Goal: Task Accomplishment & Management: Manage account settings

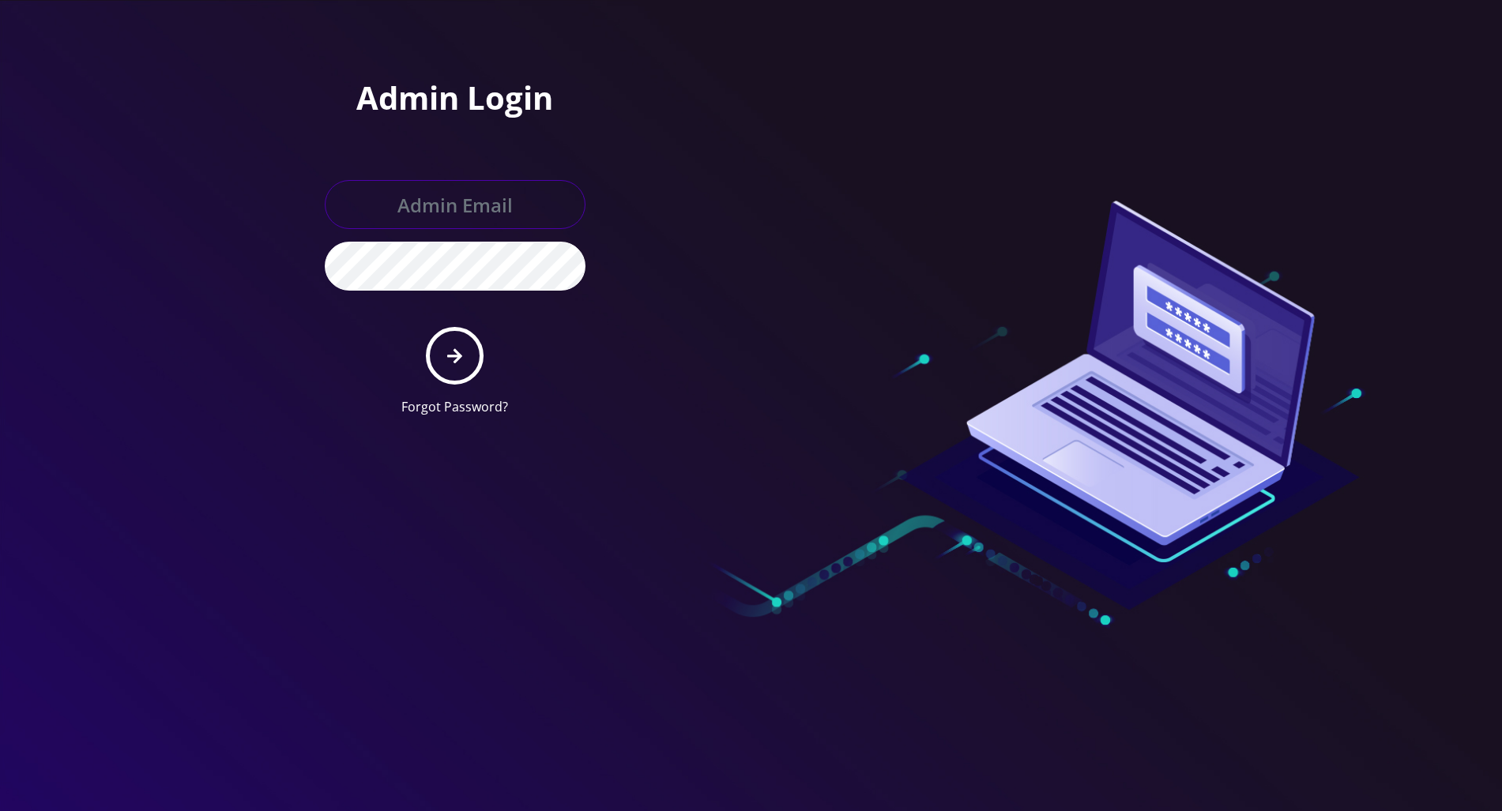
type input "tracy@teltik.com"
click at [452, 351] on icon "submit" at bounding box center [454, 356] width 15 height 17
type input "[PERSON_NAME][EMAIL_ADDRESS][DOMAIN_NAME]"
click at [451, 357] on icon "submit" at bounding box center [454, 356] width 15 height 17
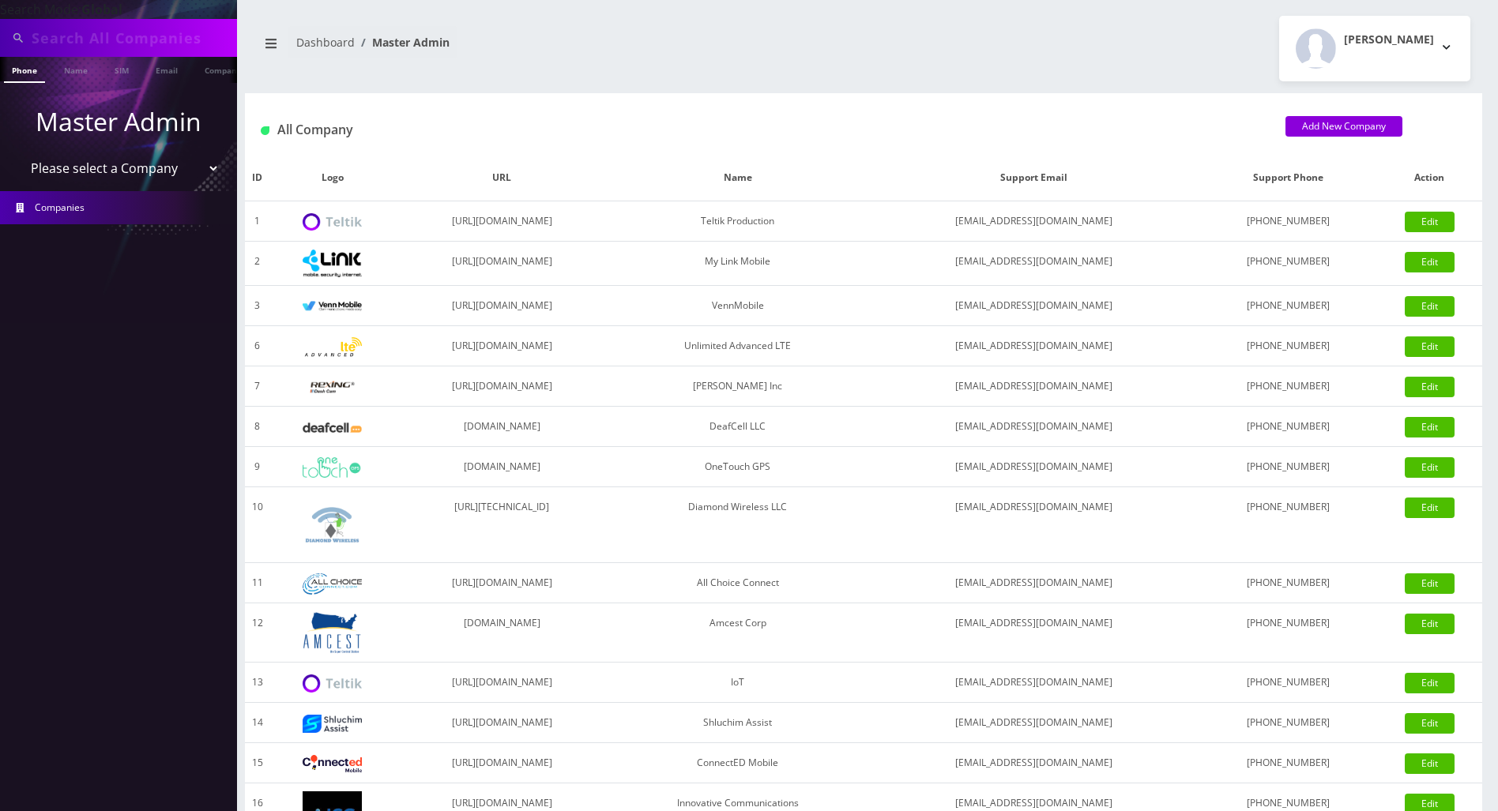
click at [146, 32] on input "text" at bounding box center [132, 38] width 201 height 30
click at [156, 38] on input "text" at bounding box center [132, 38] width 201 height 30
paste input "Shana Stern"
type input "Shana Stern"
click at [77, 68] on link "Name" at bounding box center [76, 70] width 40 height 26
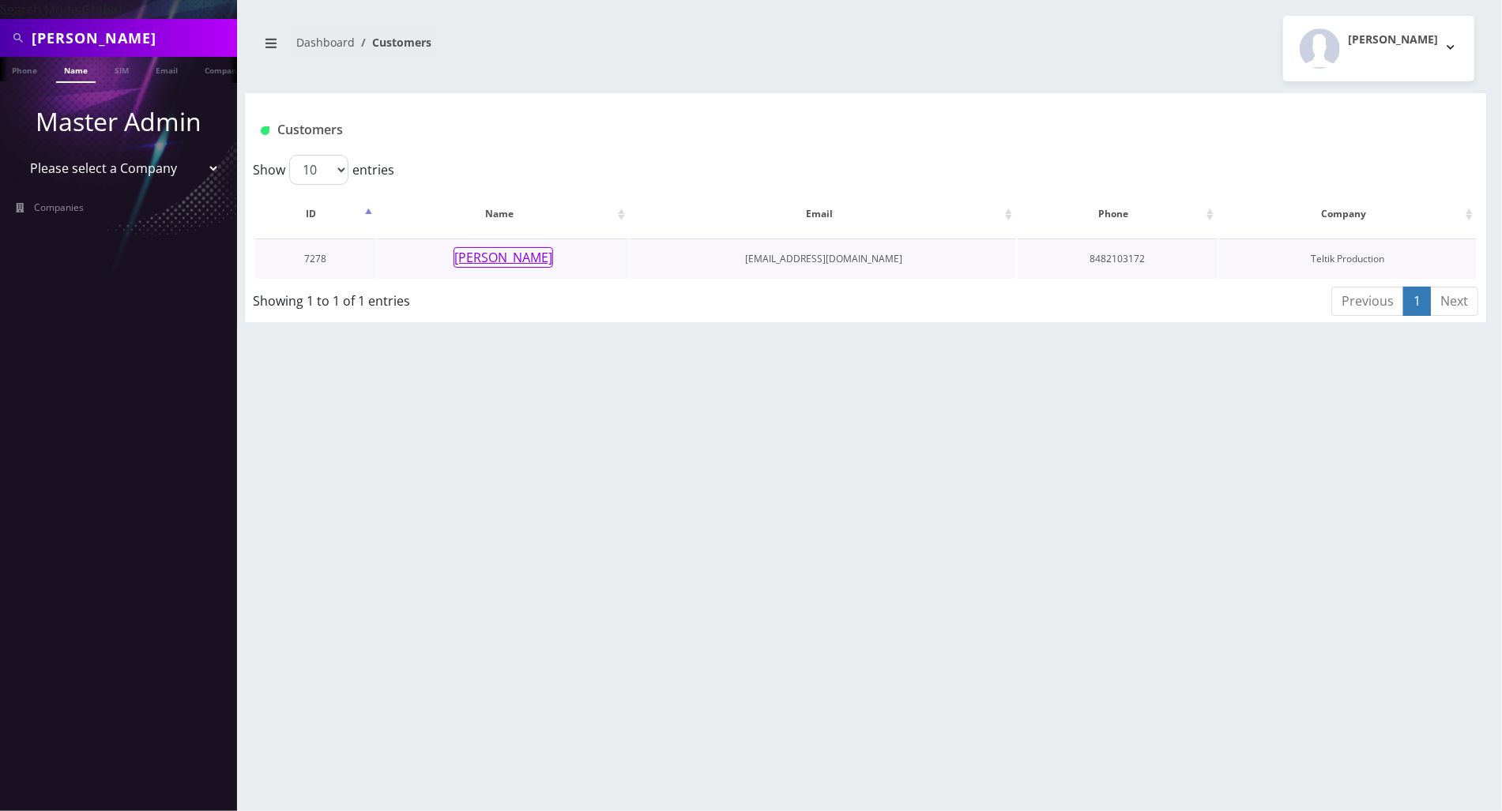
click at [525, 257] on button "Shana Stern" at bounding box center [504, 257] width 100 height 21
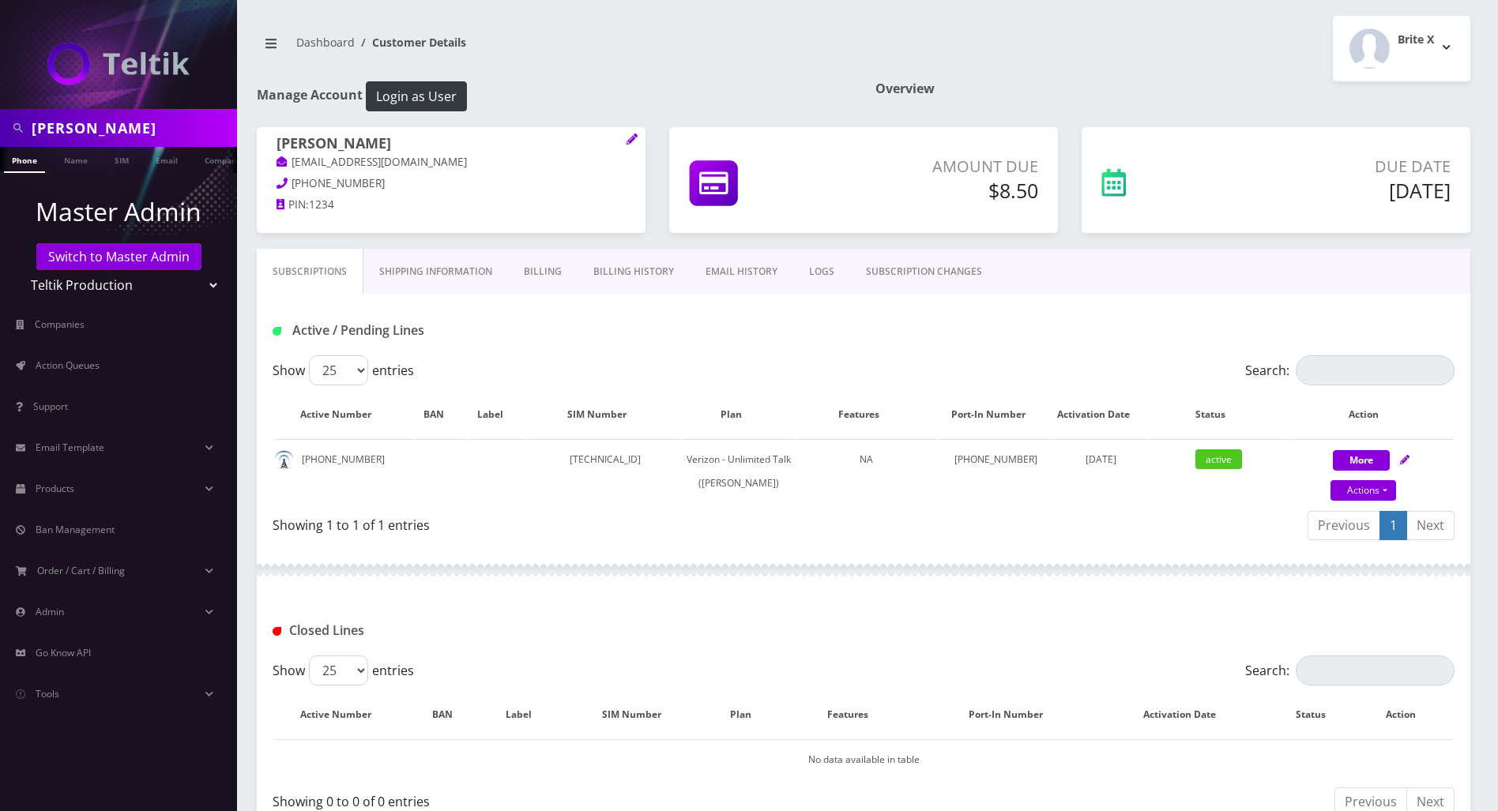
click at [740, 309] on div "Active / Pending Lines" at bounding box center [864, 325] width 1214 height 62
click at [626, 333] on h1 "Active / Pending Lines" at bounding box center [462, 330] width 378 height 15
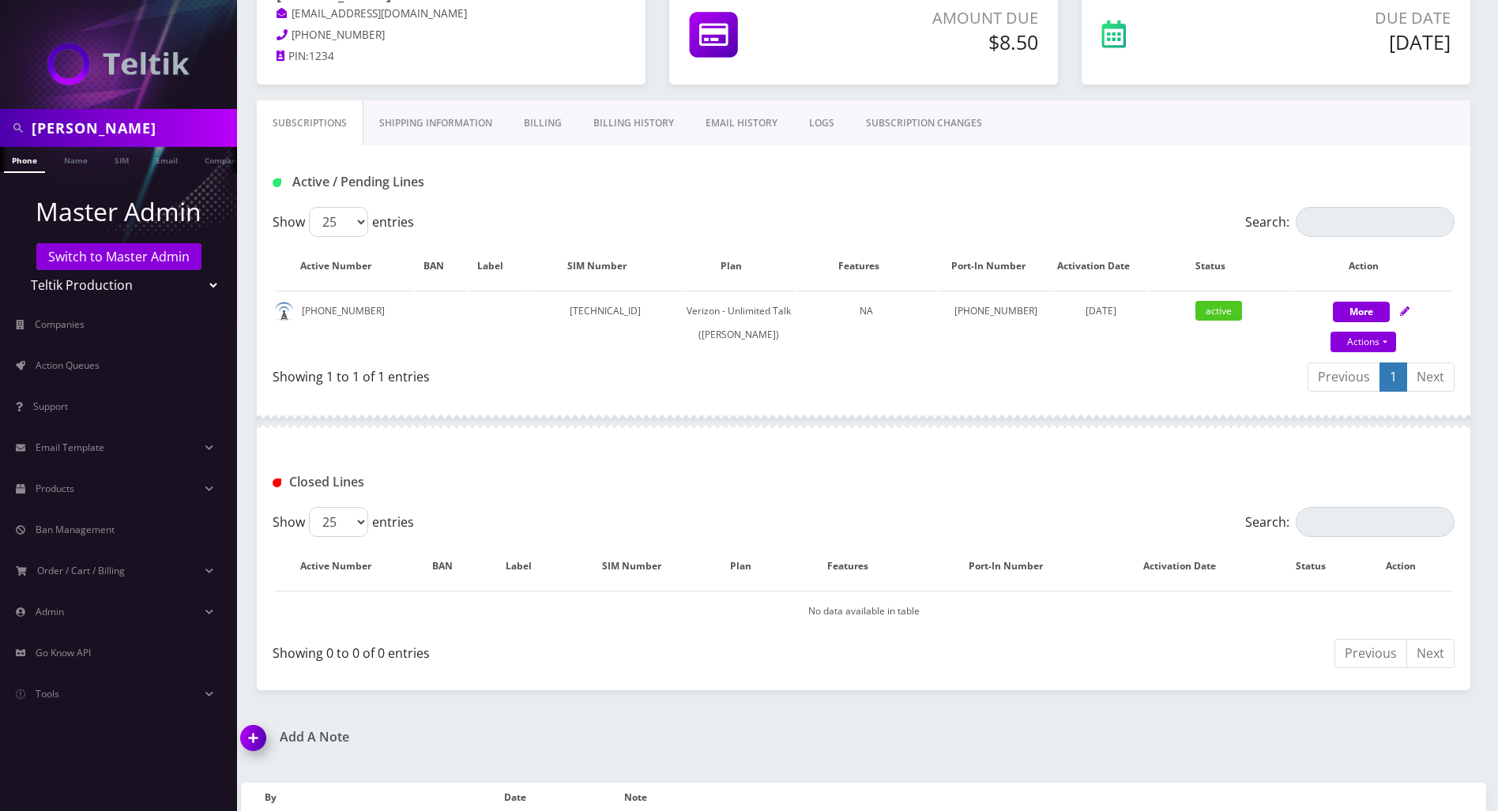
scroll to position [115, 0]
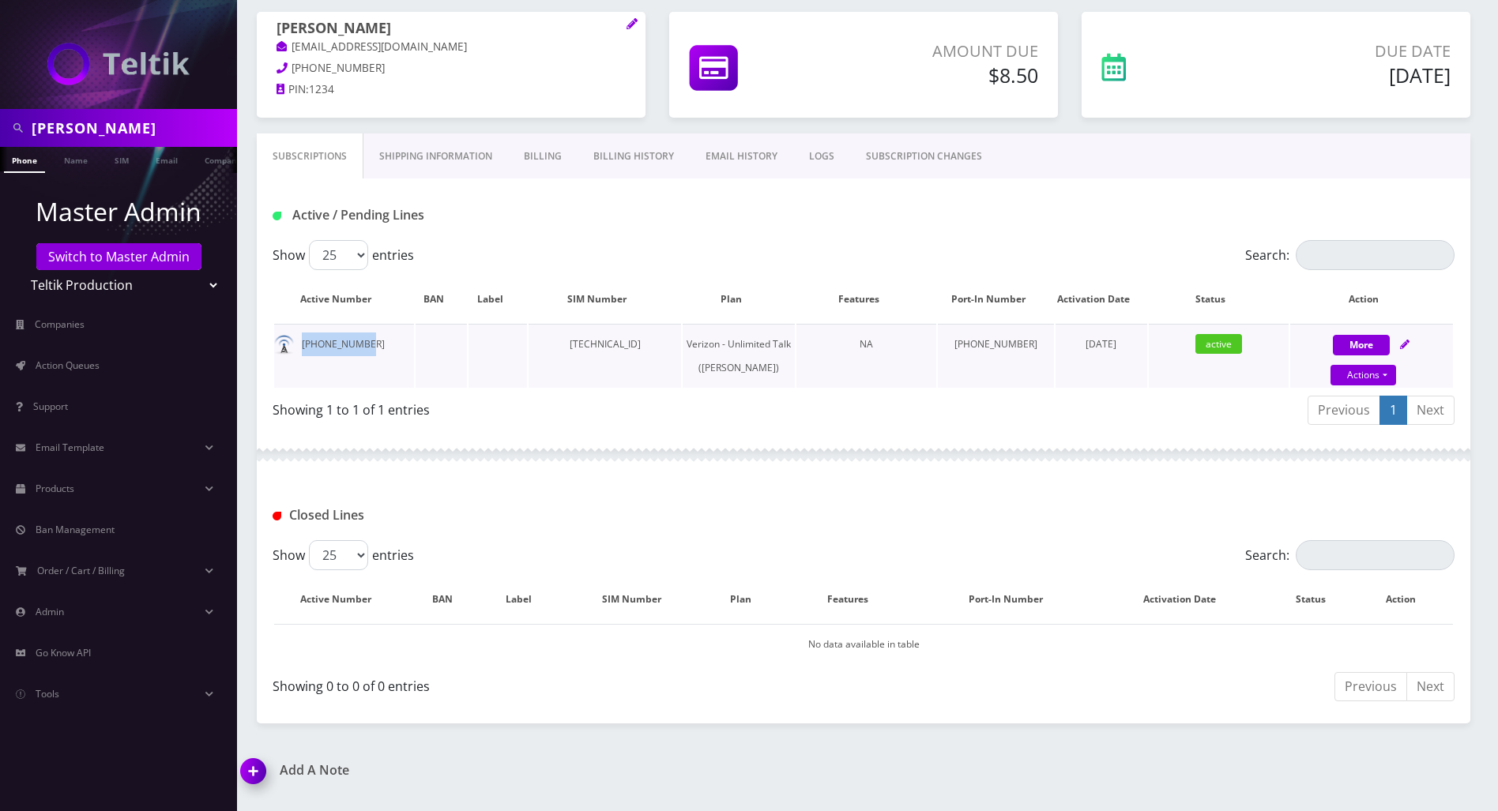
drag, startPoint x: 373, startPoint y: 344, endPoint x: 293, endPoint y: 348, distance: 79.9
click at [293, 348] on td "848-210-3172" at bounding box center [344, 356] width 140 height 64
copy td "848-210-3172"
drag, startPoint x: 536, startPoint y: 160, endPoint x: 574, endPoint y: 180, distance: 42.4
click at [536, 160] on link "Billing" at bounding box center [543, 157] width 70 height 46
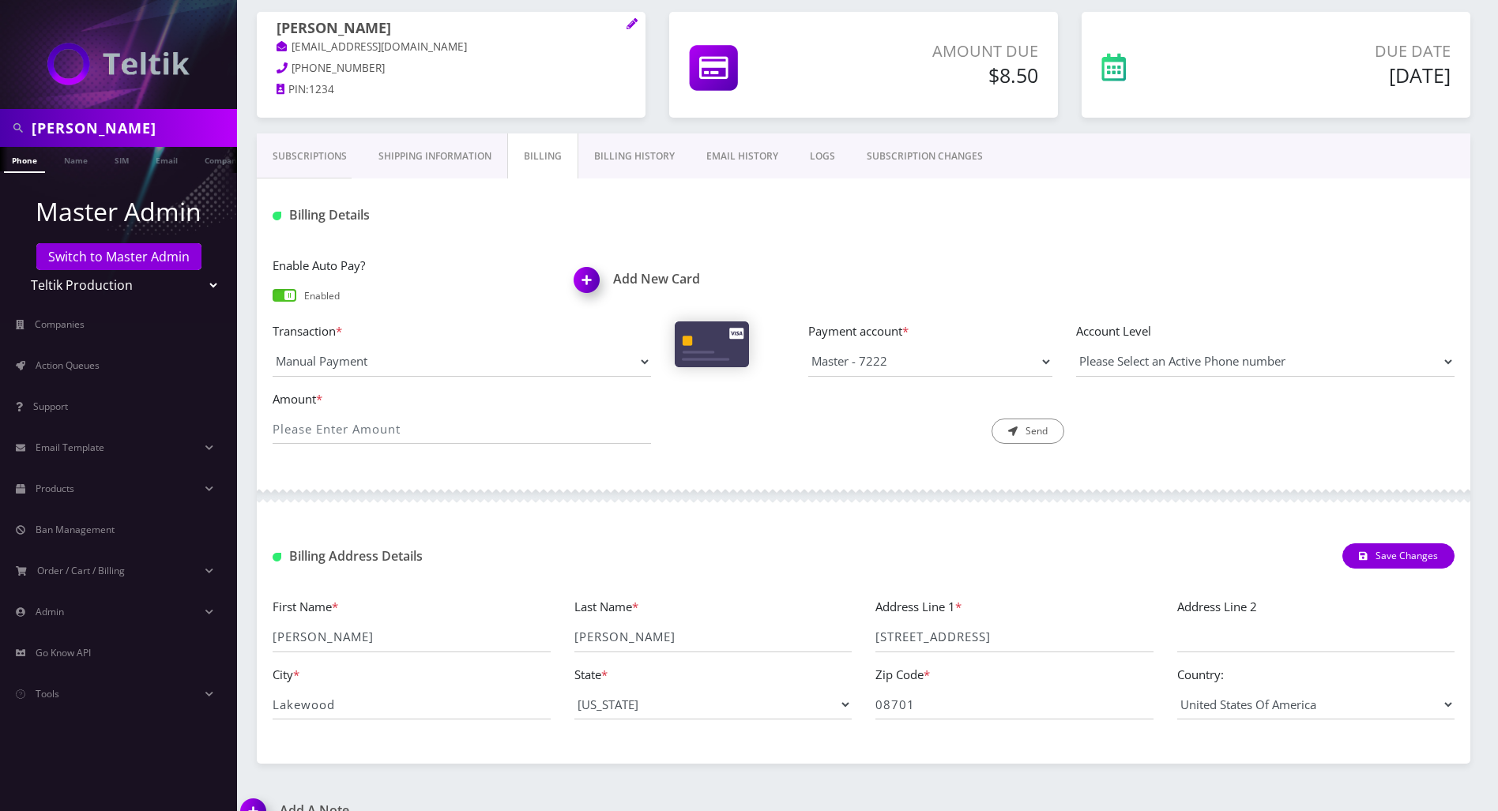
click at [290, 296] on span at bounding box center [285, 295] width 24 height 13
click at [273, 303] on input "checkbox" at bounding box center [273, 303] width 0 height 0
click at [961, 250] on div "Enable Auto Pay? Enabled Add New Card Transaction * Manual Payment Custom Charg…" at bounding box center [864, 356] width 1214 height 232
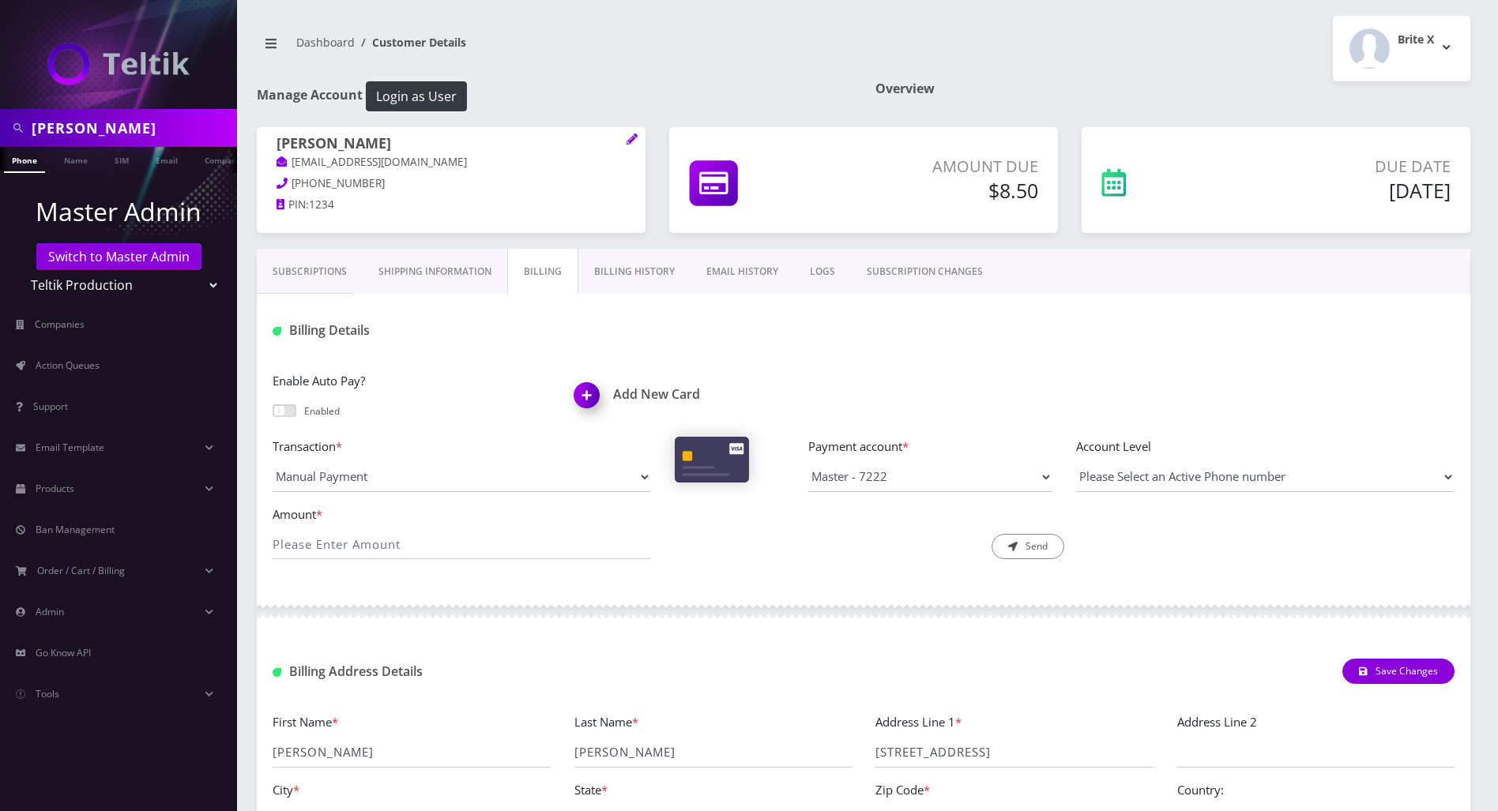
click at [630, 274] on link "Billing History" at bounding box center [634, 272] width 112 height 46
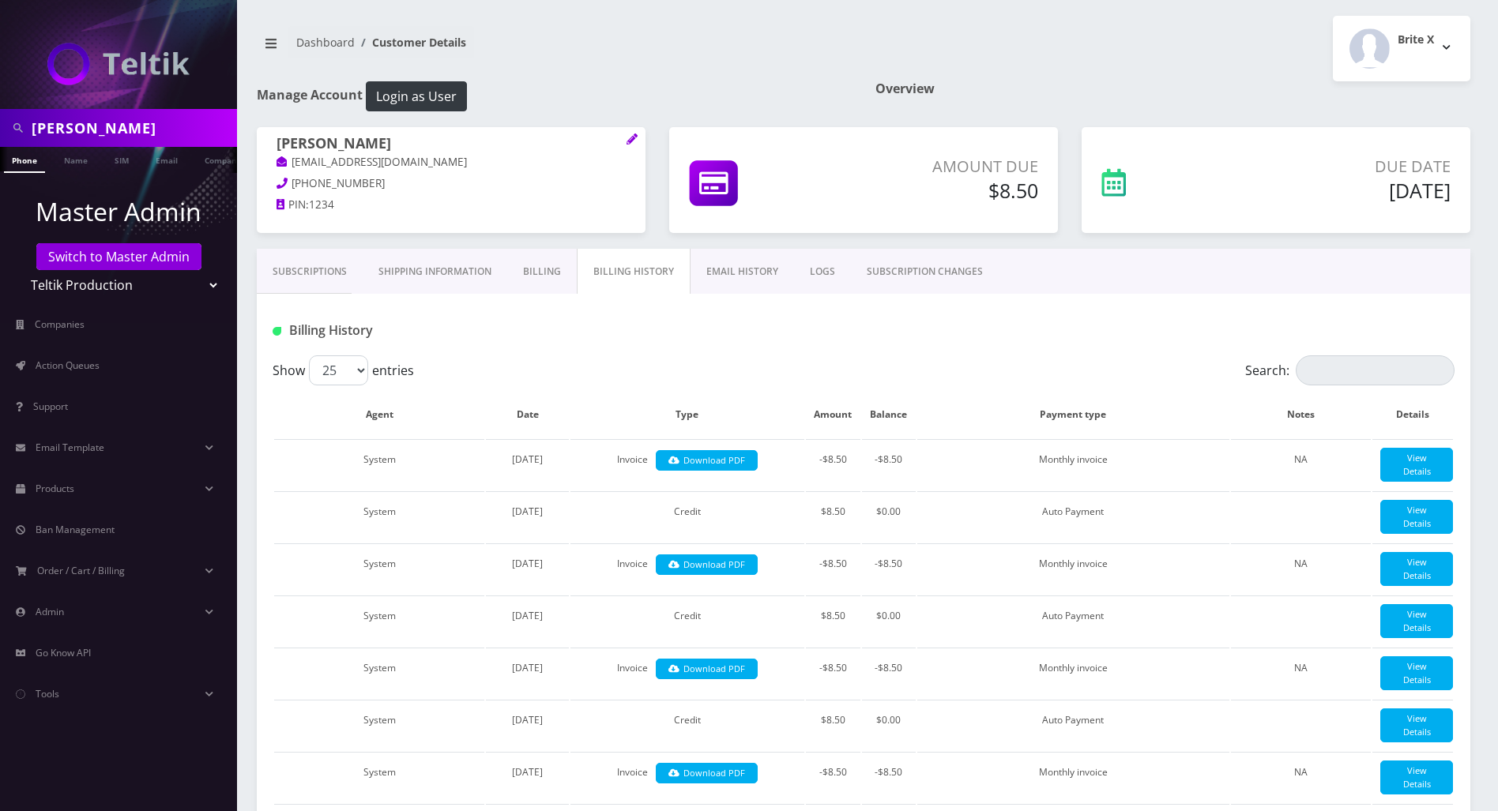
click at [529, 269] on link "Billing" at bounding box center [542, 272] width 70 height 46
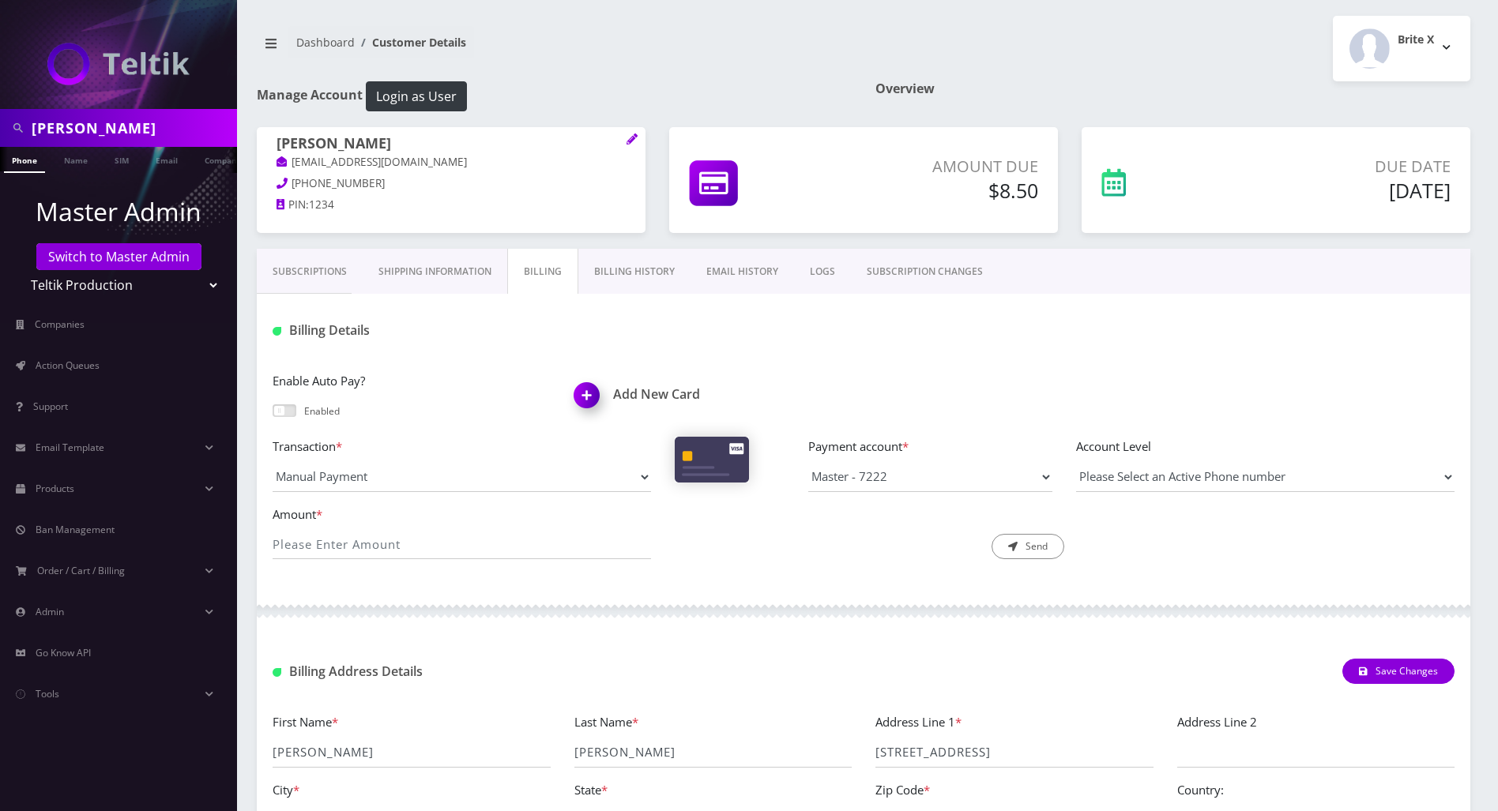
click at [614, 267] on link "Billing History" at bounding box center [634, 272] width 112 height 46
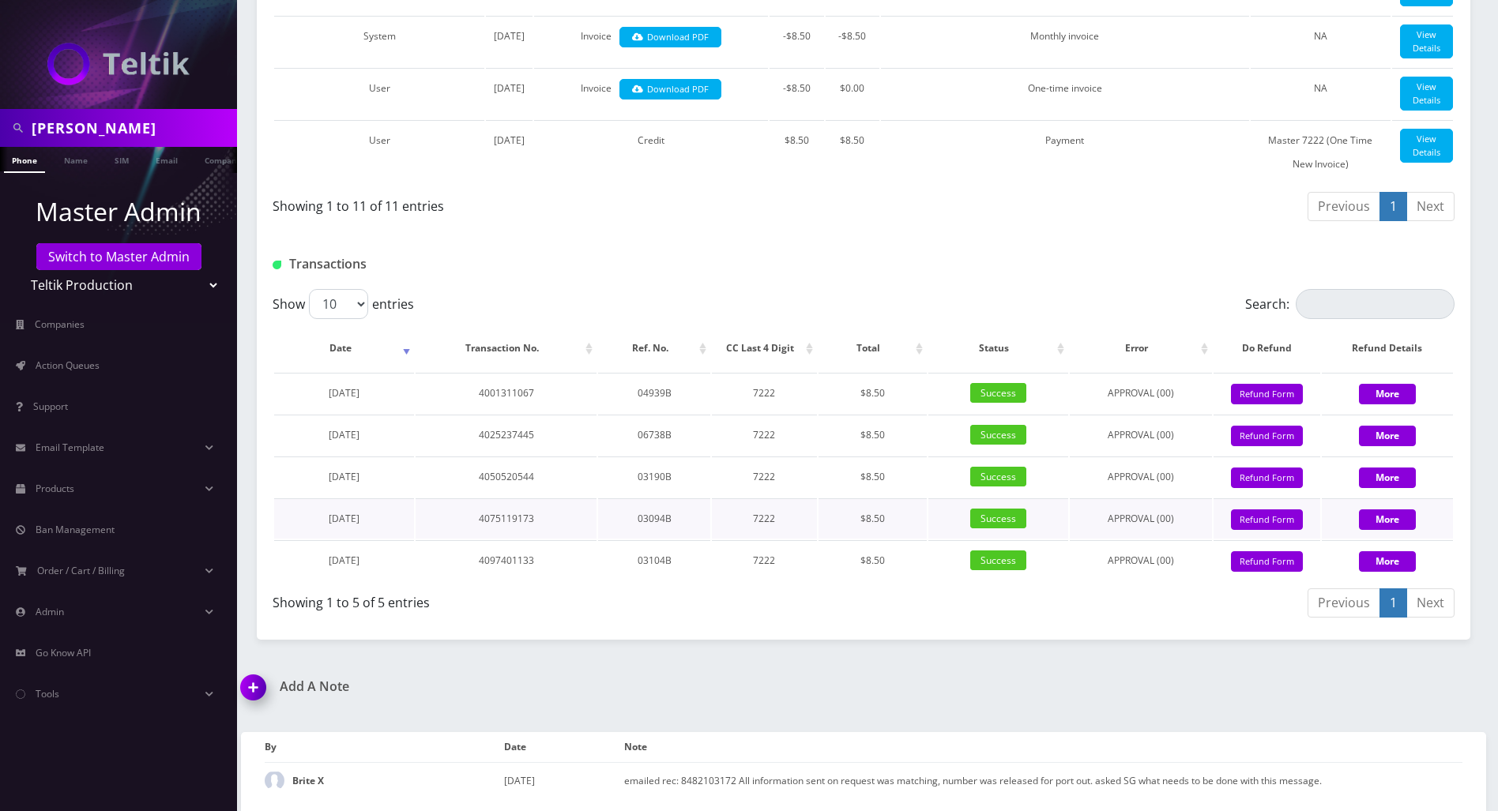
scroll to position [1230, 0]
click at [1272, 566] on button "Refund Form" at bounding box center [1267, 562] width 72 height 21
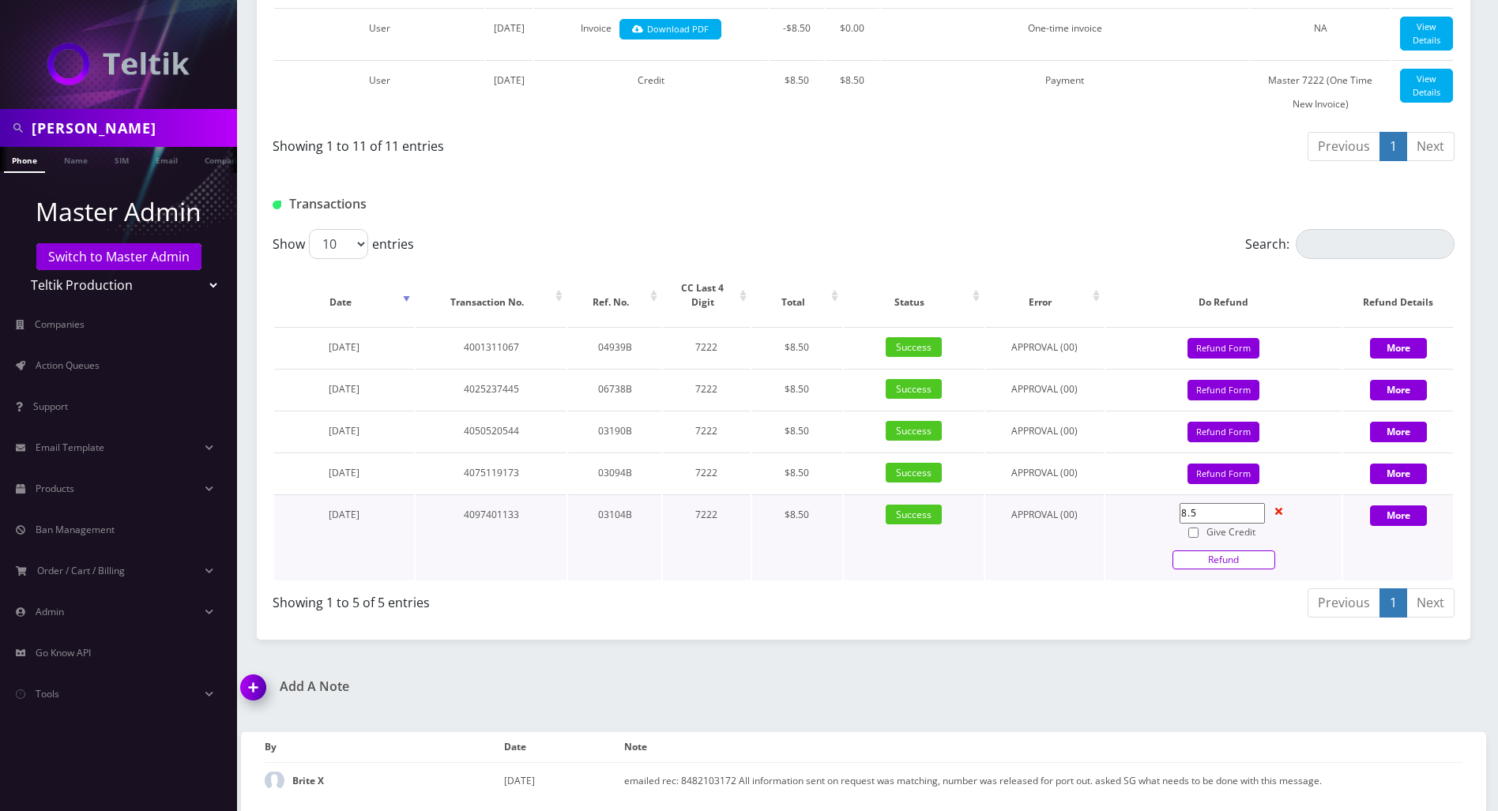
click at [1225, 570] on link "Refund" at bounding box center [1224, 560] width 103 height 19
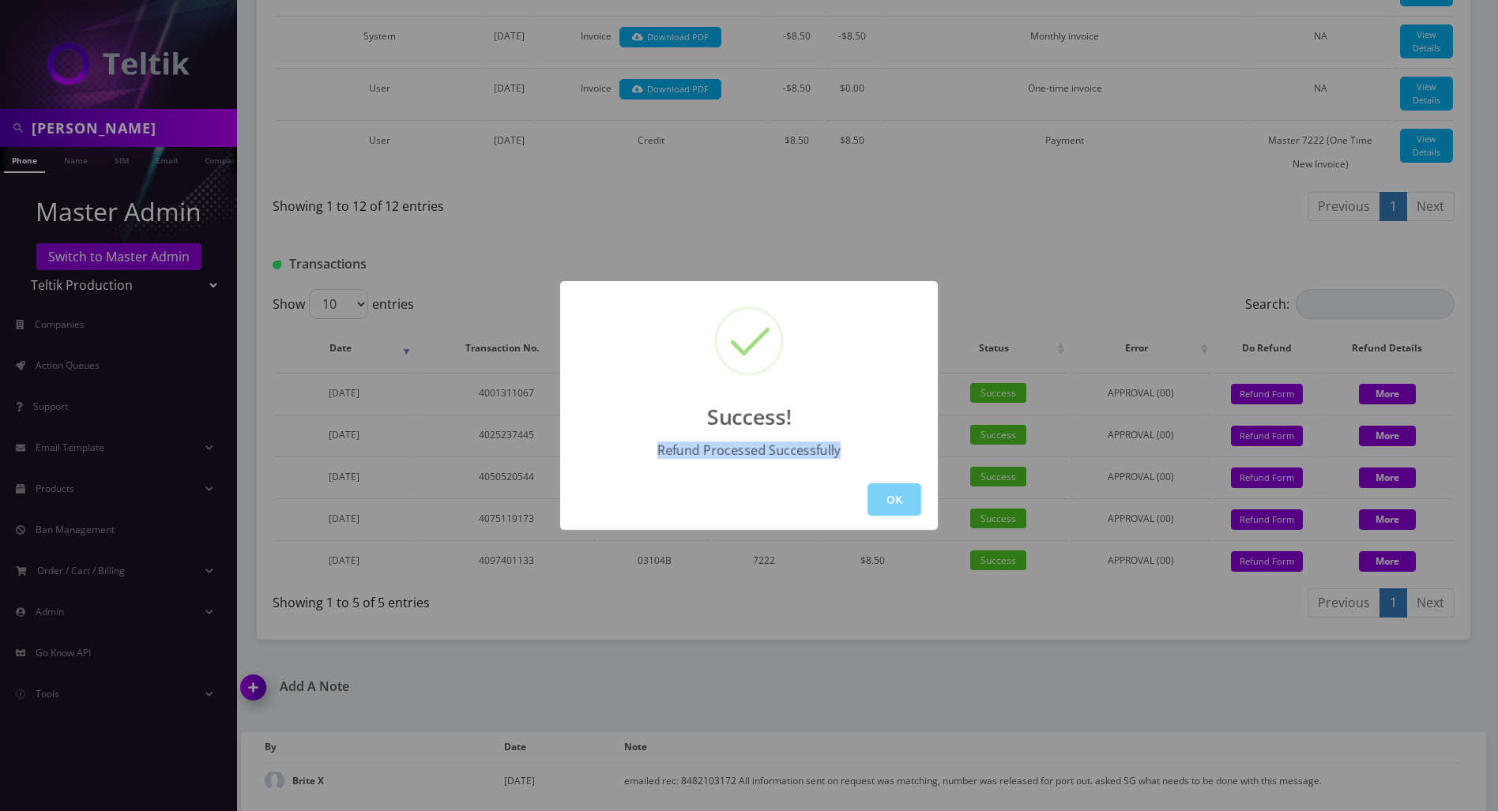
drag, startPoint x: 845, startPoint y: 450, endPoint x: 657, endPoint y: 454, distance: 188.1
click at [657, 454] on div "Refund Processed Successfully" at bounding box center [748, 450] width 199 height 17
copy div "Refund Processed Successfully"
click at [899, 496] on button "OK" at bounding box center [895, 500] width 54 height 32
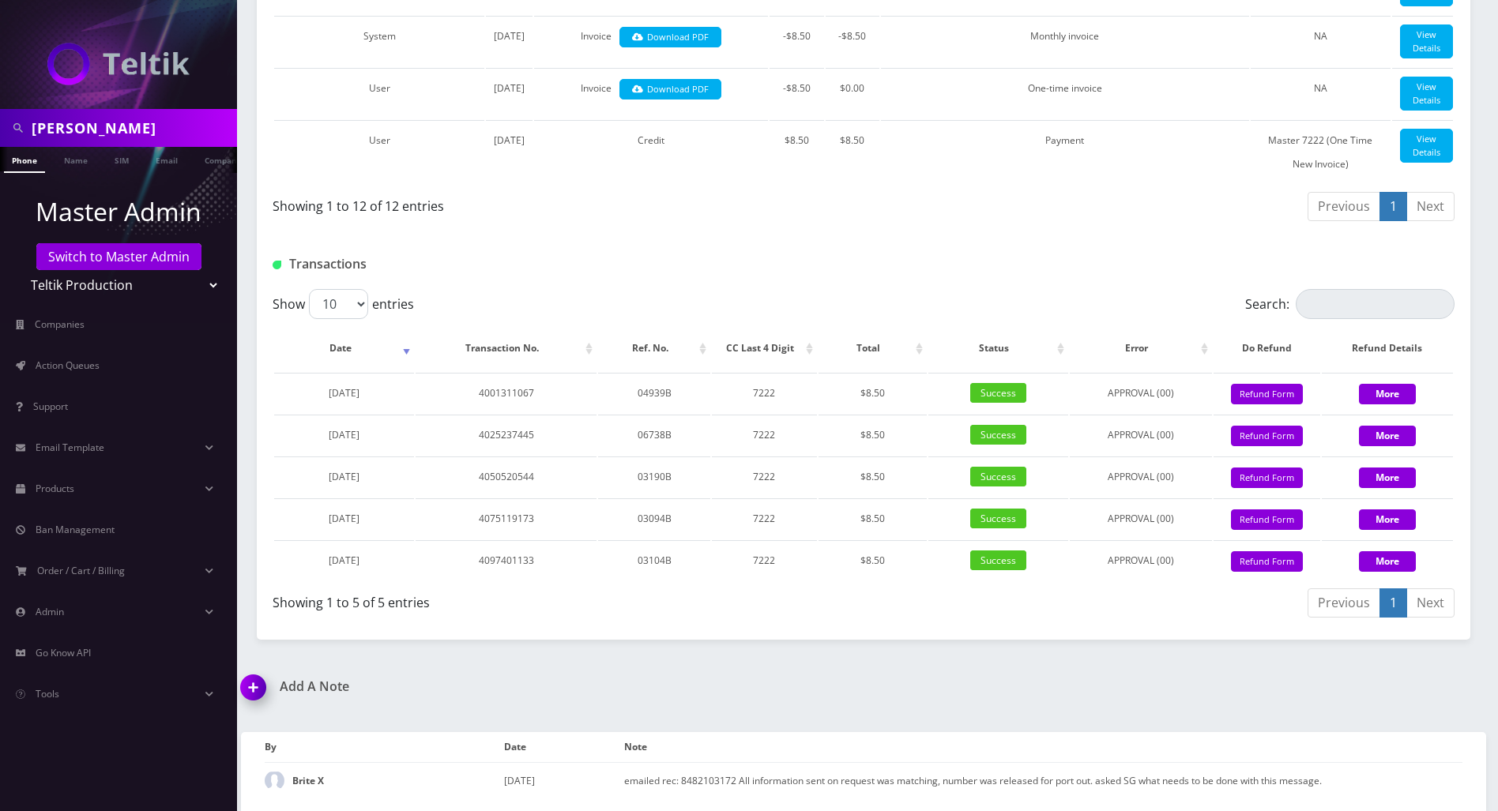
click at [976, 277] on div at bounding box center [1065, 264] width 804 height 26
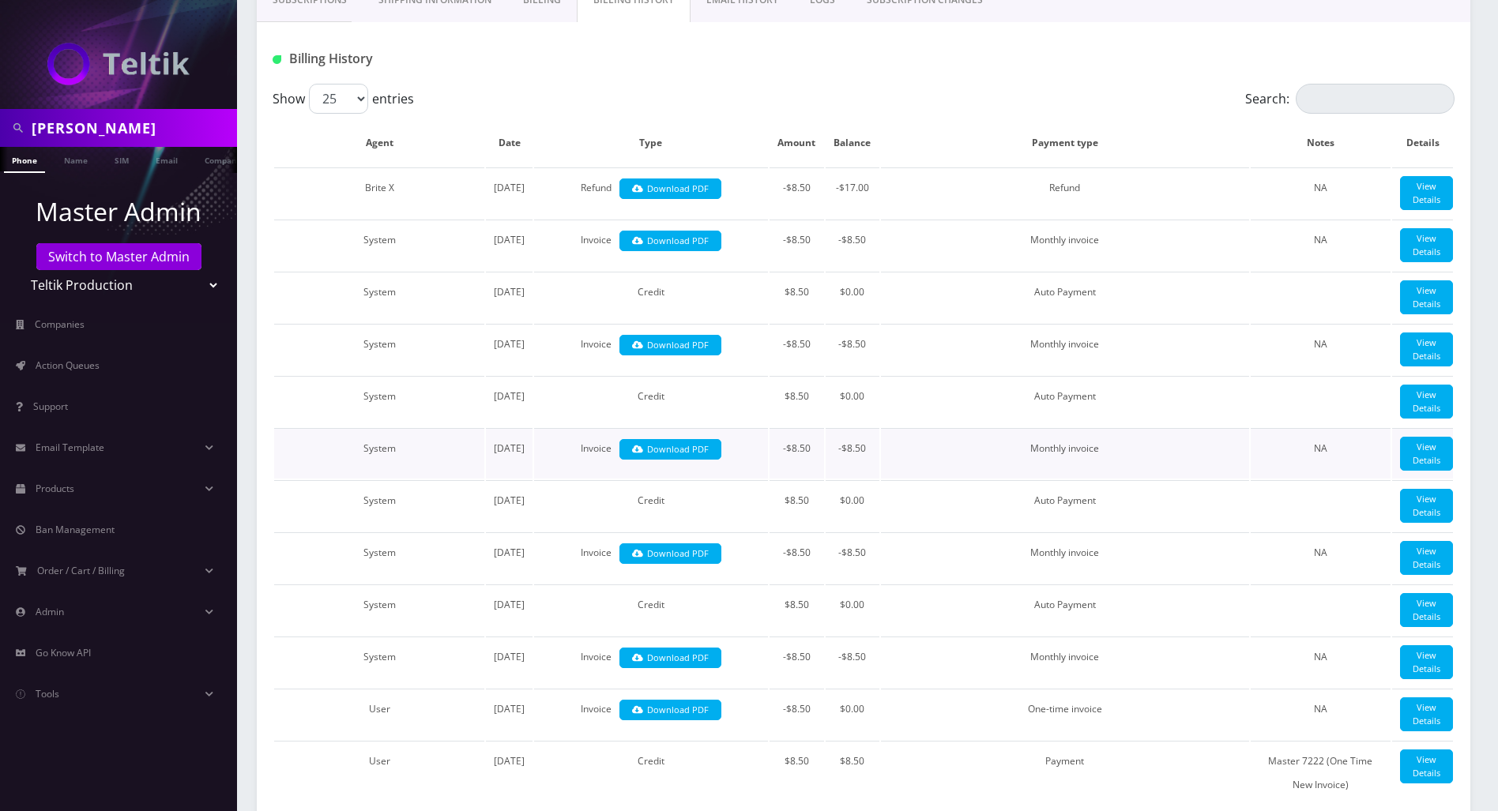
scroll to position [0, 0]
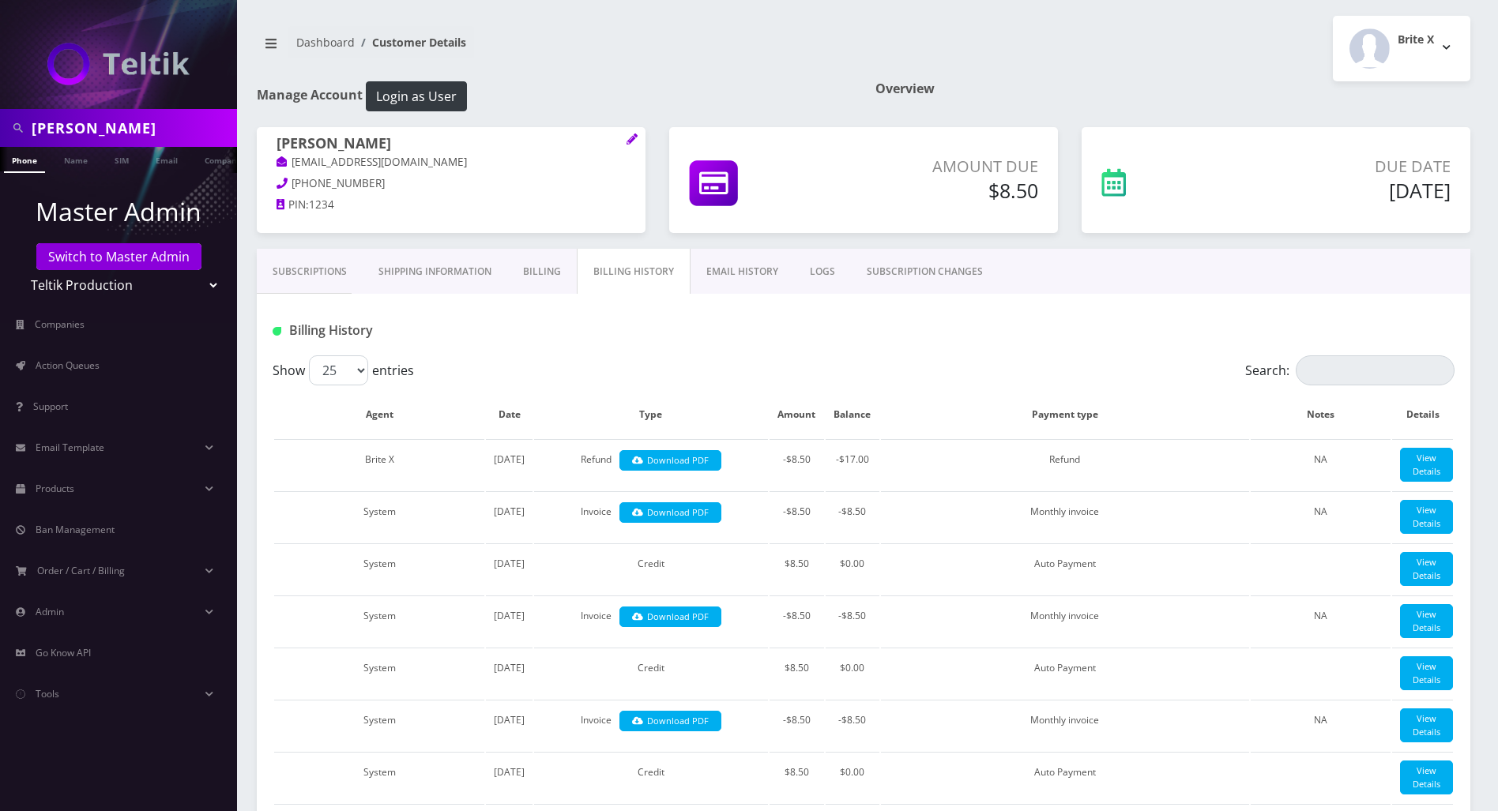
click at [526, 275] on link "Billing" at bounding box center [542, 272] width 70 height 46
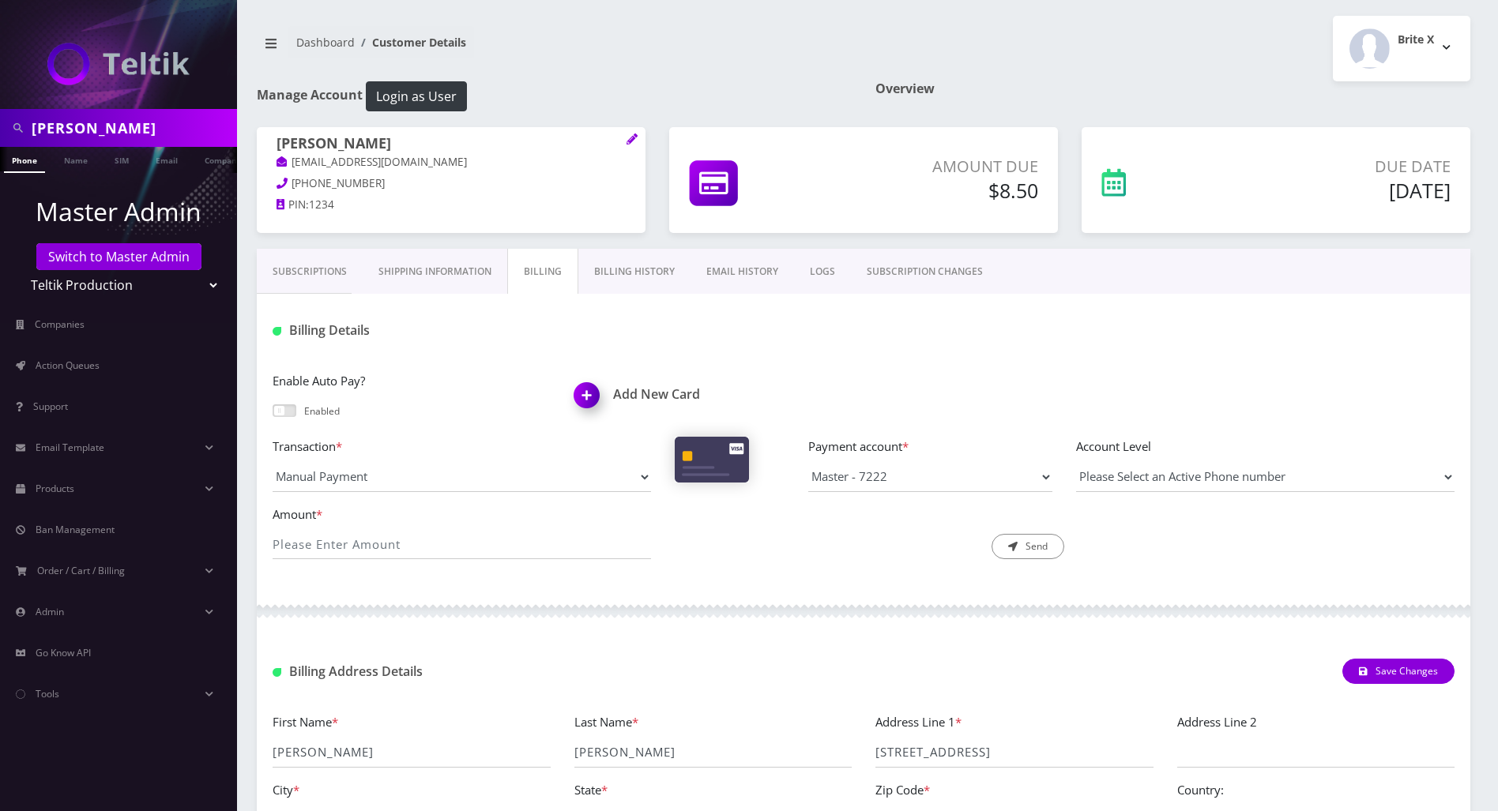
click at [306, 272] on link "Subscriptions" at bounding box center [310, 272] width 106 height 46
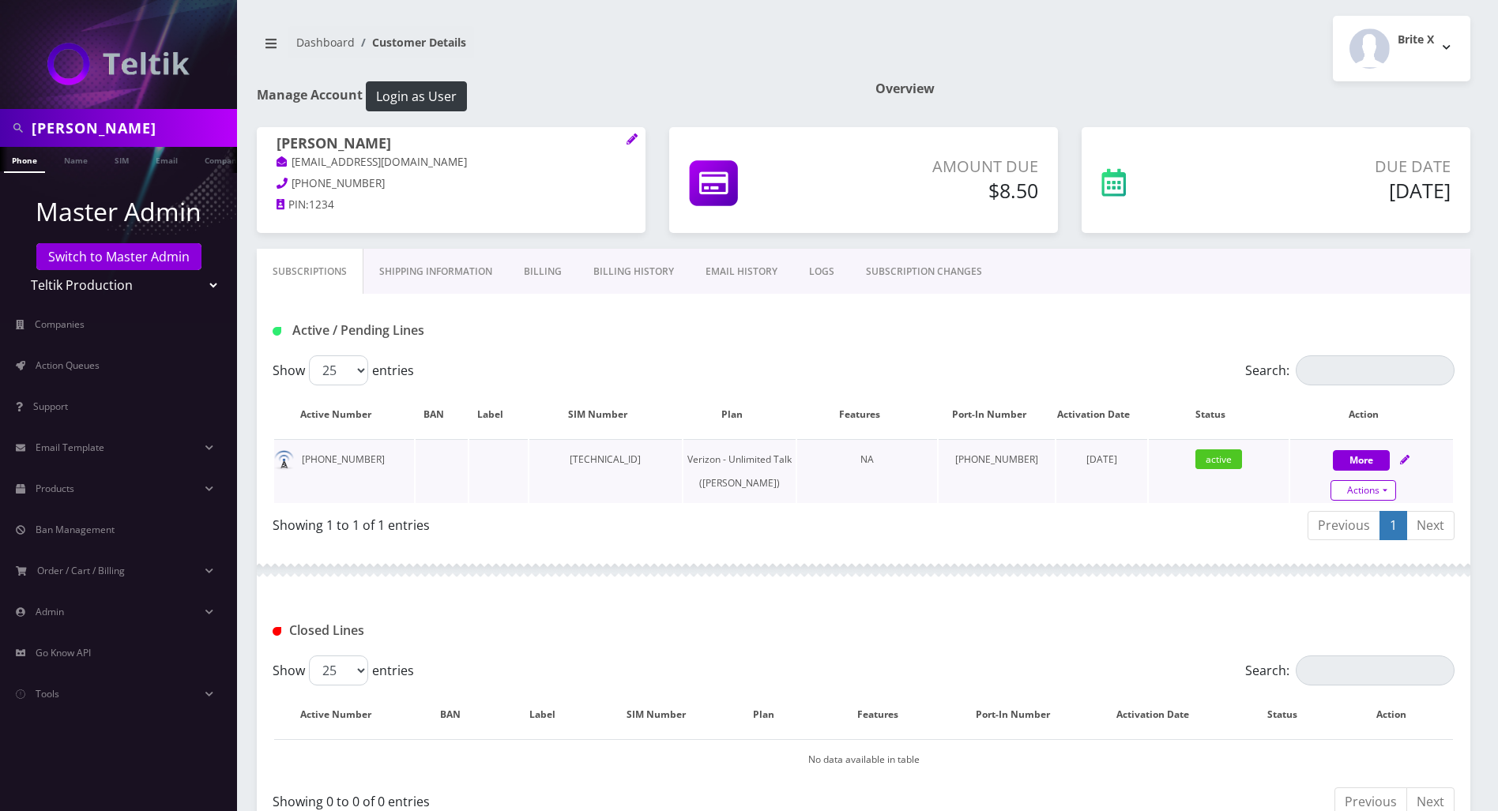
click at [1386, 492] on link "Actions" at bounding box center [1364, 490] width 66 height 21
select select "441"
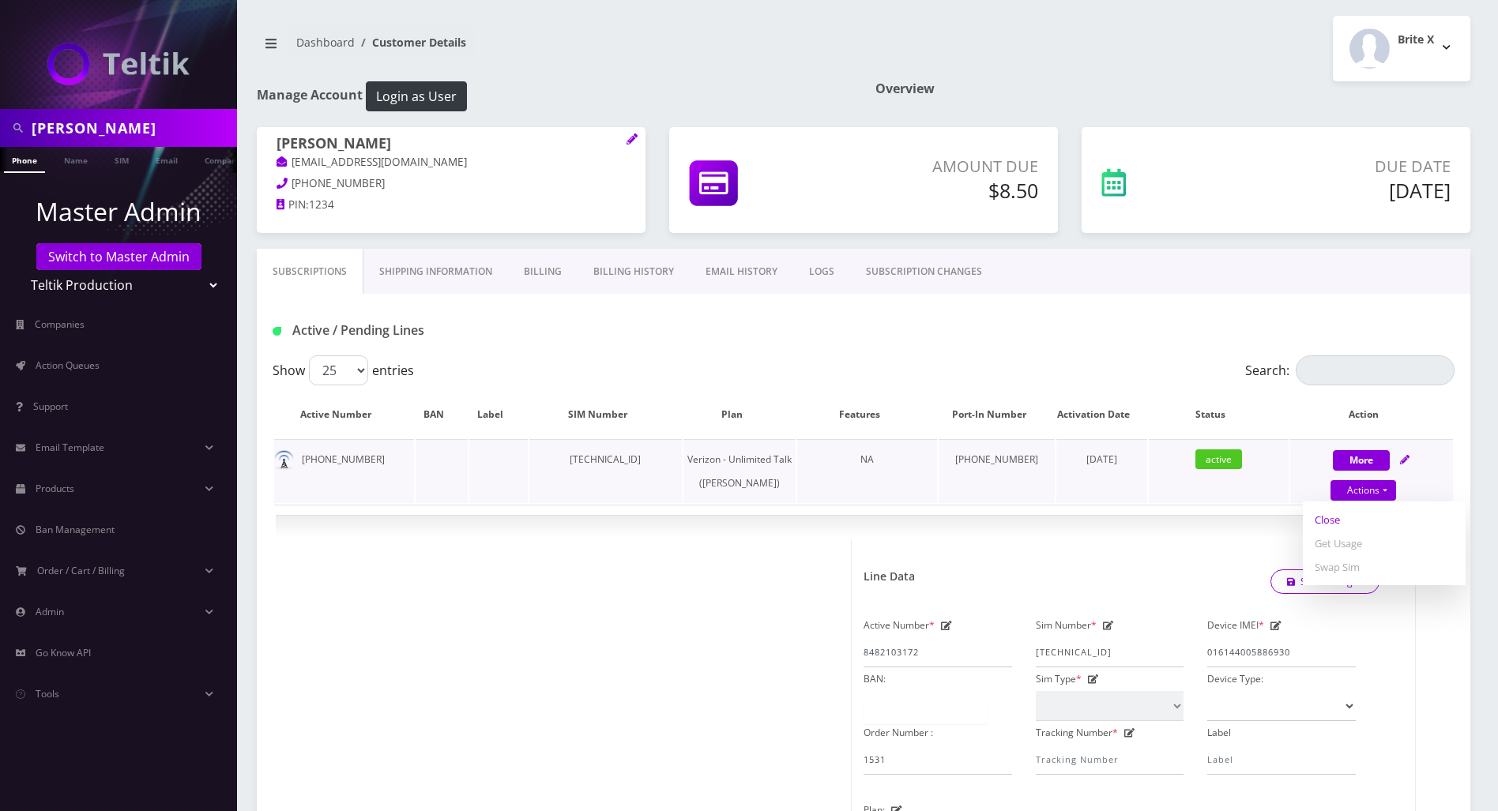
click at [1331, 521] on link "Close" at bounding box center [1384, 520] width 163 height 24
type input "08/17/2025"
select select "441"
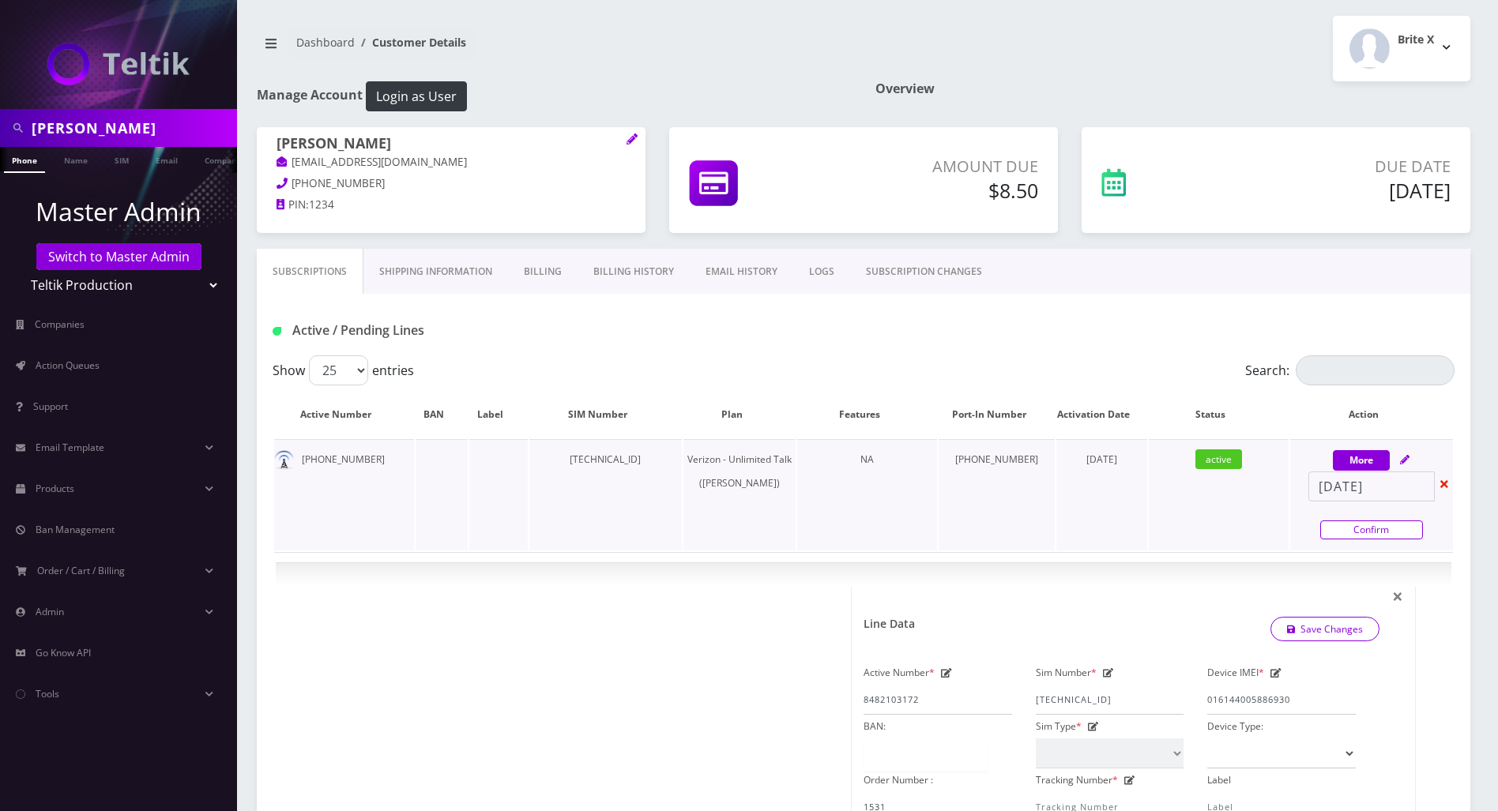
click at [1325, 528] on link "Confirm" at bounding box center [1371, 530] width 103 height 19
select select "441"
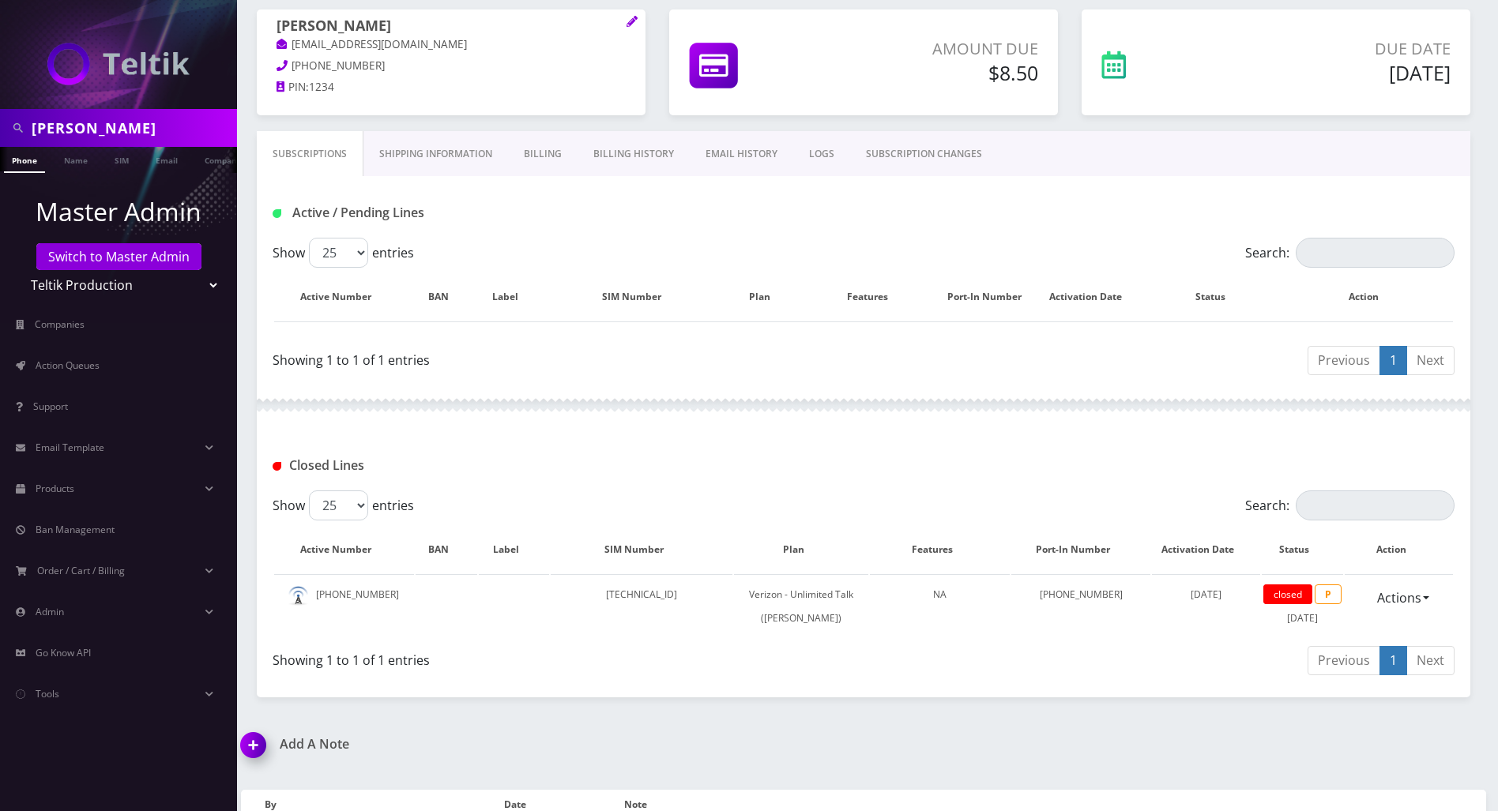
scroll to position [197, 0]
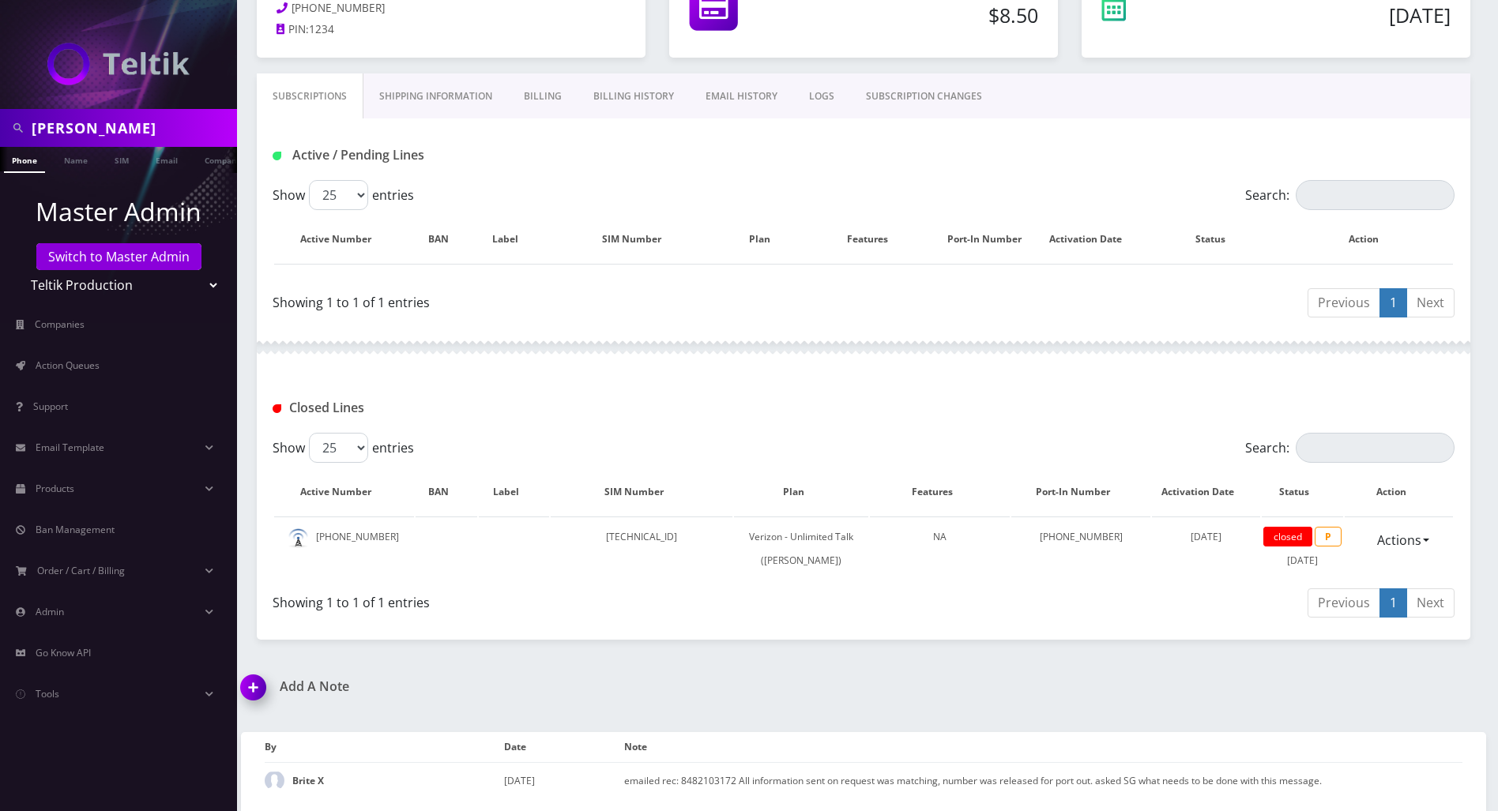
click at [254, 690] on img at bounding box center [256, 693] width 47 height 47
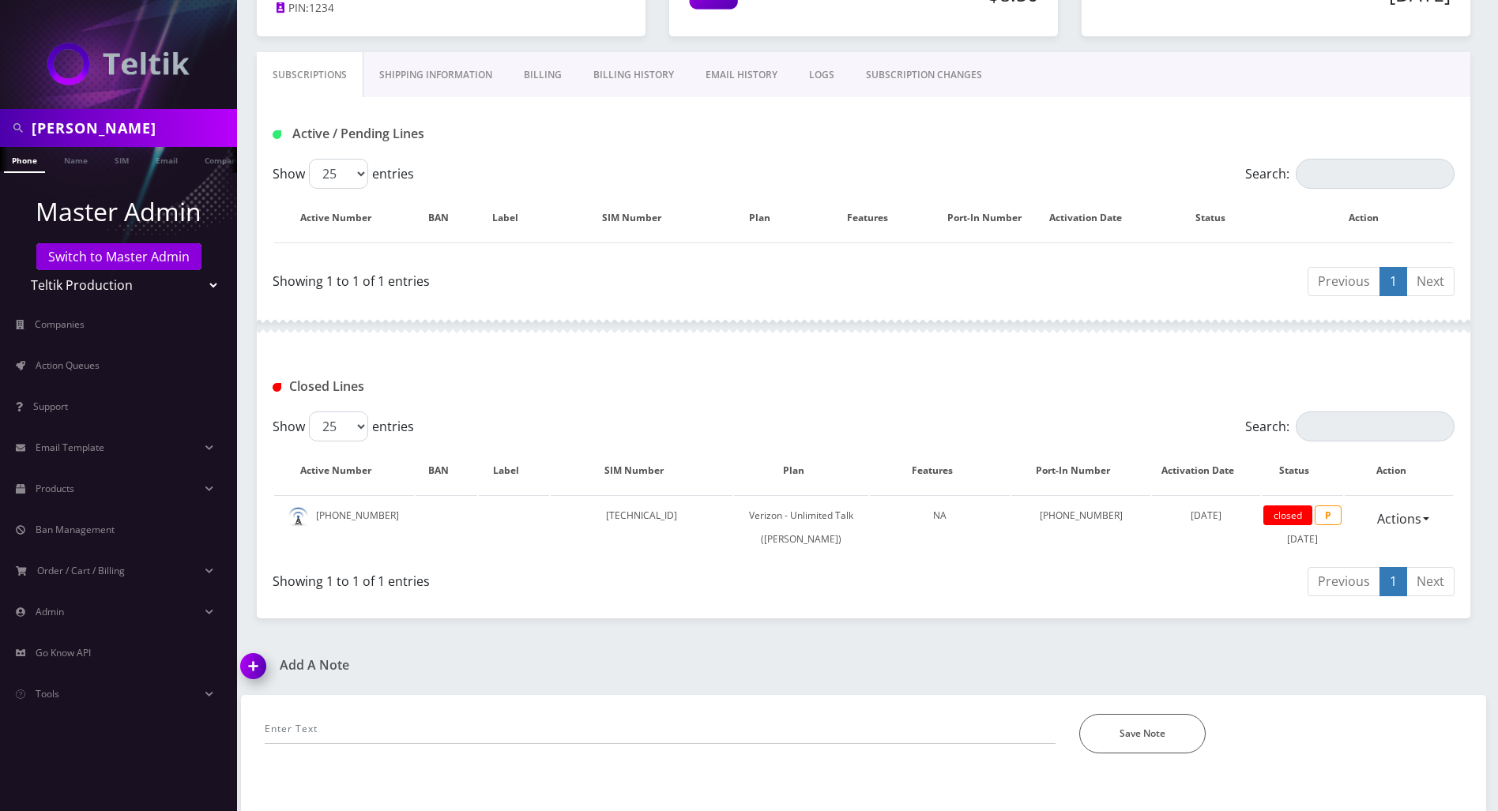
scroll to position [287, 0]
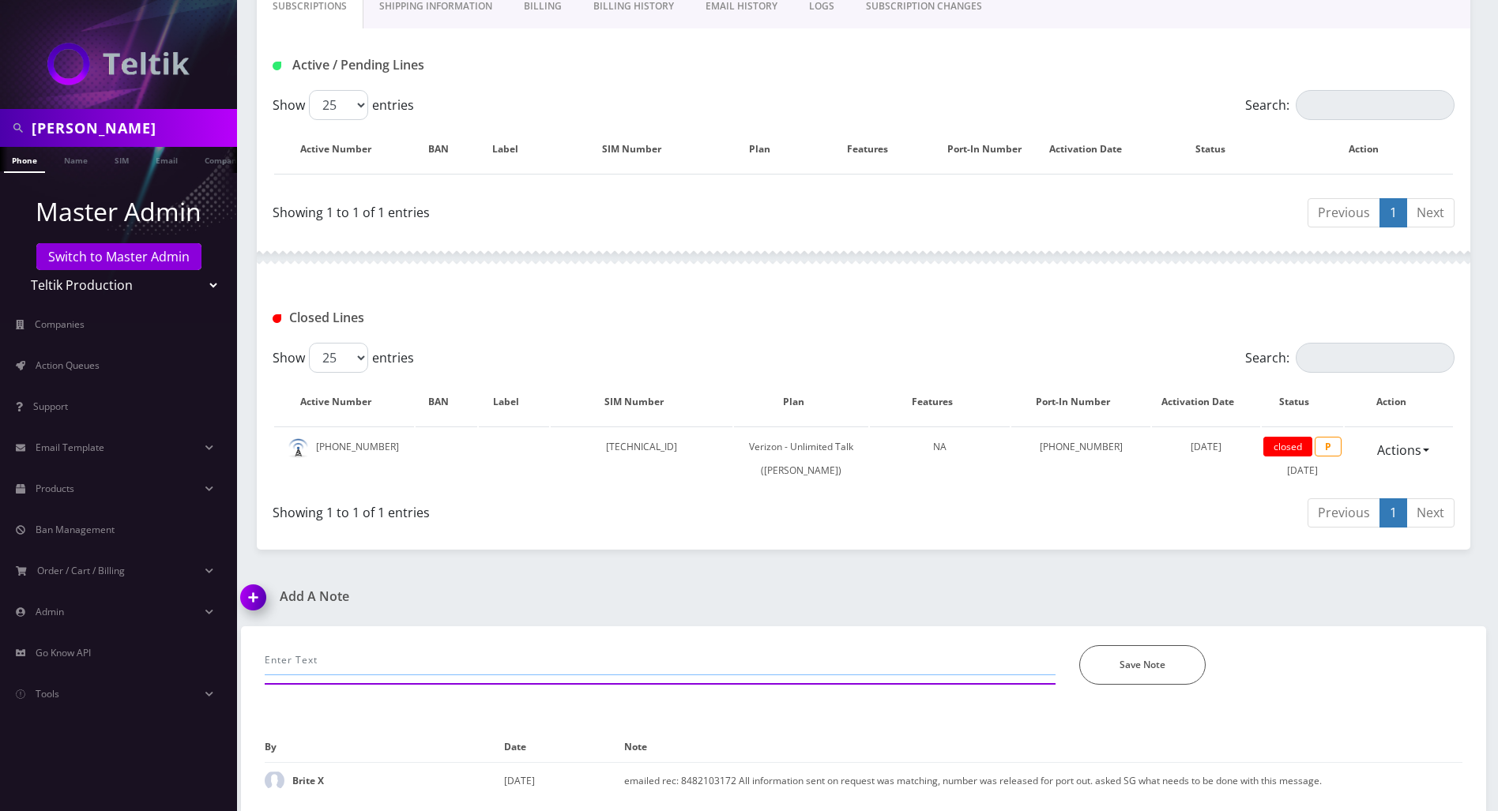
click at [373, 667] on input "text" at bounding box center [660, 661] width 791 height 30
paste input "Refund Processed Successfully"
type input "emailed that she's no longer using our servce since jUNE- it's dsconnected in s…"
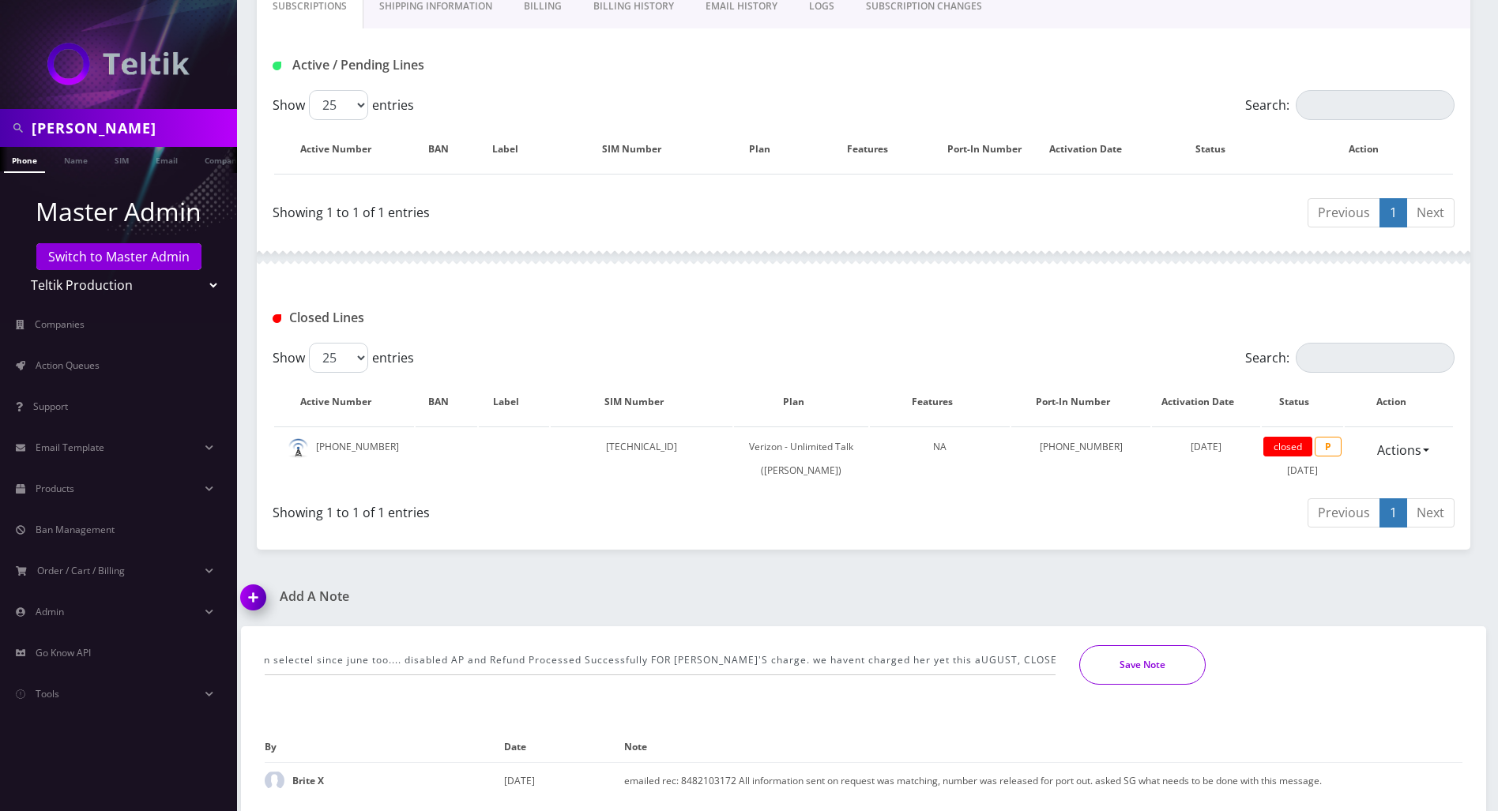
scroll to position [0, 0]
click at [1154, 664] on button "Save Note" at bounding box center [1142, 666] width 126 height 40
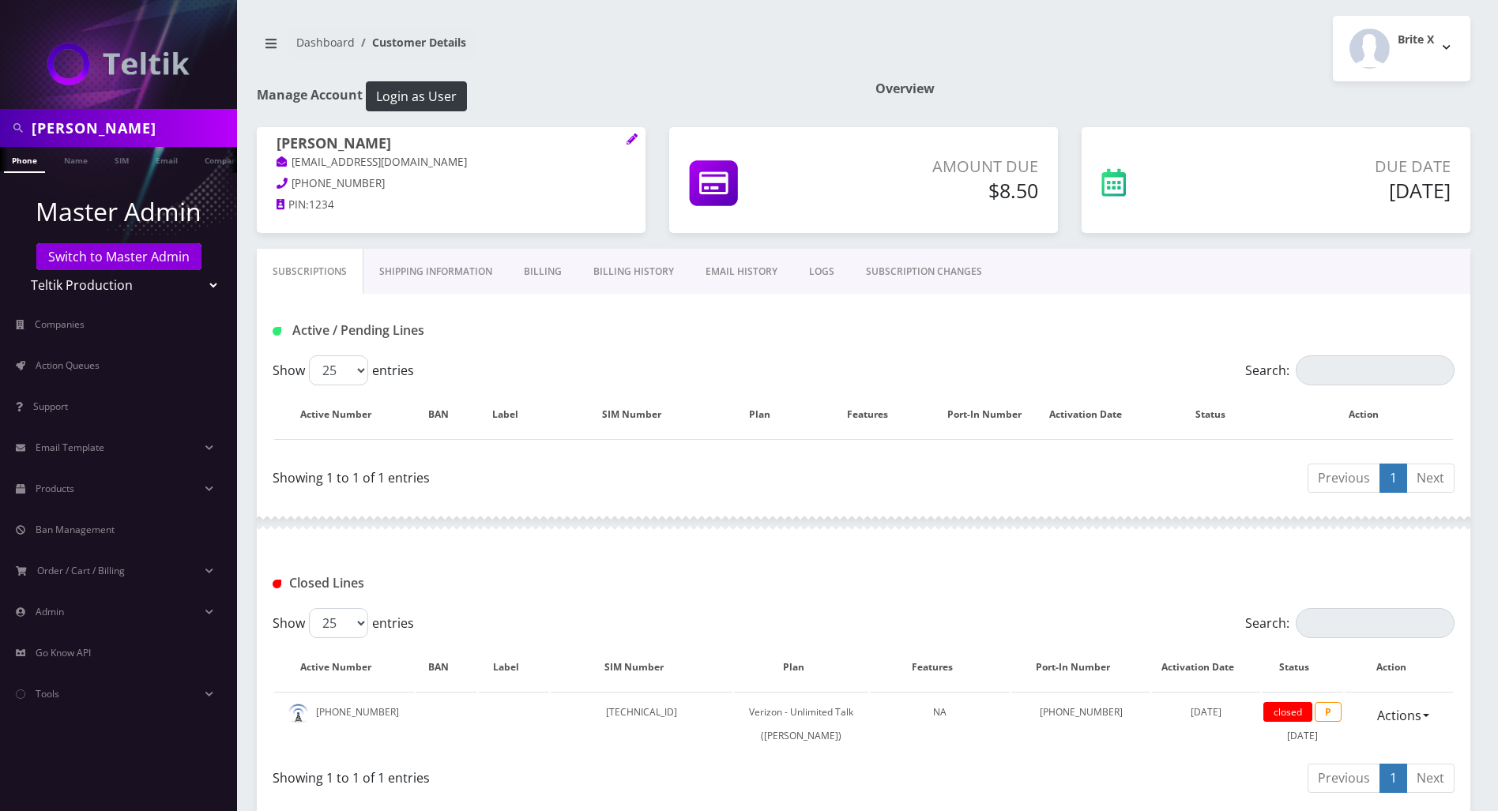
click at [457, 270] on link "Shipping Information" at bounding box center [435, 272] width 145 height 46
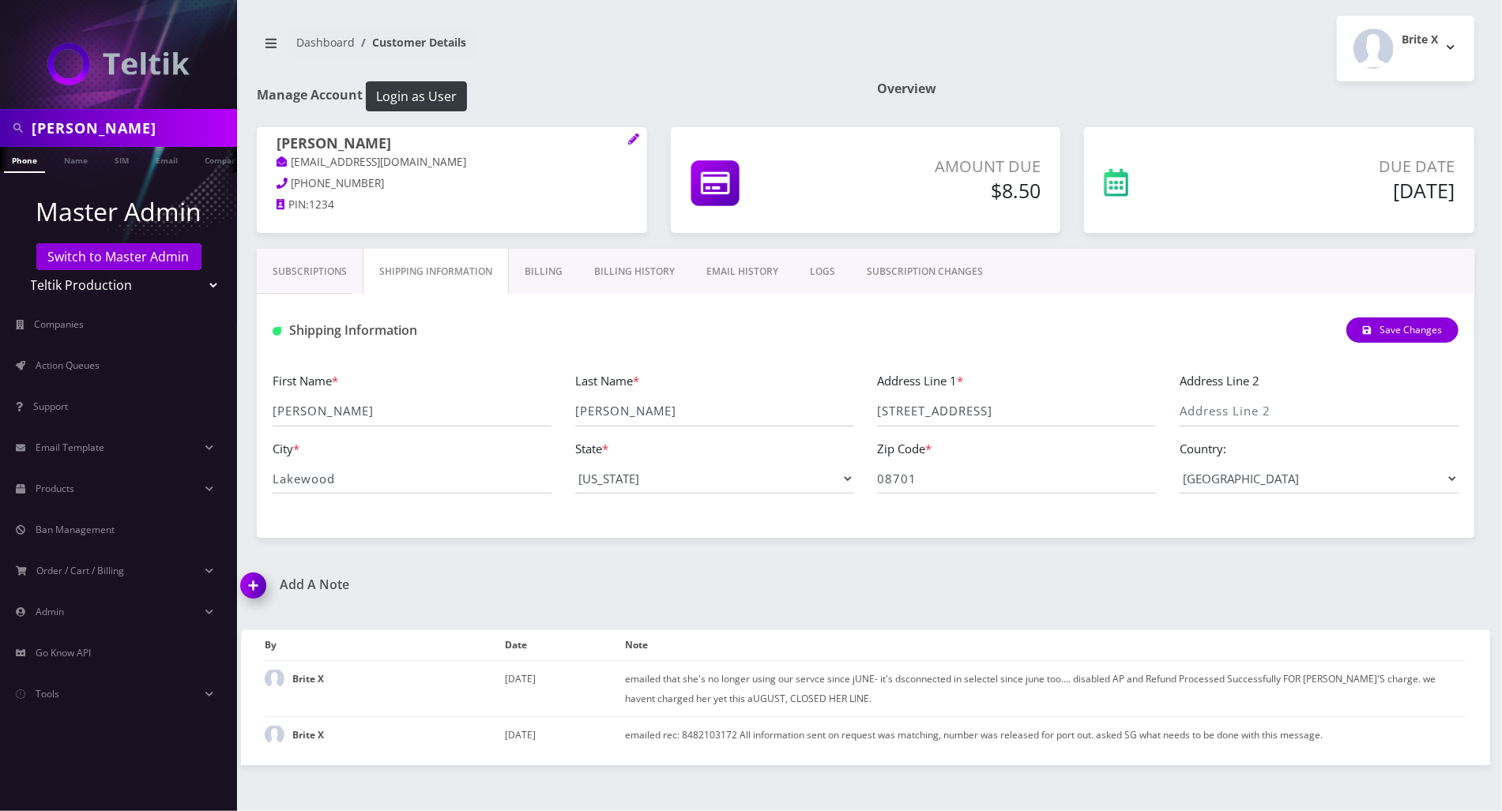
click at [552, 269] on link "Billing" at bounding box center [544, 272] width 70 height 46
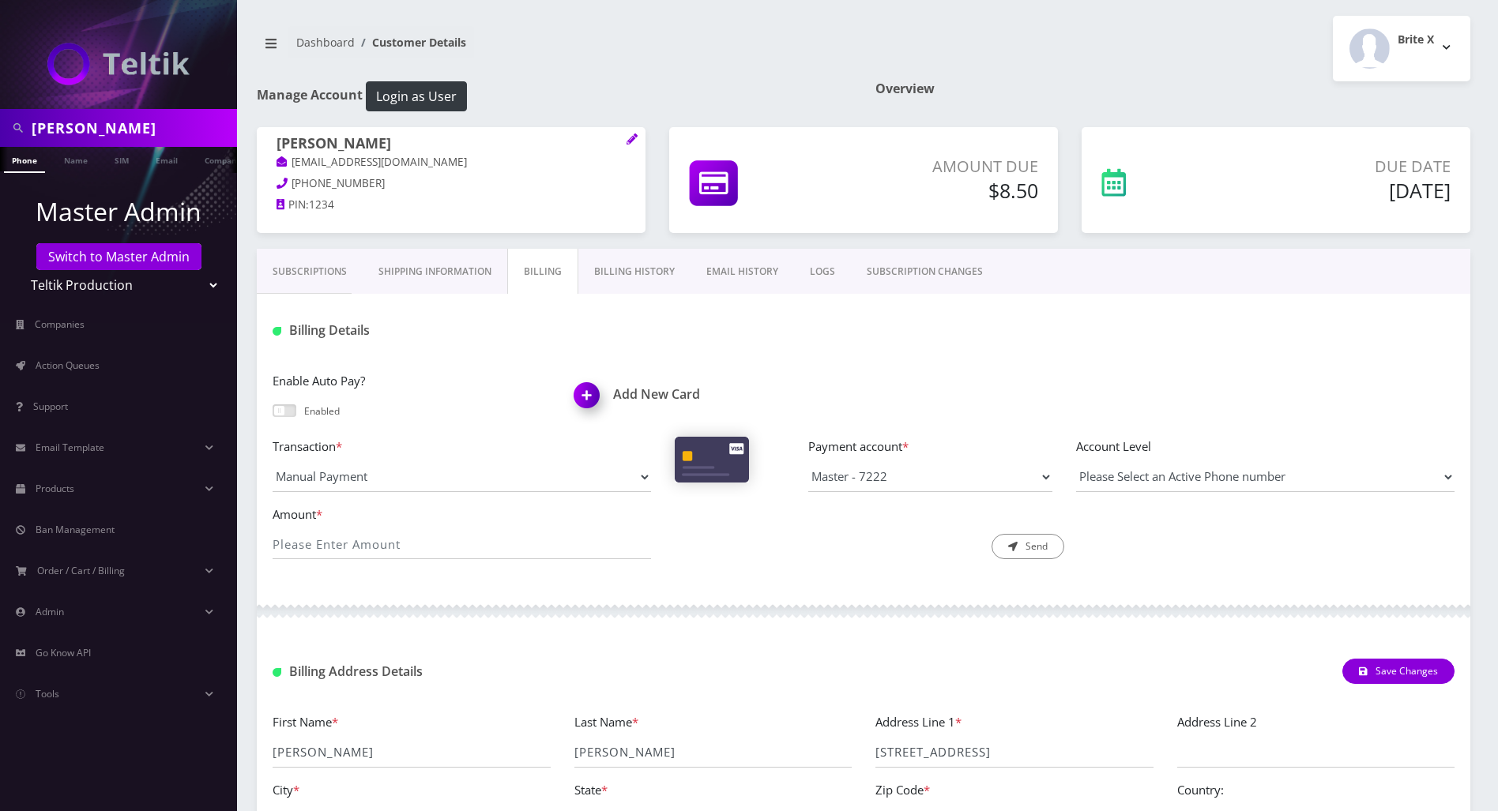
click at [312, 269] on link "Subscriptions" at bounding box center [310, 272] width 106 height 46
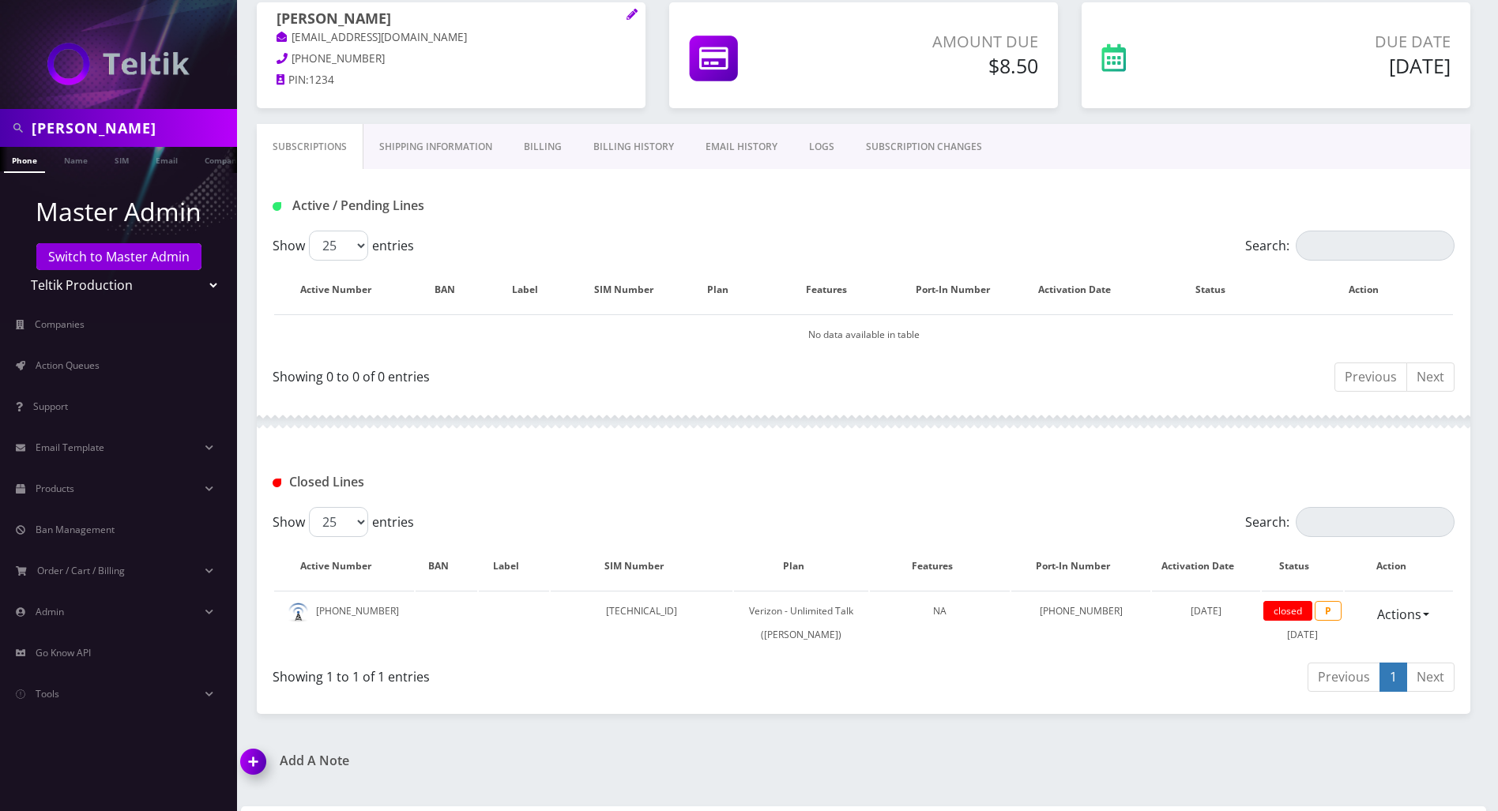
scroll to position [277, 0]
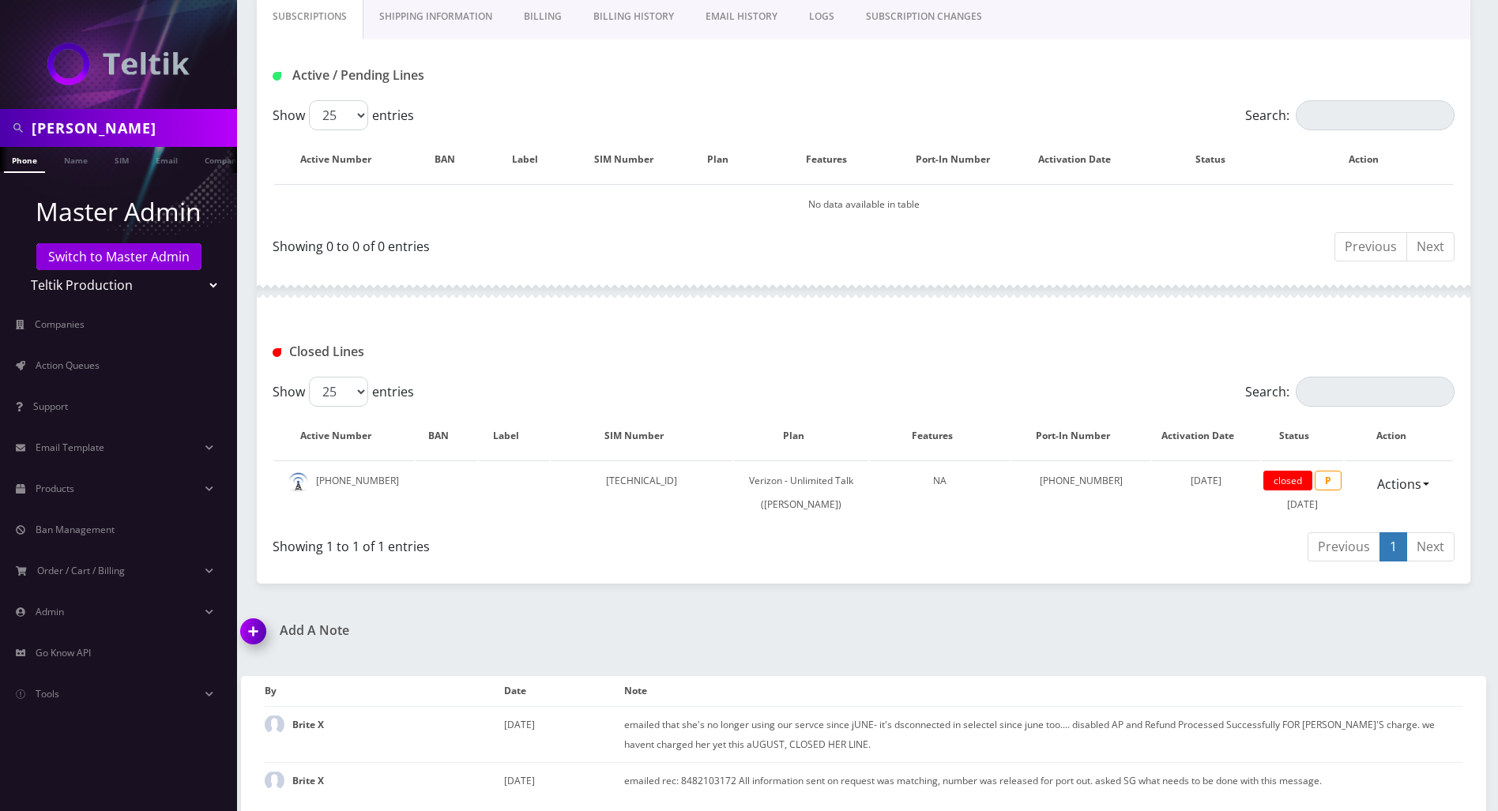
click at [525, 315] on div "Closed Lines" at bounding box center [864, 346] width 1214 height 62
click at [150, 262] on link "Switch to Master Admin" at bounding box center [118, 256] width 165 height 27
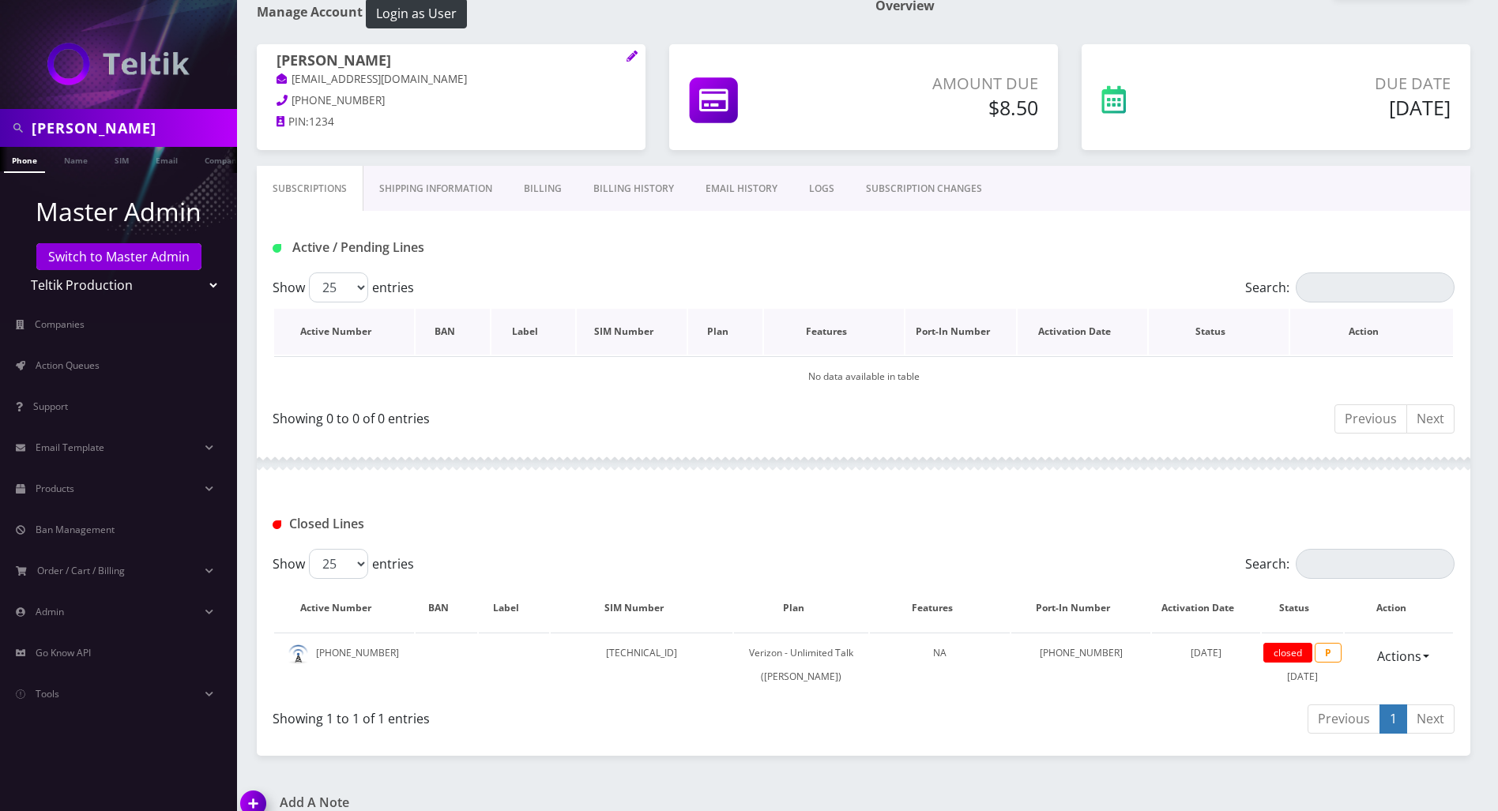
scroll to position [0, 0]
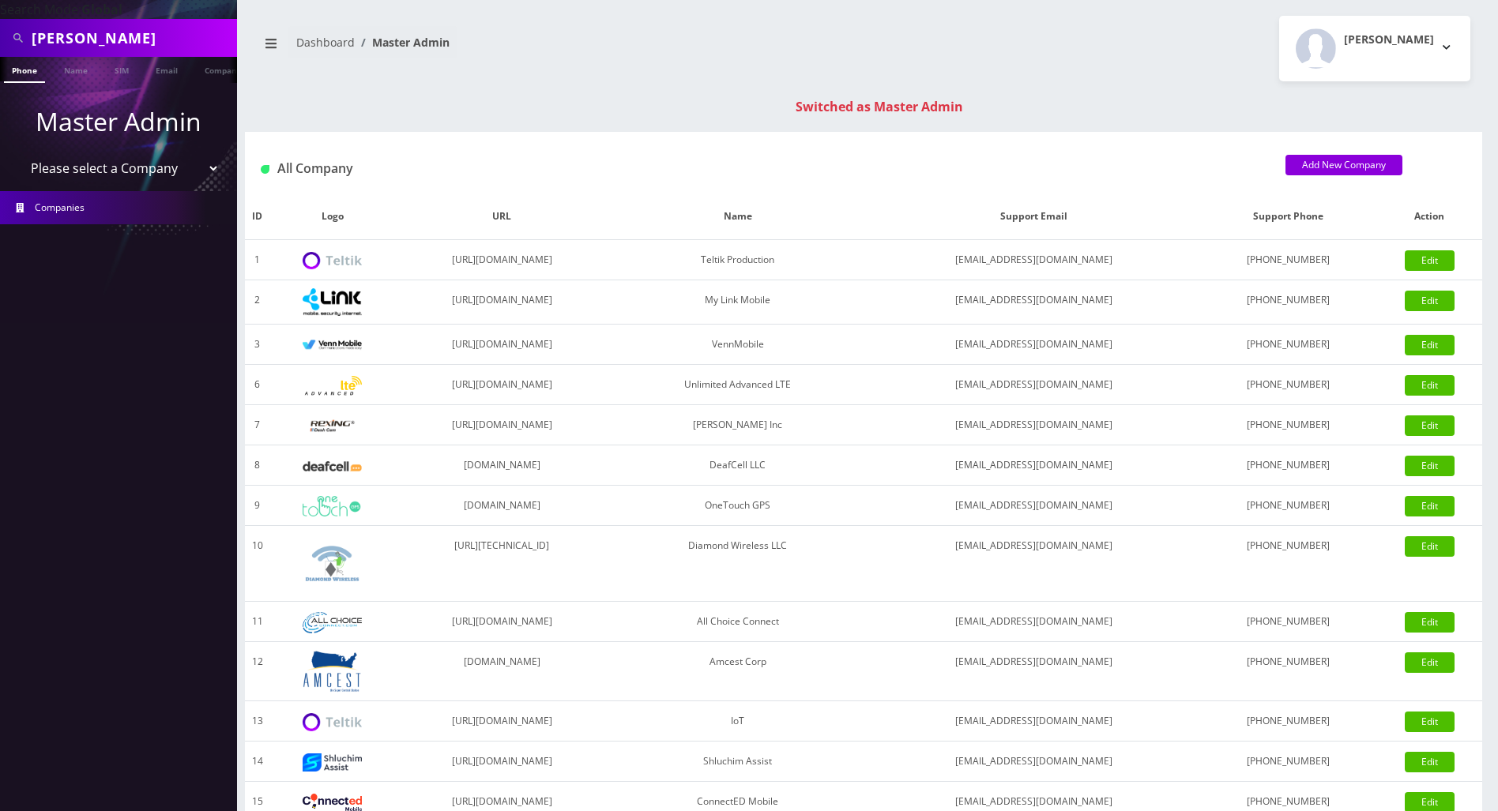
drag, startPoint x: 141, startPoint y: 40, endPoint x: -6, endPoint y: 40, distance: 147.8
click at [0, 40] on html "Search Mode: Global Shana Stern Phone Name SIM Email Company Customer Master Ad…" at bounding box center [749, 562] width 1498 height 1124
paste input "8455875160"
type input "8455875160"
click at [32, 73] on link "Phone" at bounding box center [24, 70] width 41 height 26
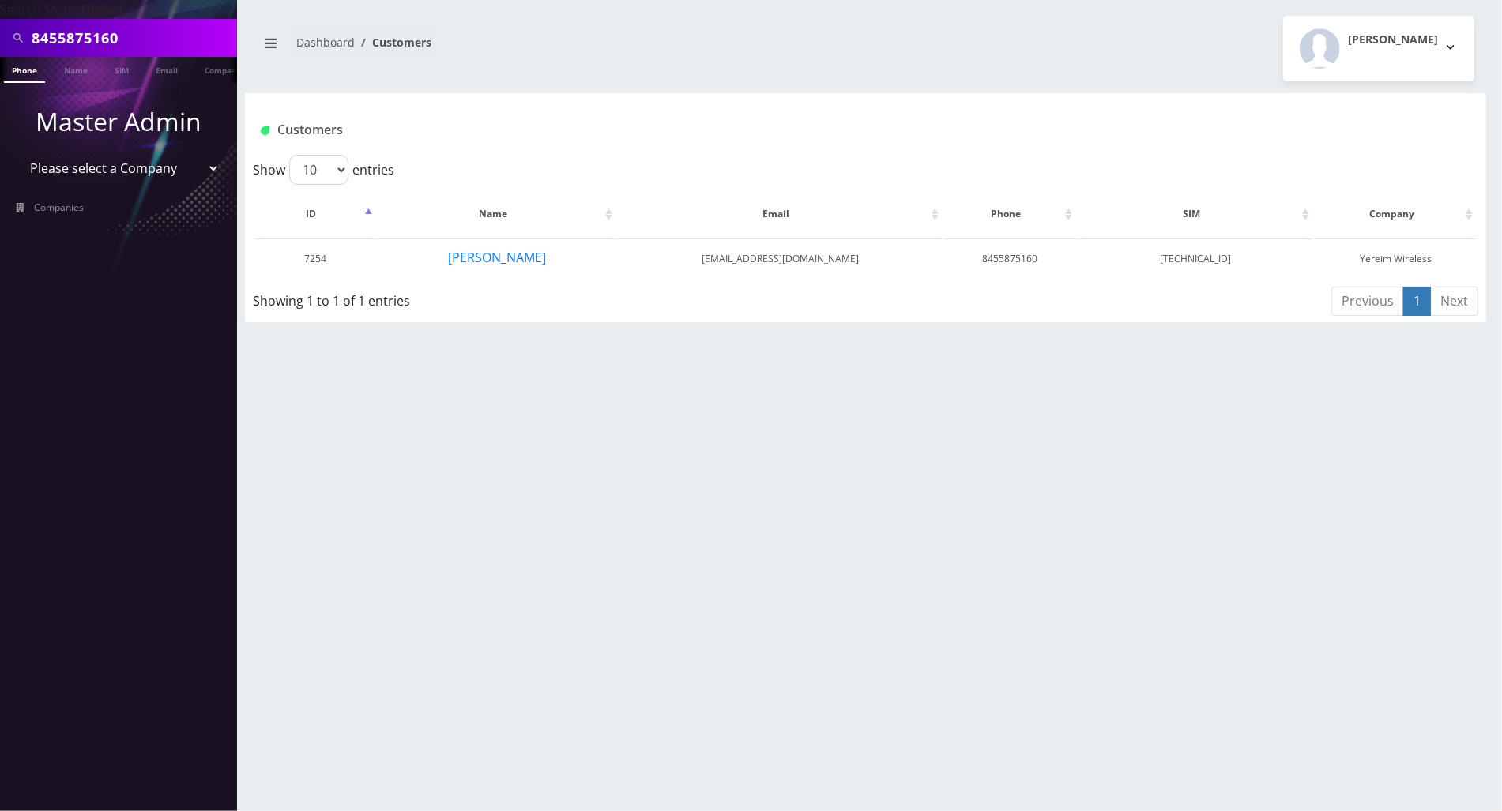
click at [1322, 456] on div "8455875160 Phone Name SIM Email Company Customer Dashboard Customers [PERSON_NA…" at bounding box center [865, 405] width 1273 height 811
click at [486, 256] on button "[PERSON_NAME]" at bounding box center [497, 257] width 100 height 21
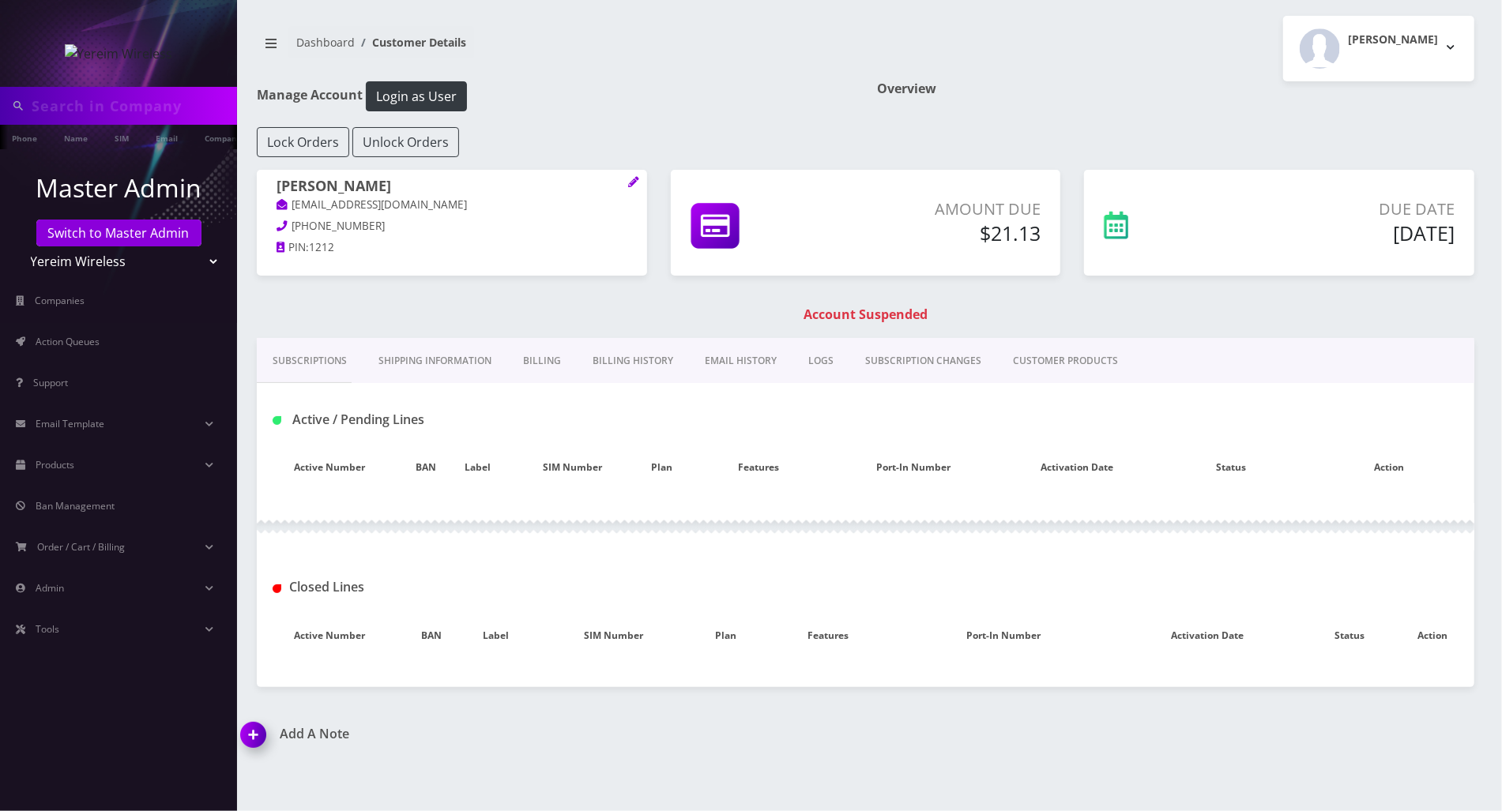
type input "8455875160"
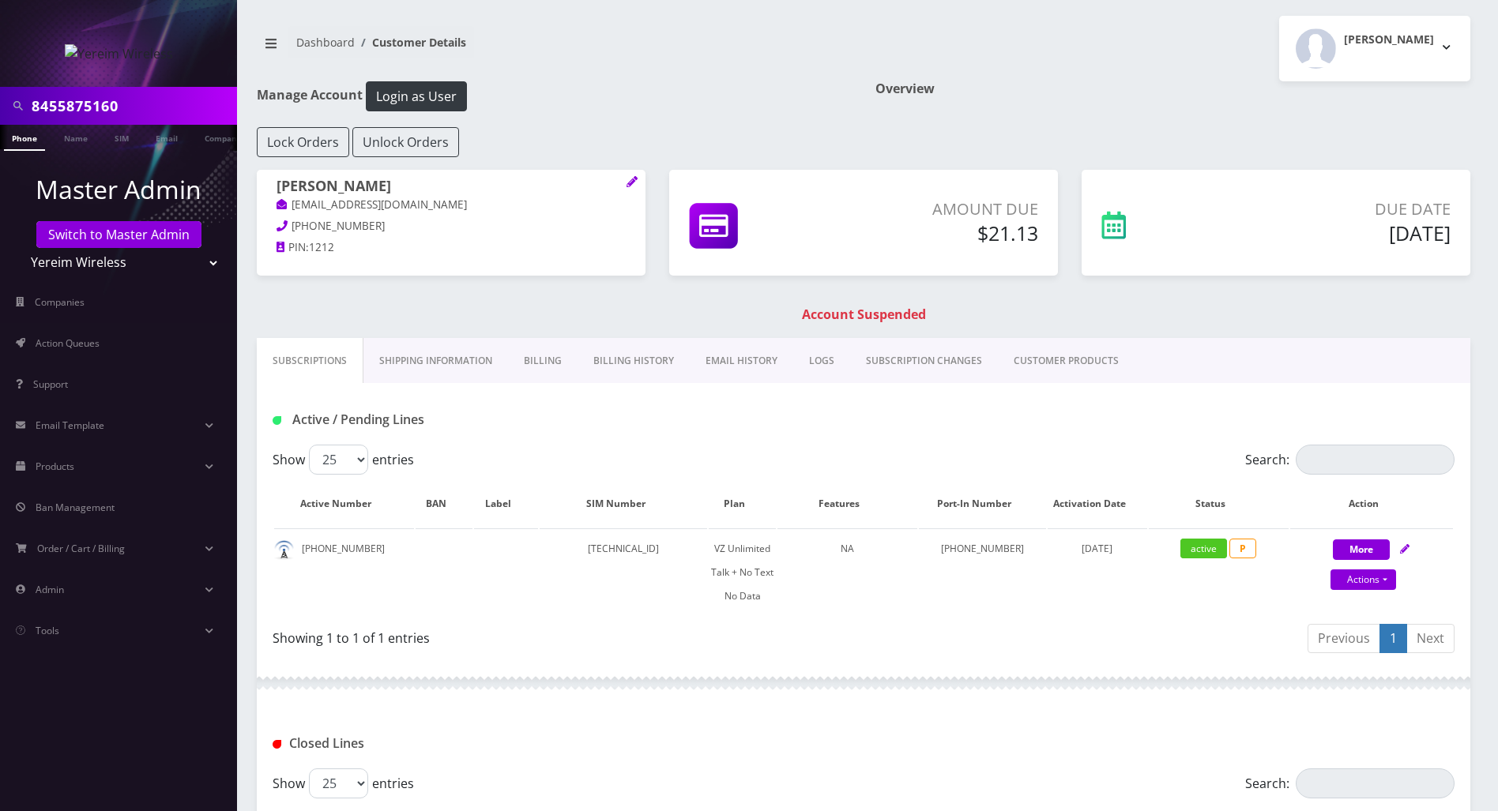
click at [638, 446] on div "Show 25 50 100 250 500 entries" at bounding box center [716, 460] width 887 height 30
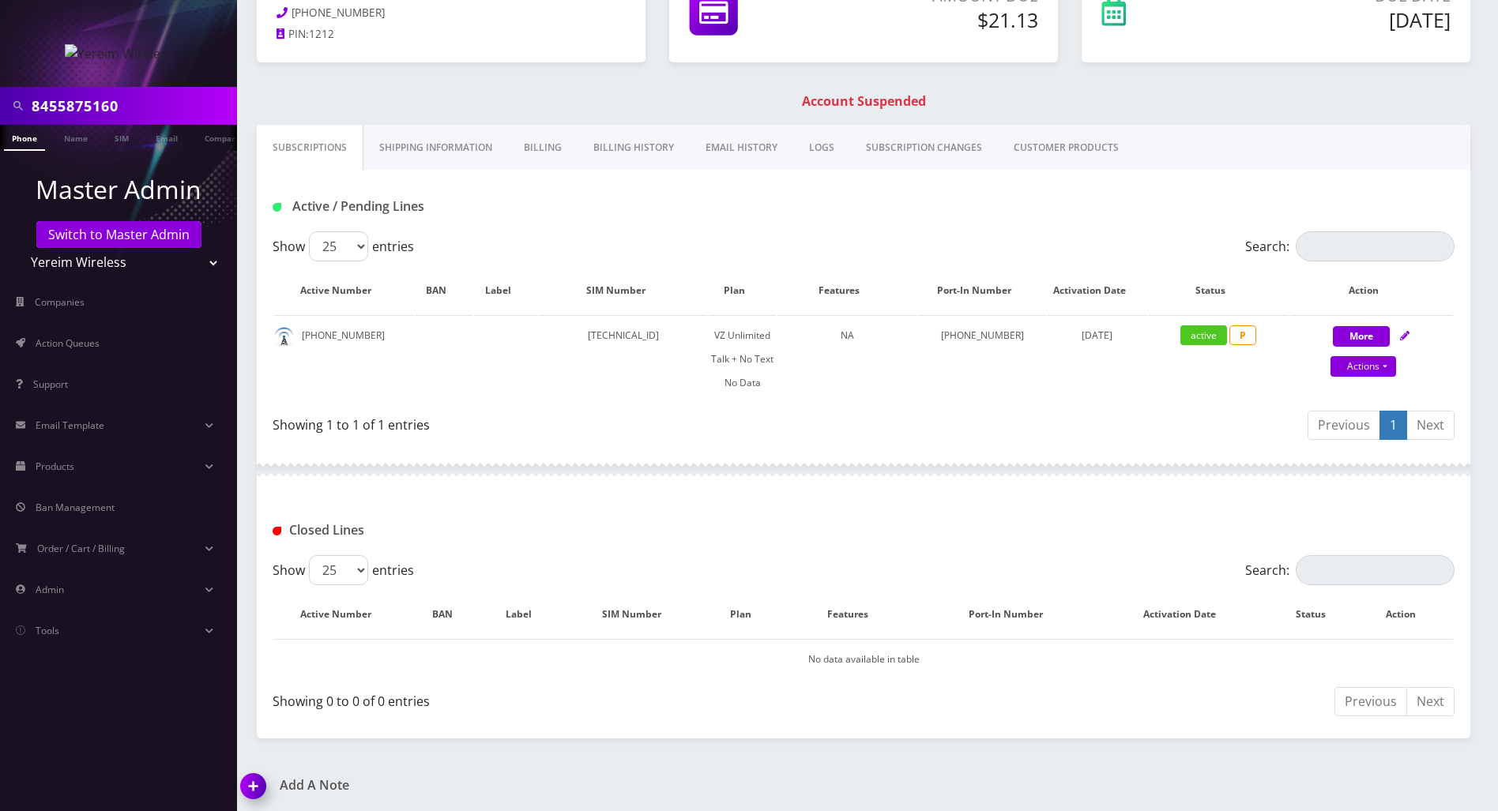
scroll to position [215, 0]
click at [550, 148] on link "Billing" at bounding box center [543, 146] width 70 height 46
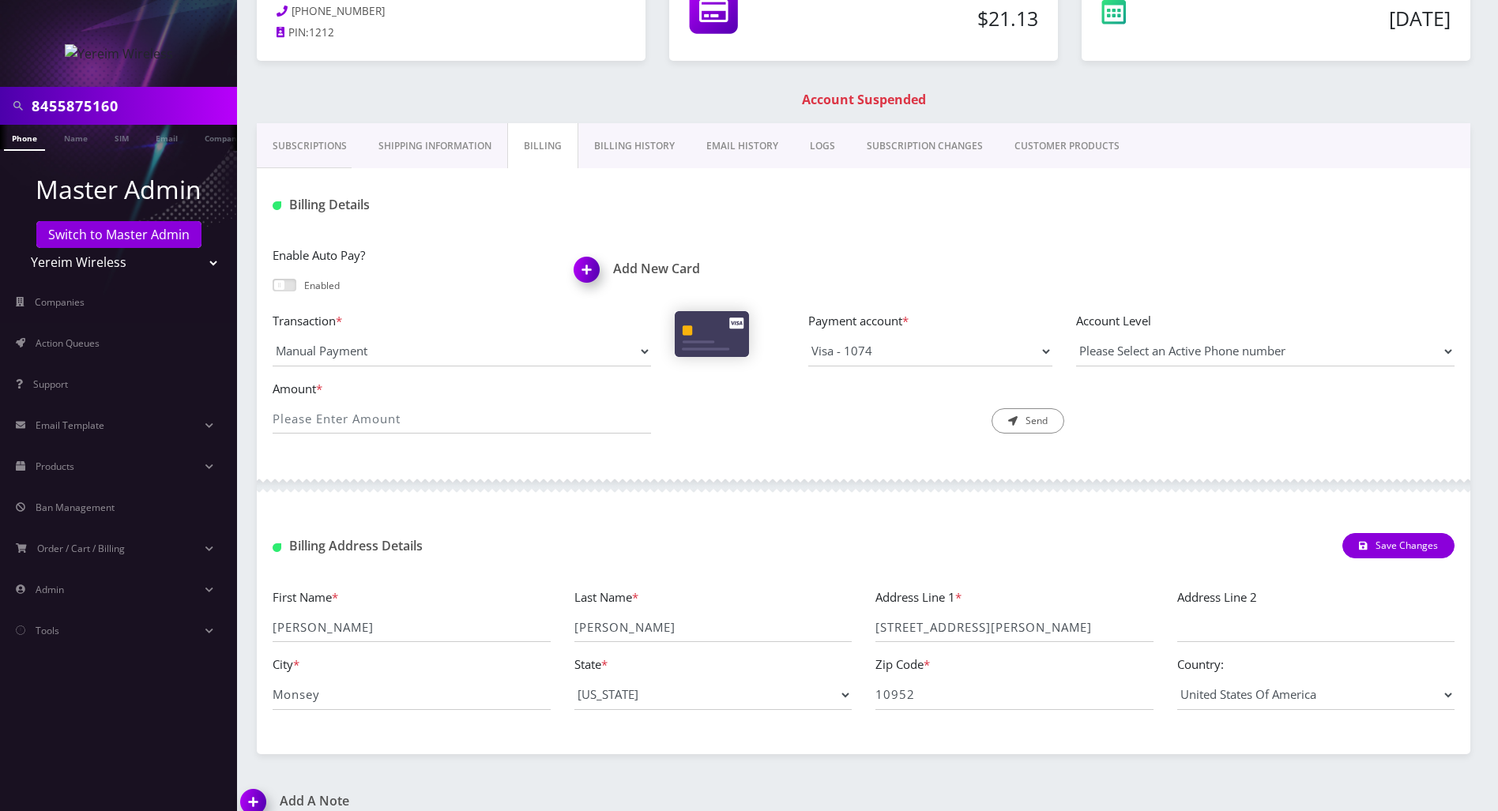
click at [612, 139] on link "Billing History" at bounding box center [634, 146] width 112 height 46
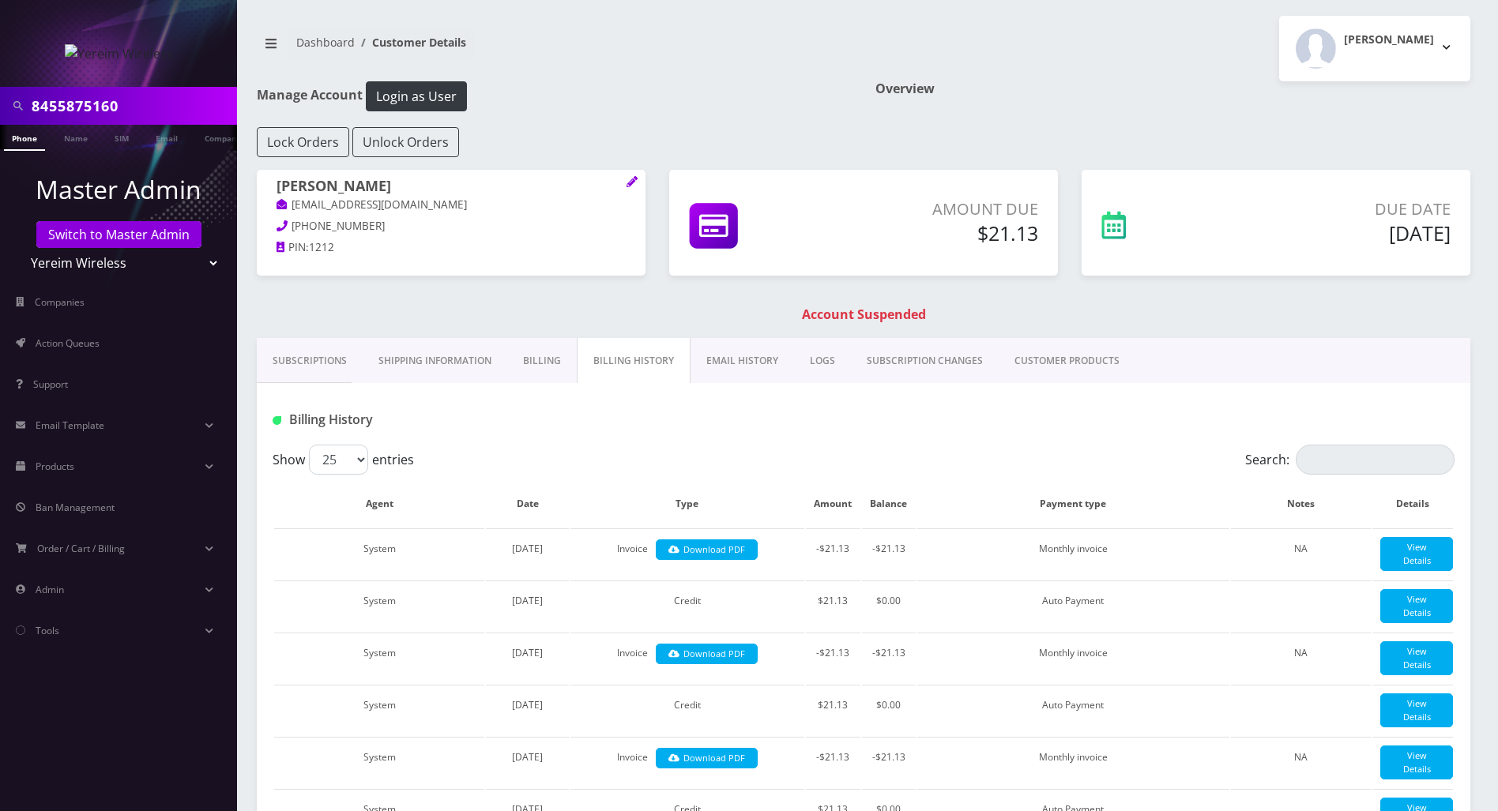
click at [678, 446] on div "Show 25 50 100 250 500 entries" at bounding box center [716, 460] width 887 height 30
click at [532, 363] on link "Billing" at bounding box center [542, 361] width 70 height 46
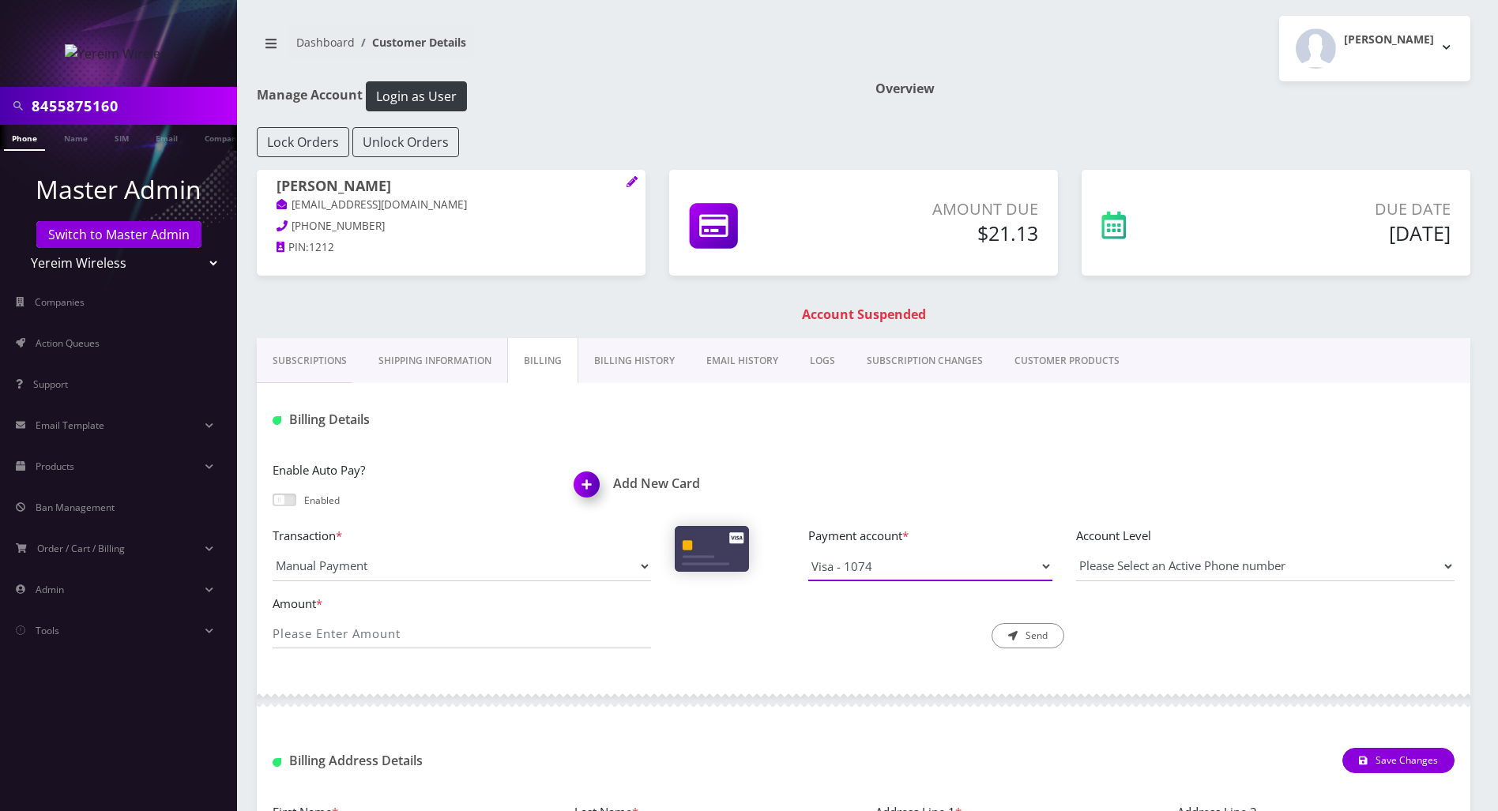
click at [909, 566] on select "Visa - 1074" at bounding box center [930, 567] width 244 height 30
click at [808, 552] on select "Visa - 1074" at bounding box center [930, 567] width 244 height 30
click at [565, 639] on input "Amount *" at bounding box center [462, 634] width 378 height 30
type input "21.13"
click at [778, 642] on div "Description * Send" at bounding box center [864, 621] width 402 height 55
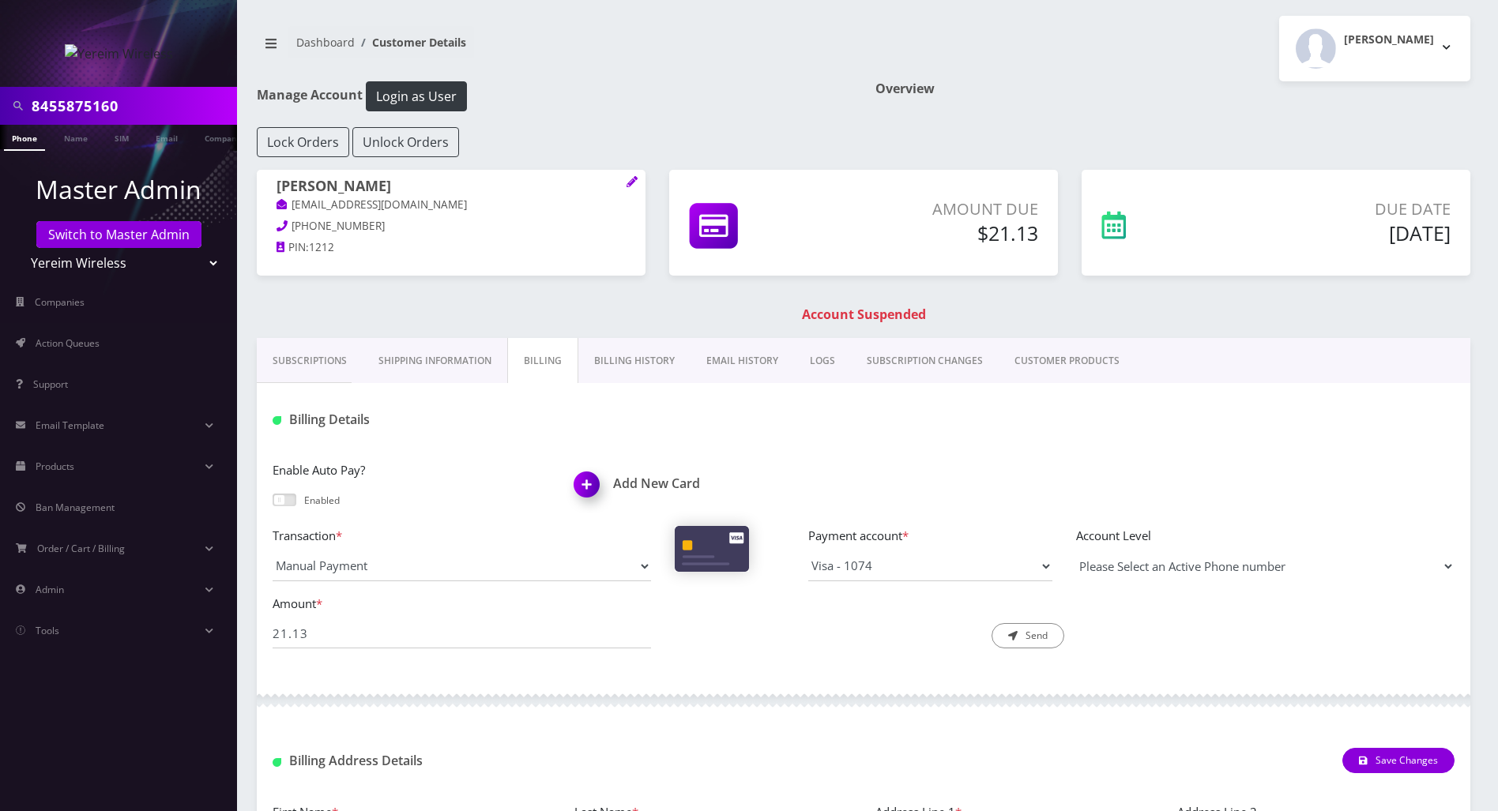
click at [1226, 570] on select "Please Select an Active Phone number 8455875160" at bounding box center [1265, 567] width 378 height 30
select select "157480"
click at [1076, 552] on select "Please Select an Active Phone number 8455875160" at bounding box center [1265, 567] width 378 height 30
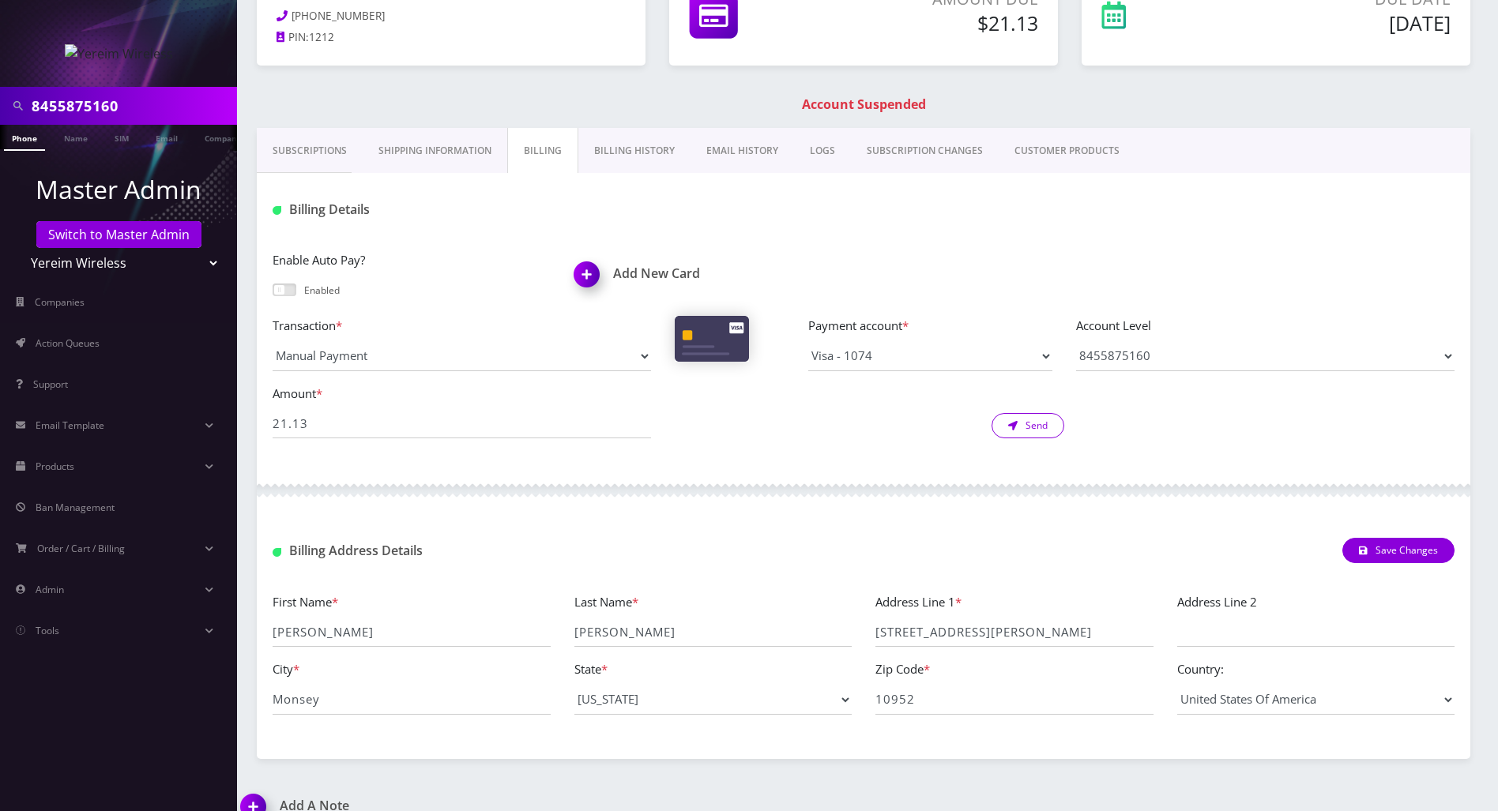
click at [1025, 430] on button "Send" at bounding box center [1028, 425] width 73 height 25
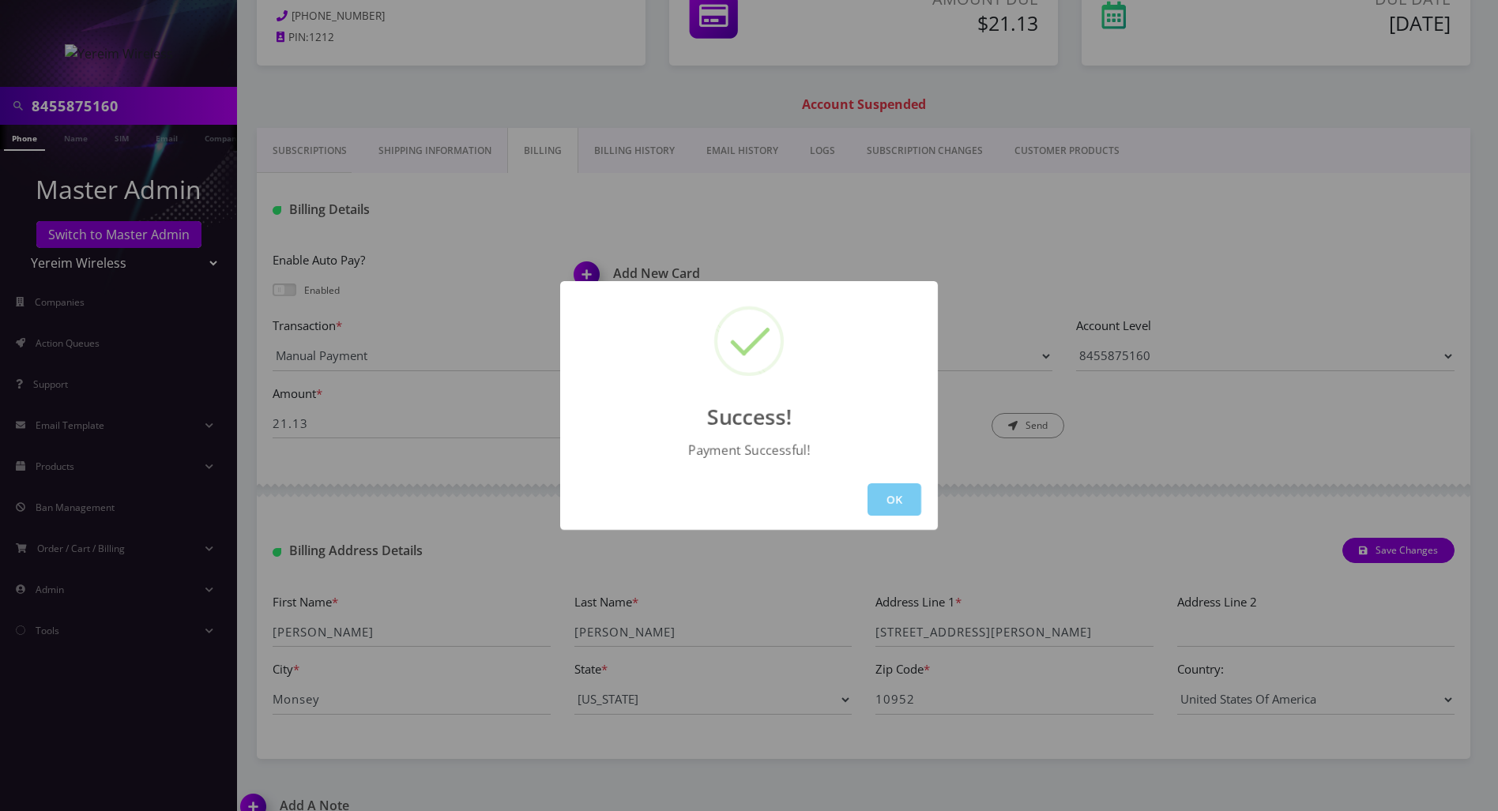
click at [898, 499] on button "OK" at bounding box center [895, 500] width 54 height 32
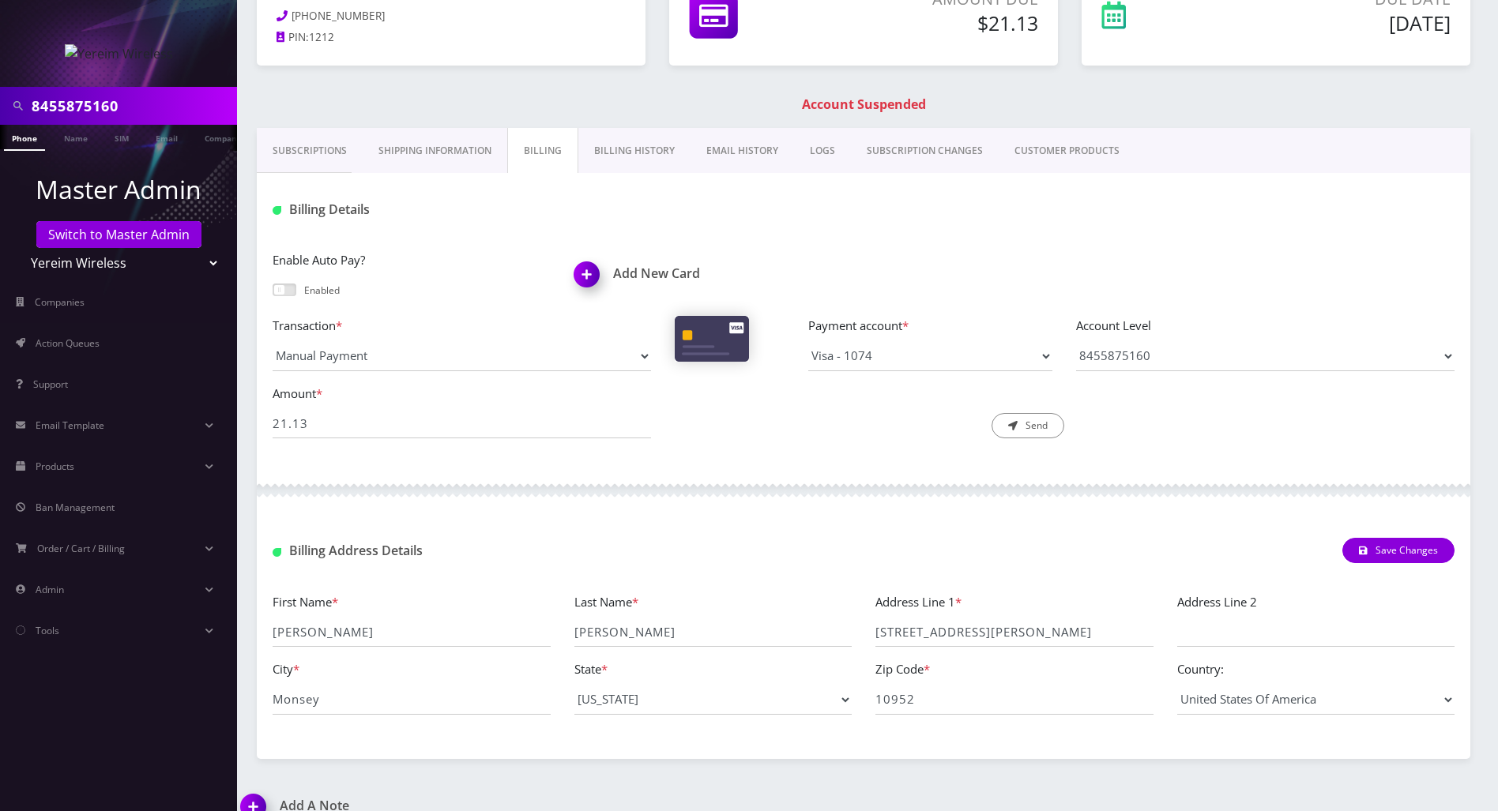
click at [322, 141] on link "Subscriptions" at bounding box center [310, 151] width 106 height 46
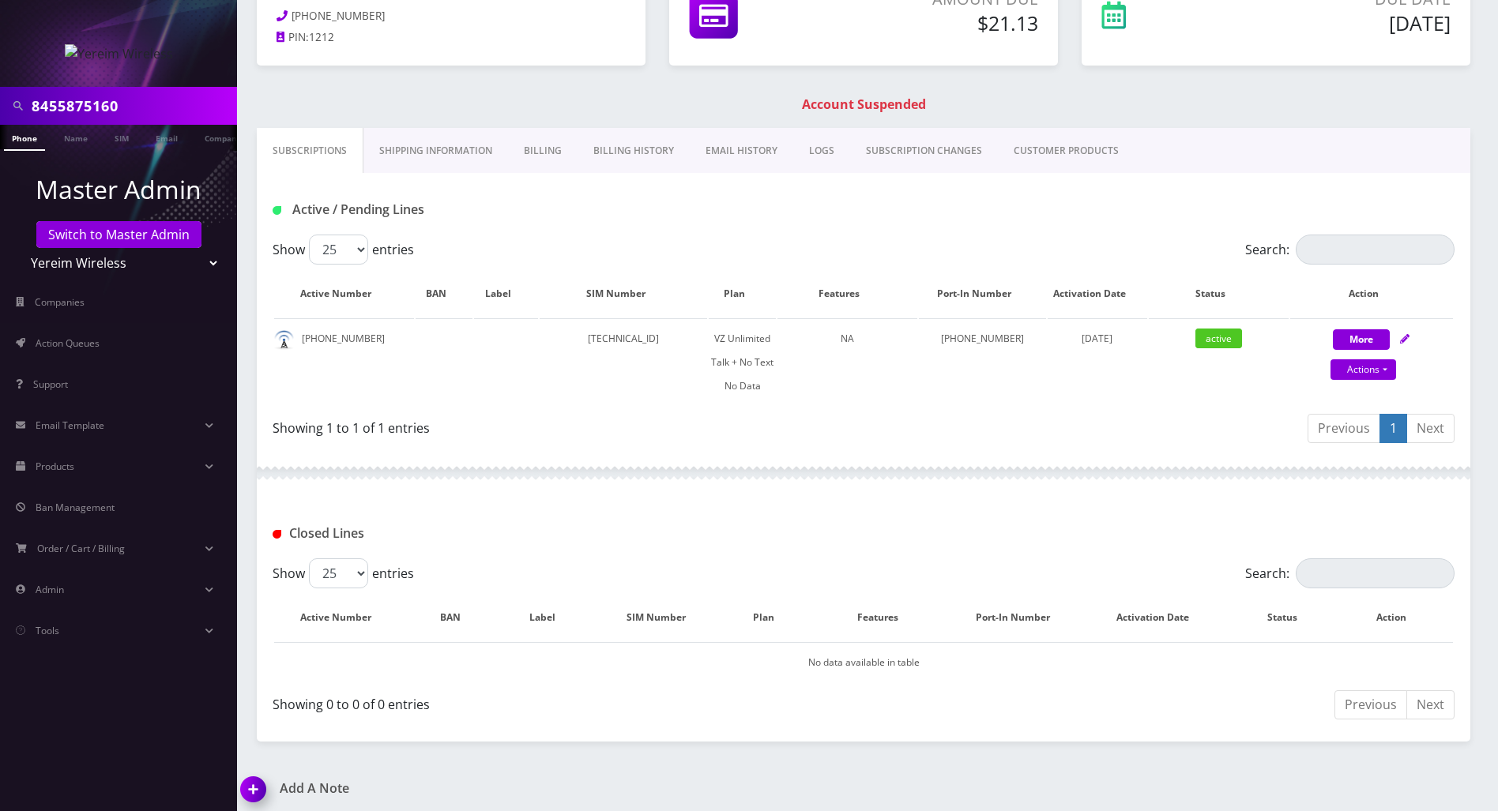
click at [31, 135] on link "Phone" at bounding box center [24, 138] width 41 height 26
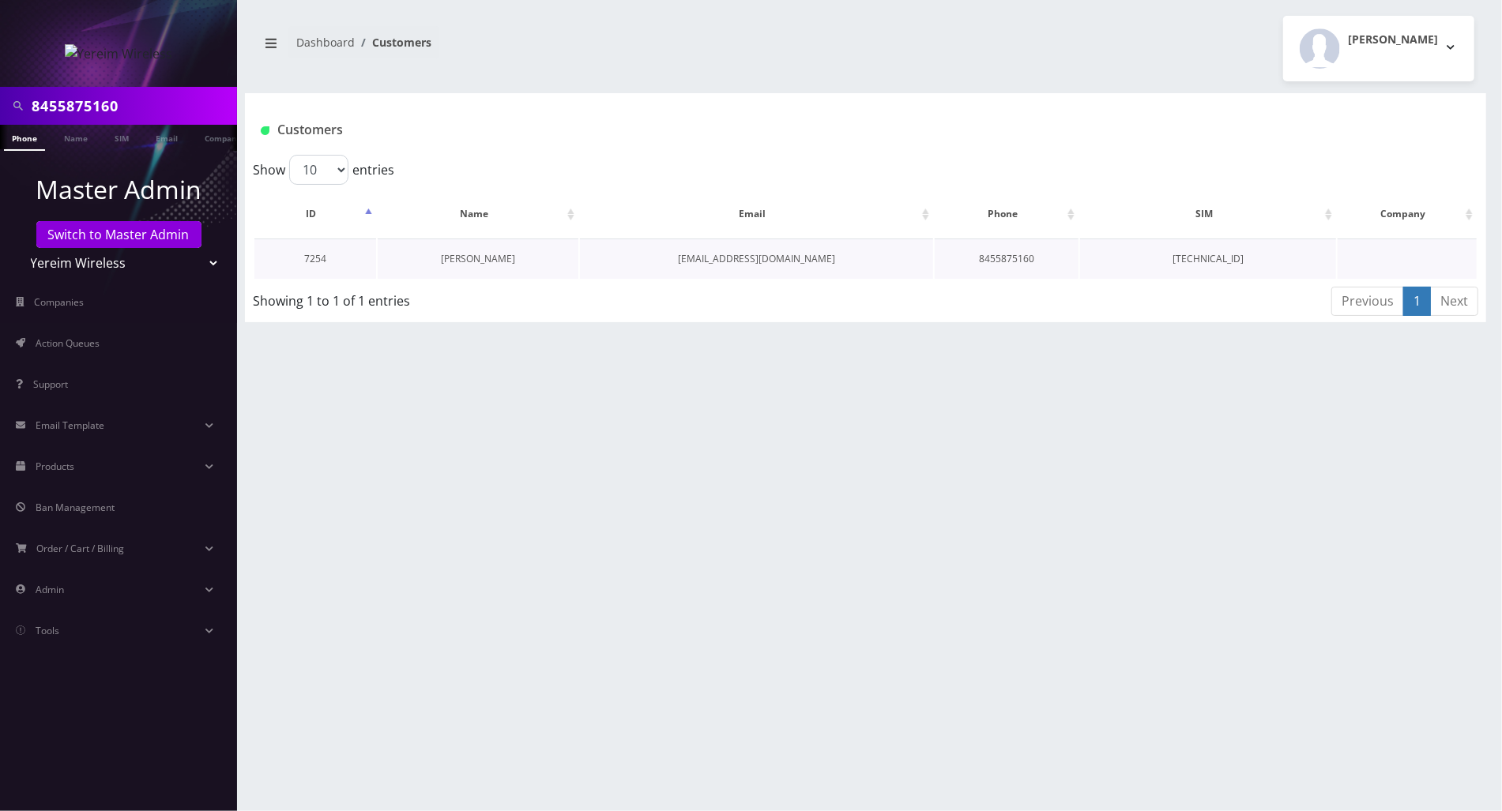
click at [480, 262] on link "[PERSON_NAME]" at bounding box center [478, 258] width 74 height 13
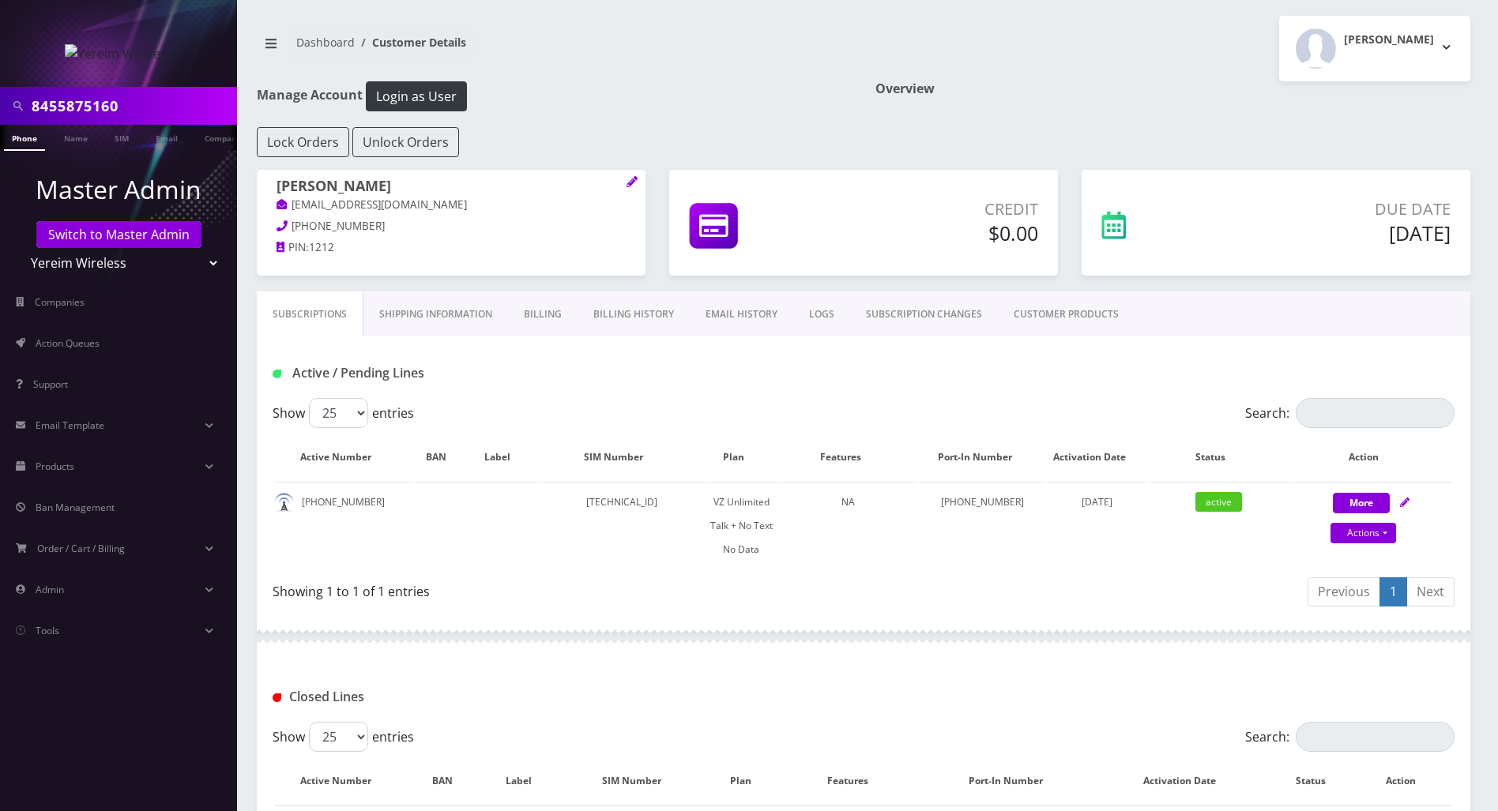
click at [738, 604] on div "Showing 1 to 1 of 1 entries" at bounding box center [568, 594] width 591 height 37
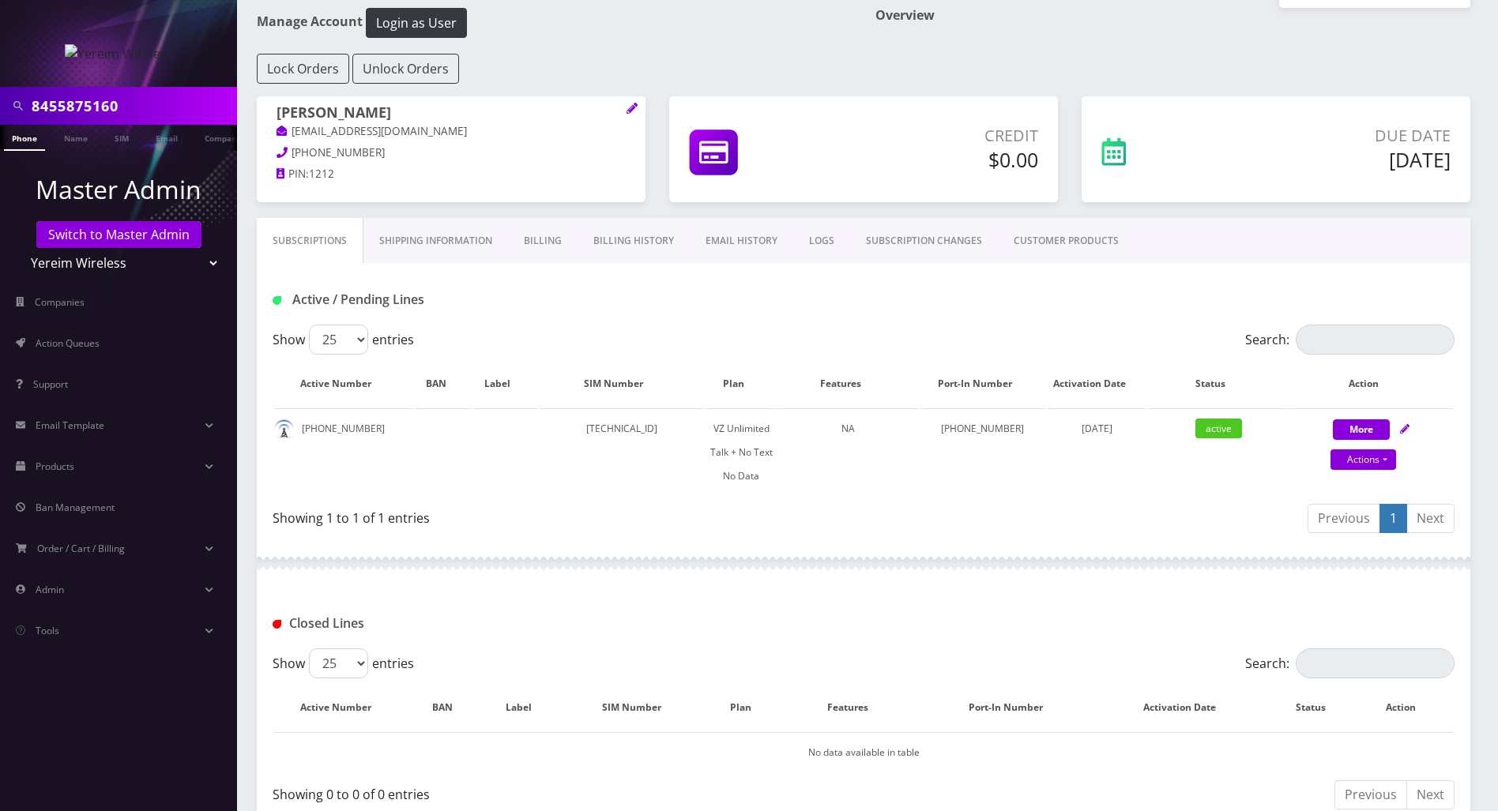
scroll to position [169, 0]
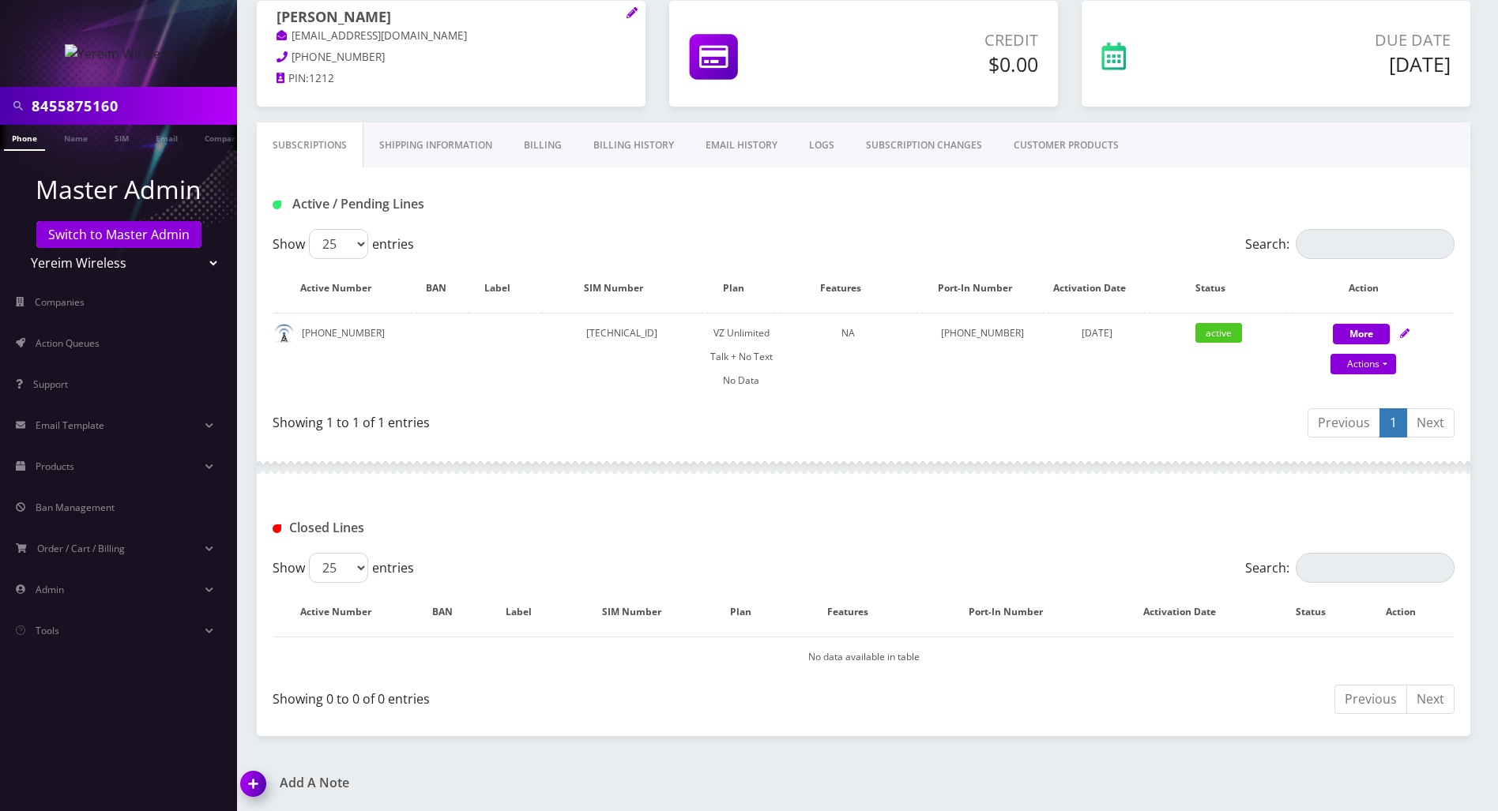
click at [913, 145] on link "SUBSCRIPTION CHANGES" at bounding box center [924, 145] width 148 height 46
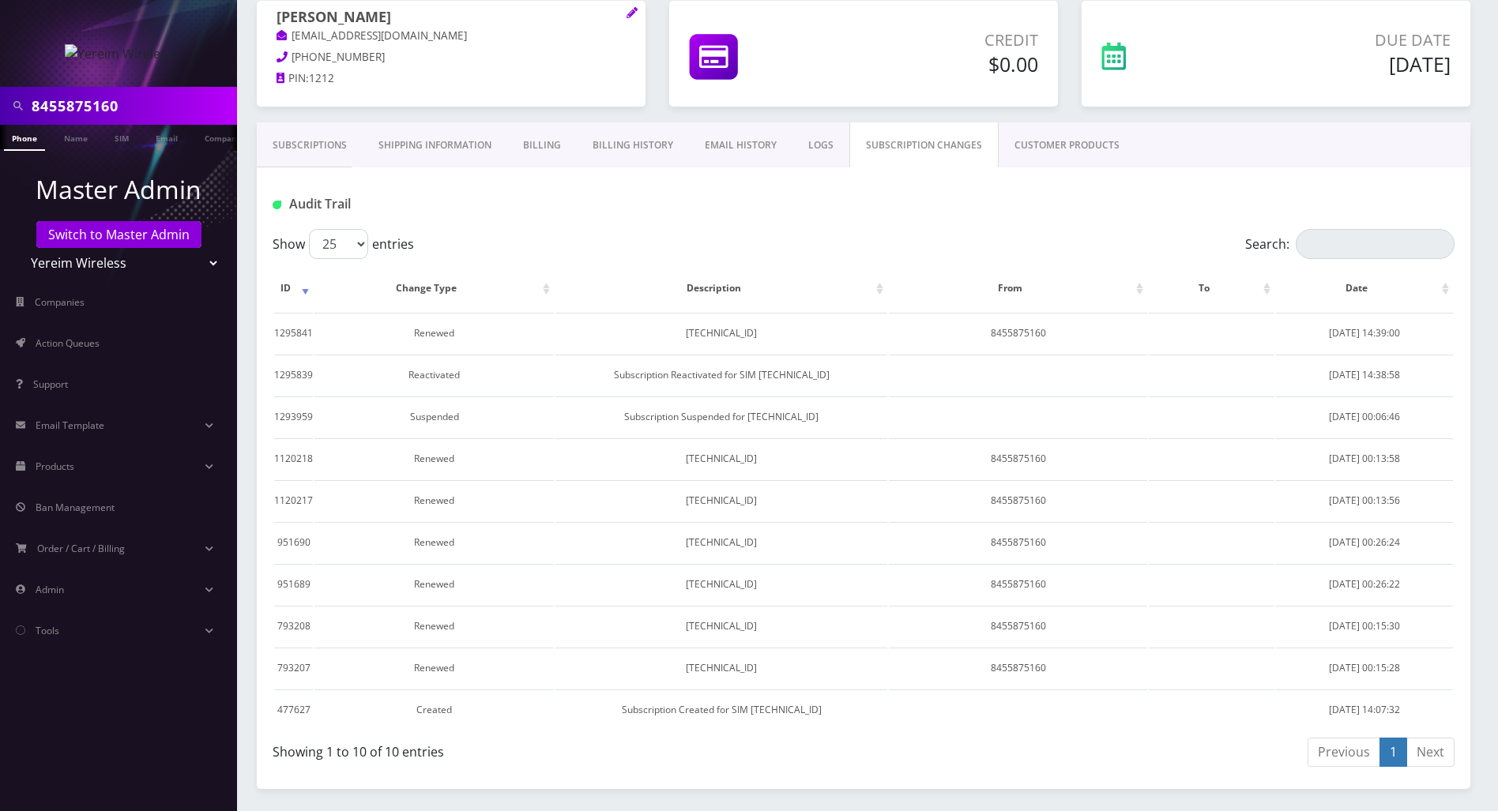
click at [1062, 149] on link "CUSTOMER PRODUCTS" at bounding box center [1067, 145] width 137 height 46
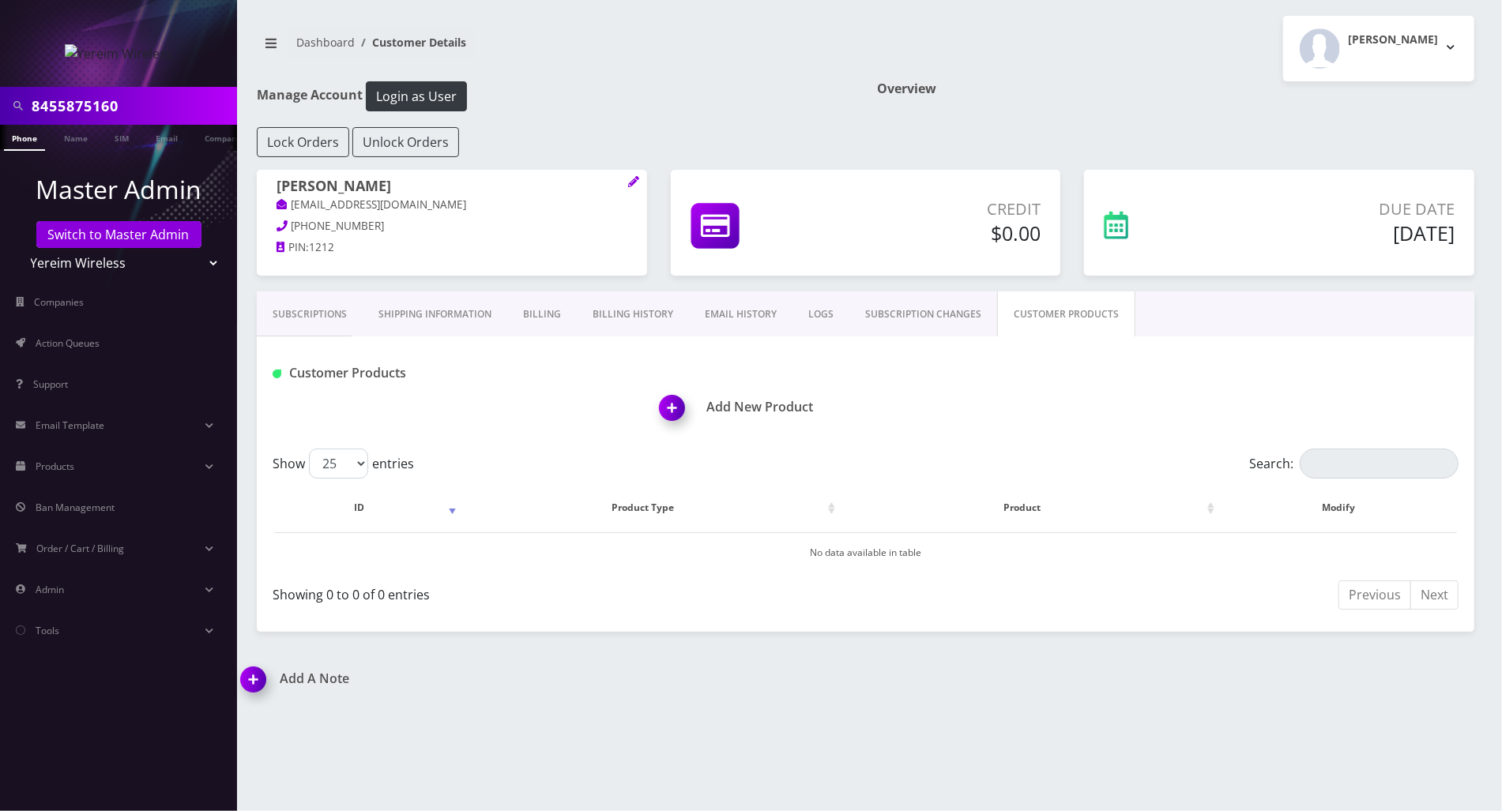
click at [895, 313] on link "SUBSCRIPTION CHANGES" at bounding box center [923, 315] width 148 height 46
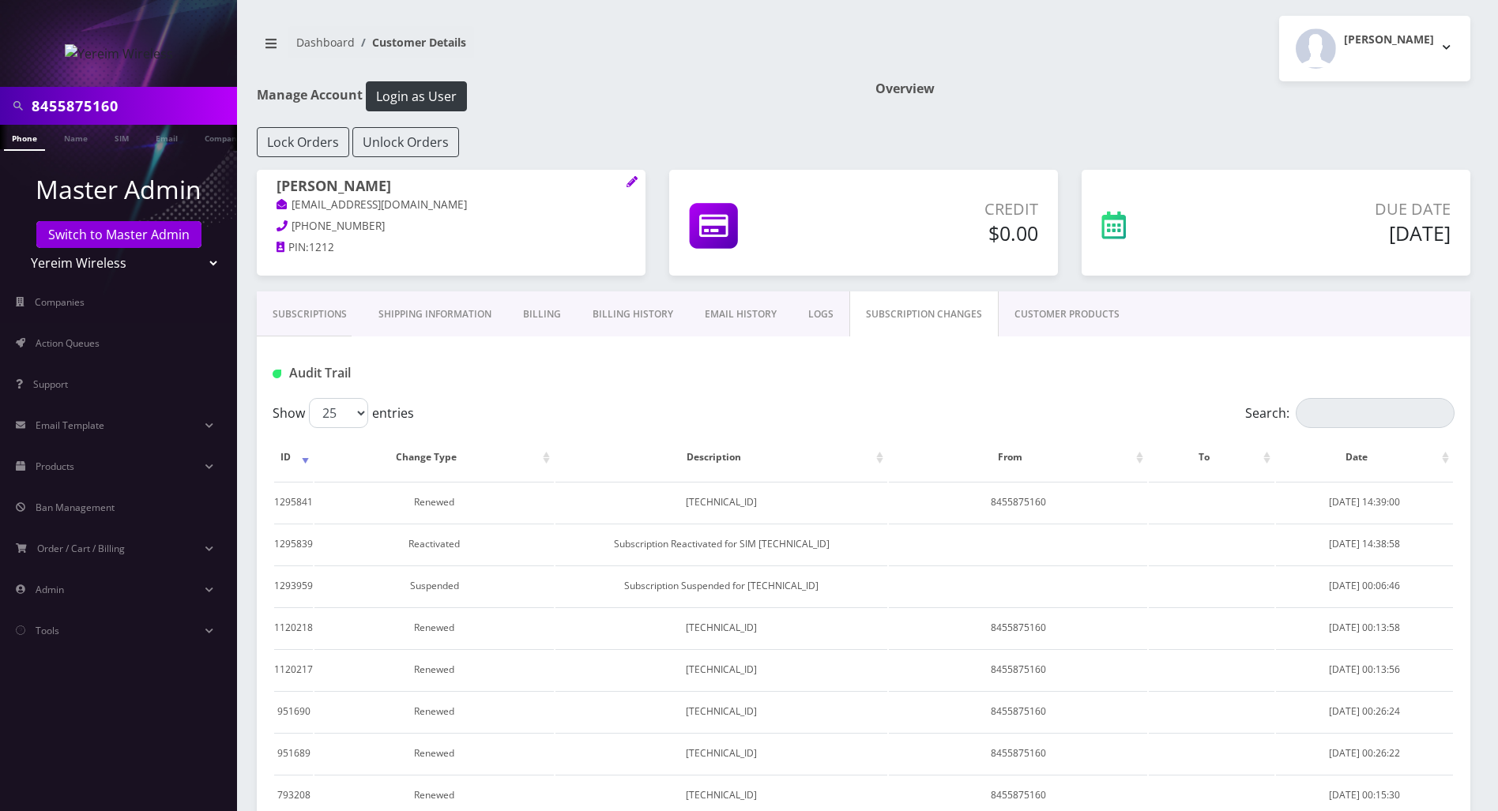
click at [299, 315] on link "Subscriptions" at bounding box center [310, 315] width 106 height 46
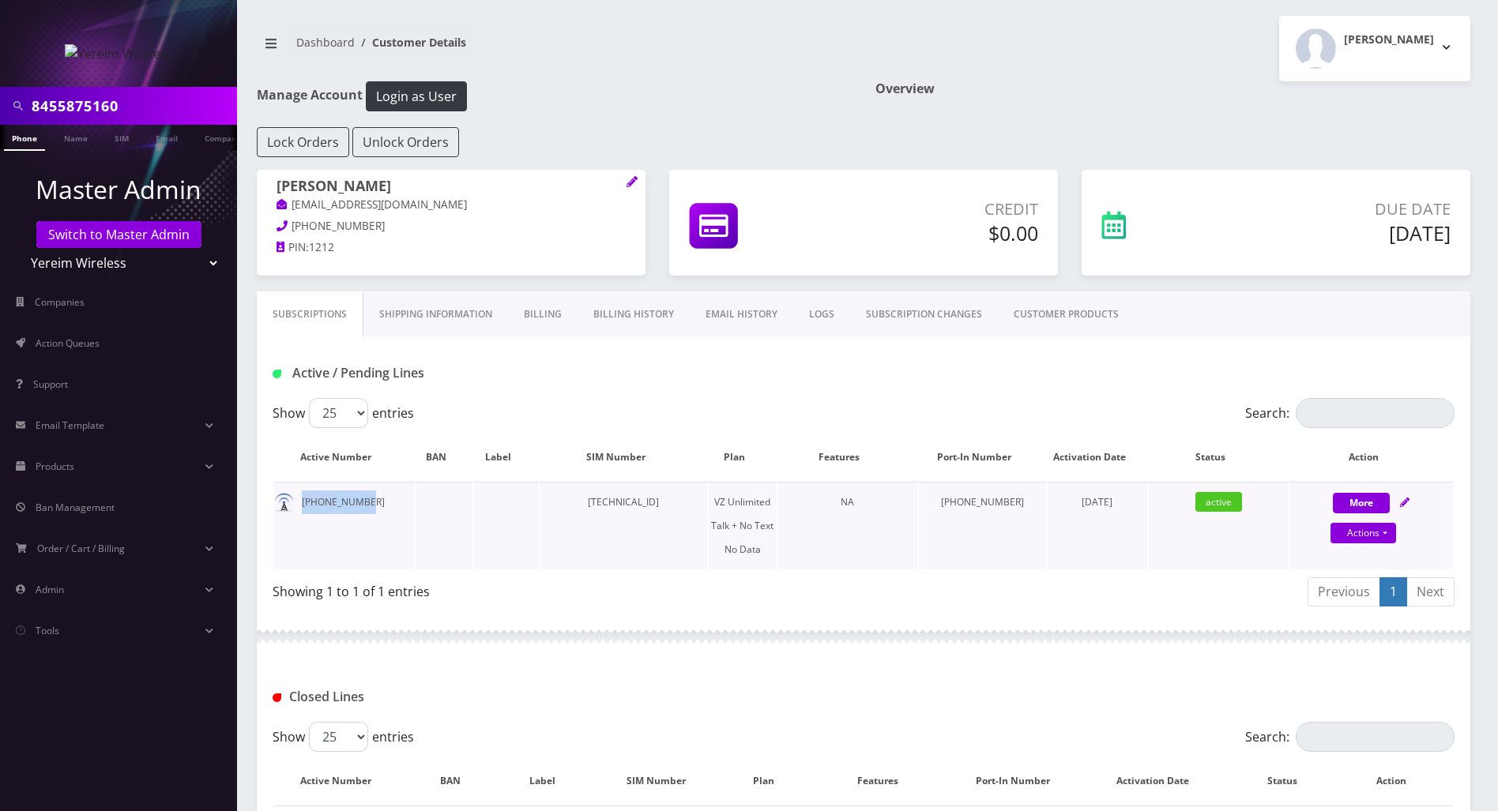
drag, startPoint x: 363, startPoint y: 503, endPoint x: 284, endPoint y: 508, distance: 78.4
click at [284, 508] on td "845-587-5160" at bounding box center [344, 526] width 140 height 88
copy td "845-587-5160"
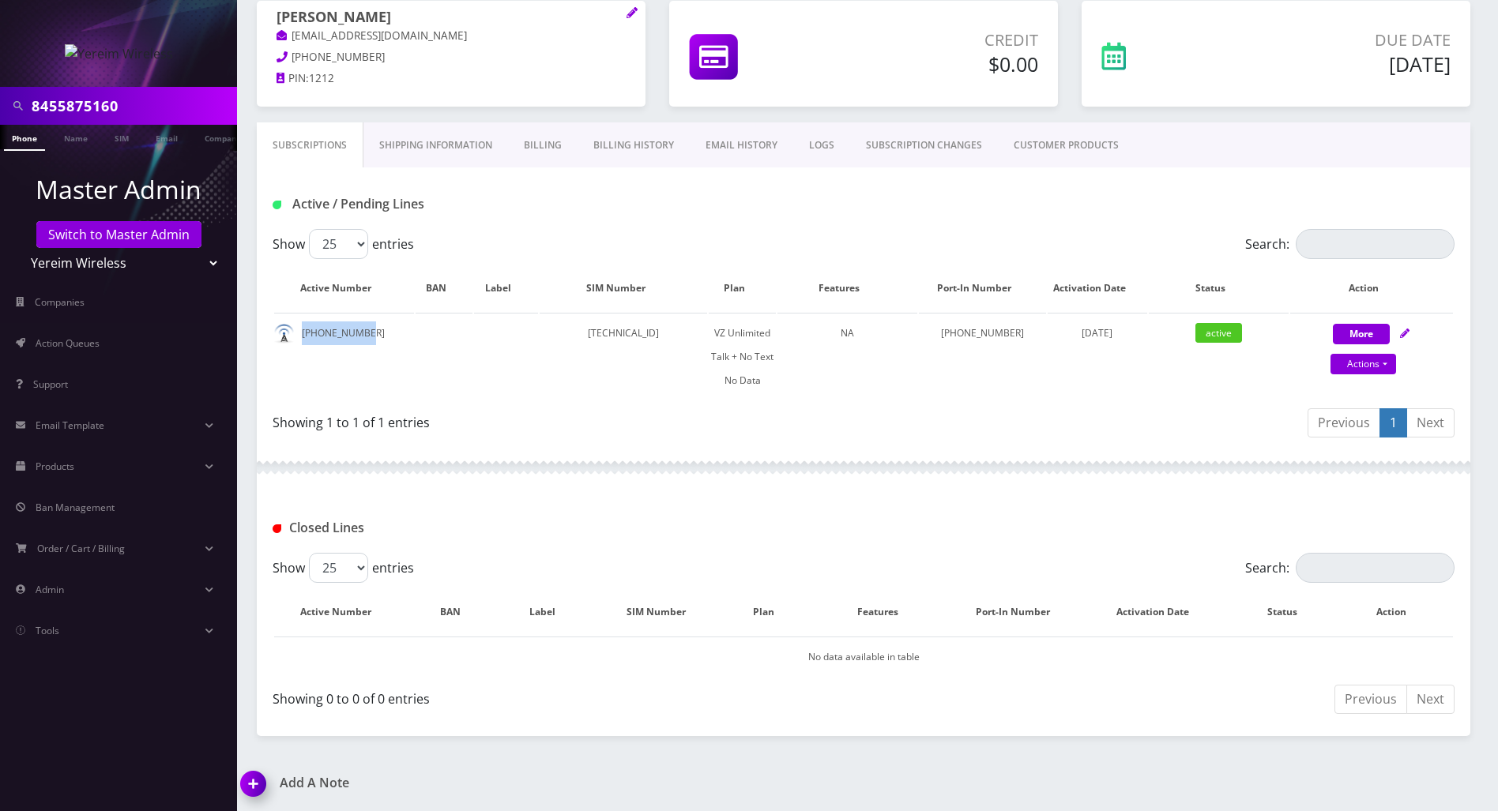
click at [248, 785] on img at bounding box center [256, 789] width 47 height 47
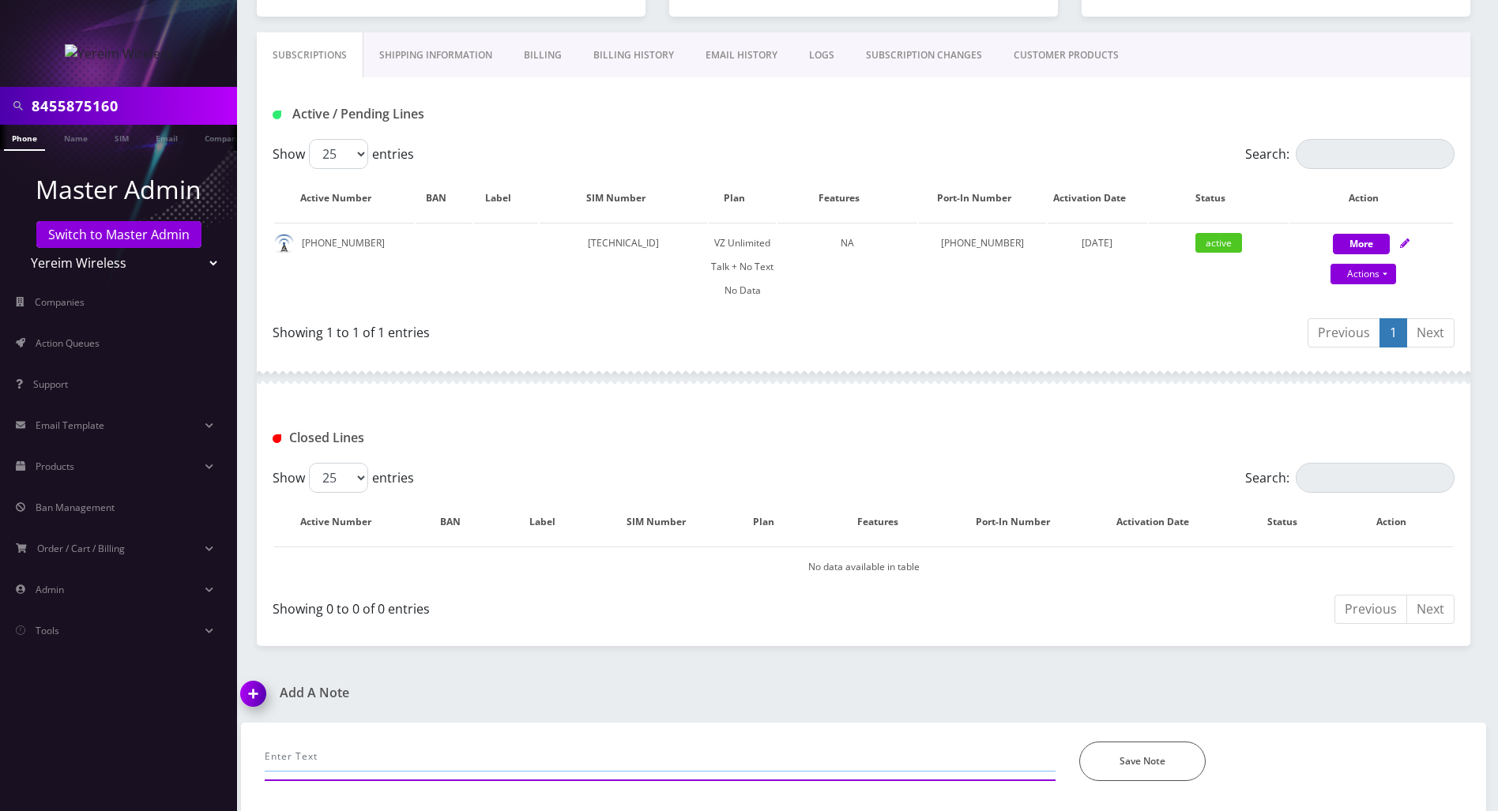
click at [374, 752] on input "text" at bounding box center [660, 757] width 791 height 30
paste input "18 Aug 2025"
type input "called to reactvate the line- charged the same cc on file successfully-- 18 Aug…"
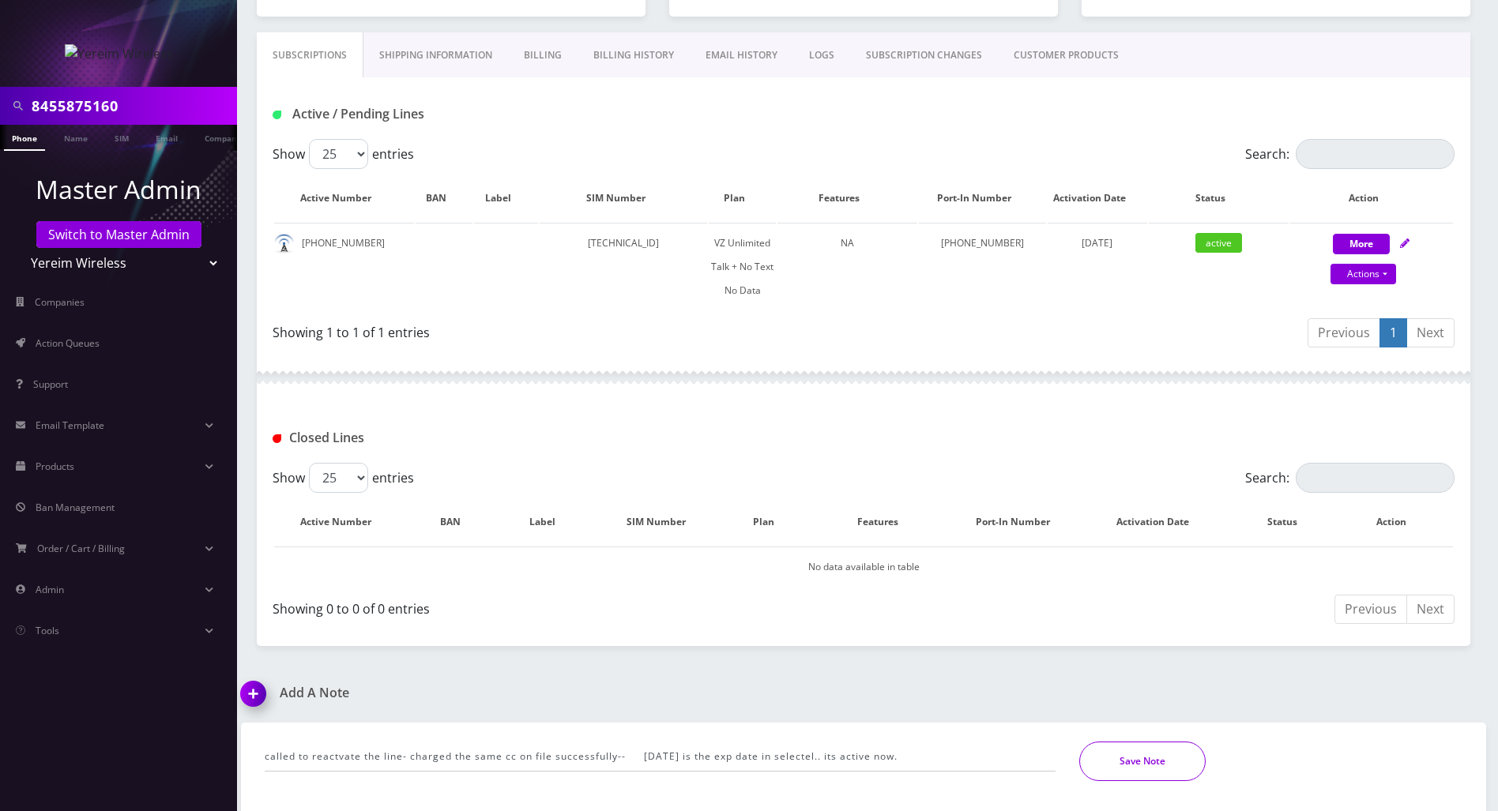
click at [1112, 776] on button "Save Note" at bounding box center [1142, 762] width 126 height 40
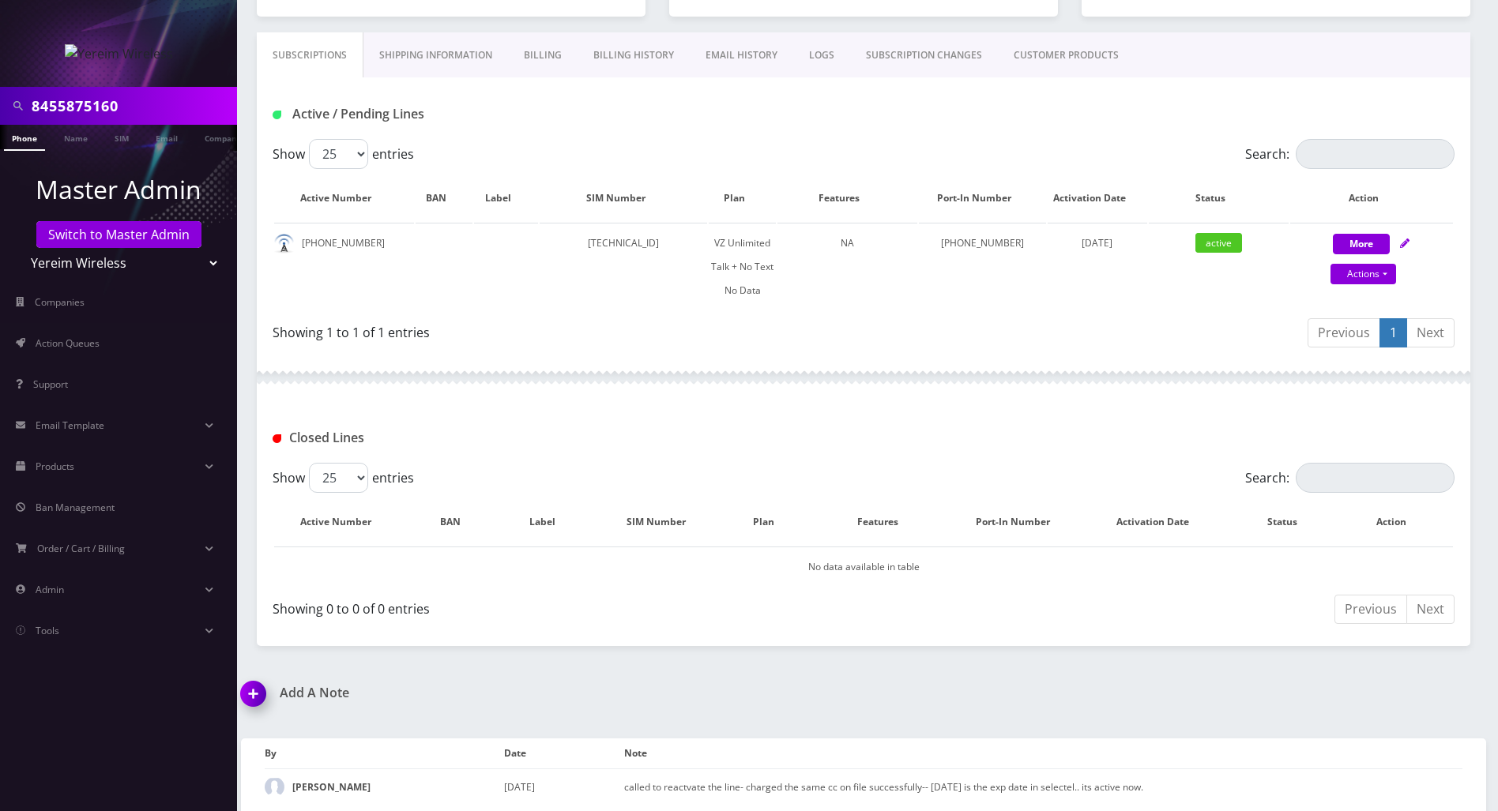
scroll to position [264, 0]
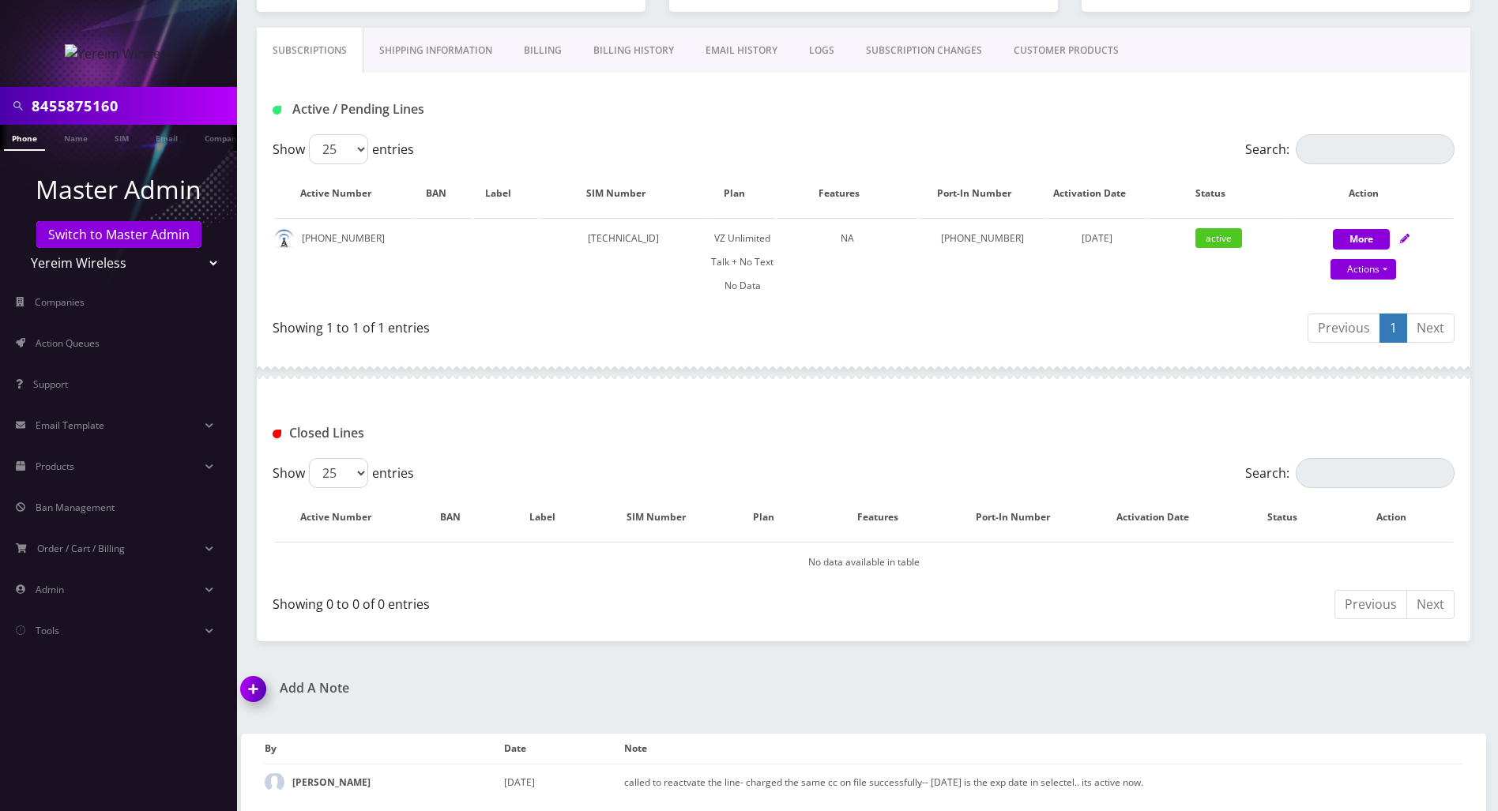
click at [1458, 391] on div at bounding box center [864, 372] width 1214 height 47
drag, startPoint x: 136, startPoint y: 111, endPoint x: -6, endPoint y: 111, distance: 142.2
click at [0, 111] on html "8455875160 Phone Name SIM Email Company Customer Master Admin Switch to Master …" at bounding box center [749, 274] width 1498 height 1077
click at [16, 141] on link "Phone" at bounding box center [24, 138] width 41 height 26
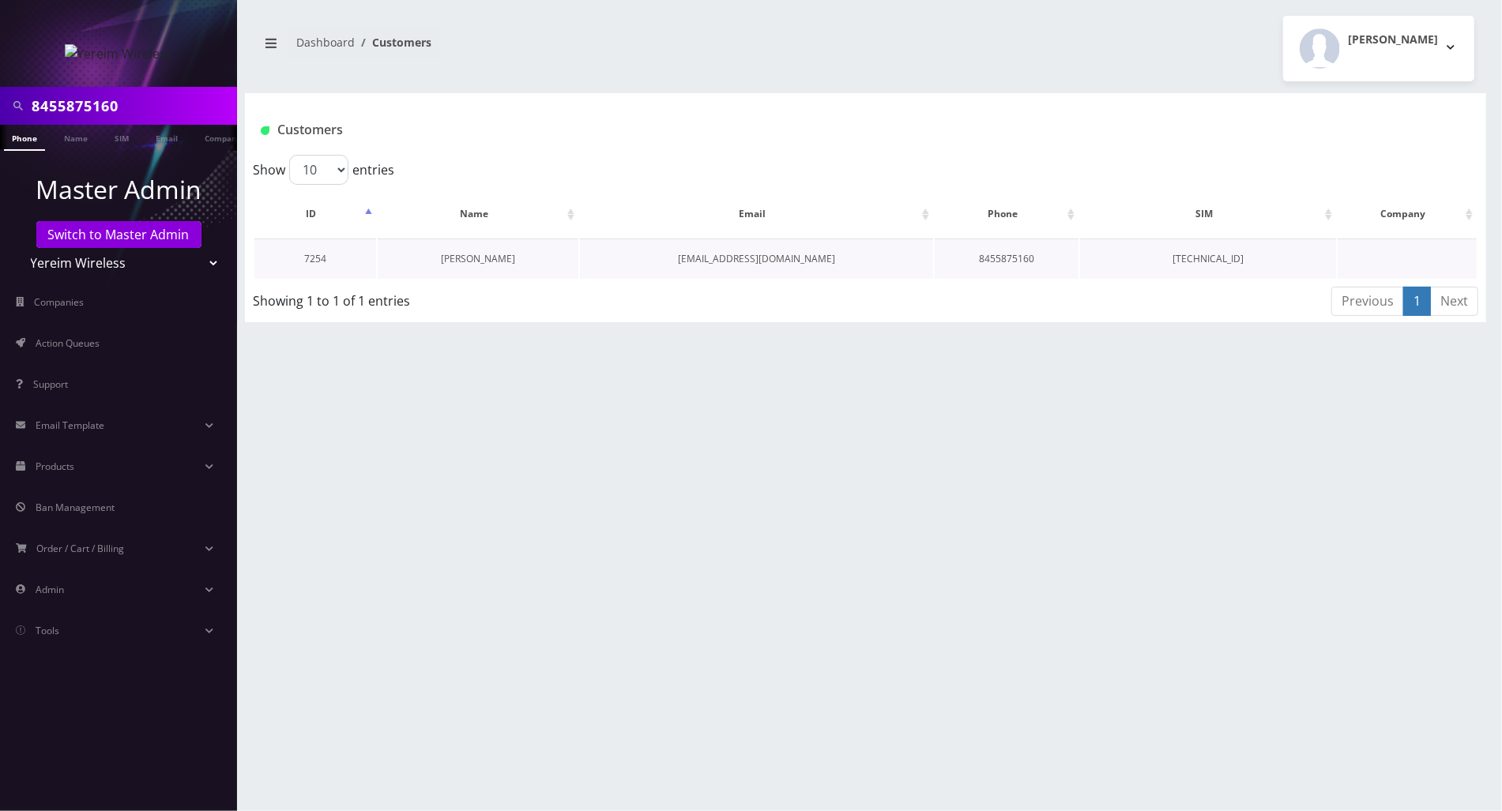
click at [487, 262] on link "DAVID WEINBAUM" at bounding box center [478, 258] width 74 height 13
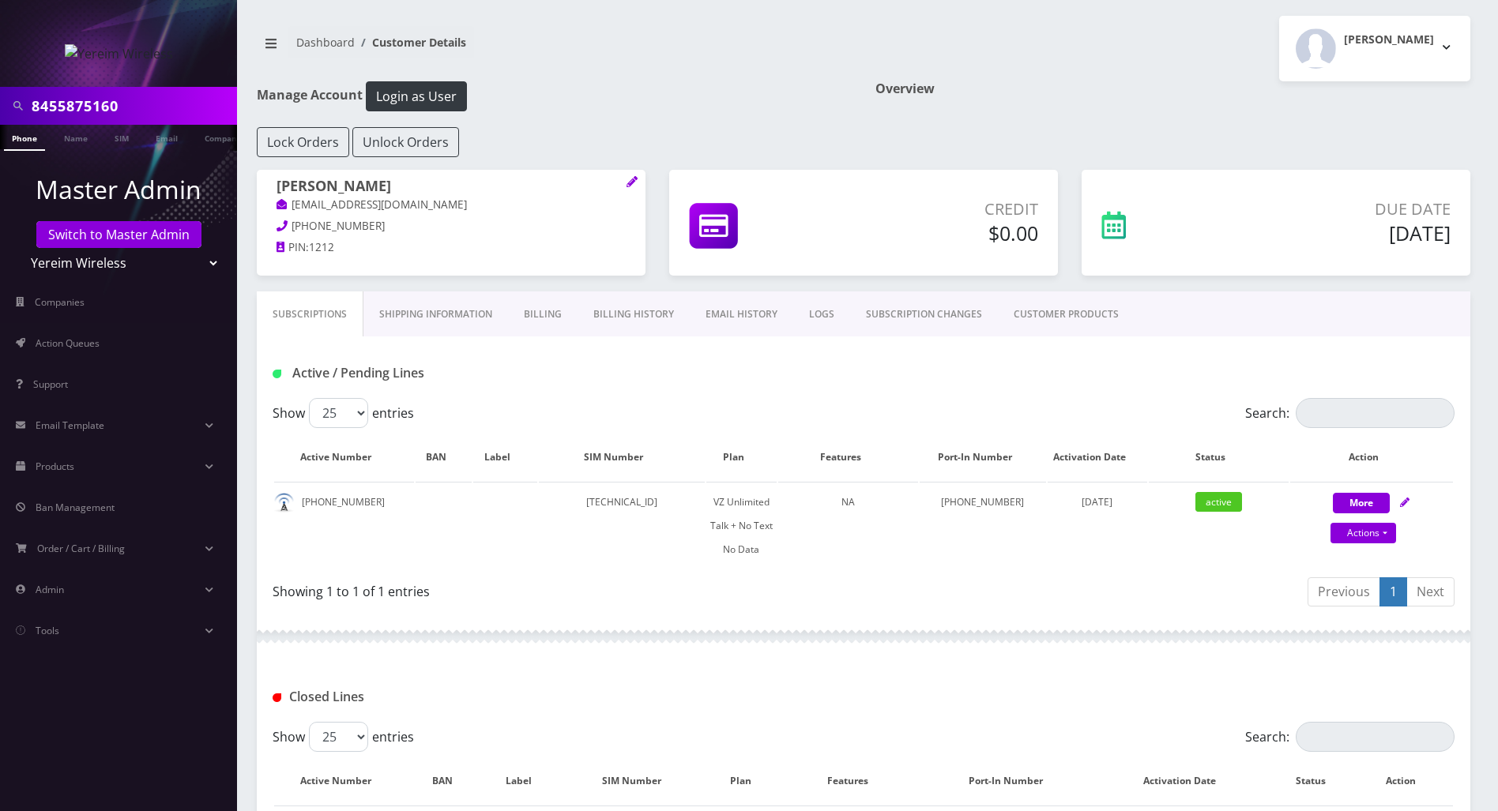
click at [656, 354] on div "Active / Pending Lines" at bounding box center [864, 368] width 1214 height 62
click at [629, 597] on div "Showing 1 to 1 of 1 entries" at bounding box center [562, 588] width 579 height 25
click at [629, 623] on div at bounding box center [864, 636] width 1214 height 47
click at [624, 314] on link "Billing History" at bounding box center [634, 315] width 112 height 46
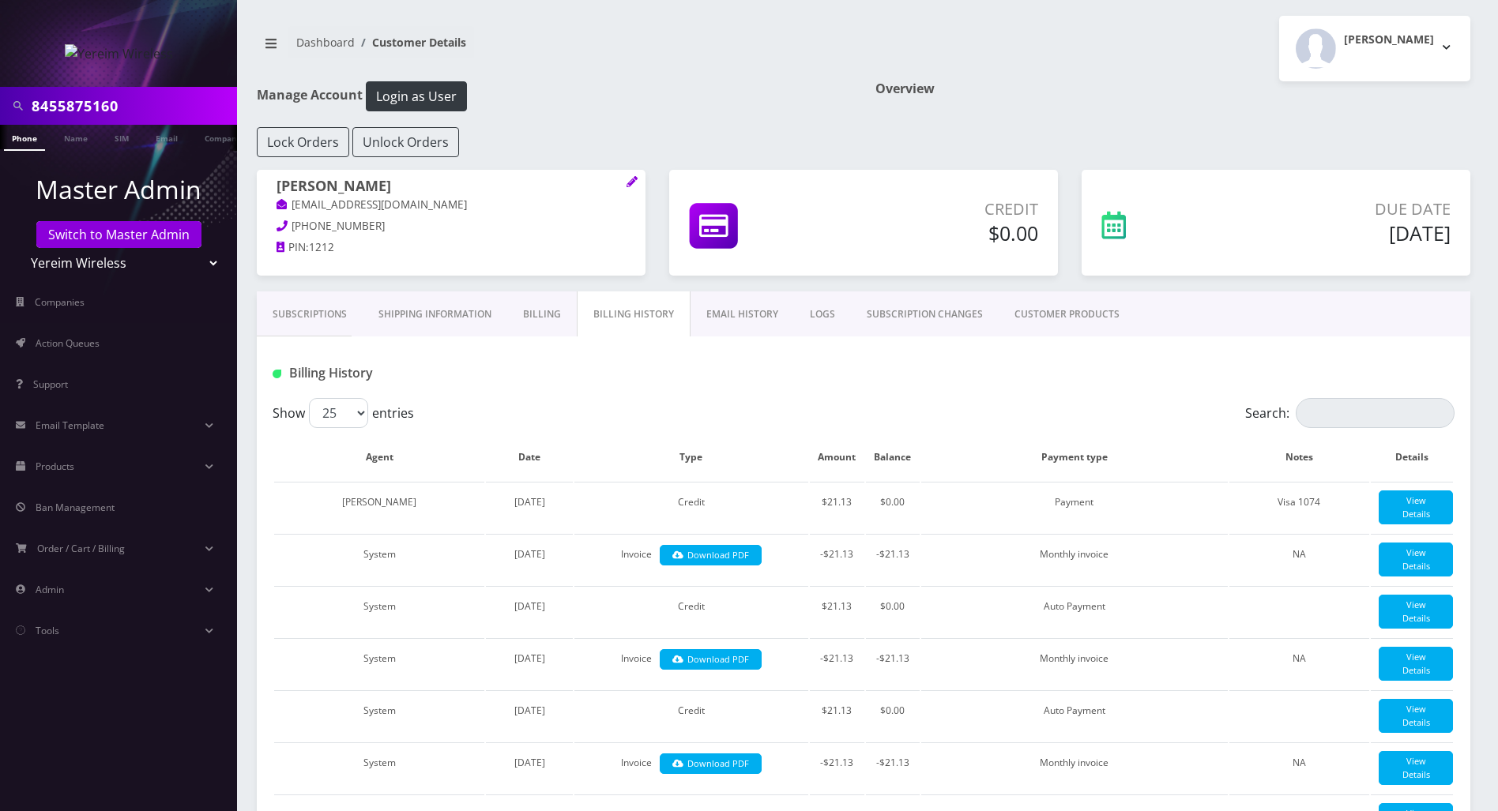
click at [299, 300] on link "Subscriptions" at bounding box center [310, 315] width 106 height 46
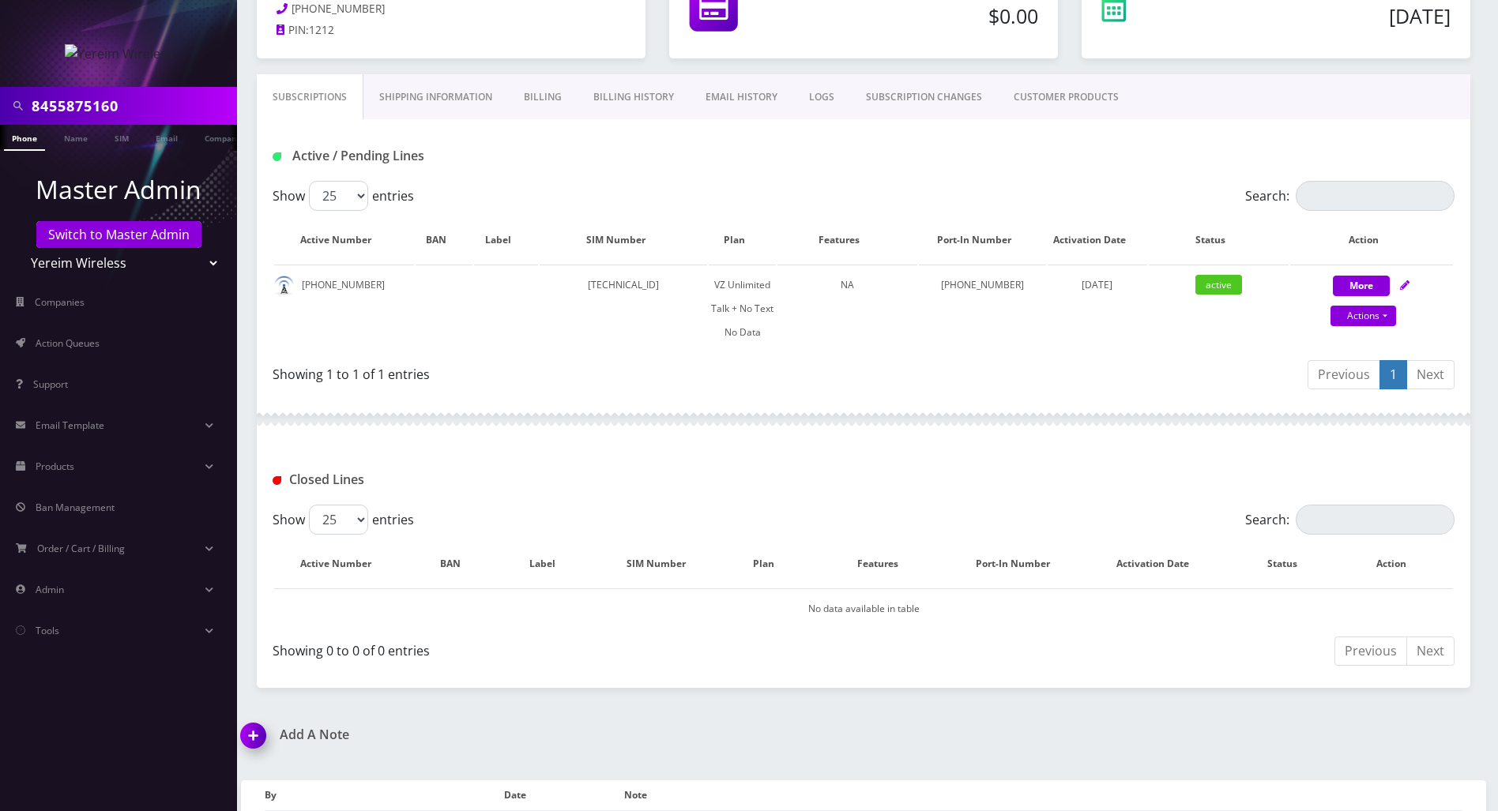
scroll to position [263, 0]
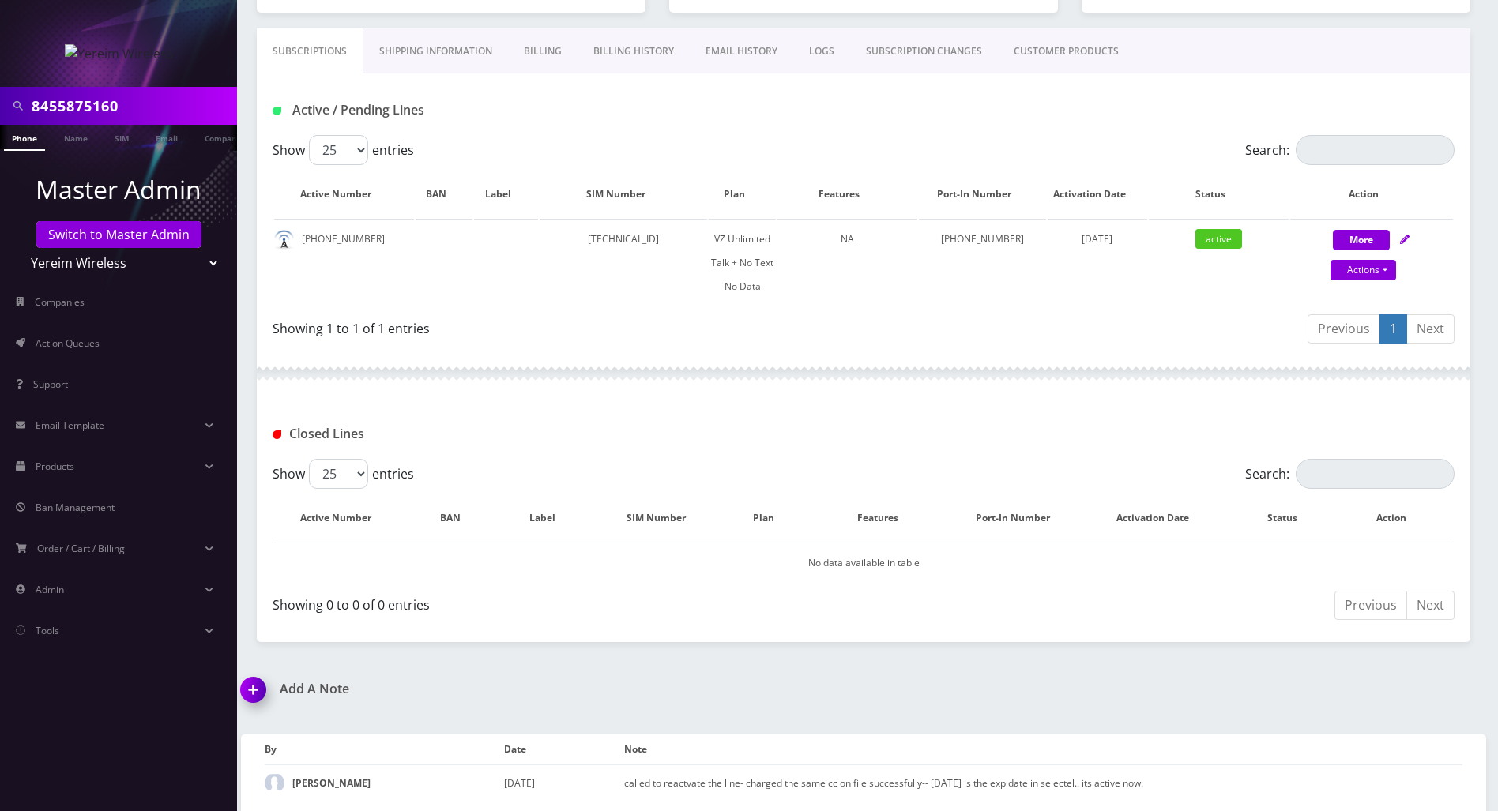
click at [253, 687] on img at bounding box center [256, 695] width 47 height 47
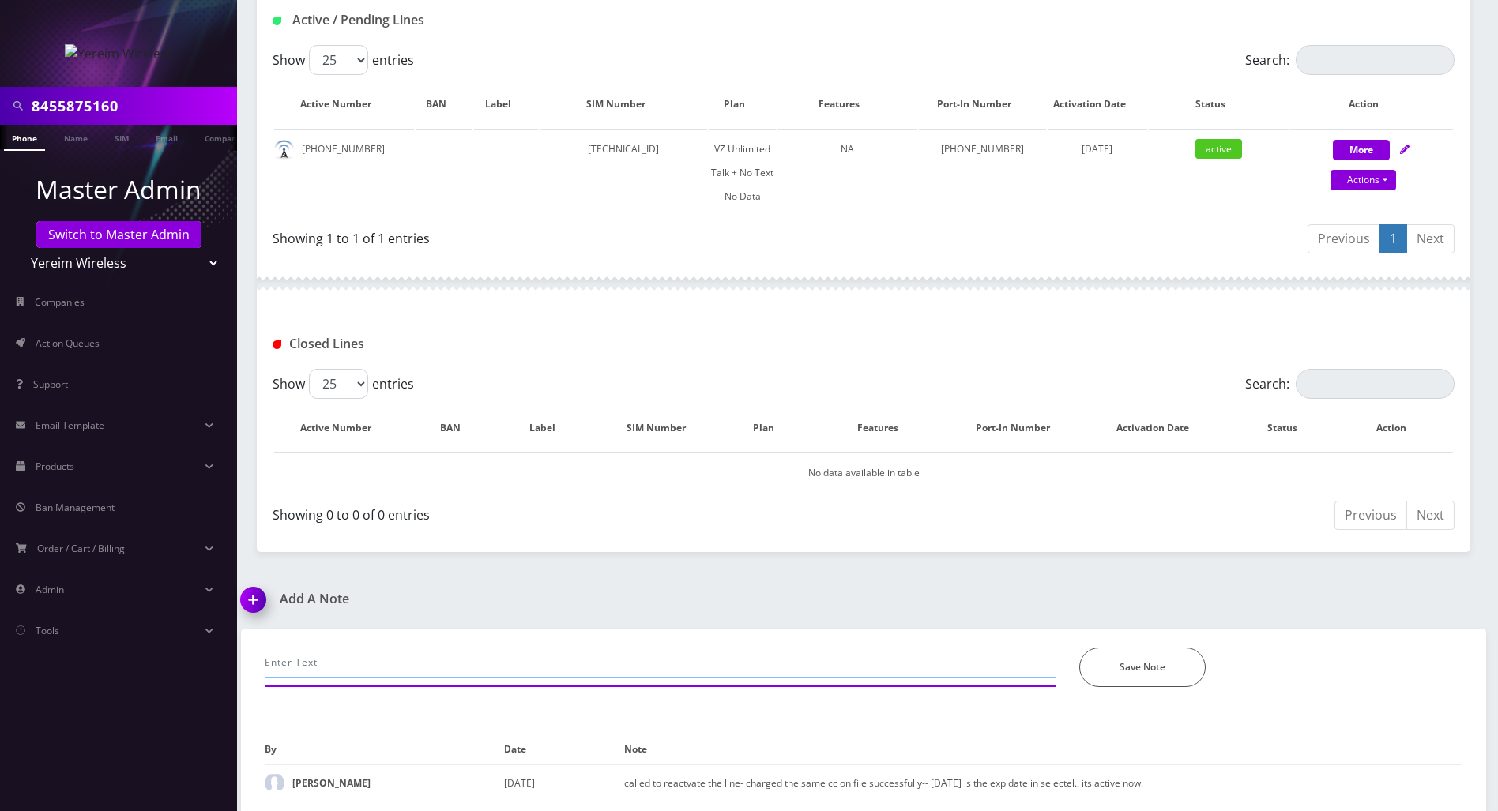
click at [384, 667] on input "text" at bounding box center [660, 663] width 791 height 30
paste input "an you help me check or respond to a port out request for 8455875160?"
drag, startPoint x: 377, startPoint y: 664, endPoint x: 343, endPoint y: 668, distance: 34.3
click at [343, 668] on input "called again to an you help me check or respond to a port out request for 84558…" at bounding box center [660, 663] width 791 height 30
drag, startPoint x: 514, startPoint y: 663, endPoint x: 456, endPoint y: 663, distance: 57.7
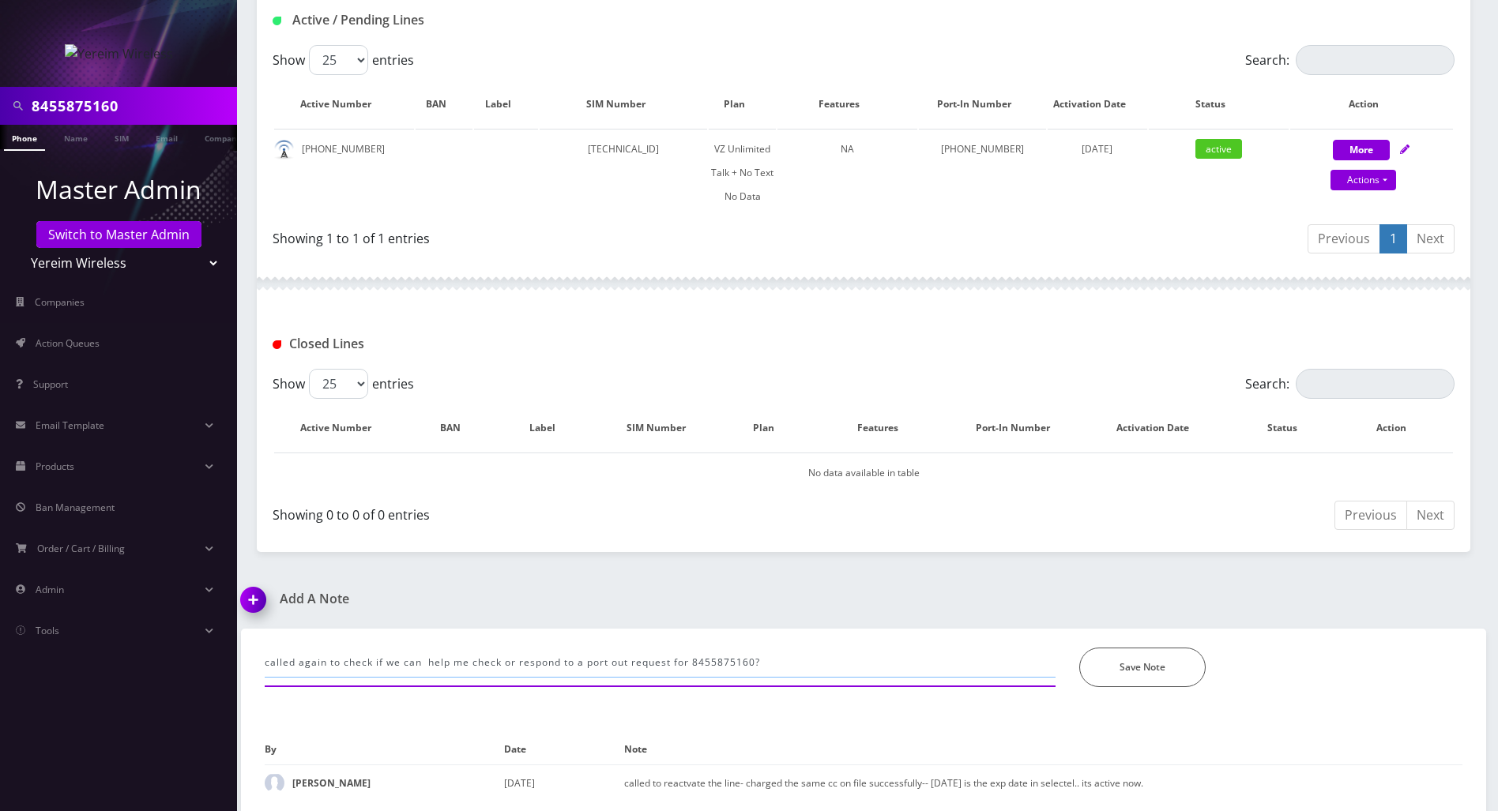
click at [456, 663] on input "called again to check if we can help me check or respond to a port out request …" at bounding box center [660, 663] width 791 height 30
click at [804, 663] on input "called again to check if we can help her respond to a port out request for 8455…" at bounding box center [660, 663] width 791 height 30
type input "called again to check if we can help her respond to a port out request for 8455…"
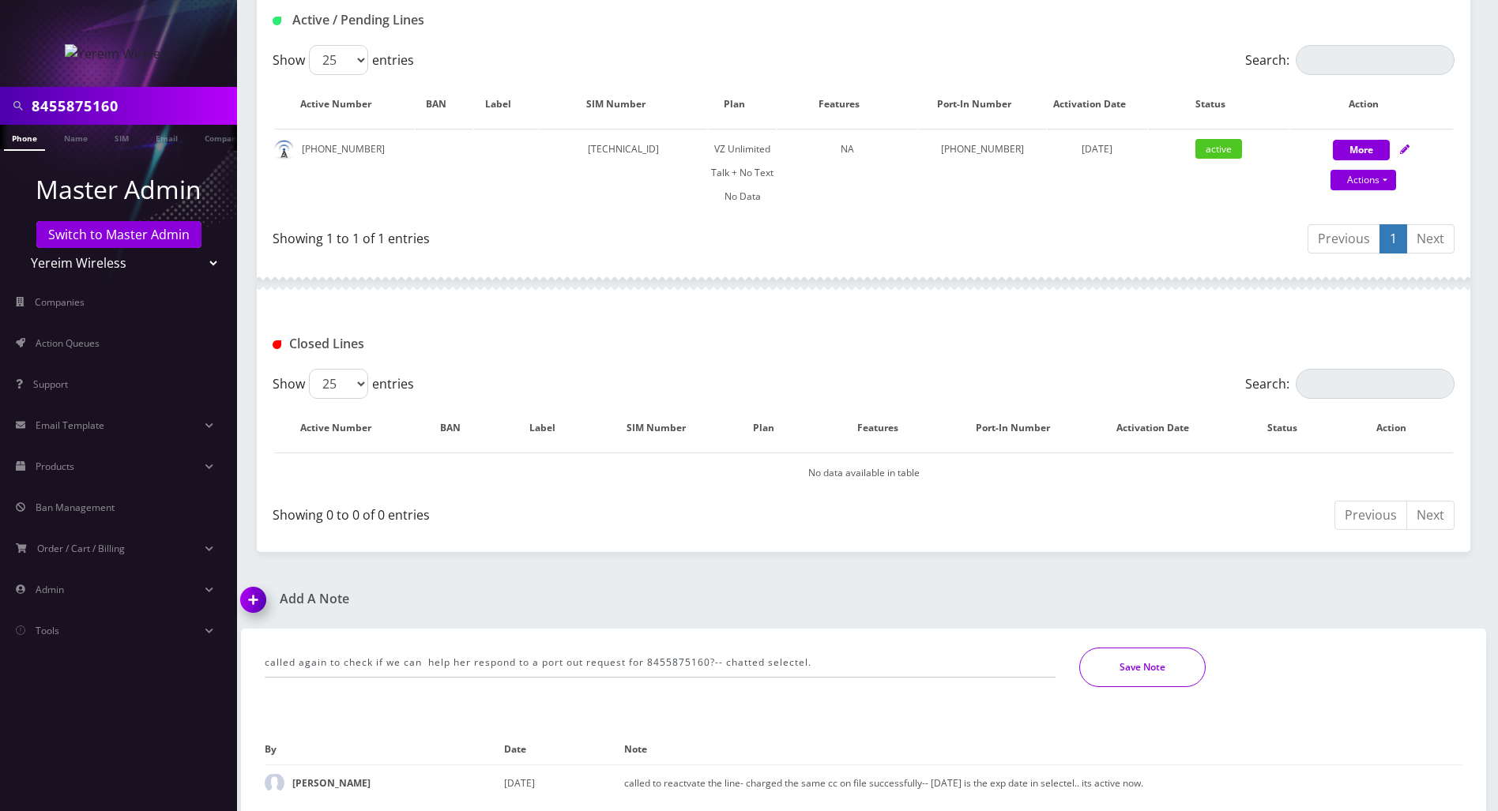
click at [1094, 676] on button "Save Note" at bounding box center [1142, 668] width 126 height 40
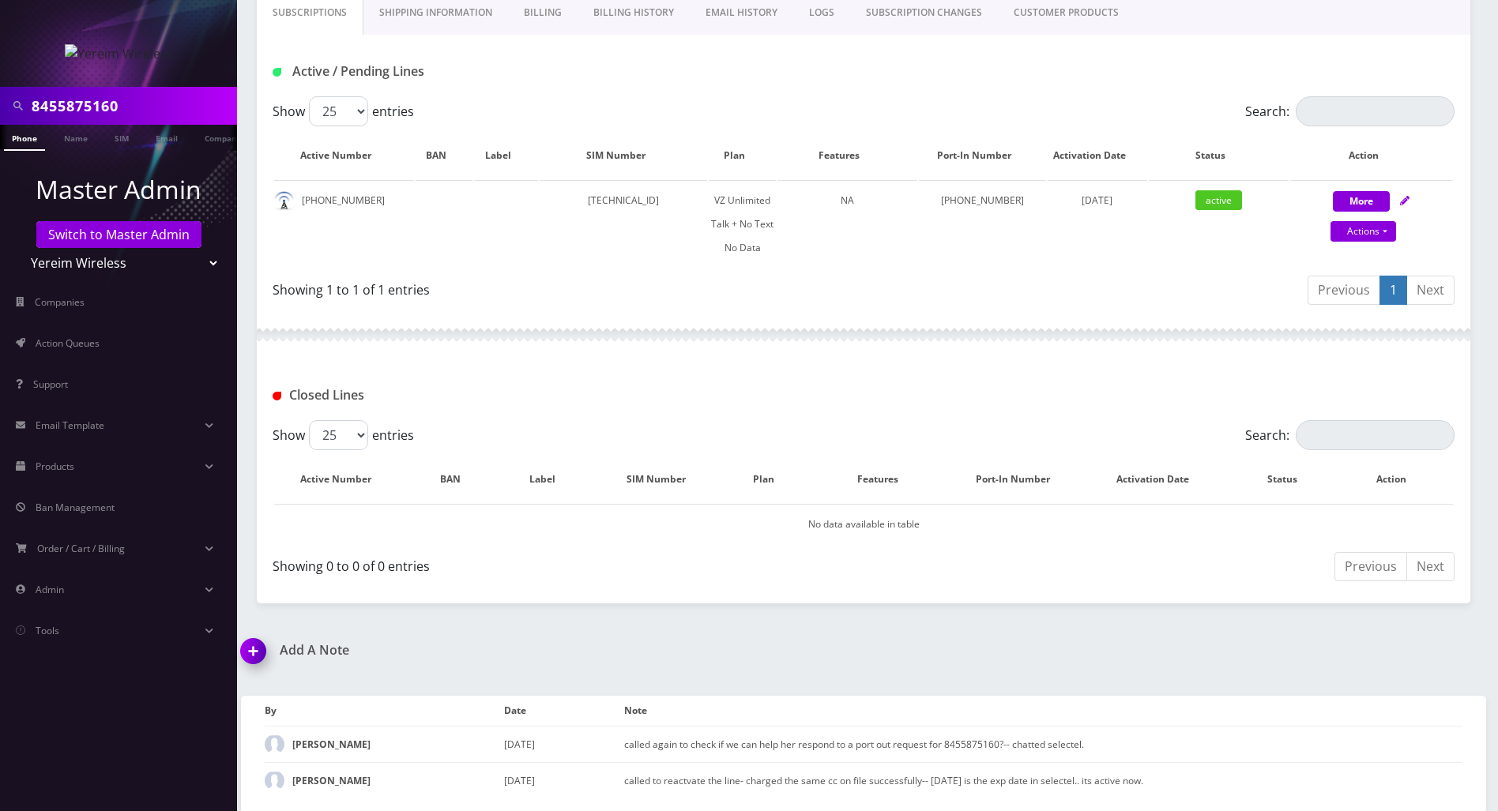
scroll to position [299, 0]
drag, startPoint x: 137, startPoint y: 107, endPoint x: -6, endPoint y: 105, distance: 143.8
click at [0, 105] on html "8455875160 Phone Name SIM Email Company Customer Master Admin Switch to Master …" at bounding box center [749, 257] width 1498 height 1113
paste input "9294415105"
type input "9294415105"
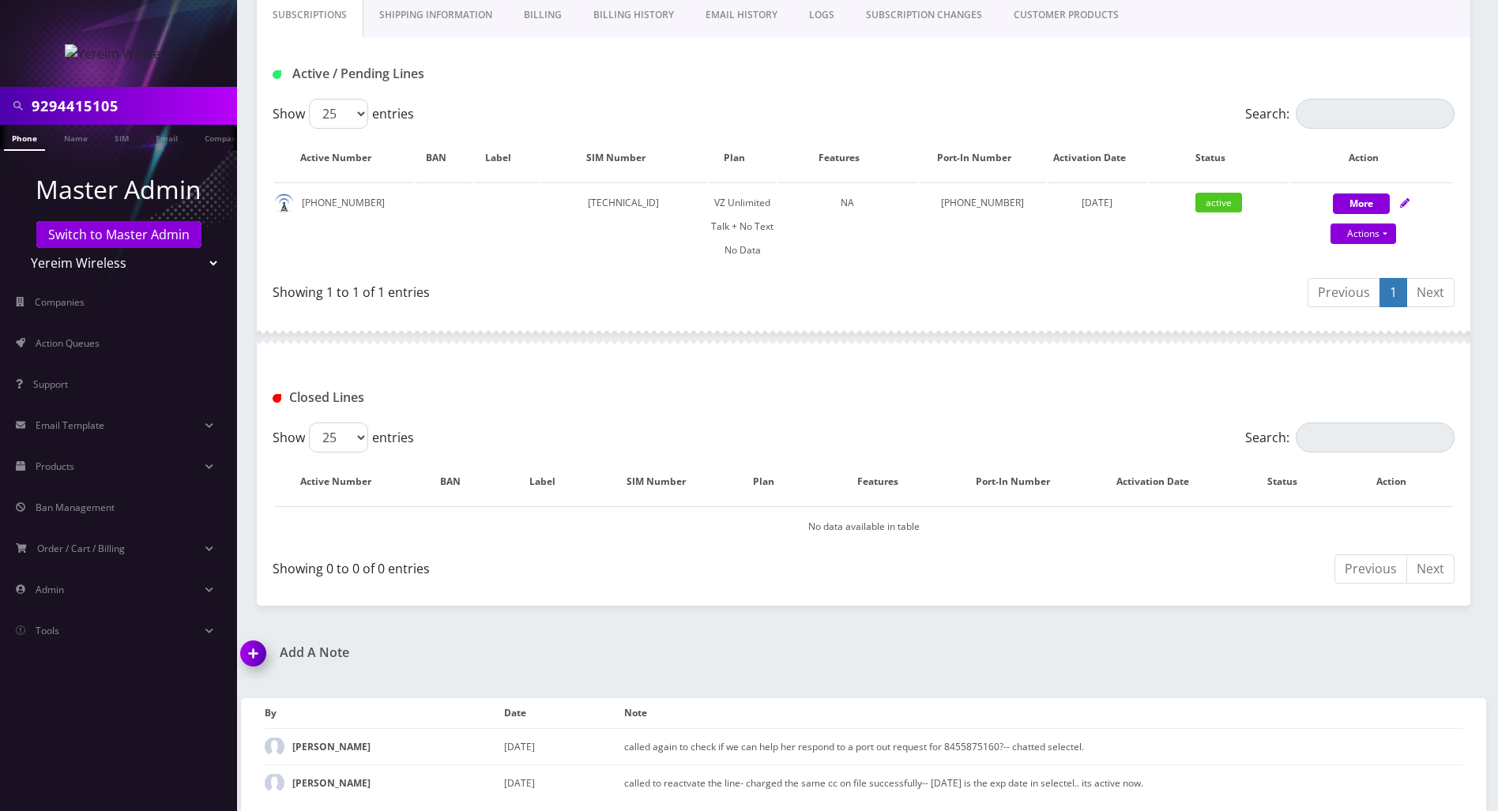
click at [22, 144] on link "Phone" at bounding box center [24, 138] width 41 height 26
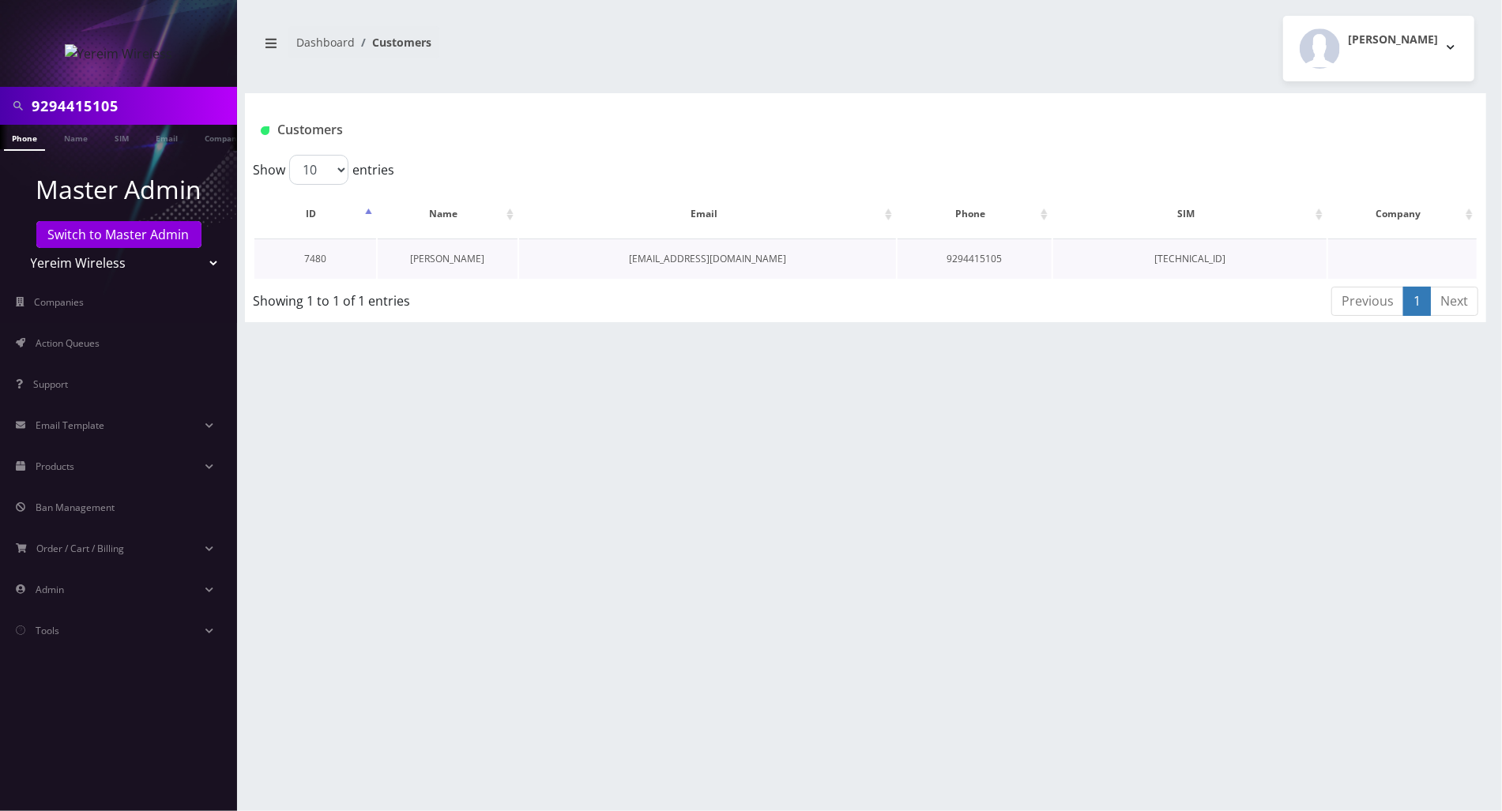
click at [446, 258] on link "[PERSON_NAME]" at bounding box center [448, 258] width 74 height 13
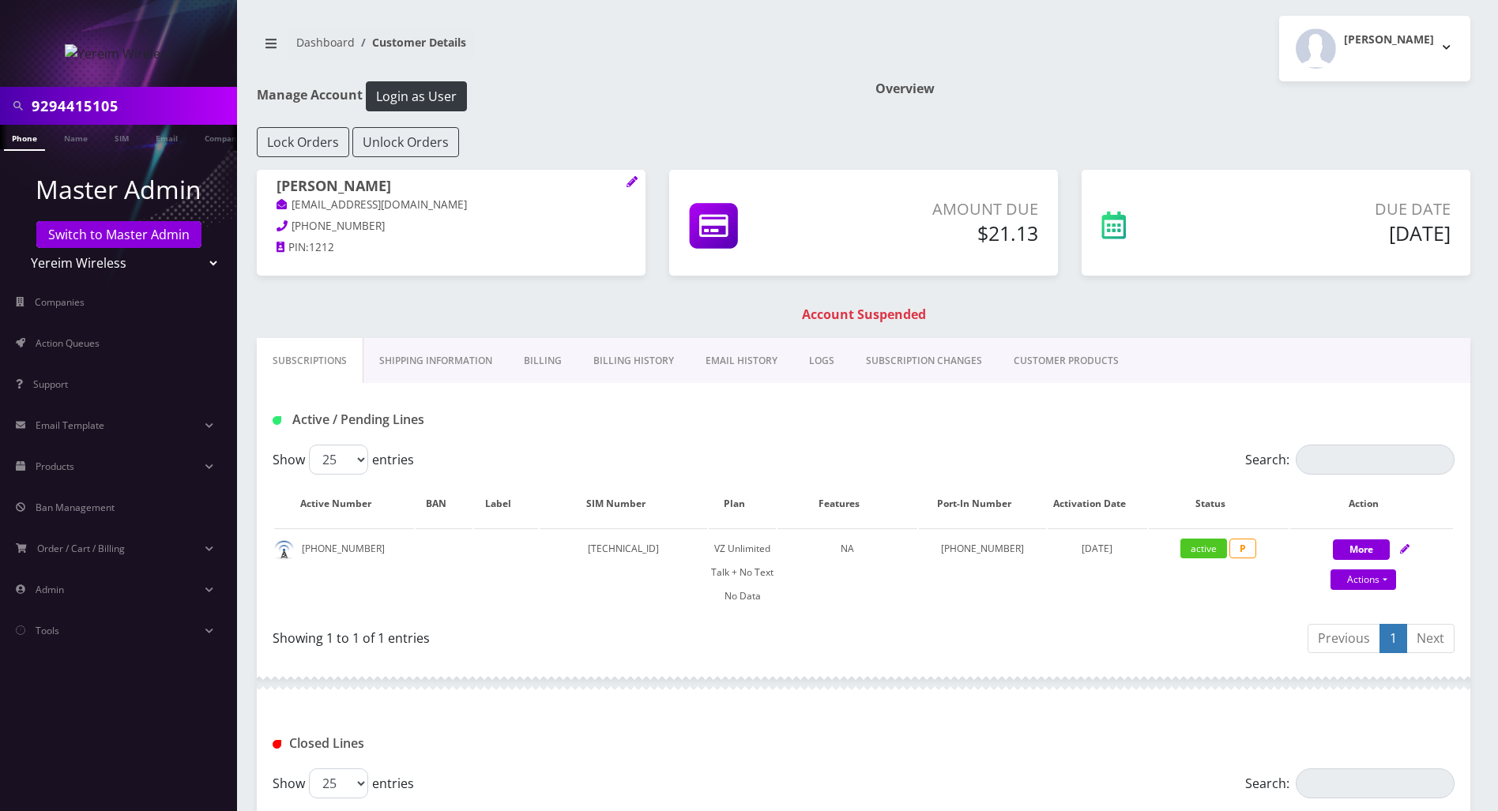
click at [539, 363] on link "Billing" at bounding box center [543, 361] width 70 height 46
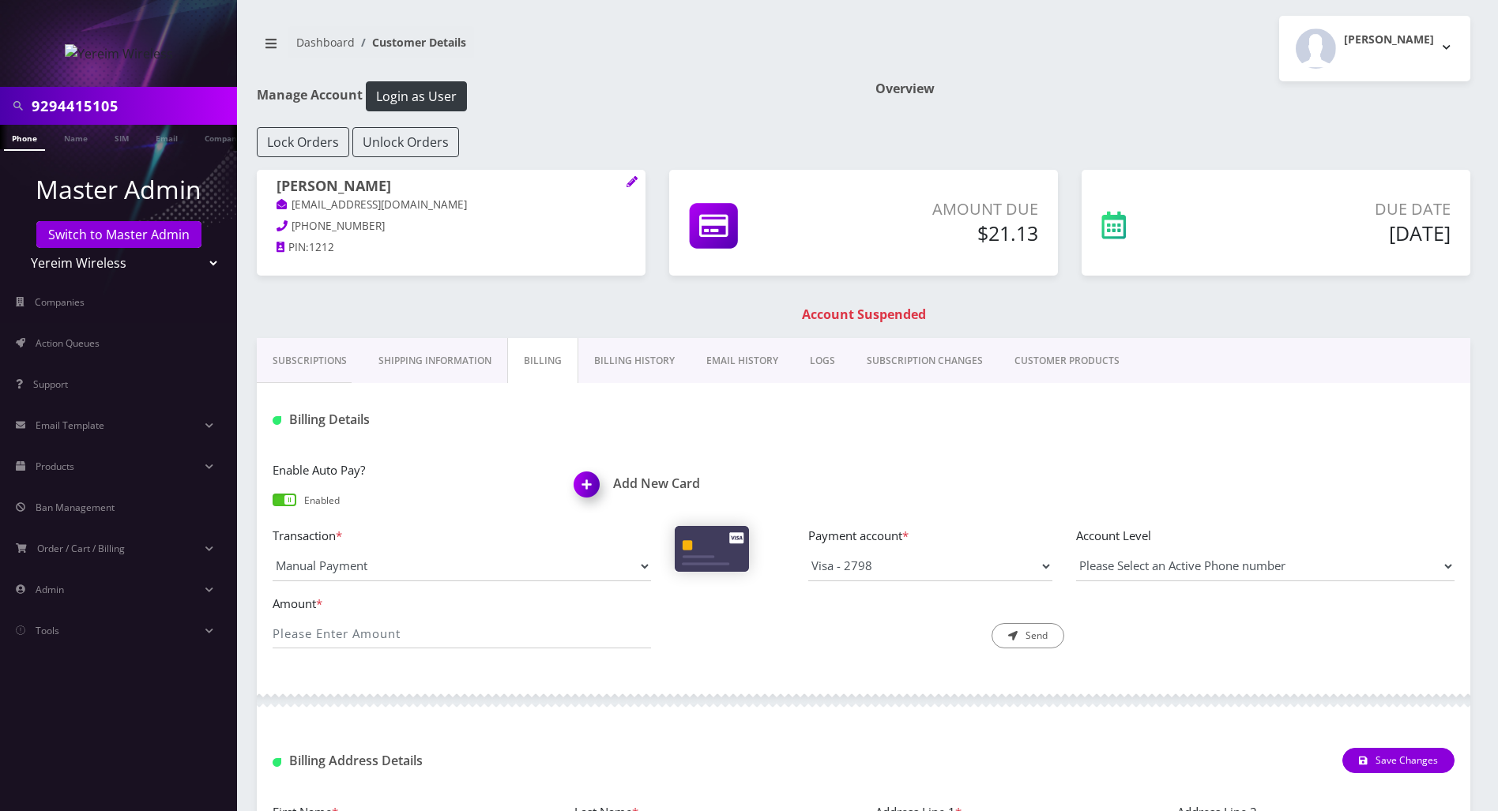
click at [583, 479] on img at bounding box center [590, 490] width 47 height 47
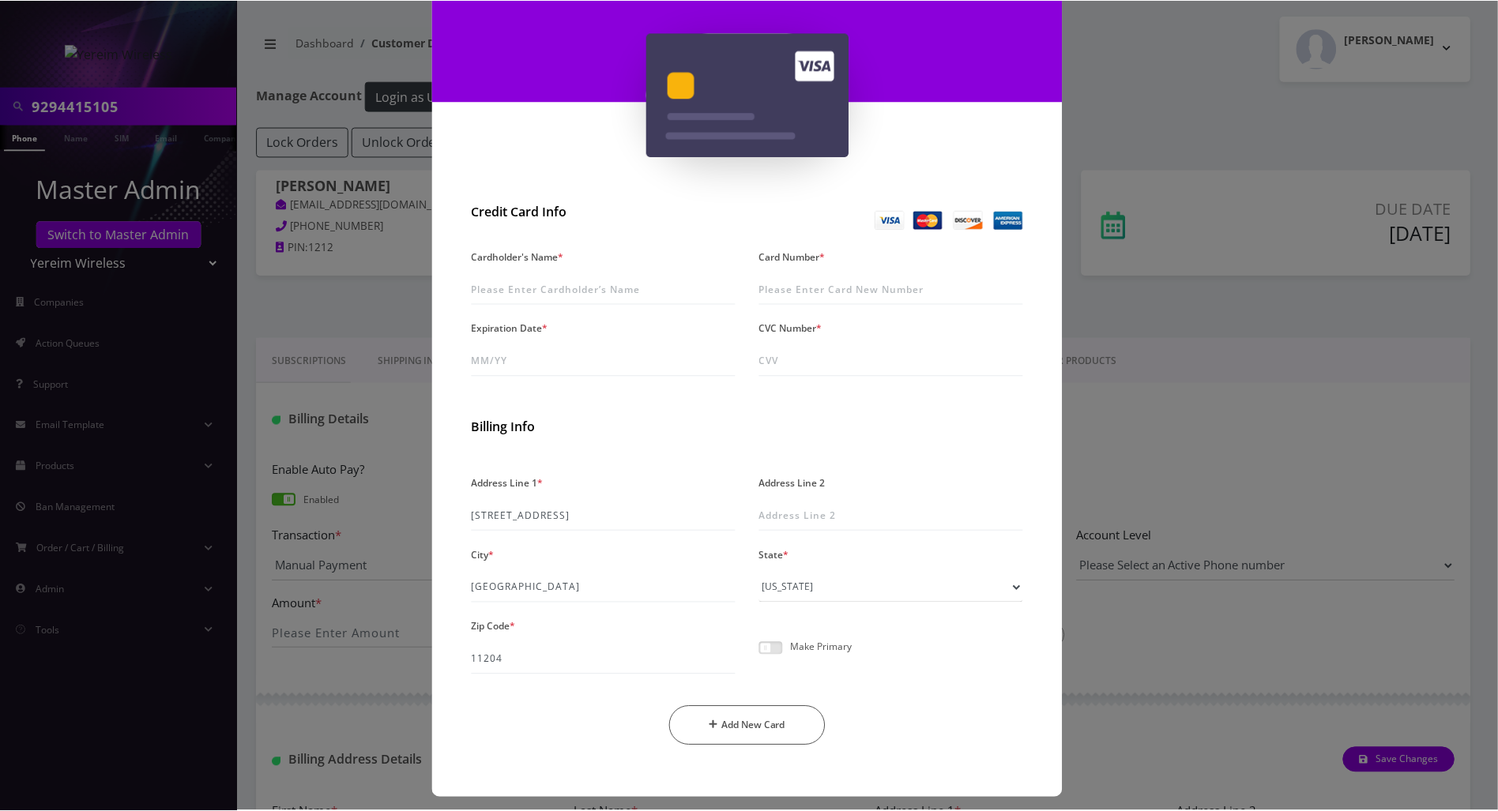
scroll to position [132, 0]
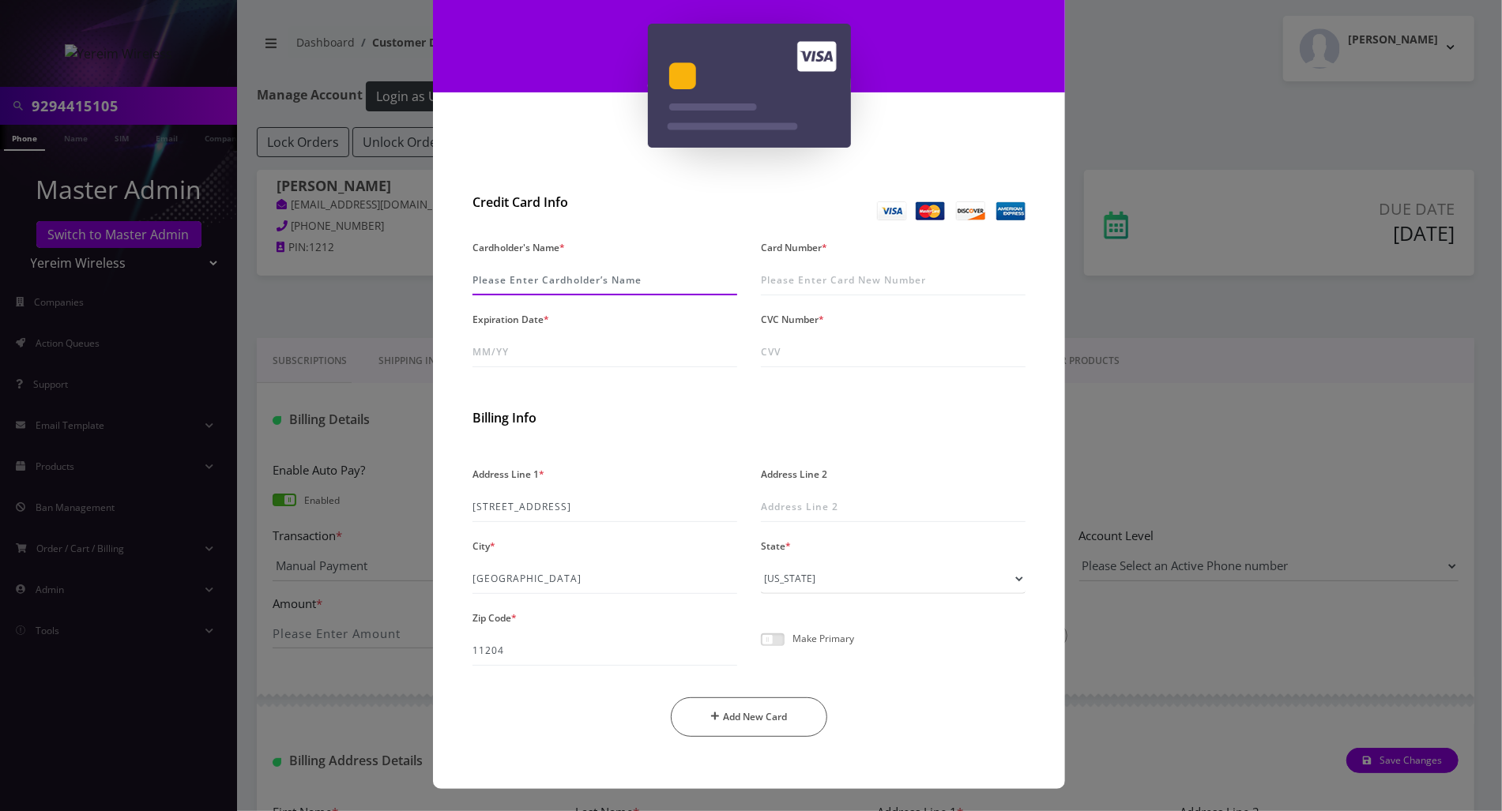
click at [635, 276] on input "Cardholder's Name *" at bounding box center [604, 280] width 265 height 30
type input "Perl Muller"
click at [849, 276] on input "Card Number *" at bounding box center [893, 280] width 265 height 30
type input "4134 9100 0149 3932"
click at [552, 348] on input "Expiration Date *" at bounding box center [604, 352] width 265 height 30
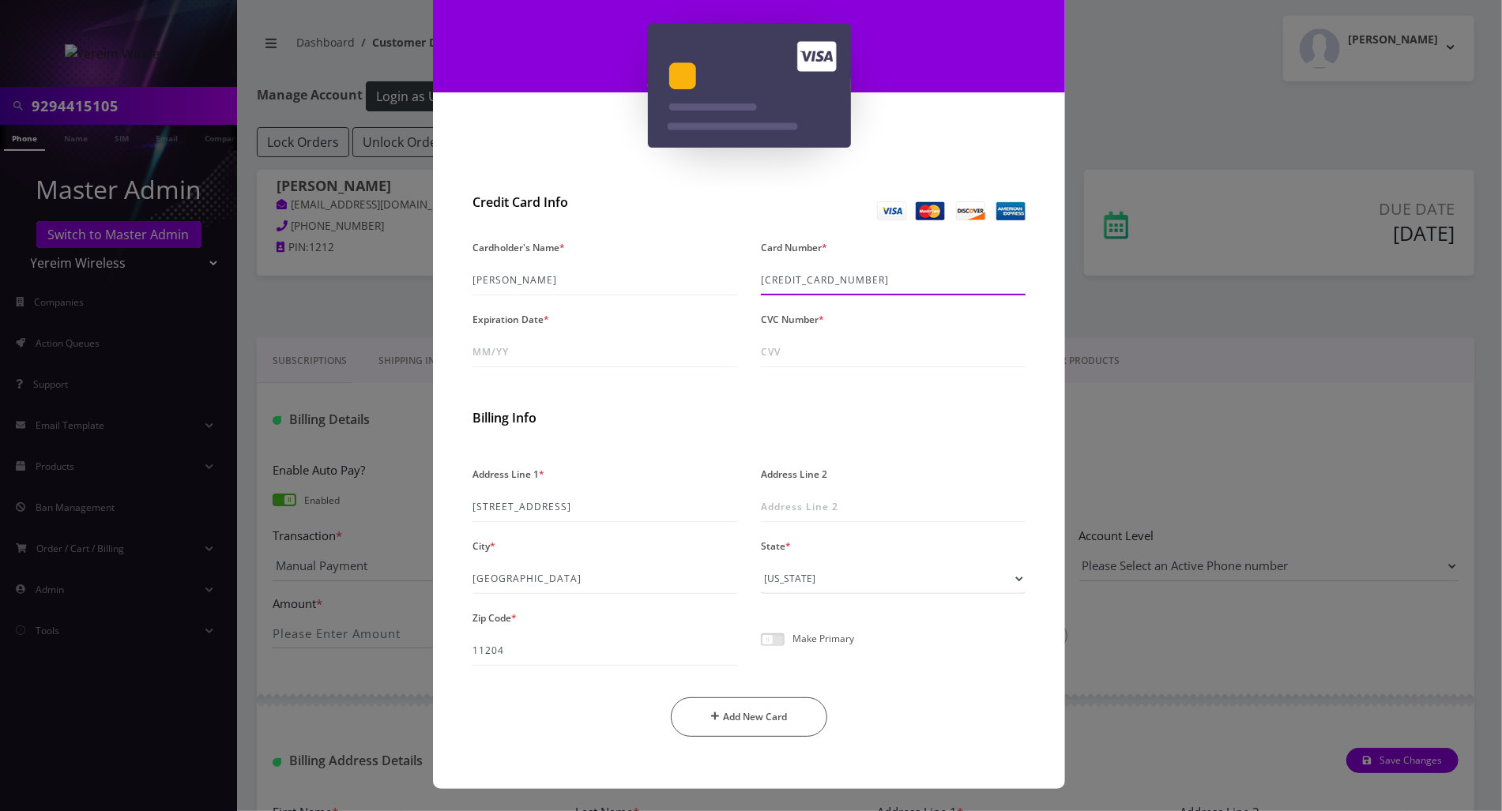
drag, startPoint x: 876, startPoint y: 281, endPoint x: 750, endPoint y: 279, distance: 126.4
click at [750, 279] on div "Card Number * 4134 9100 0149 3932" at bounding box center [893, 265] width 288 height 59
click at [529, 363] on input "Expiration Date *" at bounding box center [604, 352] width 265 height 30
drag, startPoint x: 520, startPoint y: 352, endPoint x: 380, endPoint y: 348, distance: 139.9
click at [380, 348] on div "× Add A New Card Credit Card Info Cardholder's Name * Perl Muller Card Number *…" at bounding box center [751, 405] width 1502 height 811
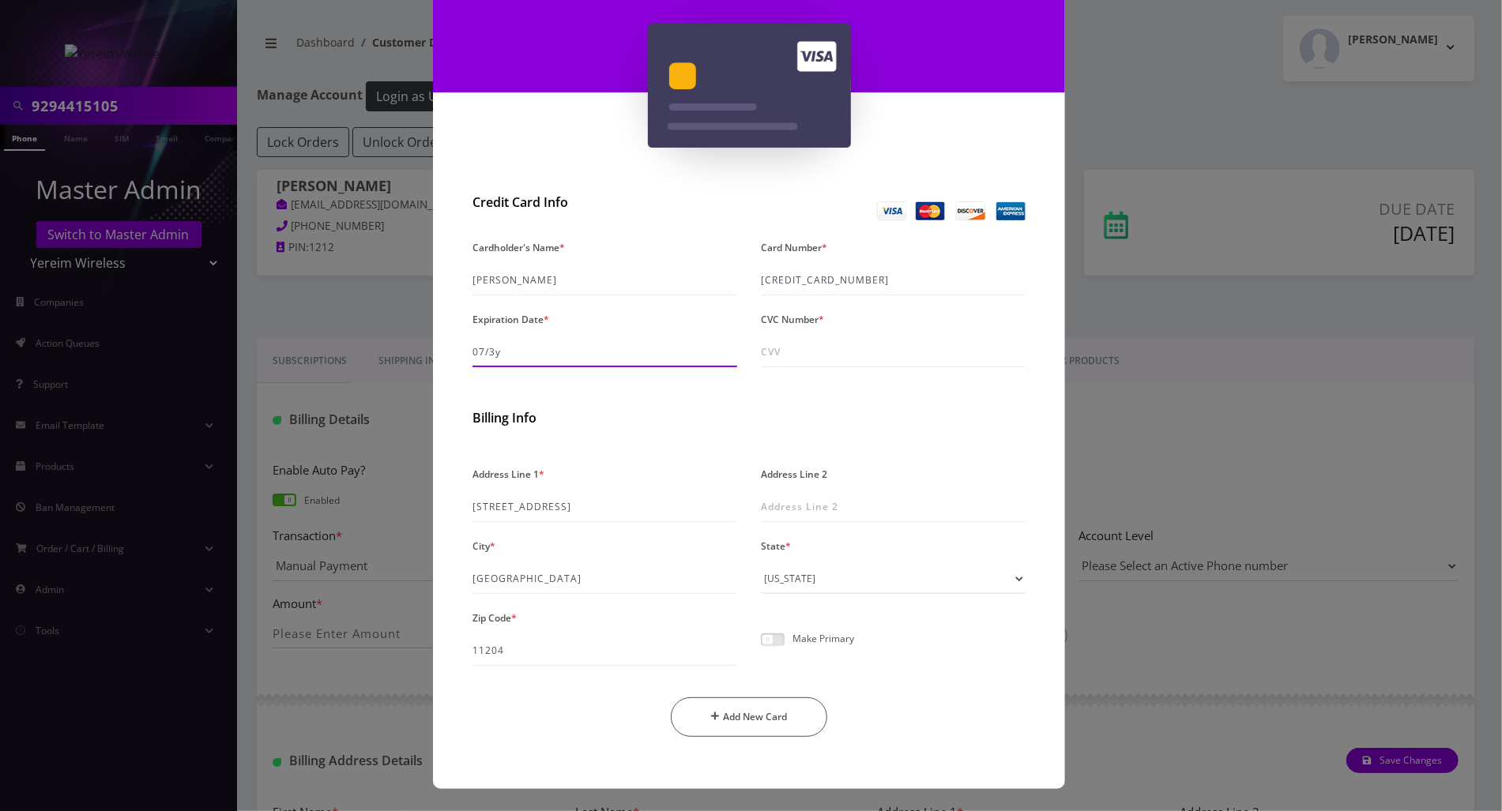
type input "07/30"
click at [815, 348] on input "CVC Number *" at bounding box center [893, 352] width 265 height 30
type input "771"
click at [675, 414] on h2 "Billing Info" at bounding box center [748, 418] width 553 height 15
click at [765, 642] on span at bounding box center [773, 640] width 24 height 13
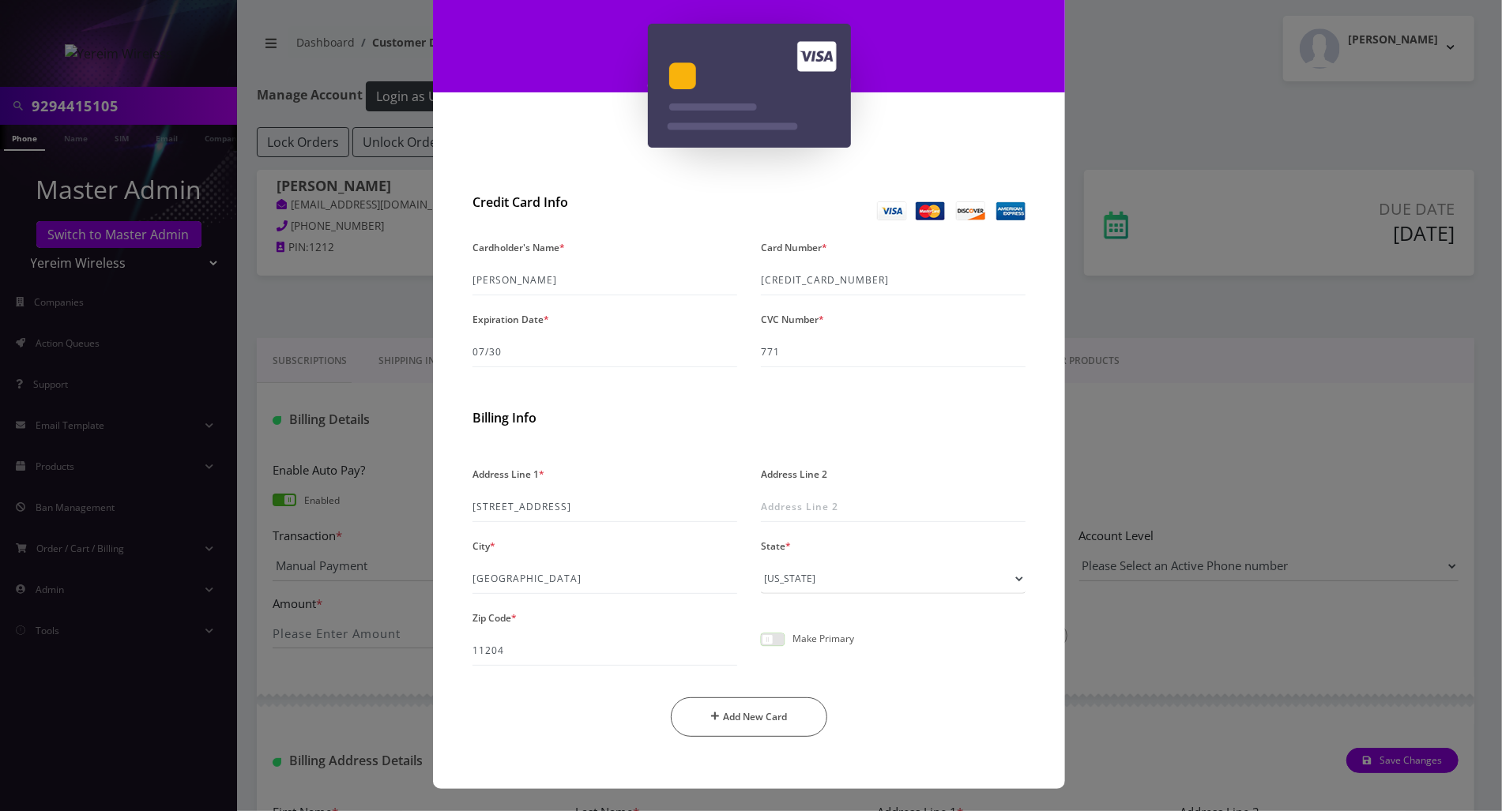
click at [761, 649] on input "checkbox" at bounding box center [761, 649] width 0 height 0
click at [765, 725] on button "Add New Card" at bounding box center [749, 718] width 157 height 40
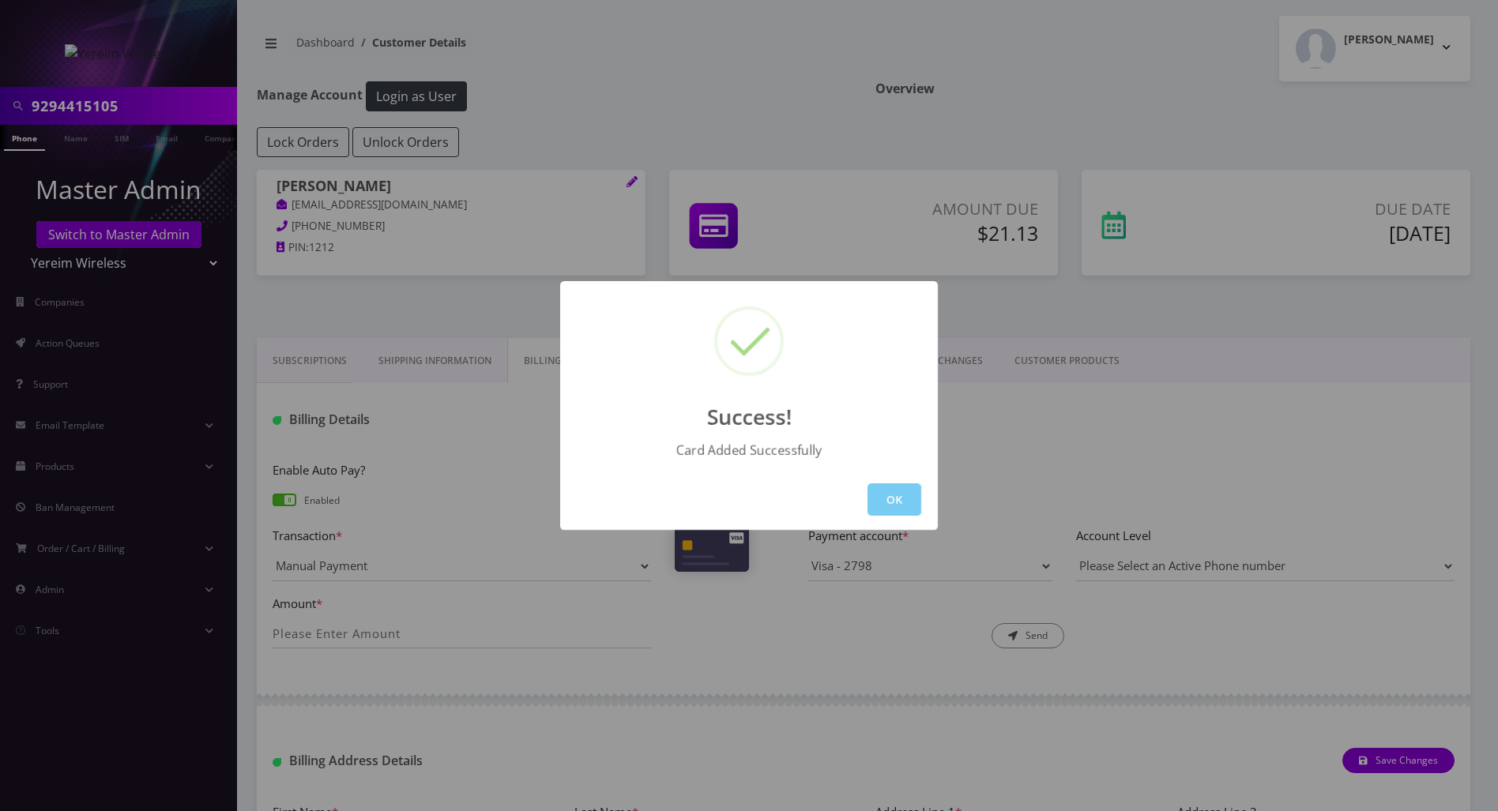
click at [908, 501] on button "OK" at bounding box center [895, 500] width 54 height 32
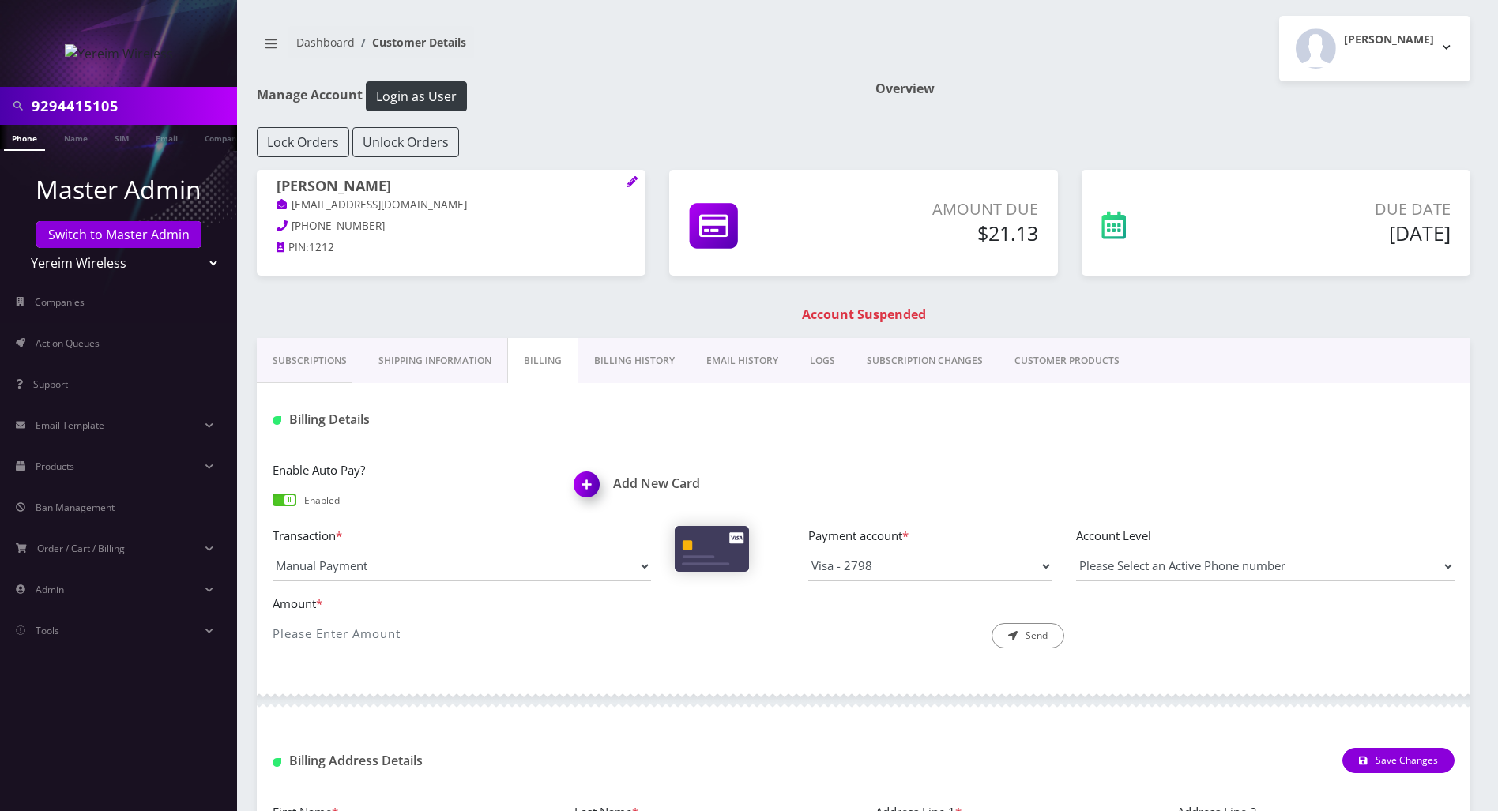
click at [775, 669] on div "Enable Auto Pay? Enabled Add New Card Transaction * Manual Payment Custom Charg…" at bounding box center [864, 561] width 1214 height 232
click at [20, 134] on link "Phone" at bounding box center [24, 138] width 41 height 26
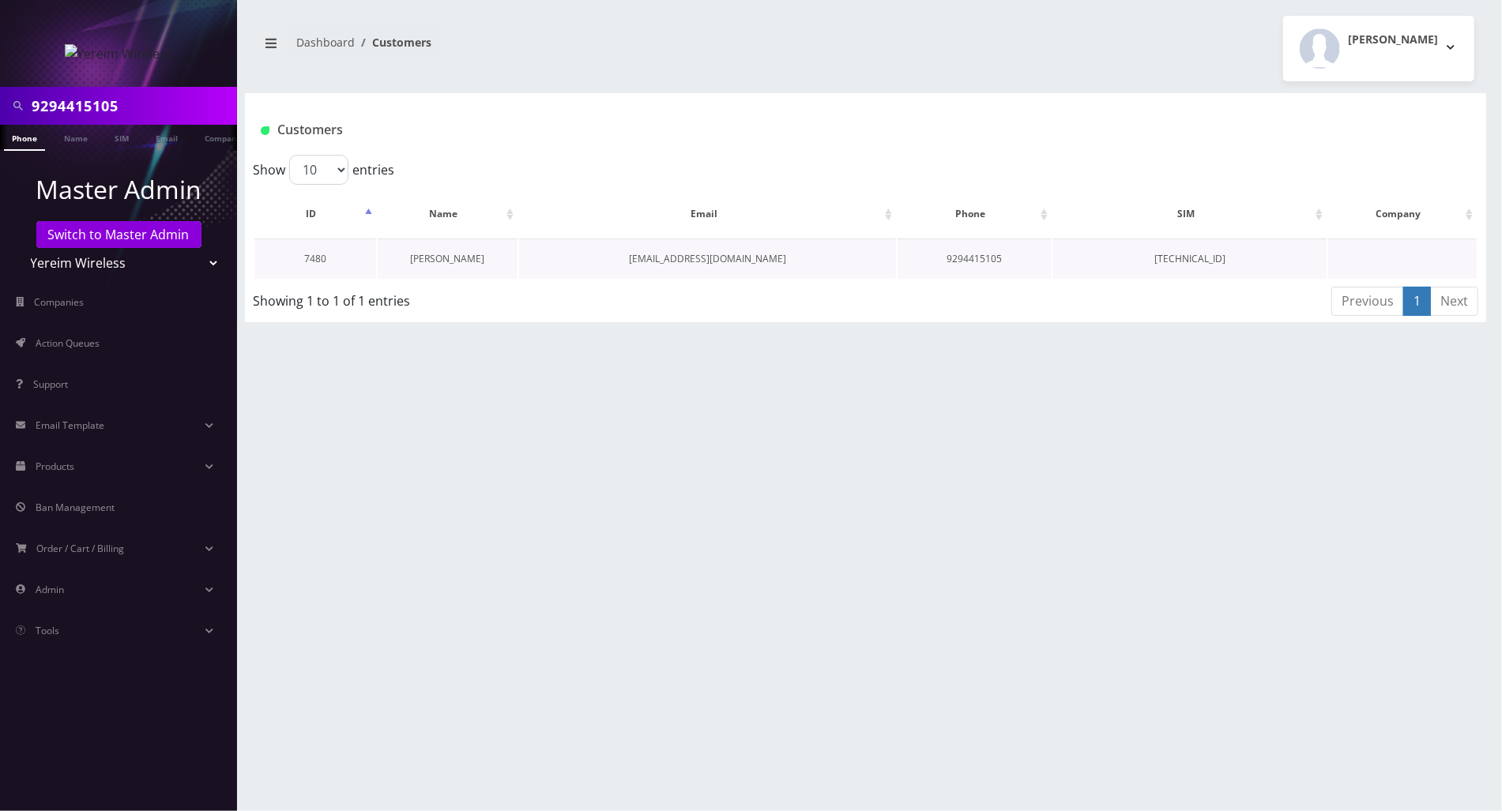
click at [442, 257] on link "[PERSON_NAME]" at bounding box center [448, 258] width 74 height 13
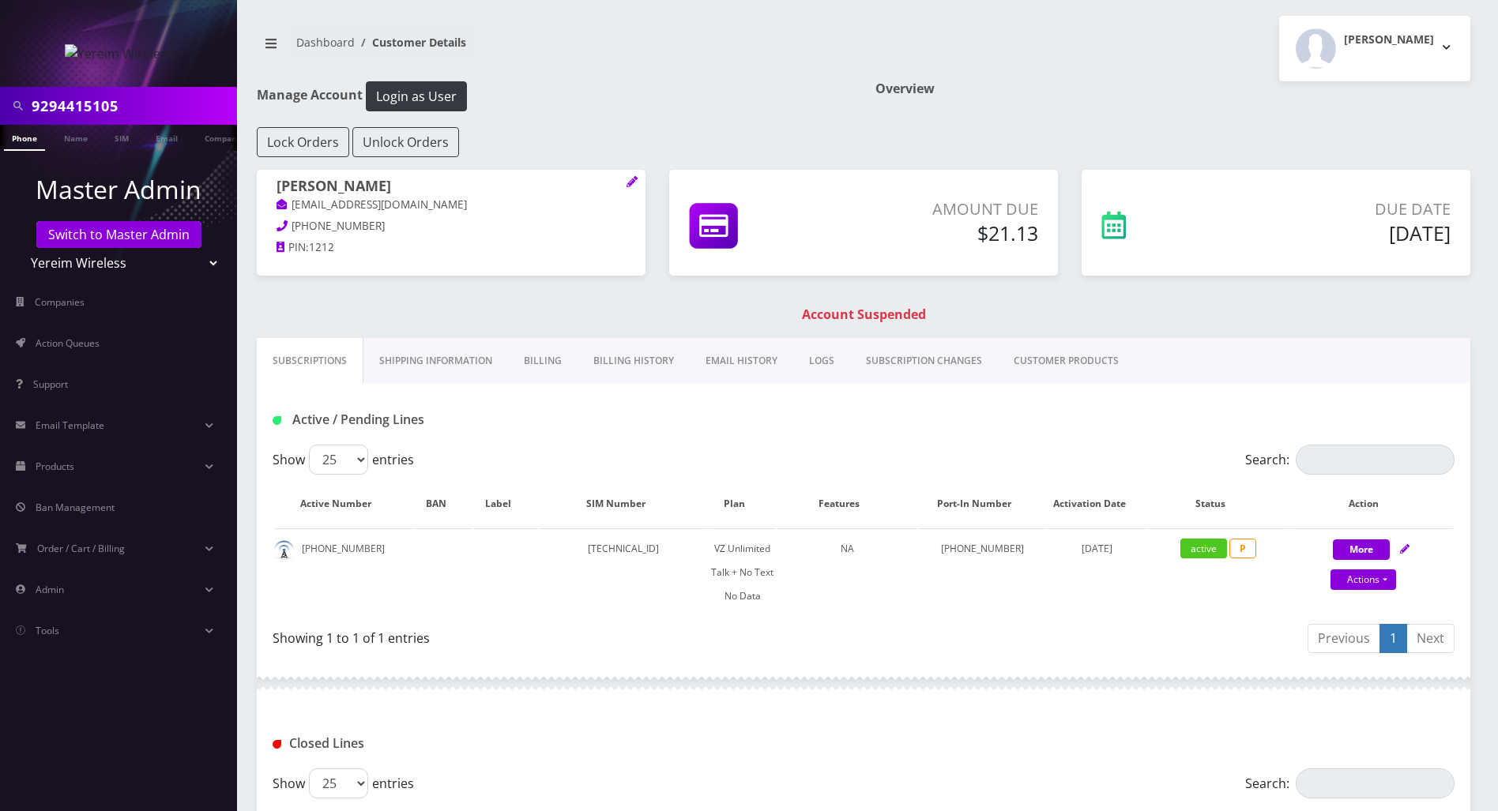
click at [537, 366] on link "Billing" at bounding box center [543, 361] width 70 height 46
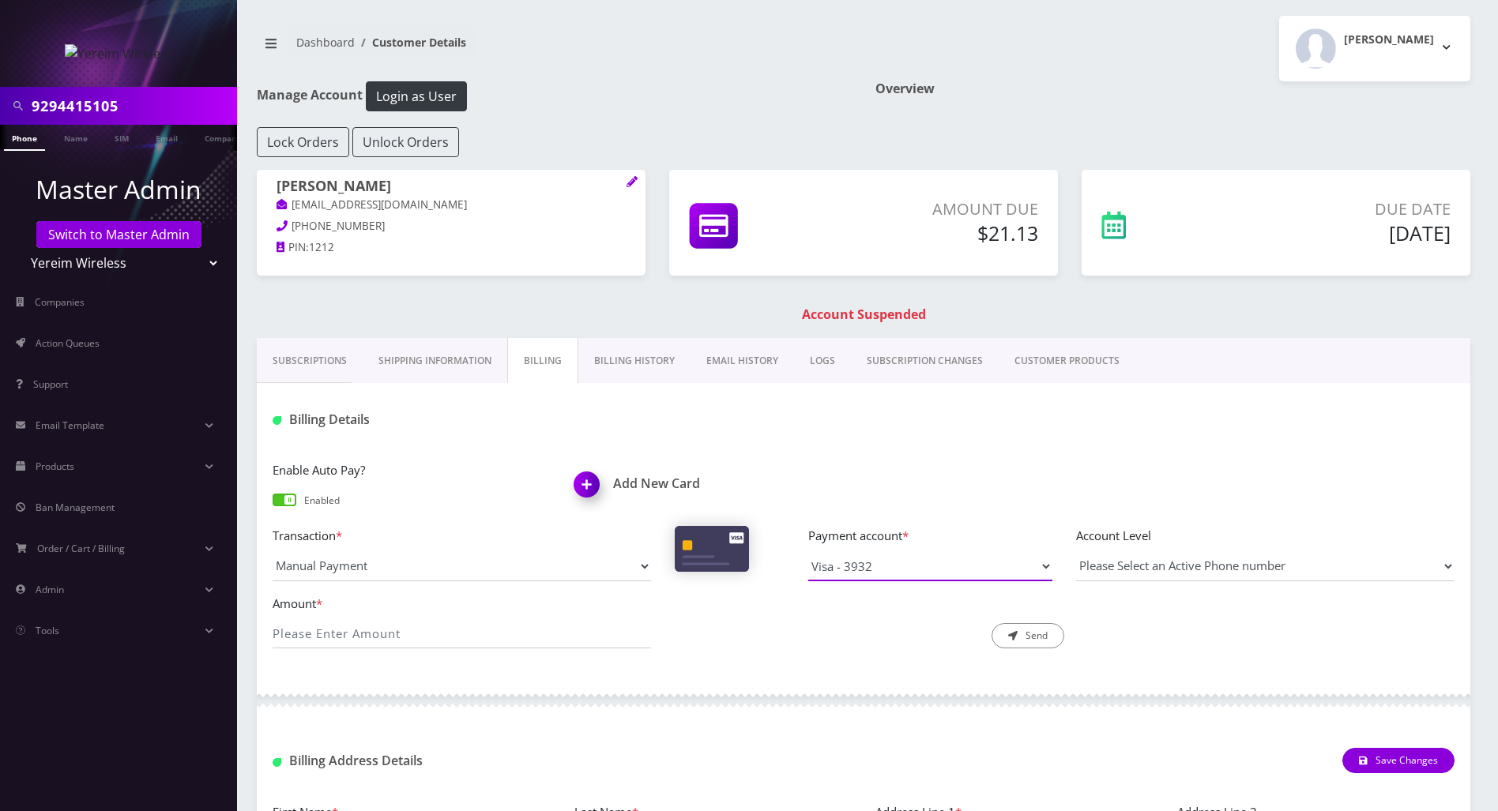
click at [1033, 563] on select "Visa - 2798 Visa - 3932" at bounding box center [930, 567] width 244 height 30
click at [789, 708] on div at bounding box center [864, 700] width 1214 height 47
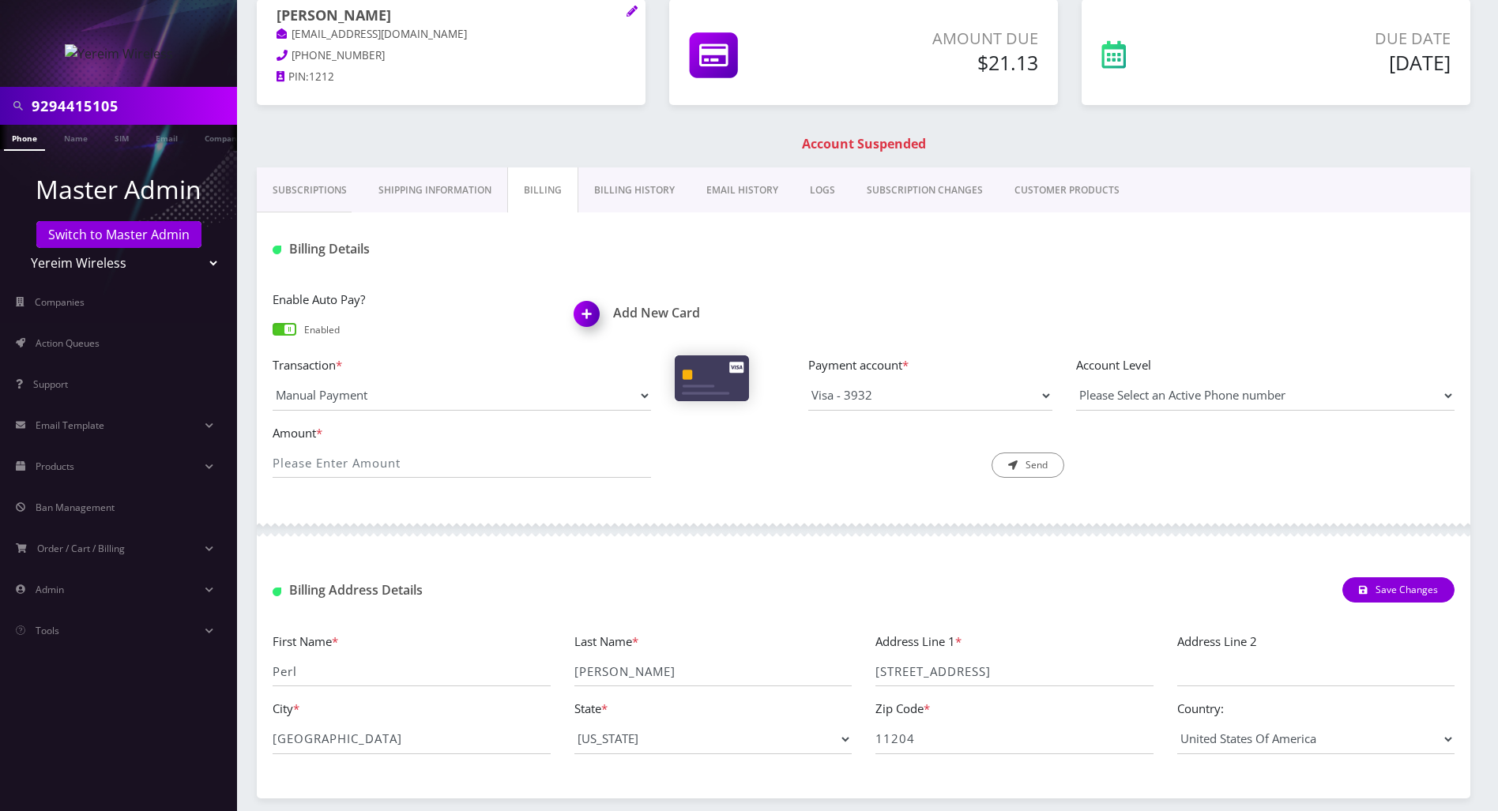
scroll to position [234, 0]
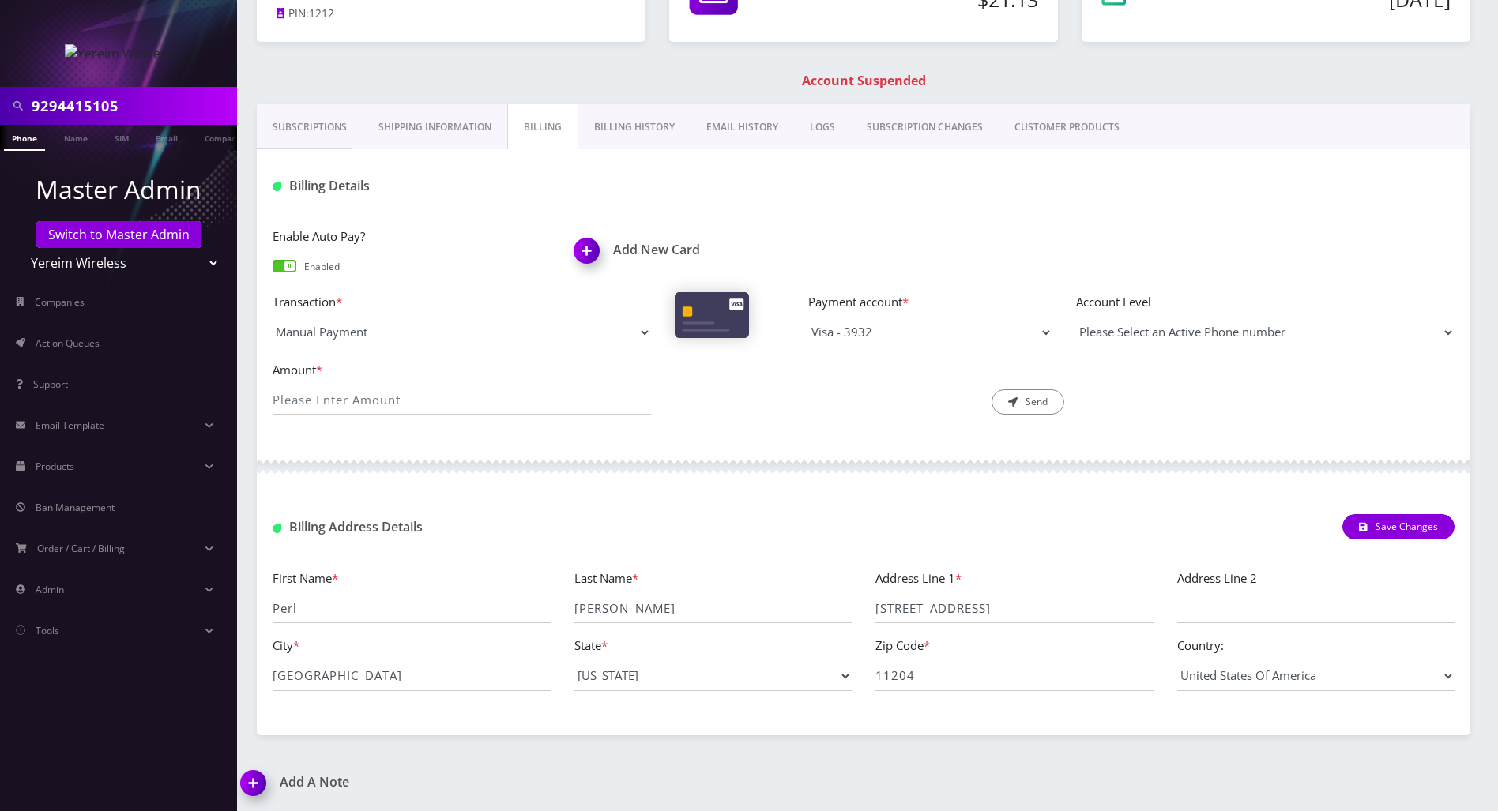
click at [255, 780] on img at bounding box center [256, 789] width 47 height 47
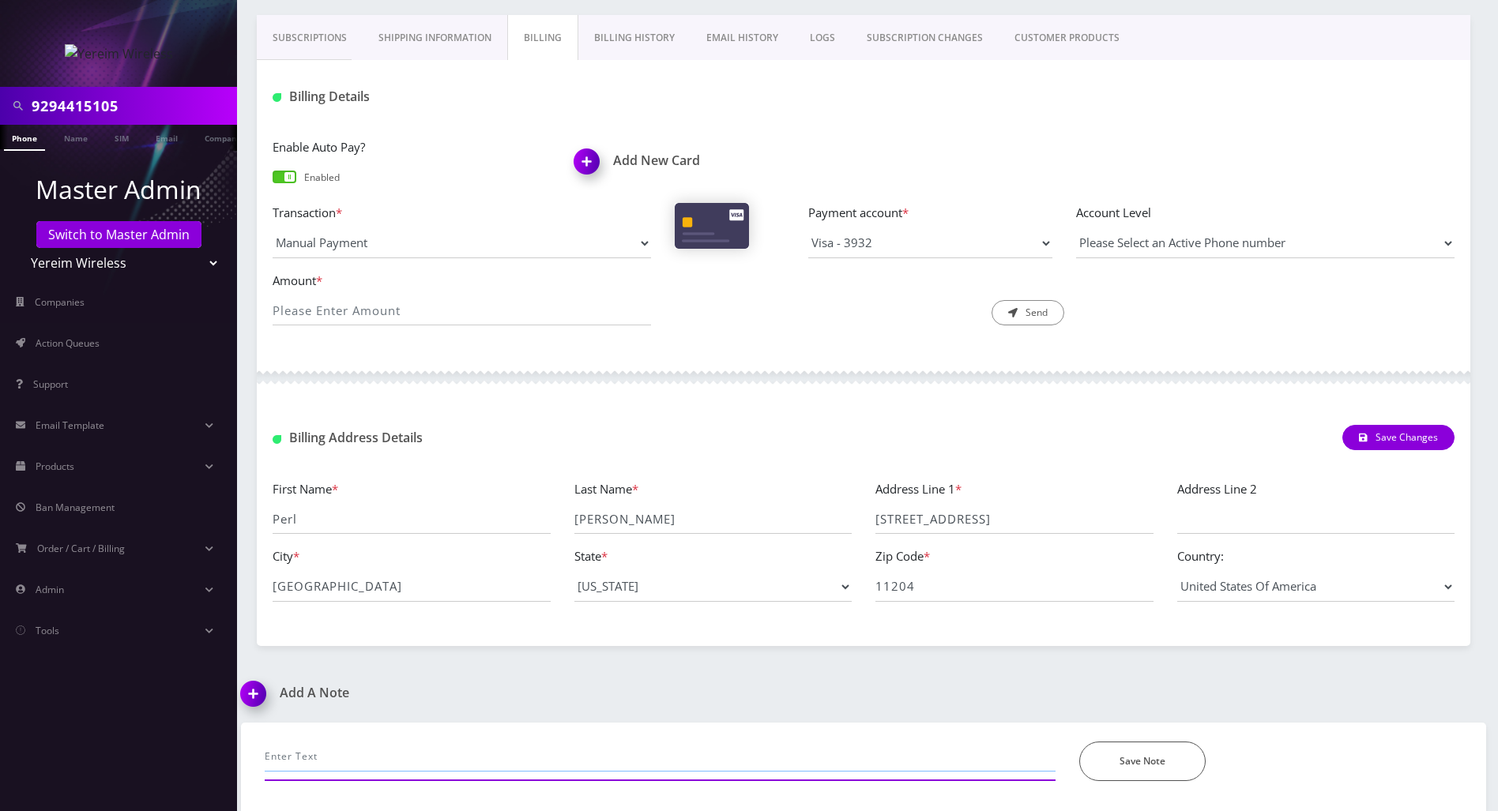
click at [447, 755] on input "text" at bounding box center [660, 757] width 791 height 30
paste input "4134 9100 0149 3932"
drag, startPoint x: 343, startPoint y: 756, endPoint x: 239, endPoint y: 756, distance: 103.5
click at [239, 756] on div "4134 9100 0149 3932 *Please Enter Note Save Note By Date Note" at bounding box center [863, 768] width 1269 height 90
click at [266, 759] on input "**3932" at bounding box center [660, 757] width 791 height 30
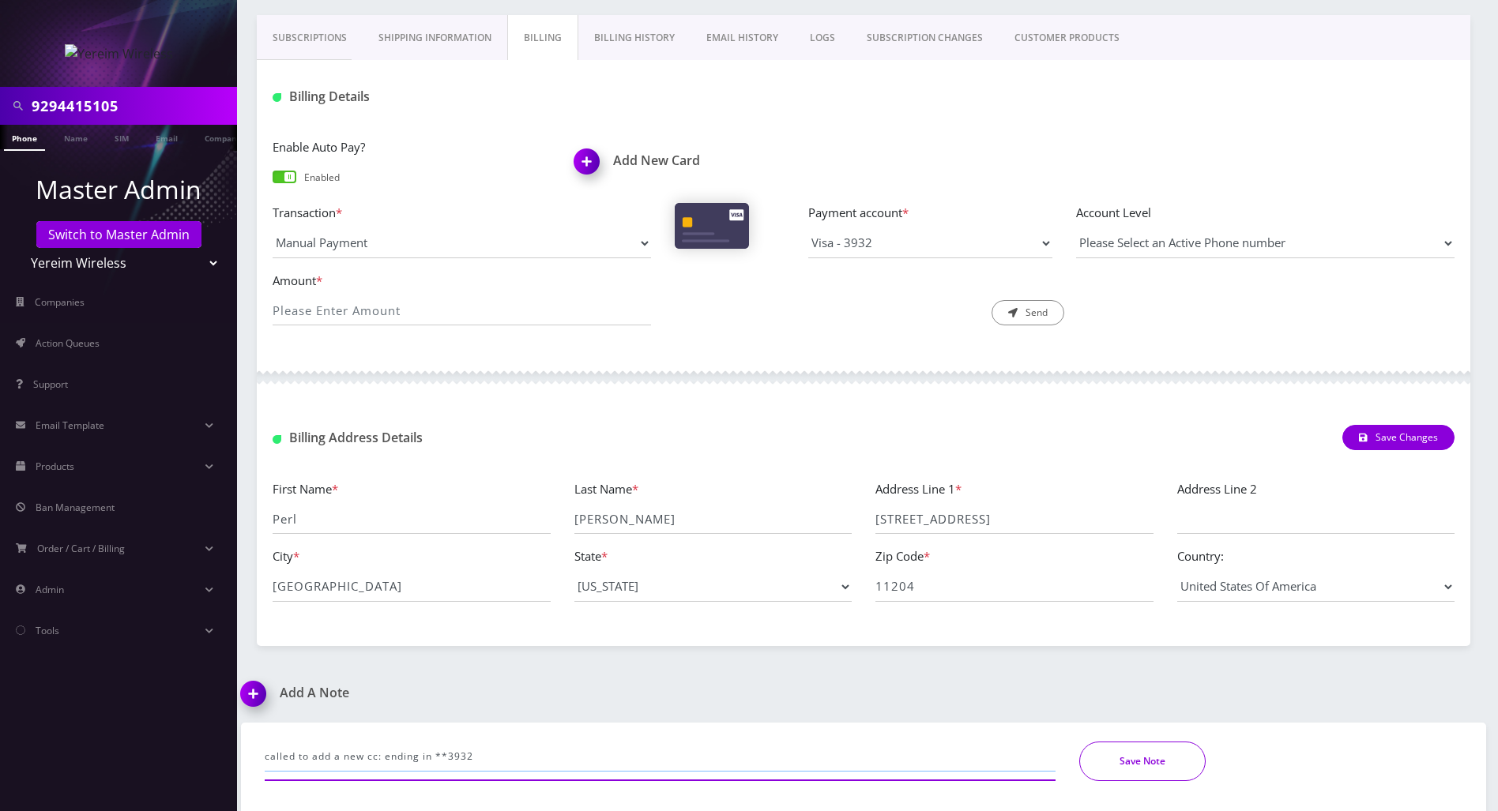
type input "called to add a new cc: ending in **3932"
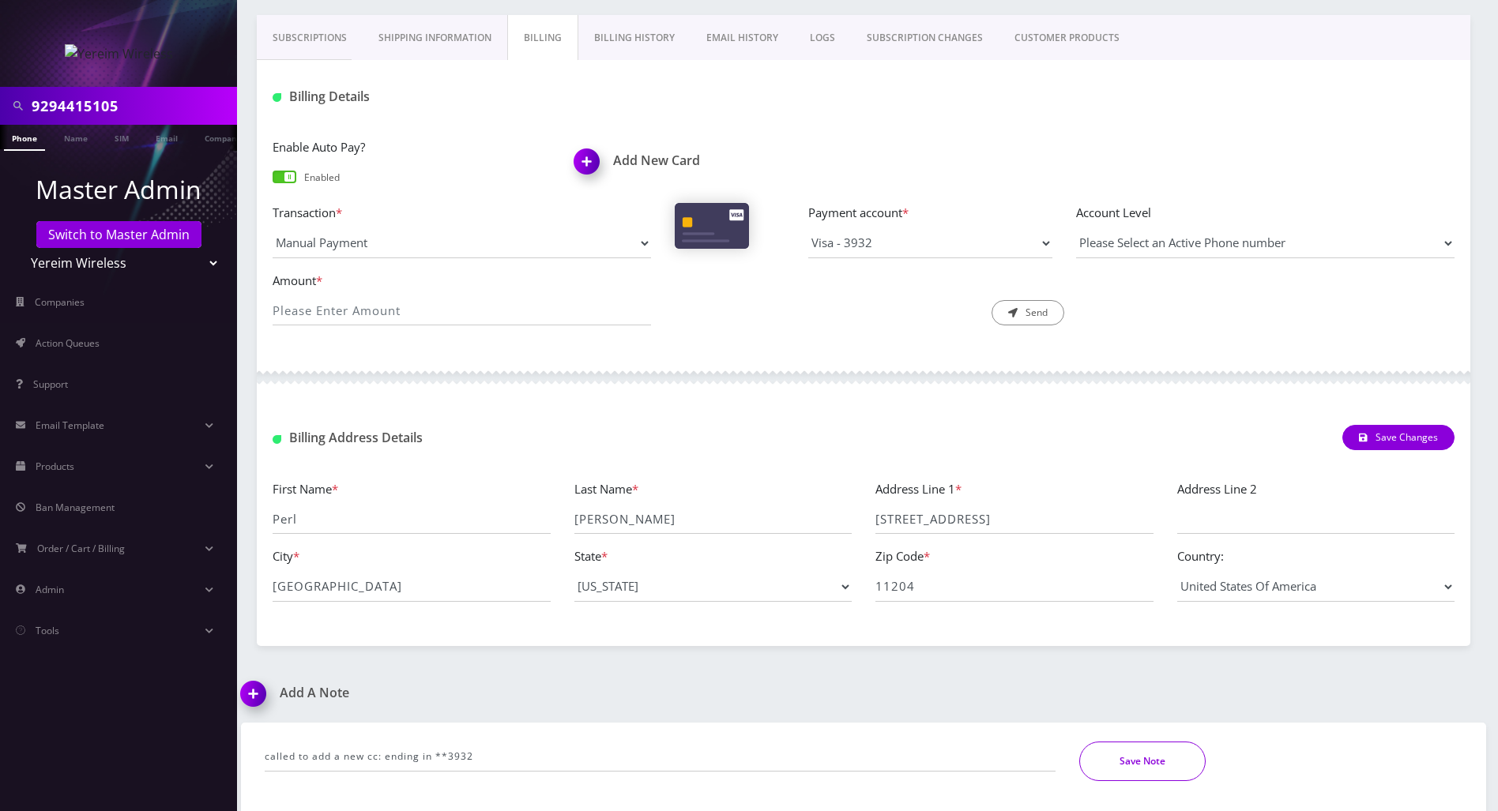
click at [1105, 752] on button "Save Note" at bounding box center [1142, 762] width 126 height 40
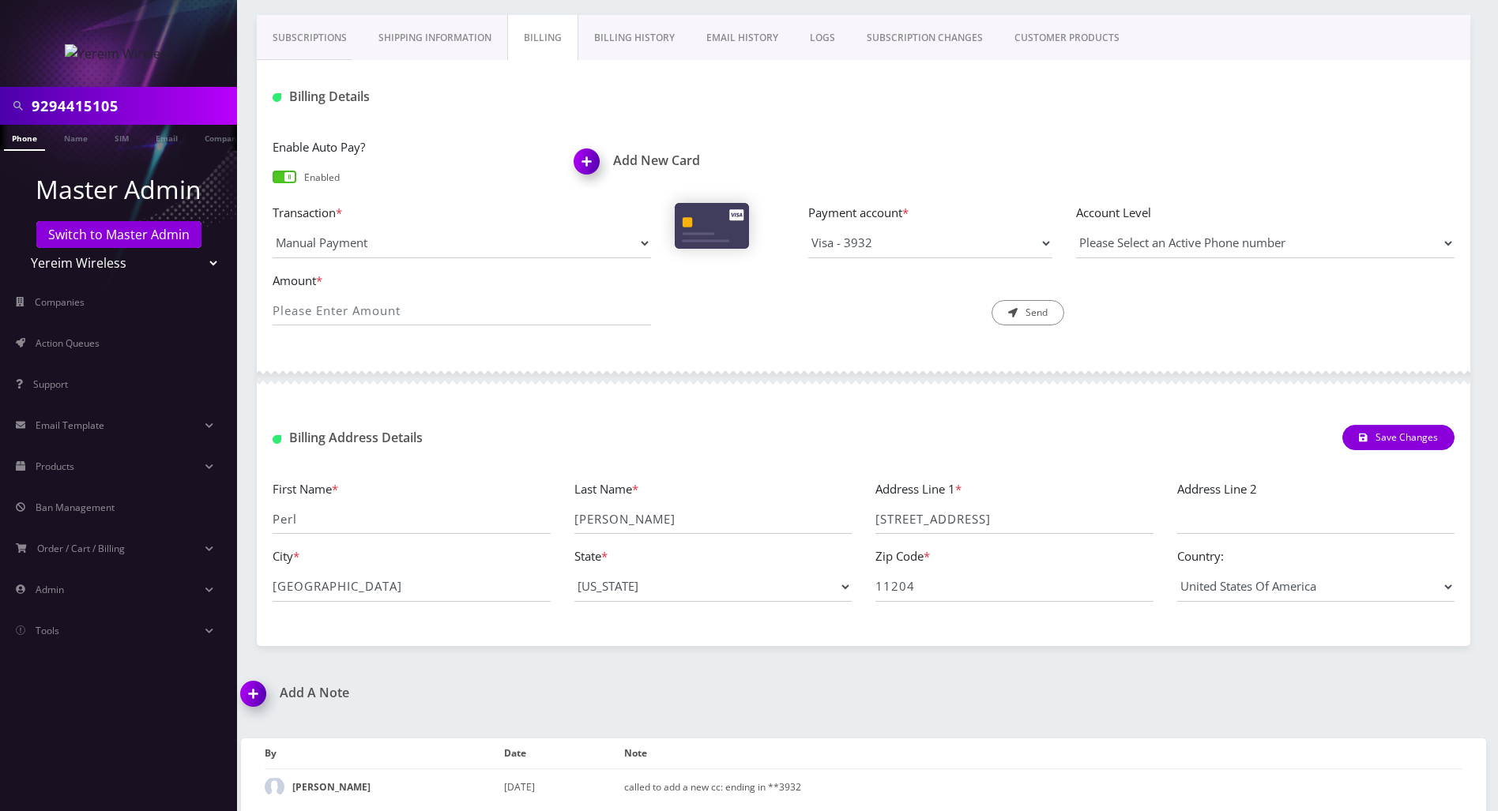
scroll to position [0, 0]
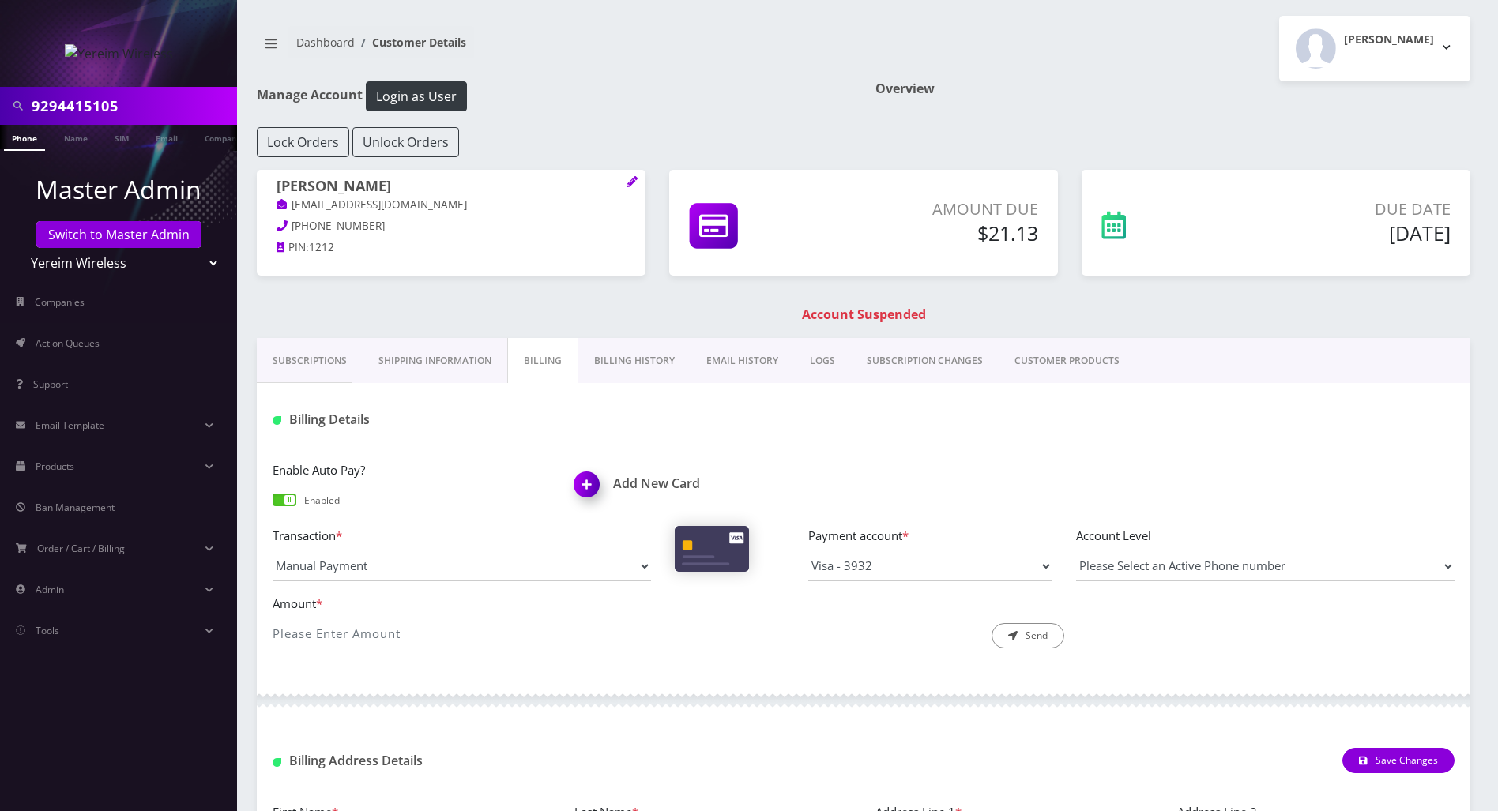
click at [645, 360] on link "Billing History" at bounding box center [634, 361] width 112 height 46
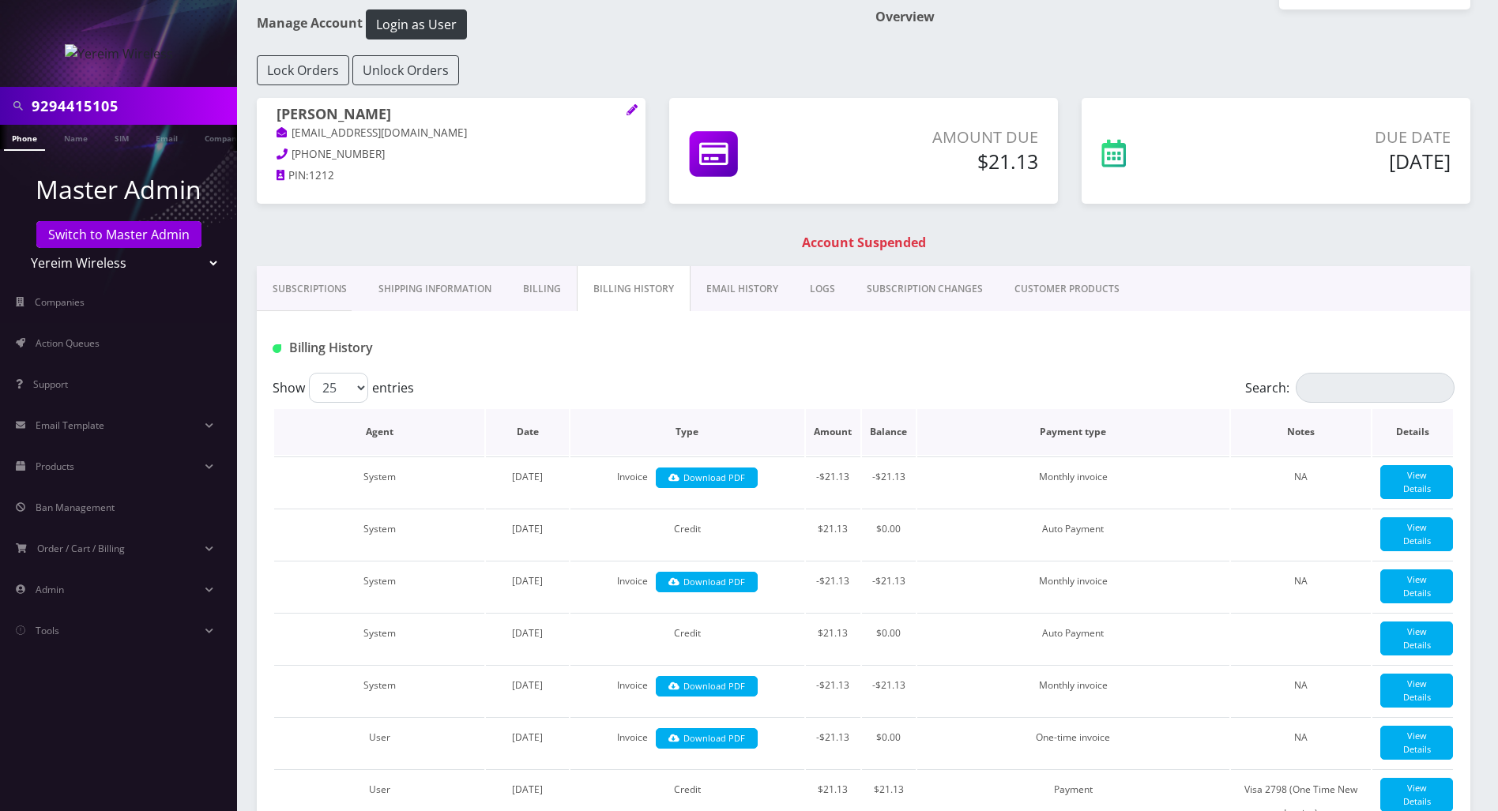
scroll to position [105, 0]
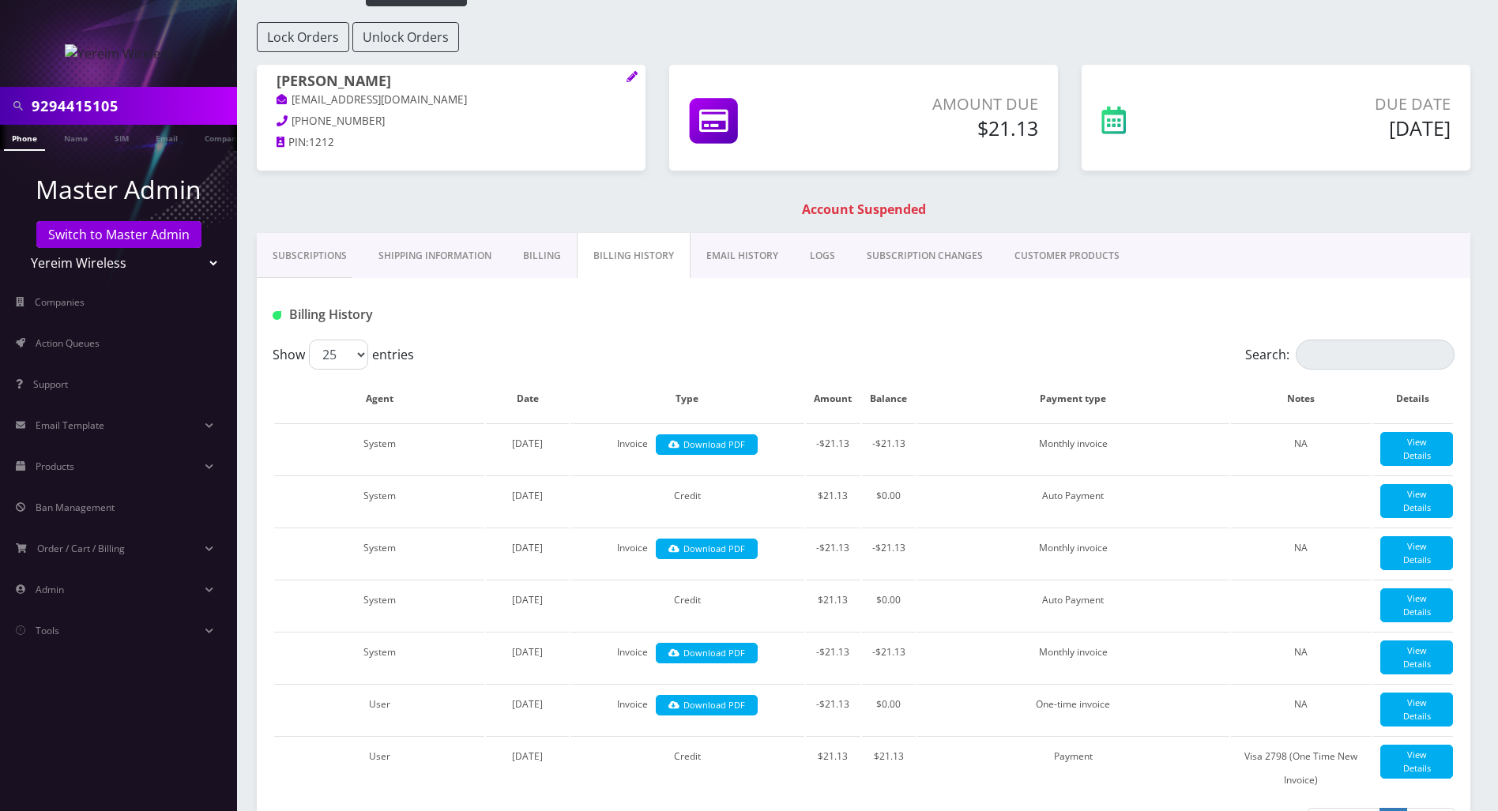
click at [532, 252] on link "Billing" at bounding box center [542, 256] width 70 height 46
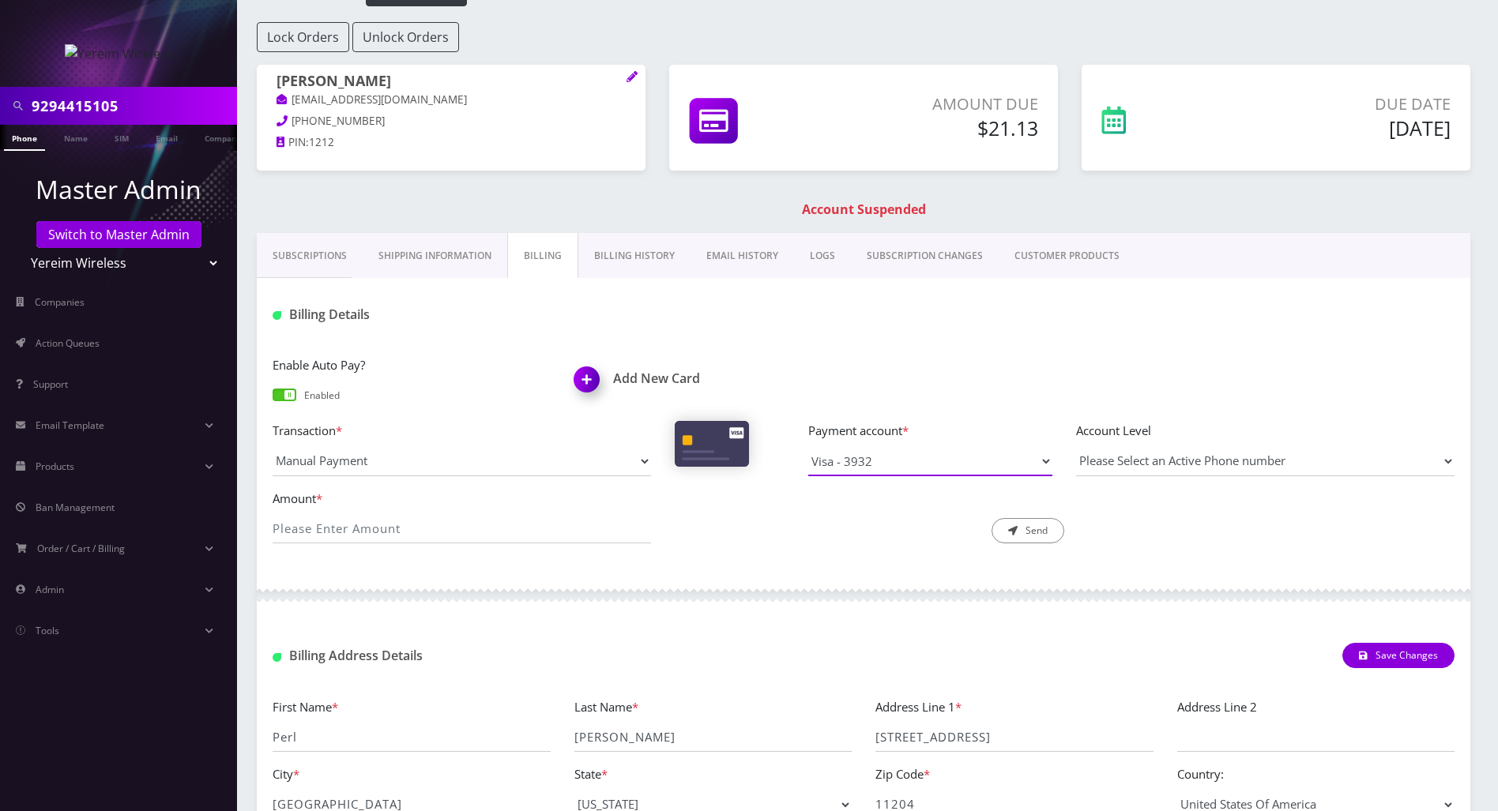
click at [919, 466] on select "Visa - 2798 Visa - 3932" at bounding box center [930, 461] width 244 height 30
click at [808, 446] on select "Visa - 2798 Visa - 3932" at bounding box center [930, 461] width 244 height 30
click at [411, 524] on input "Amount *" at bounding box center [462, 529] width 378 height 30
type input "21.13"
click at [1219, 467] on select "Please Select an Active Phone number 9294415105" at bounding box center [1265, 461] width 378 height 30
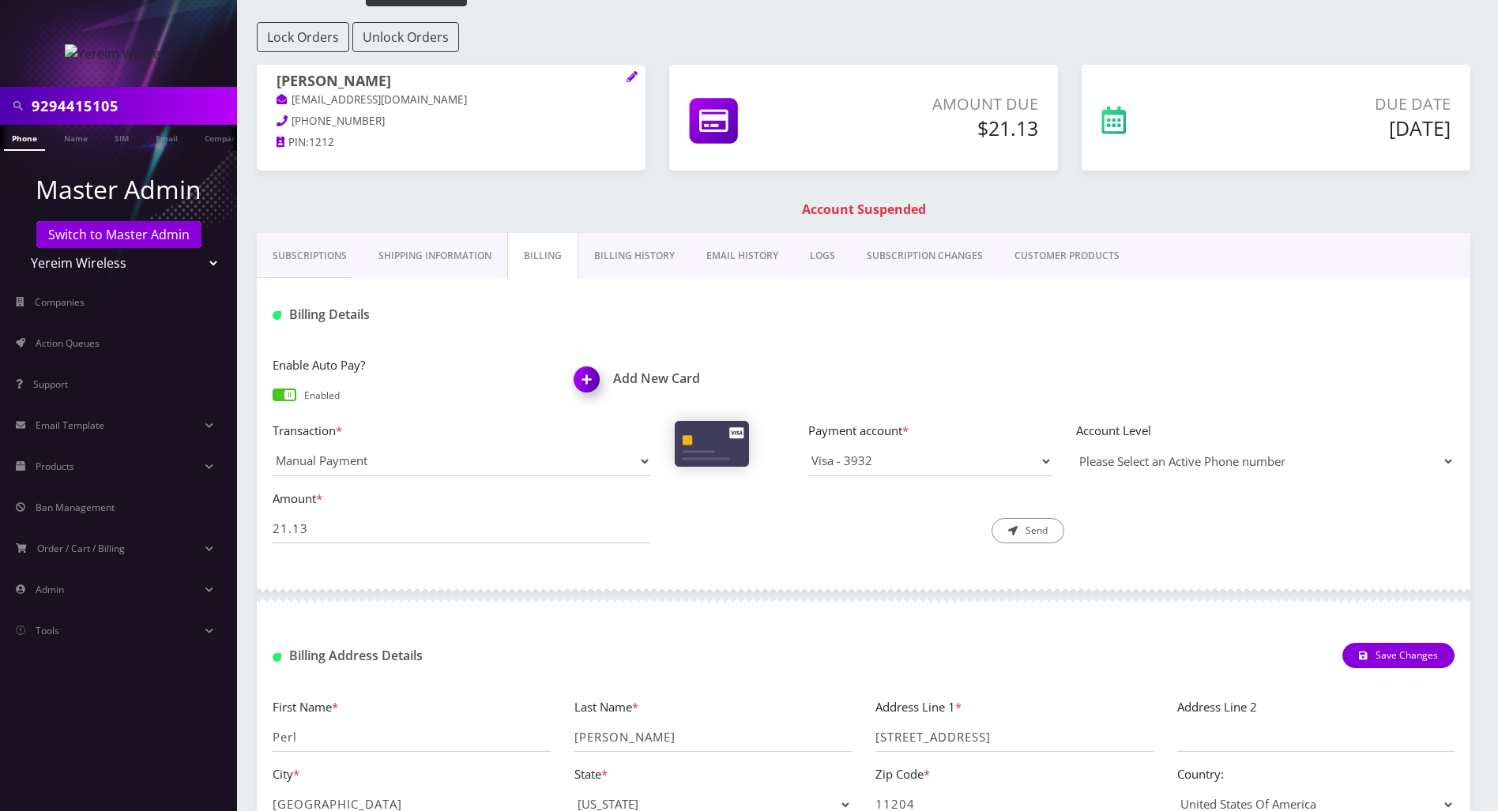
select select "193673"
click at [1076, 446] on select "Please Select an Active Phone number 9294415105" at bounding box center [1265, 461] width 378 height 30
click at [1024, 534] on button "Send" at bounding box center [1028, 530] width 73 height 25
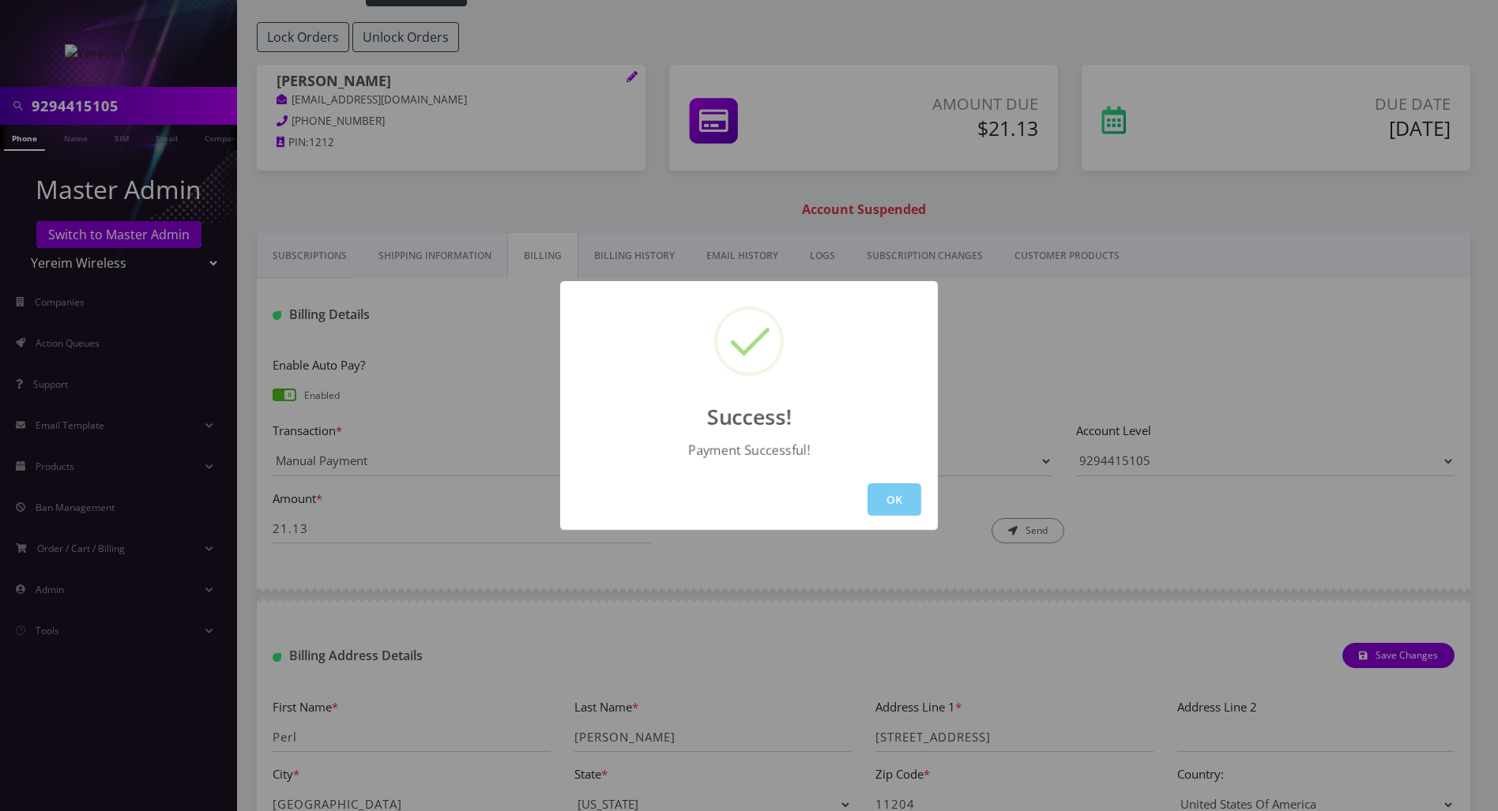
click at [897, 495] on button "OK" at bounding box center [895, 500] width 54 height 32
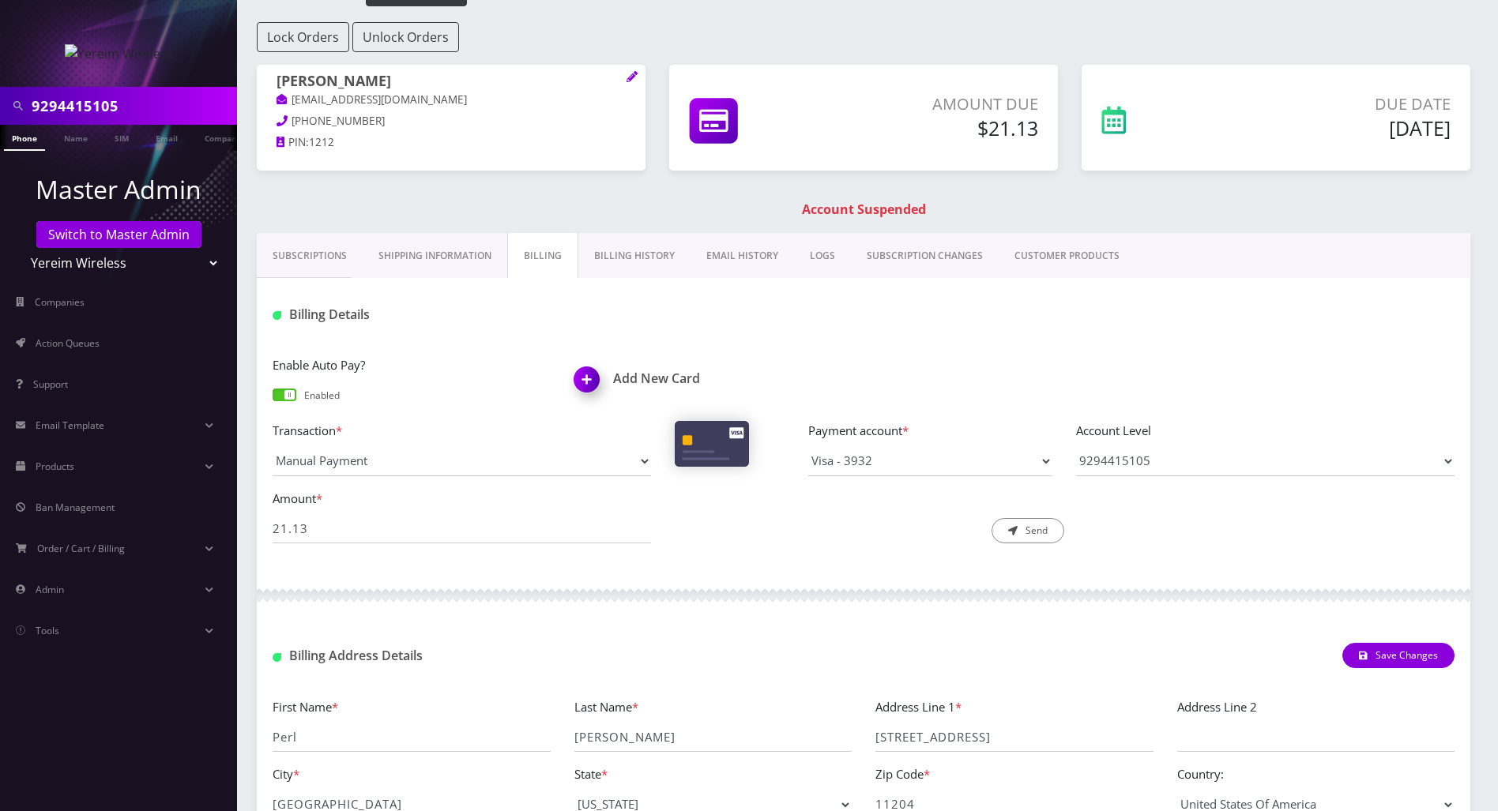
click at [24, 137] on link "Phone" at bounding box center [24, 138] width 41 height 26
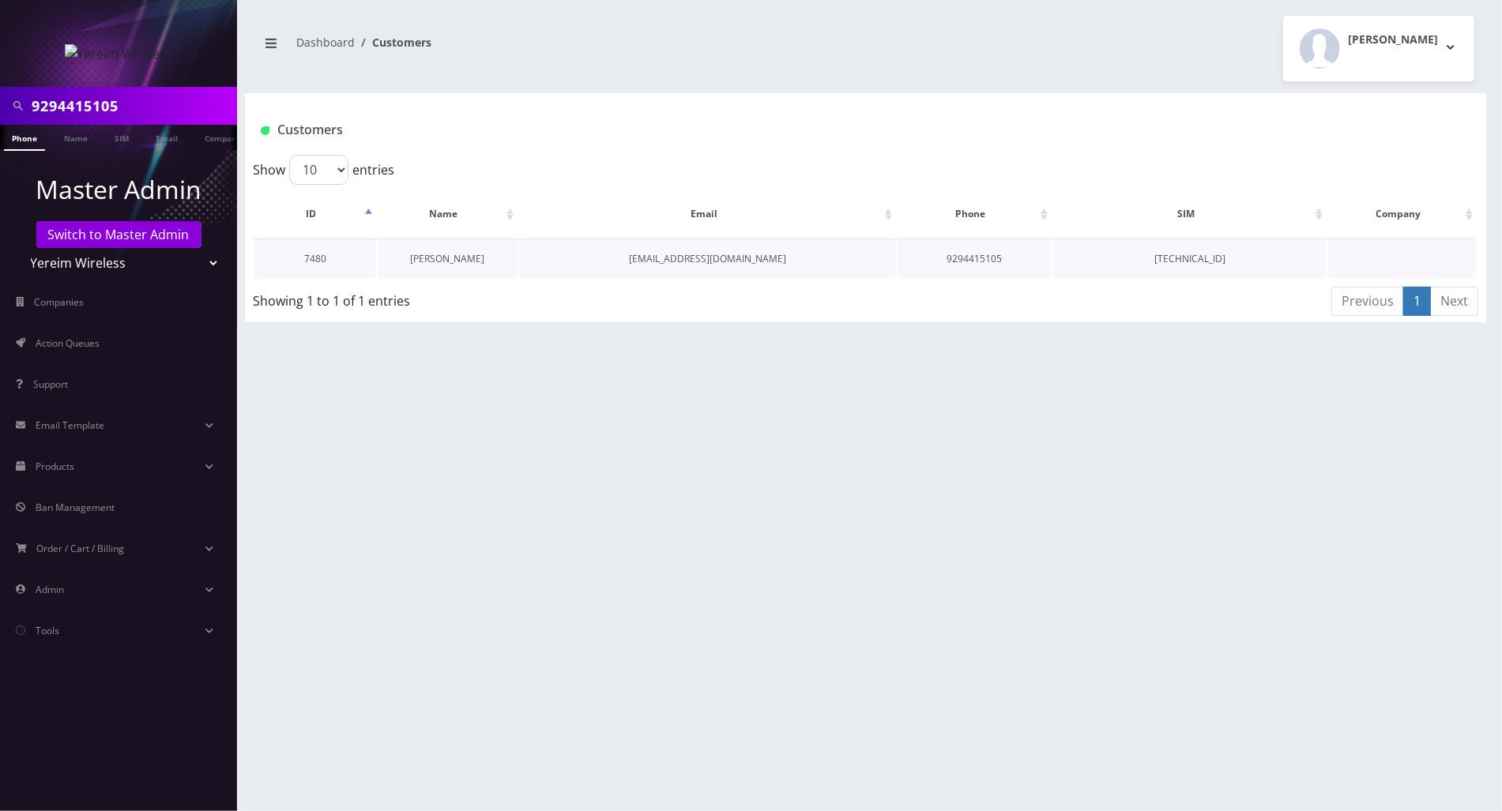
click at [452, 260] on link "[PERSON_NAME]" at bounding box center [448, 258] width 74 height 13
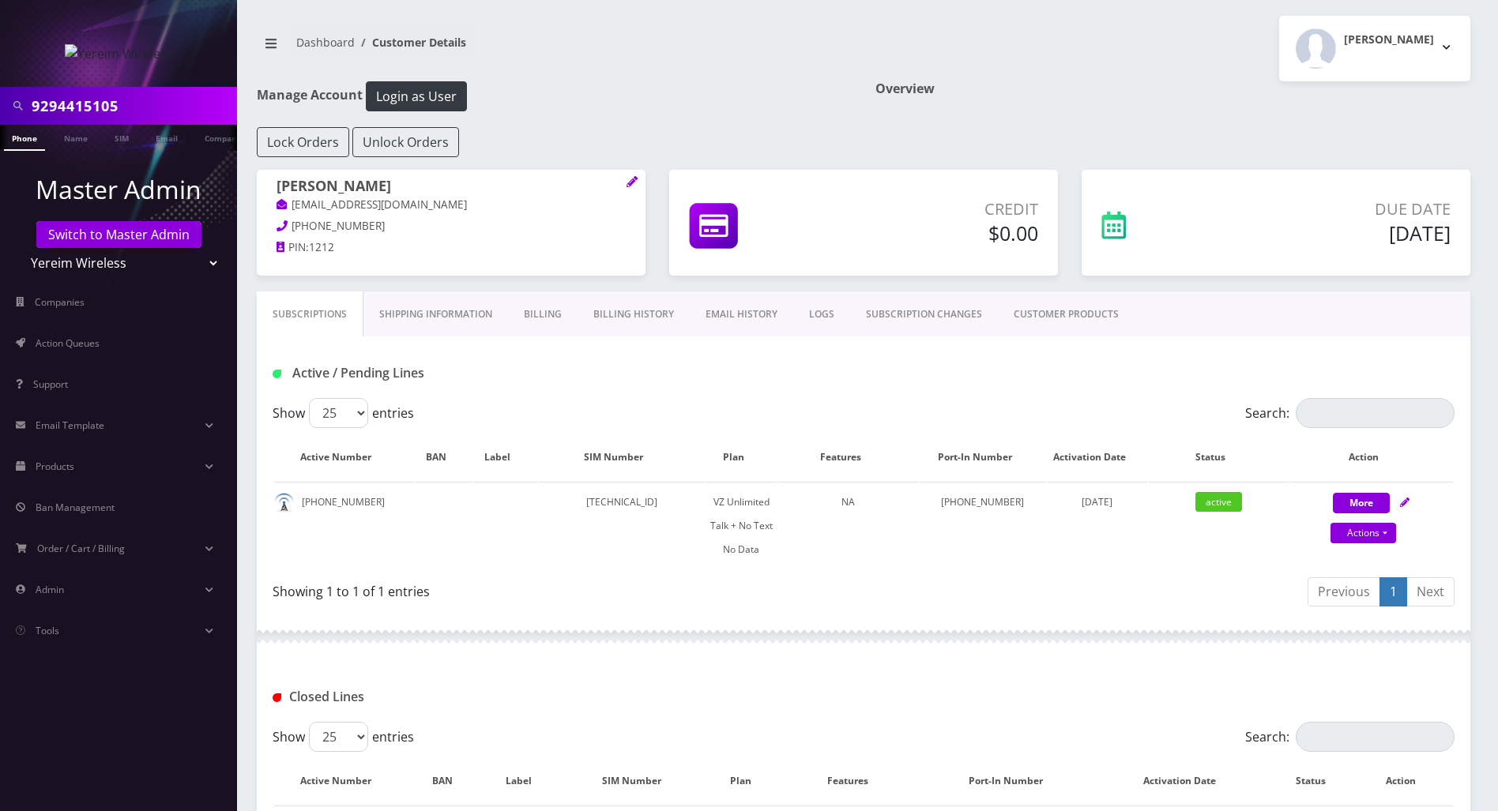
click at [891, 583] on div "Previous 1 Next" at bounding box center [1164, 594] width 579 height 37
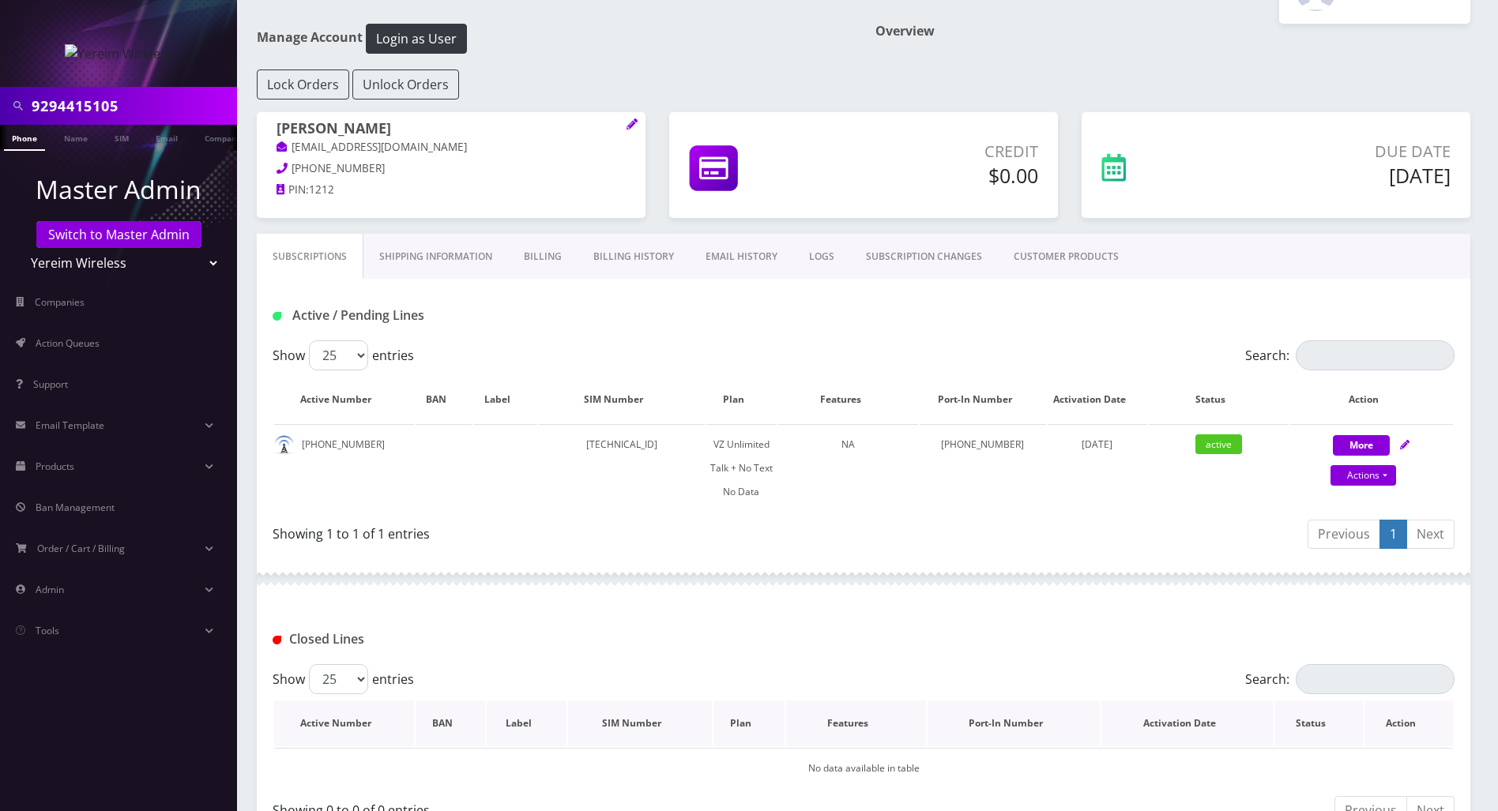
scroll to position [52, 0]
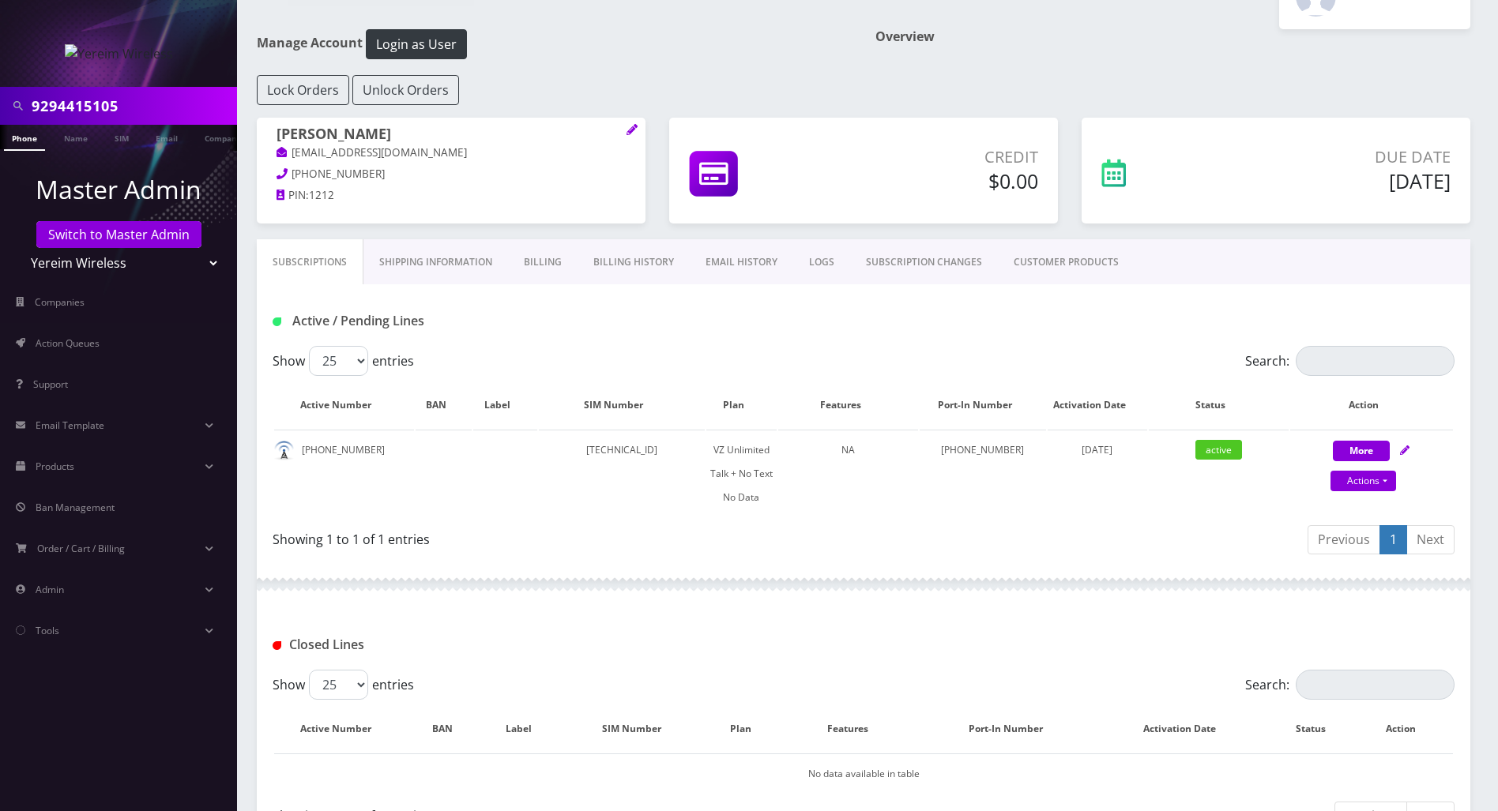
click at [884, 268] on link "SUBSCRIPTION CHANGES" at bounding box center [924, 262] width 148 height 46
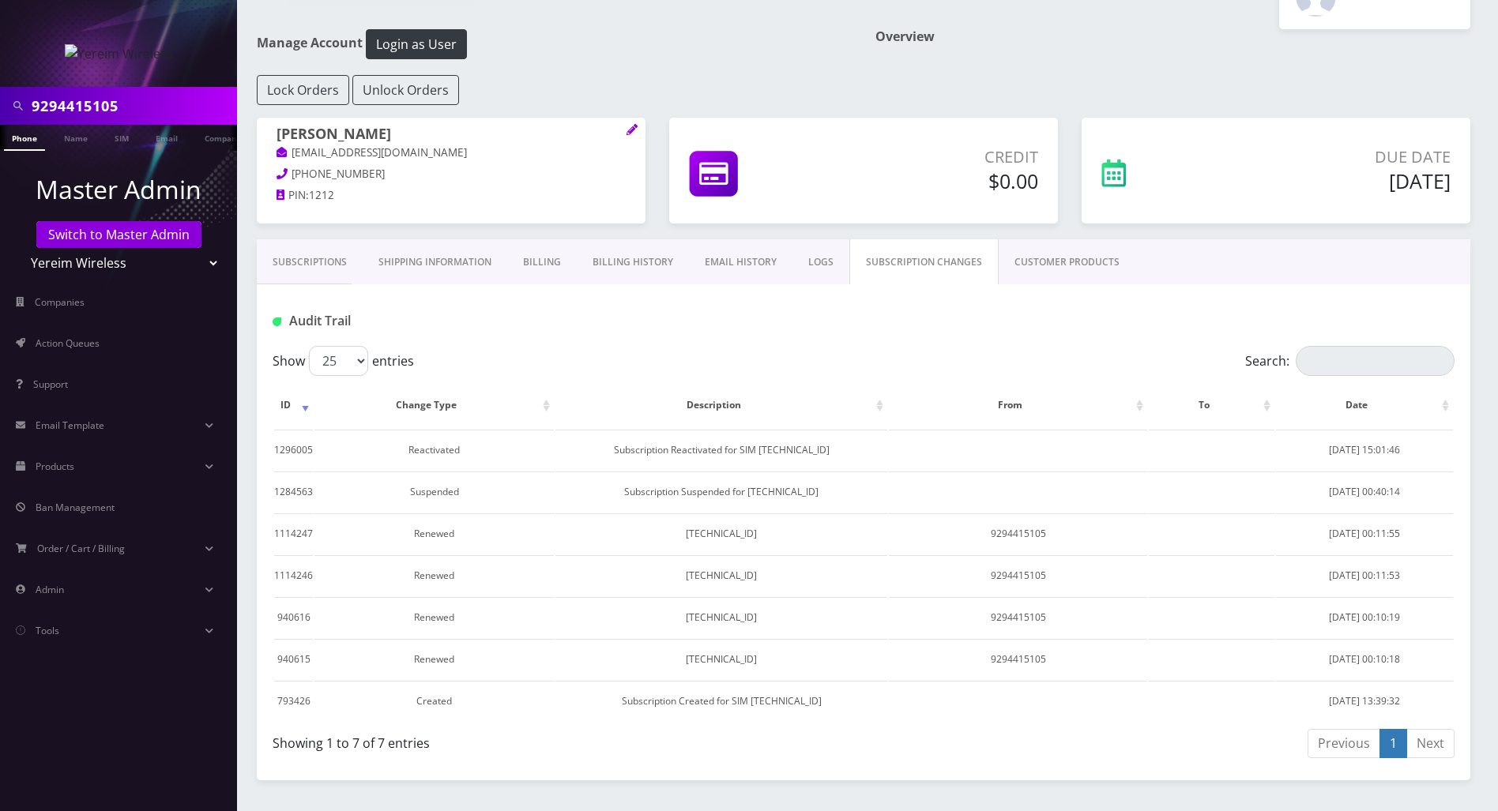
click at [809, 265] on link "LOGS" at bounding box center [820, 262] width 57 height 46
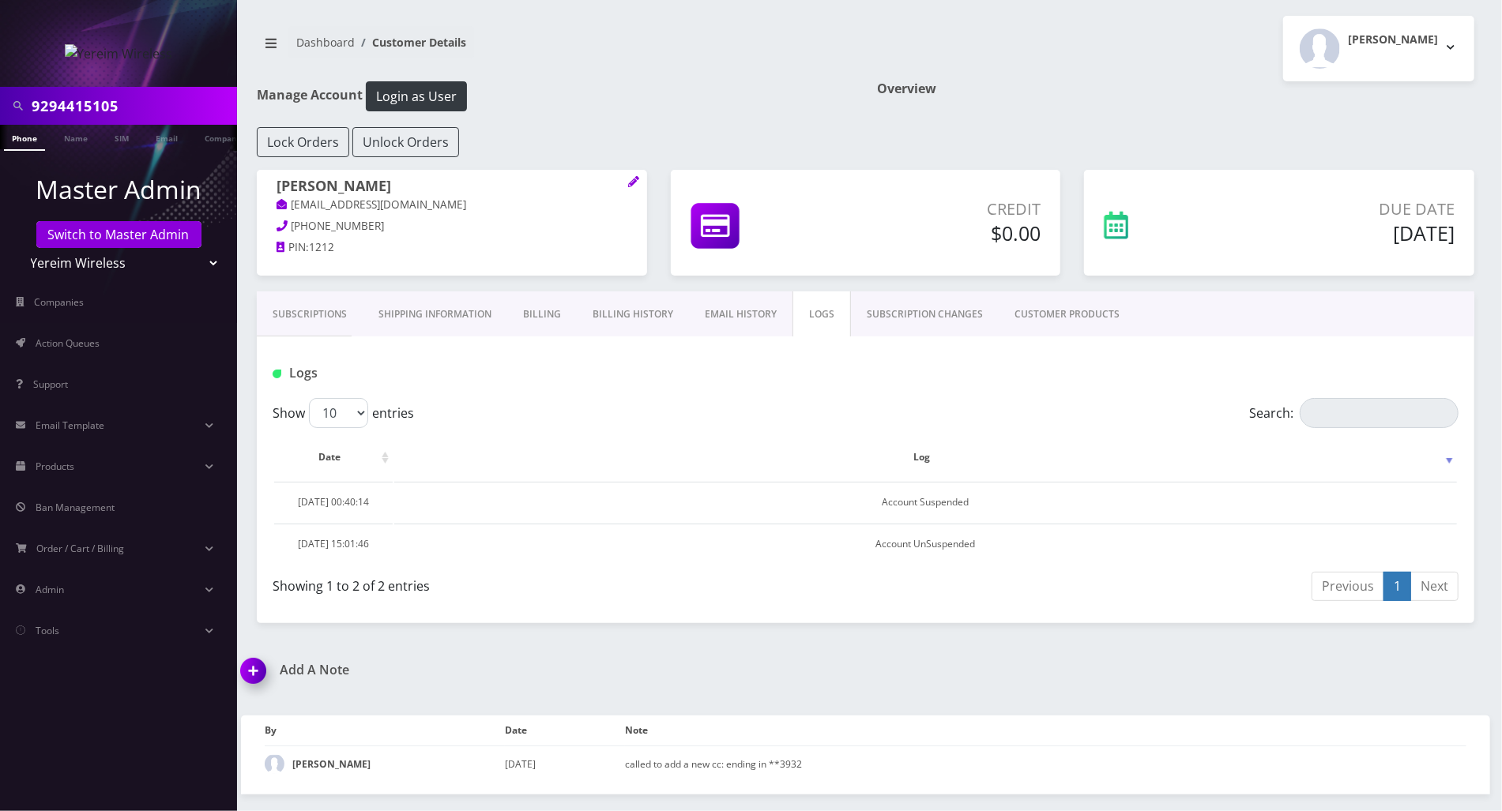
click at [1062, 311] on link "CUSTOMER PRODUCTS" at bounding box center [1067, 315] width 137 height 46
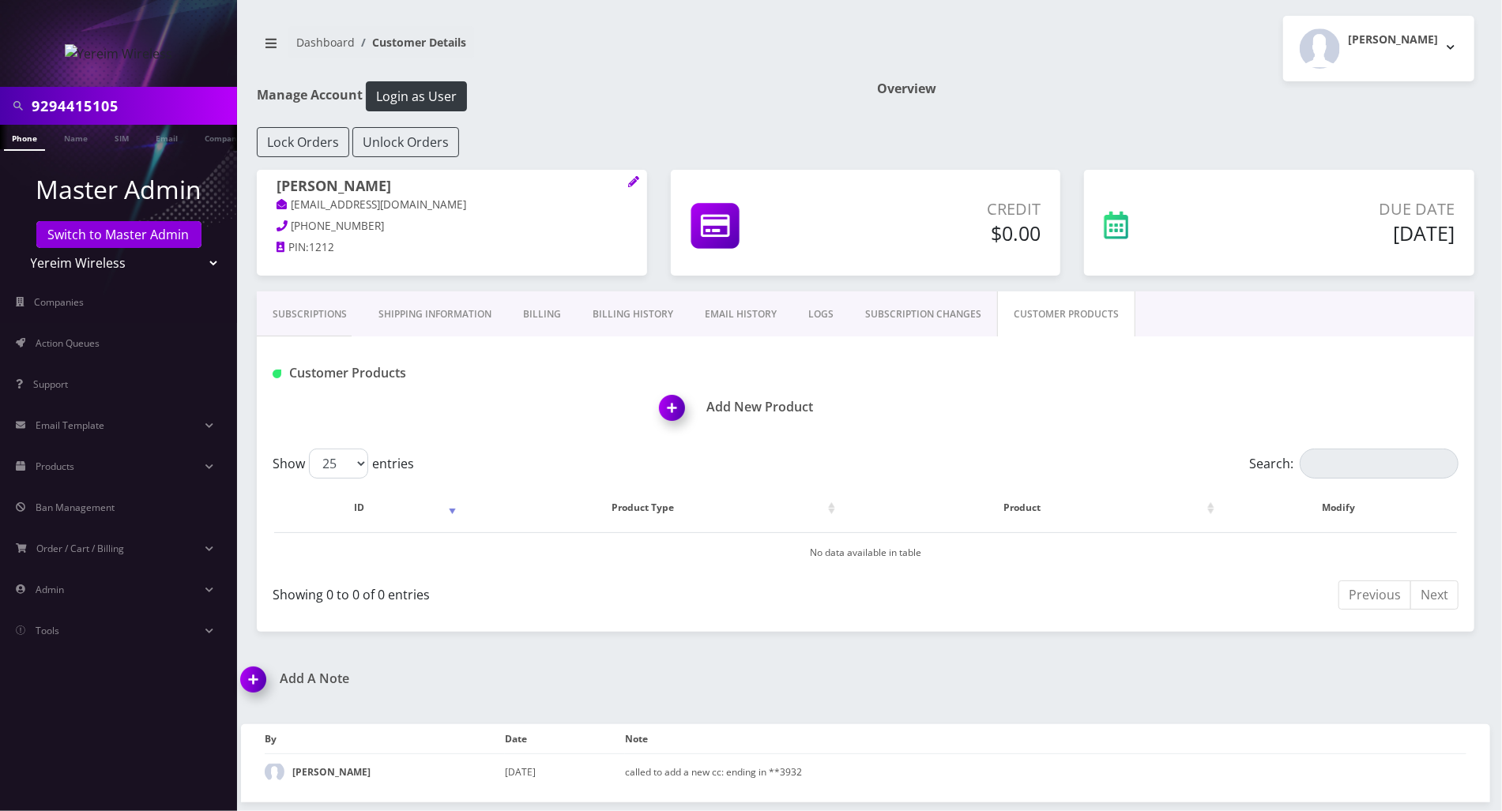
click at [309, 318] on link "Subscriptions" at bounding box center [310, 315] width 106 height 46
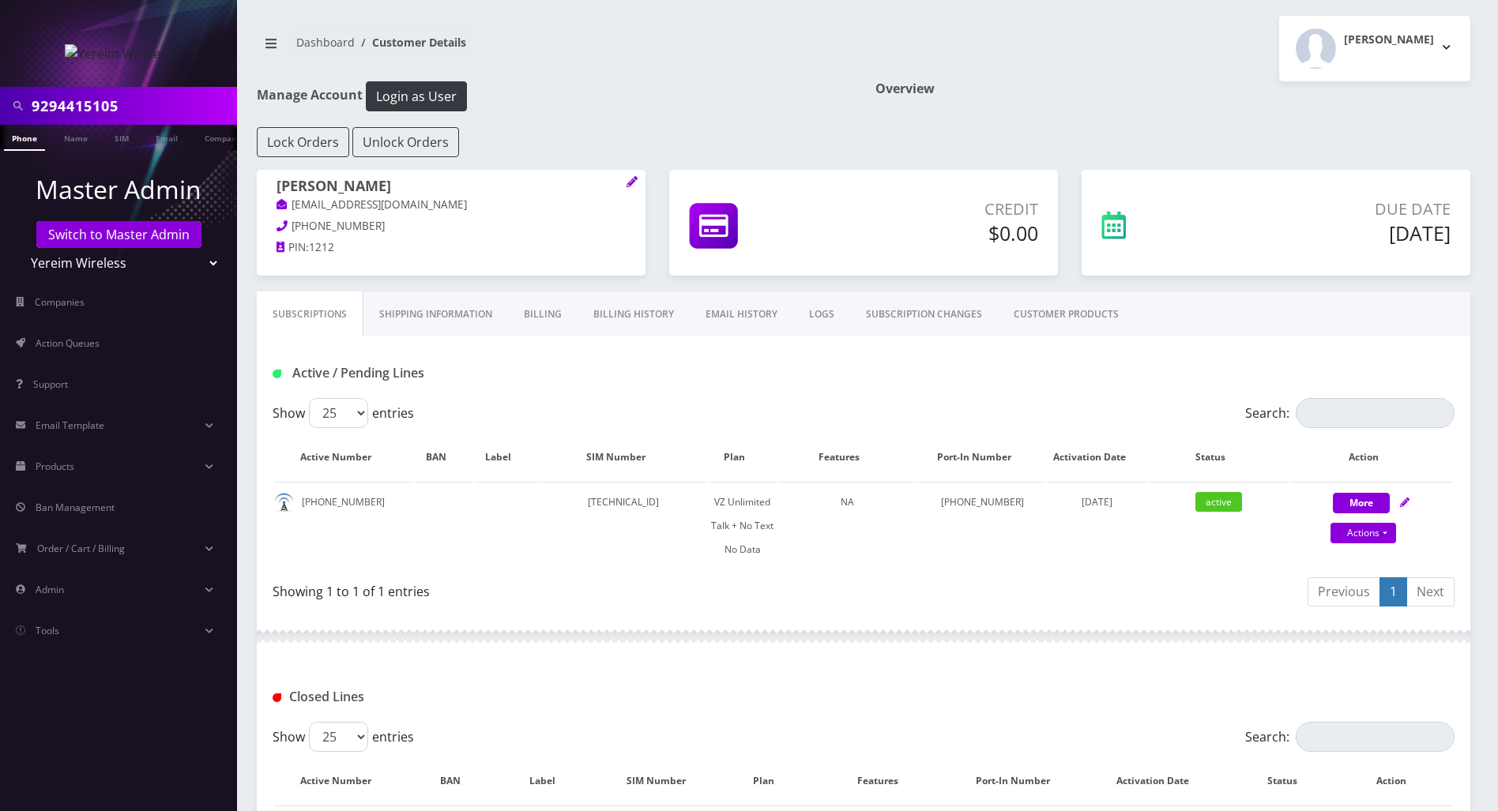
scroll to position [263, 0]
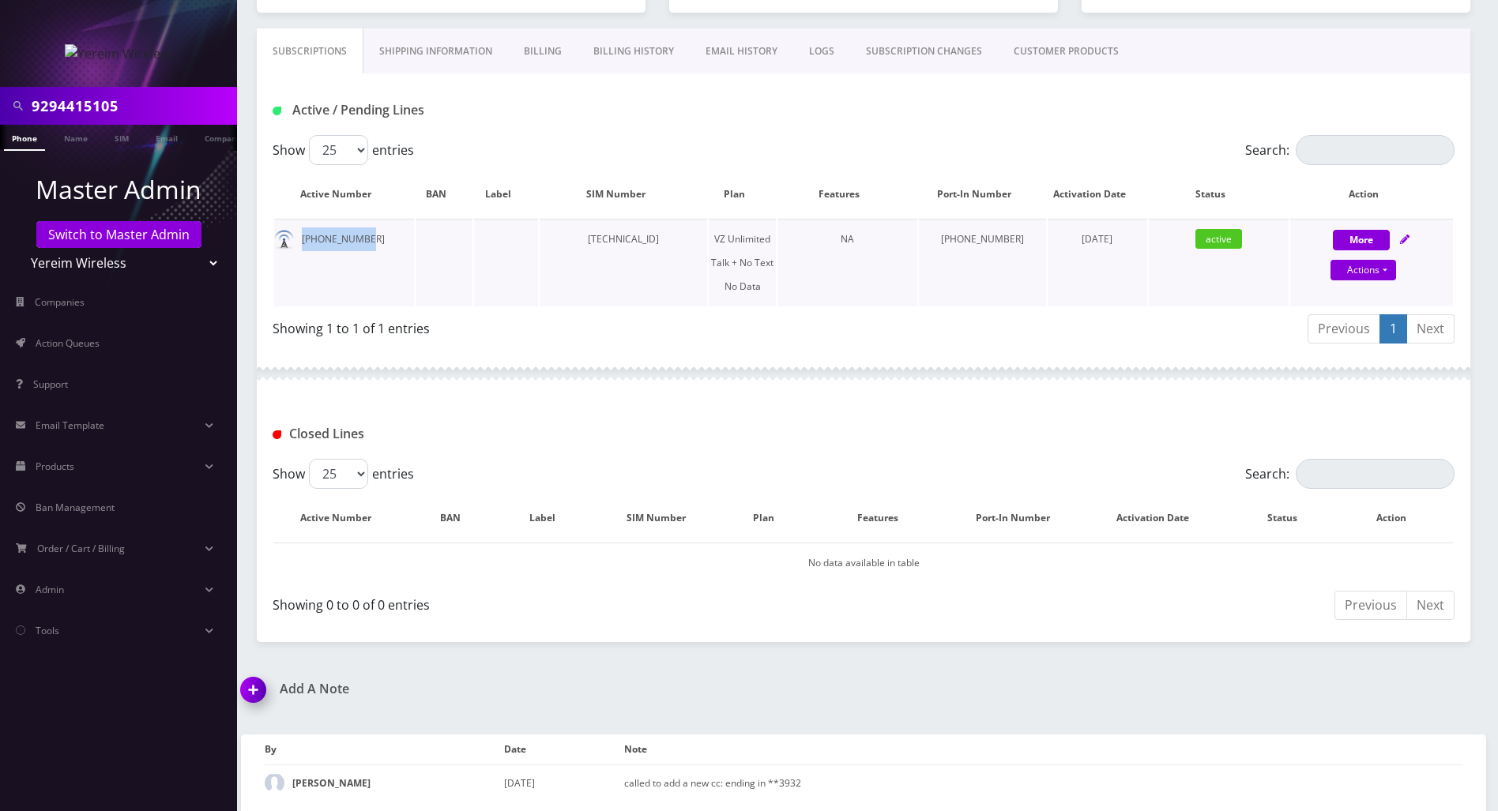
drag, startPoint x: 367, startPoint y: 234, endPoint x: 303, endPoint y: 233, distance: 64.0
click at [303, 233] on td "929-441-5105" at bounding box center [344, 263] width 140 height 88
copy td "929-441-5105"
click at [1373, 269] on link "Actions" at bounding box center [1364, 270] width 66 height 21
select select "408"
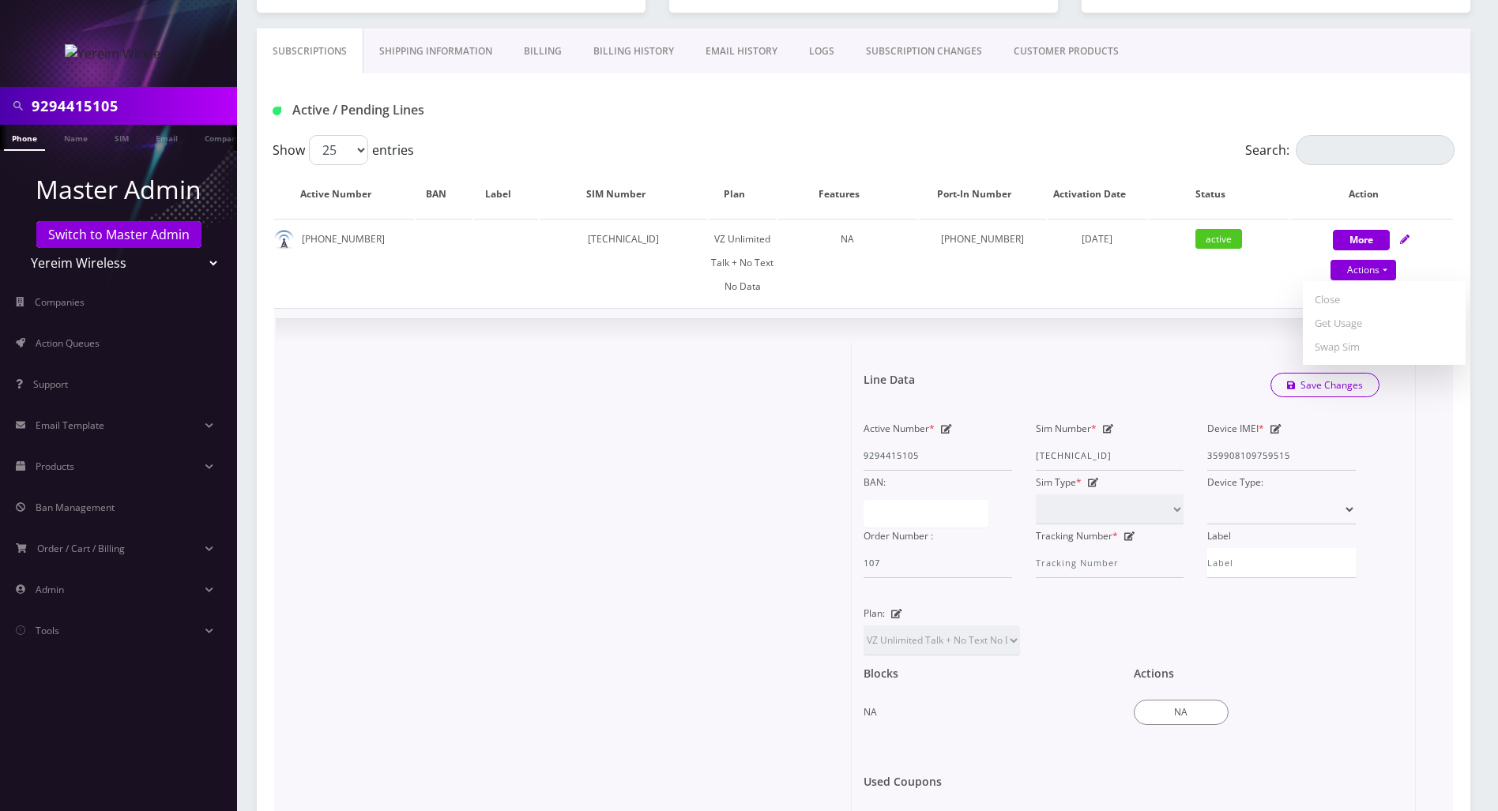
click at [631, 370] on div at bounding box center [570, 611] width 564 height 536
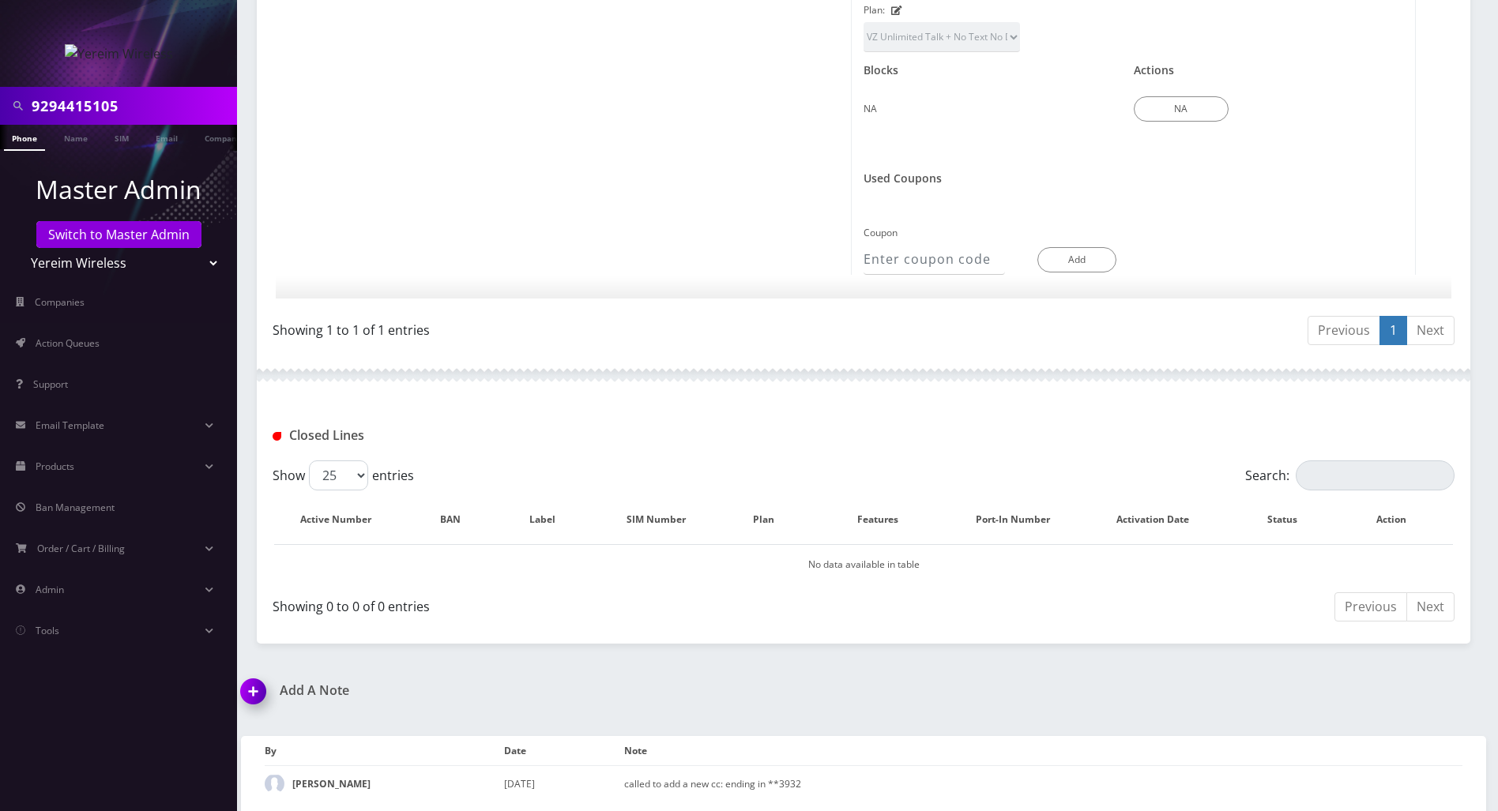
click at [258, 690] on img at bounding box center [256, 697] width 47 height 47
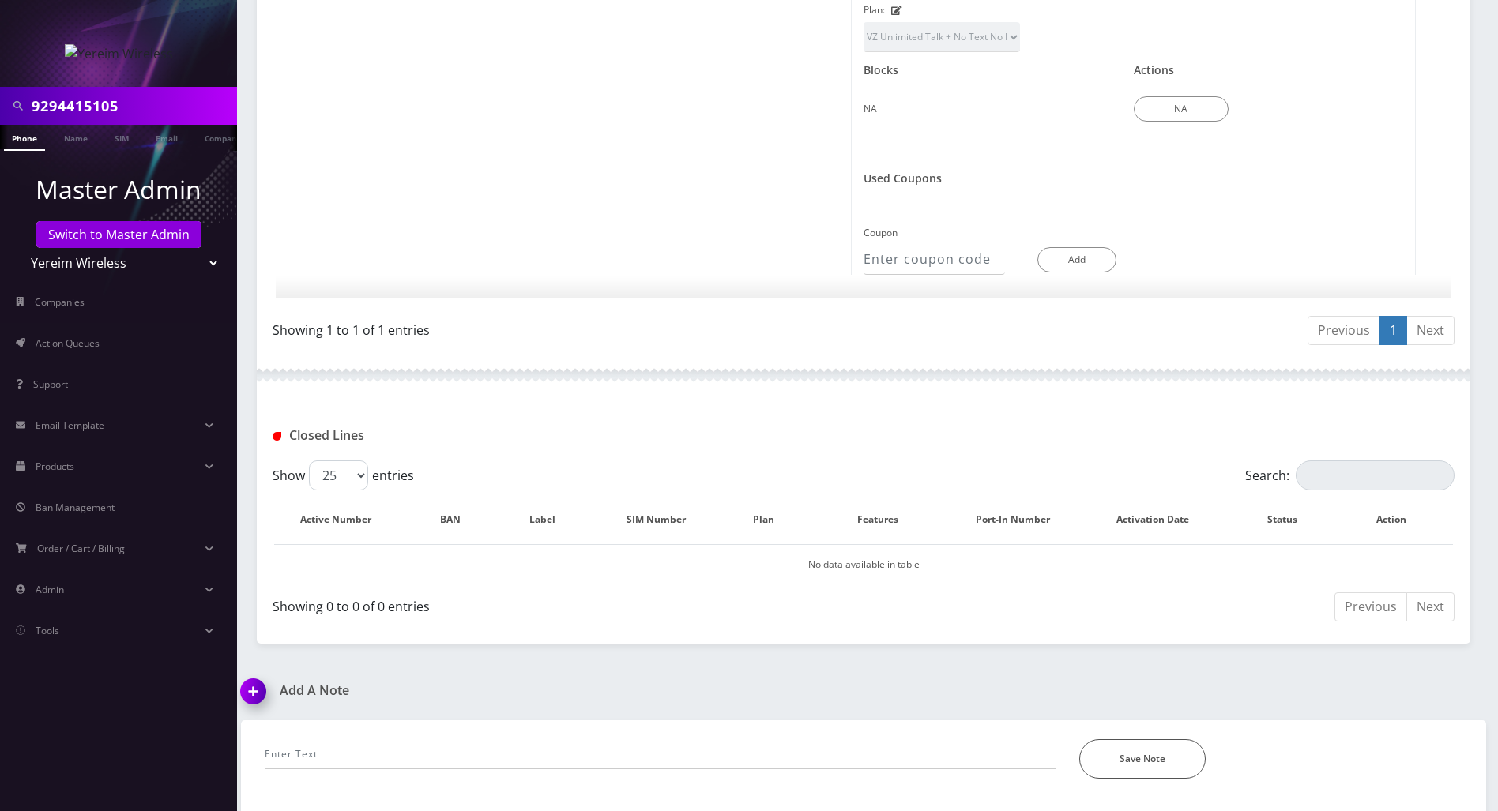
scroll to position [957, 0]
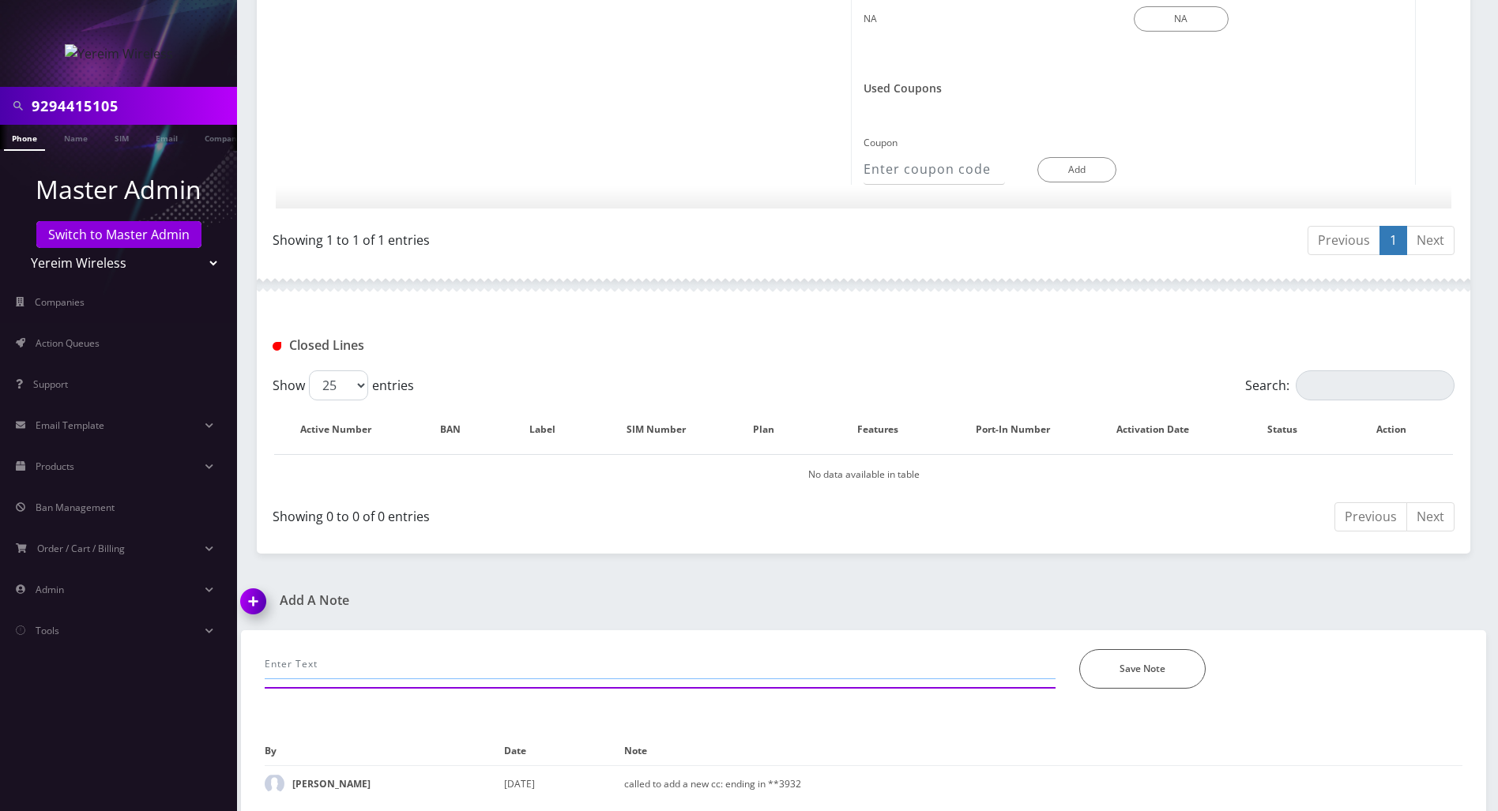
click at [474, 661] on input "text" at bounding box center [660, 664] width 791 height 30
paste input "Purchase Service Plan successfull, TT 4G Monthly Unlimited Voice Plan PIN 47753…"
type input "Purchase Service Plan successfull, TT 4G Monthly Unlimited Voice Plan PIN 47753…"
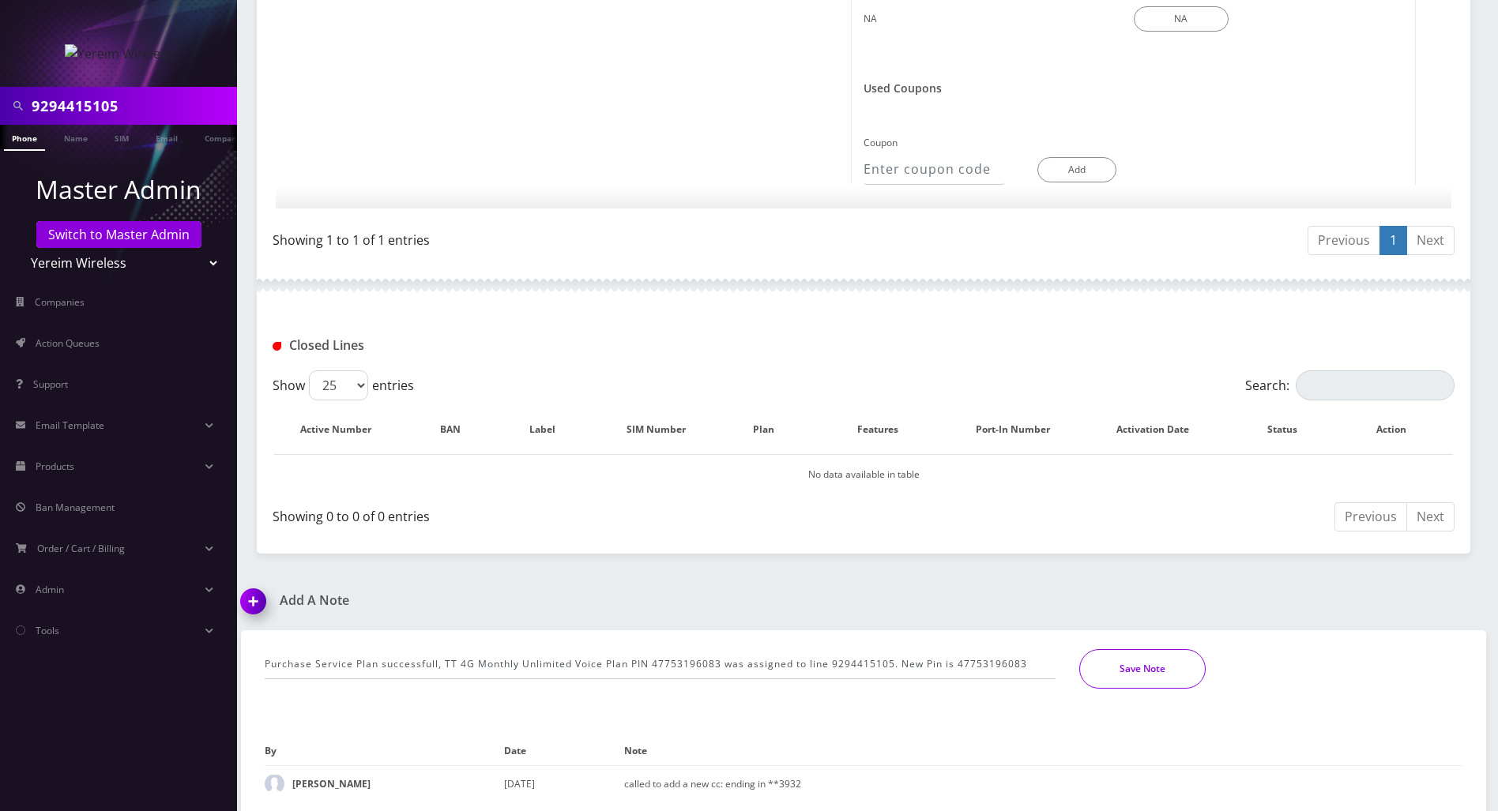
click at [1176, 673] on button "Save Note" at bounding box center [1142, 669] width 126 height 40
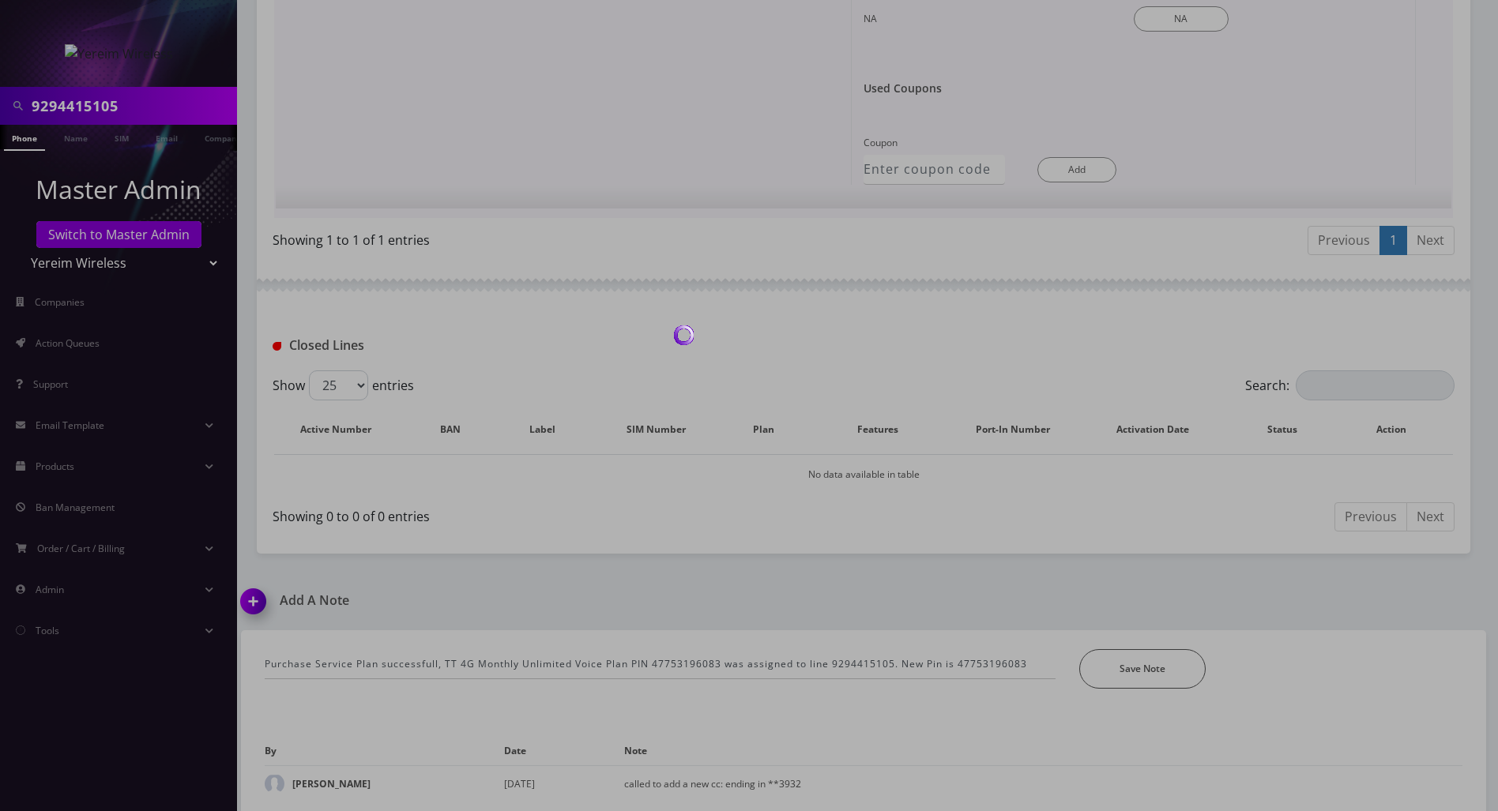
scroll to position [904, 0]
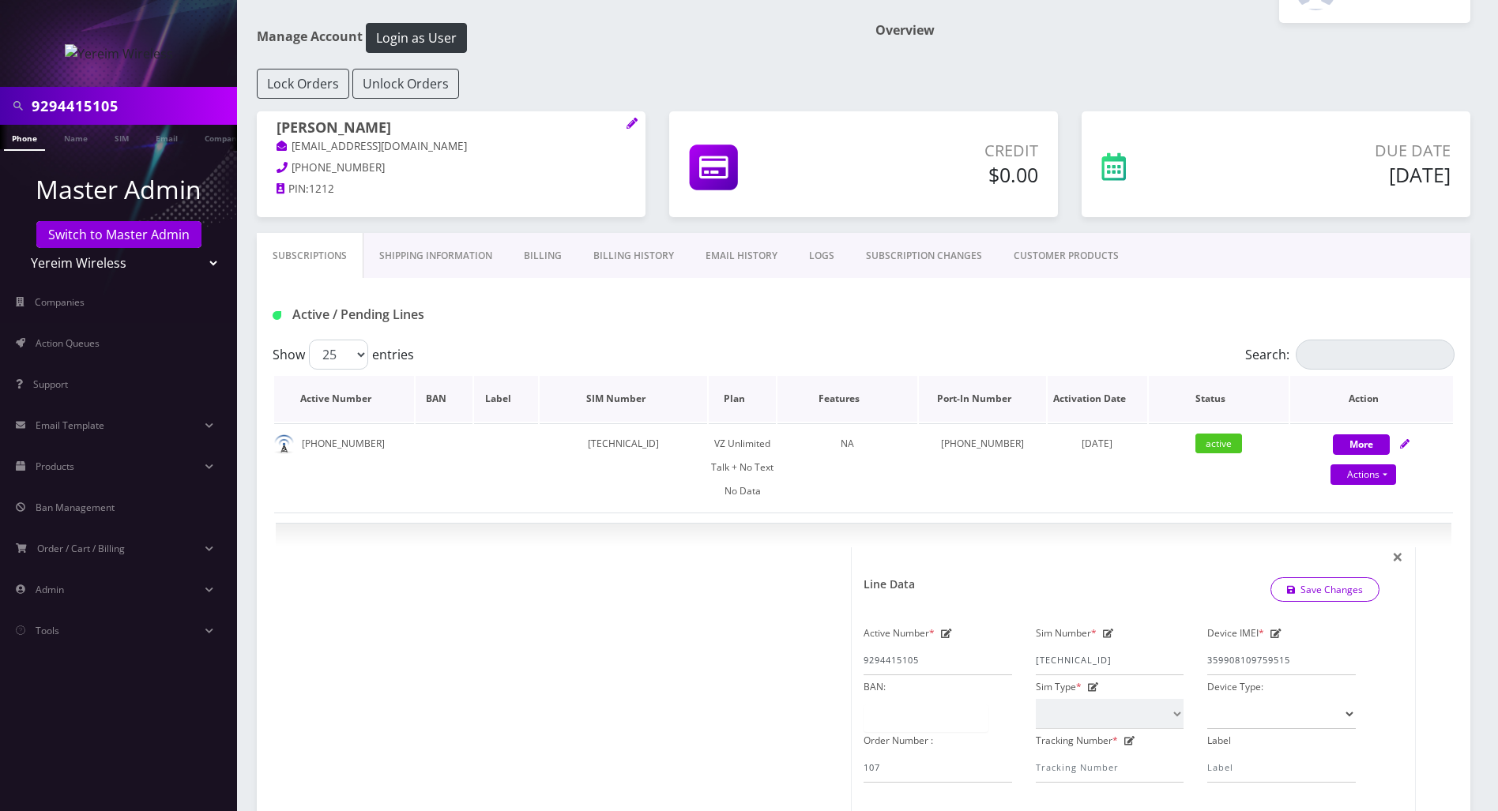
scroll to position [0, 0]
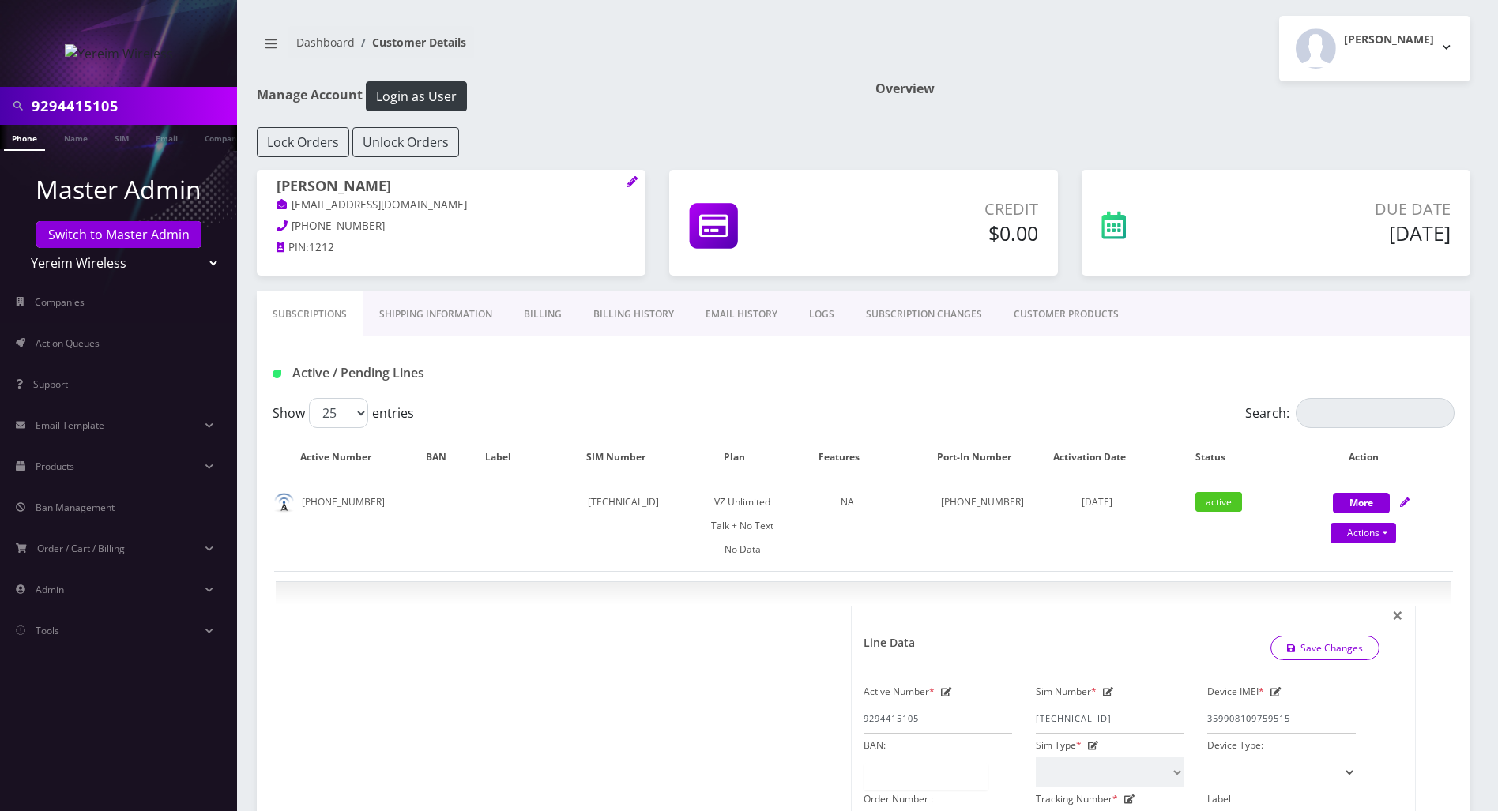
click at [659, 318] on link "Billing History" at bounding box center [634, 315] width 112 height 46
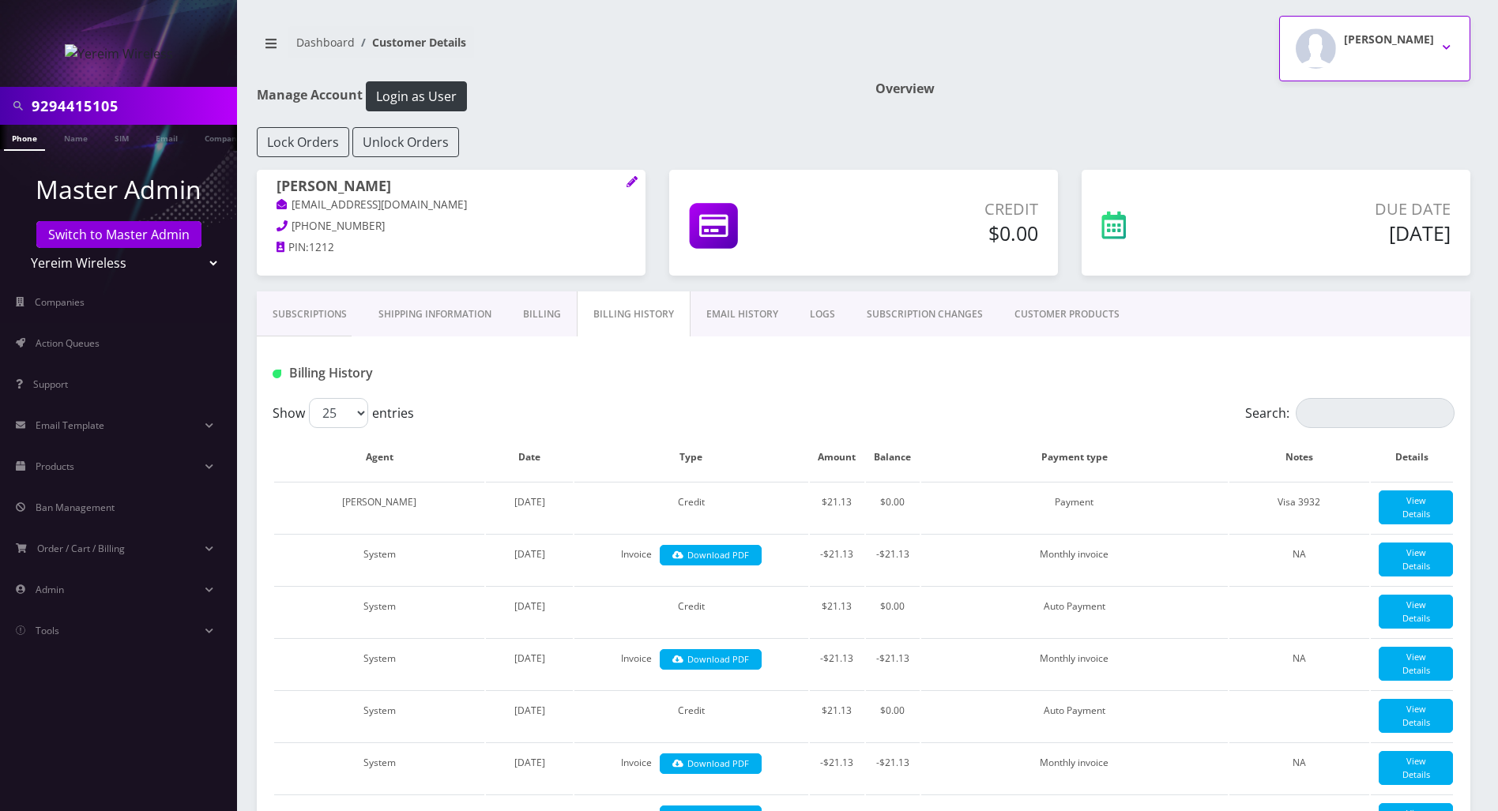
click at [1447, 40] on button "Shimon pallak" at bounding box center [1374, 49] width 191 height 66
click at [562, 68] on nav "Dashboard Customer Details" at bounding box center [554, 48] width 595 height 45
click at [47, 246] on link "Switch to Master Admin" at bounding box center [118, 234] width 165 height 27
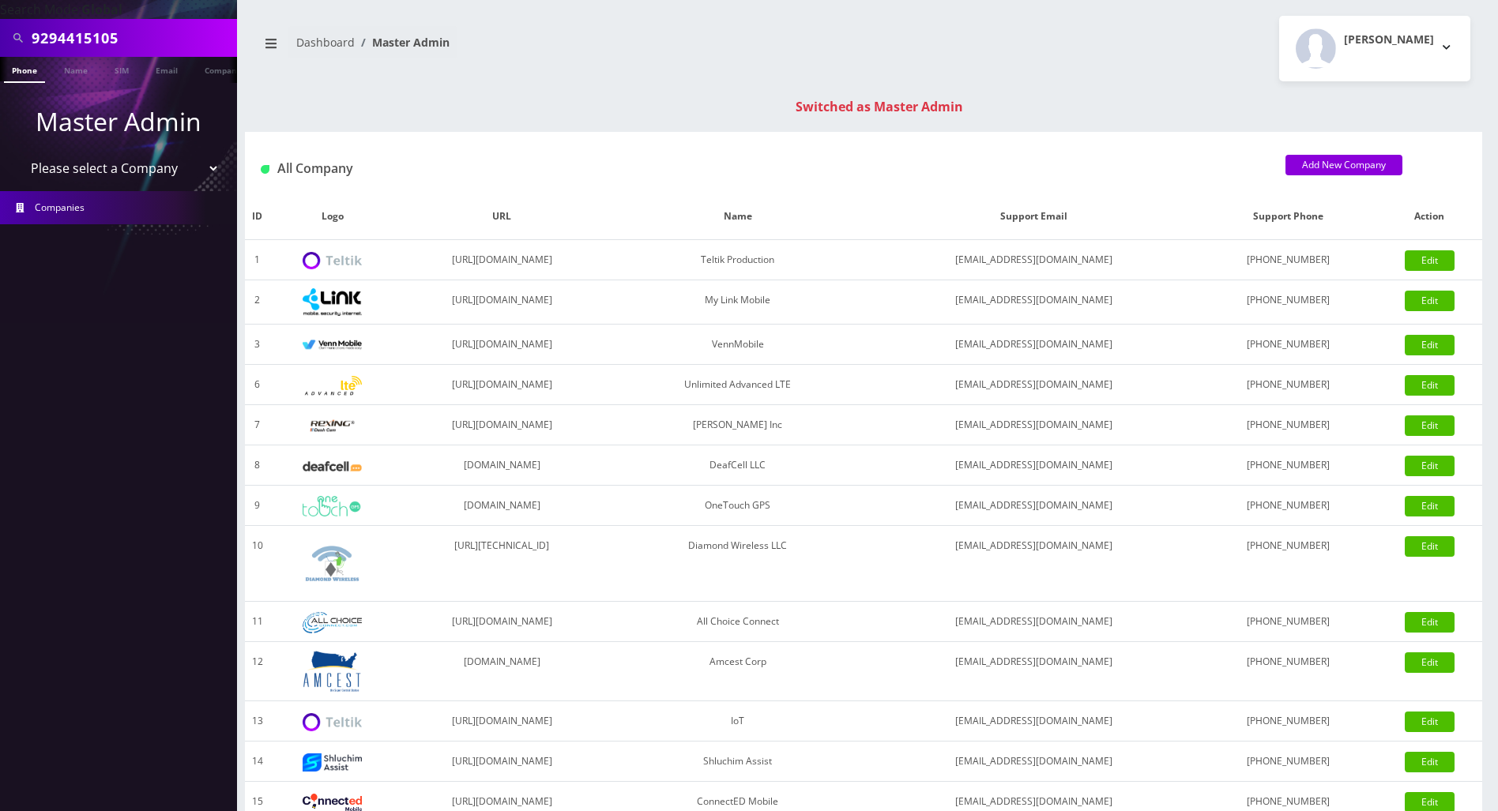
drag, startPoint x: 126, startPoint y: 36, endPoint x: -6, endPoint y: 36, distance: 132.0
click at [0, 36] on html "Search Mode: Global 9294415105 Phone Name SIM Email Company Customer Master Adm…" at bounding box center [749, 562] width 1498 height 1124
paste input "7742533841"
type input "7742533841"
click at [20, 72] on link "Phone" at bounding box center [24, 70] width 41 height 26
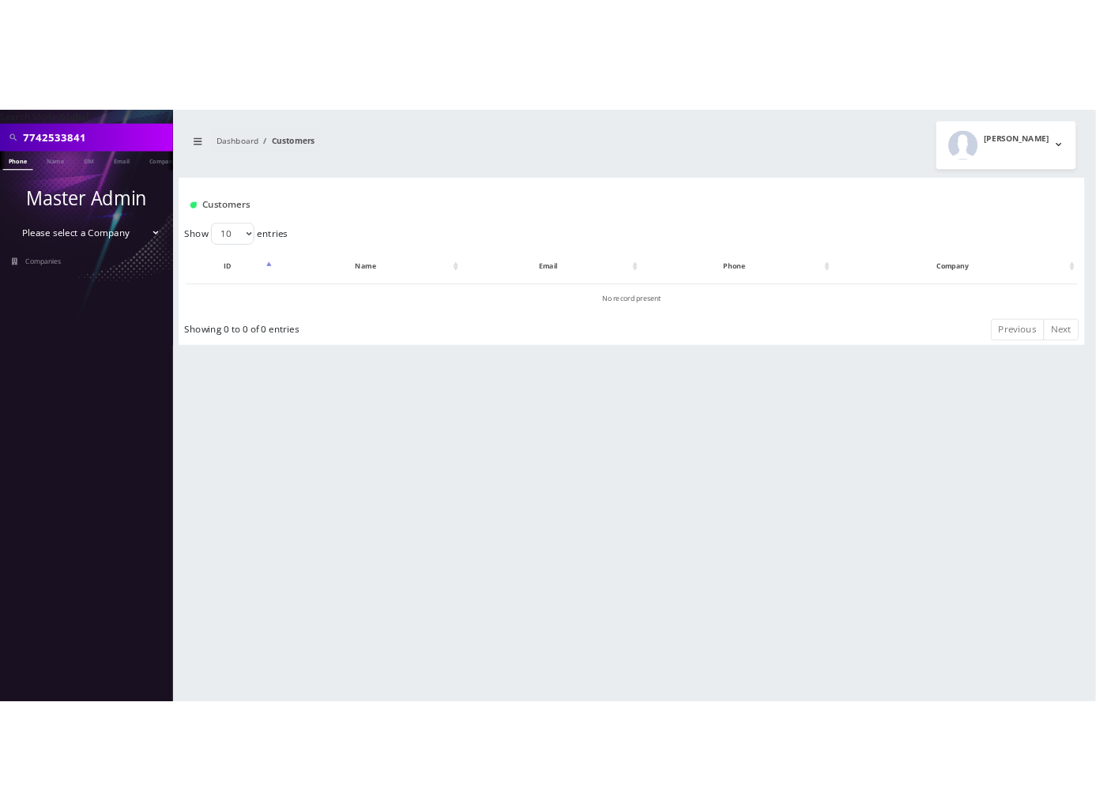
scroll to position [0, 7]
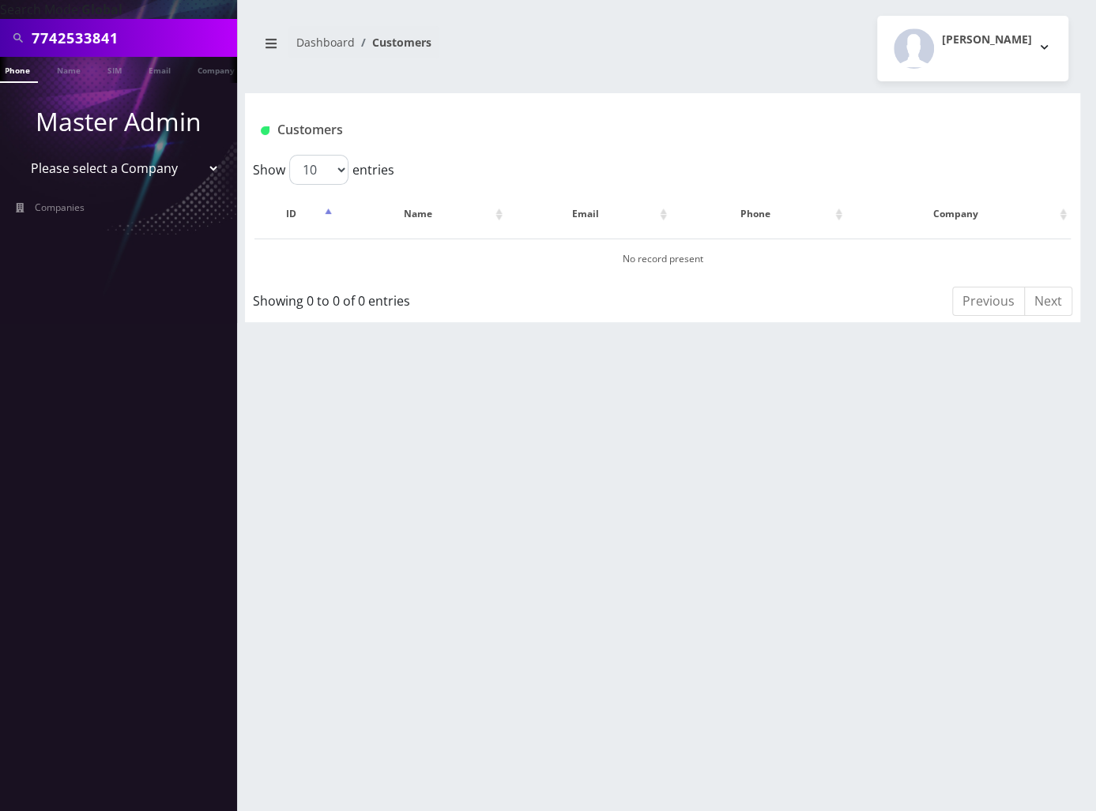
click at [17, 66] on link "Phone" at bounding box center [17, 70] width 41 height 26
click at [28, 69] on link "Phone" at bounding box center [24, 70] width 41 height 26
click at [1041, 49] on button "[PERSON_NAME]" at bounding box center [972, 49] width 191 height 66
click at [929, 100] on link "Logout" at bounding box center [972, 100] width 191 height 22
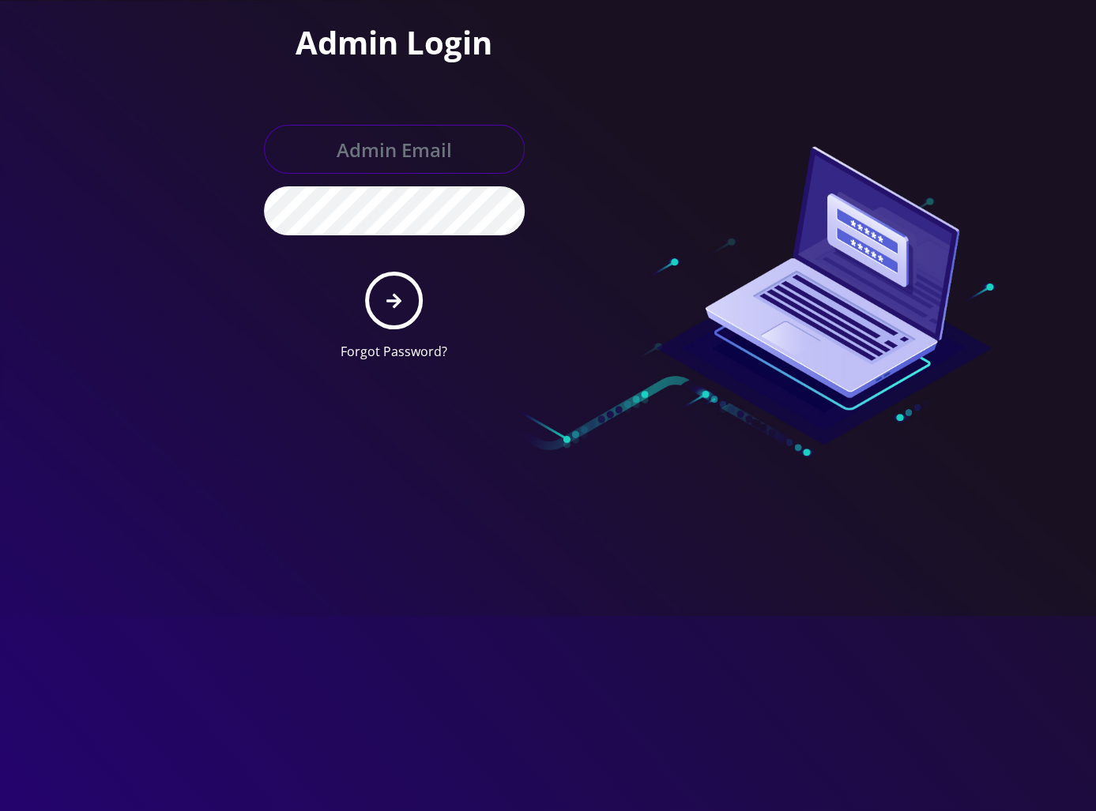
type input "[PERSON_NAME][EMAIL_ADDRESS][DOMAIN_NAME]"
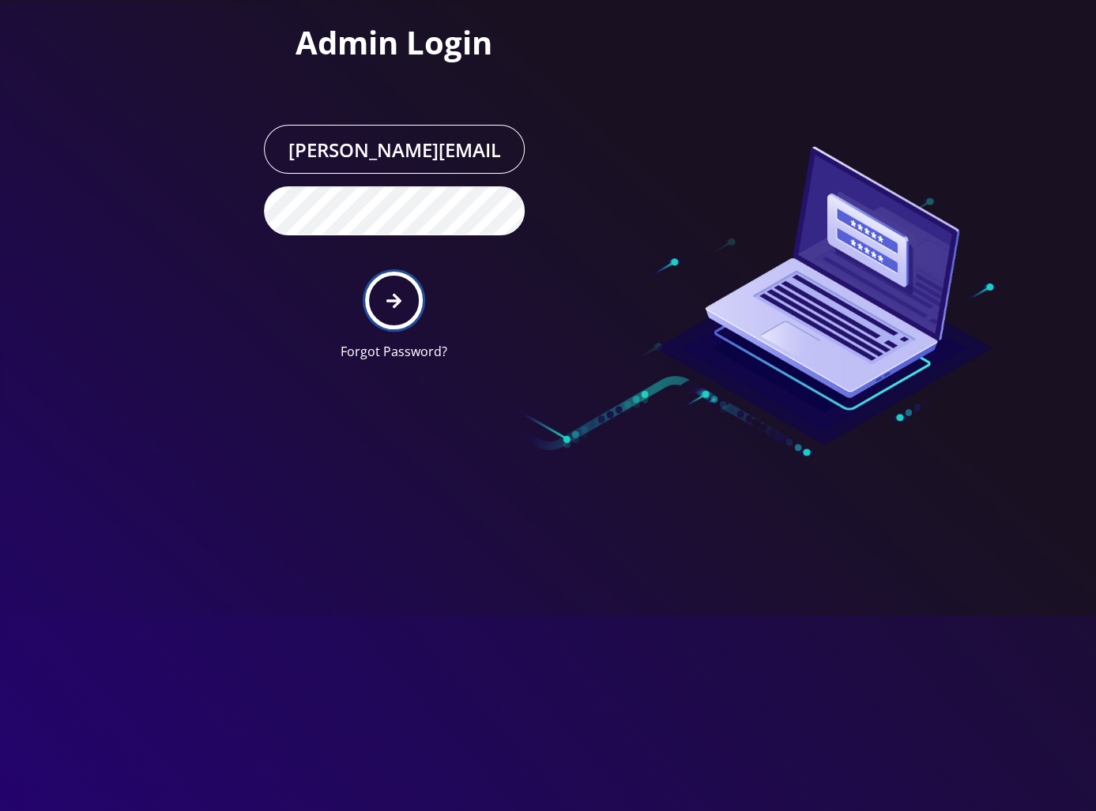
click at [399, 292] on icon "submit" at bounding box center [393, 300] width 15 height 17
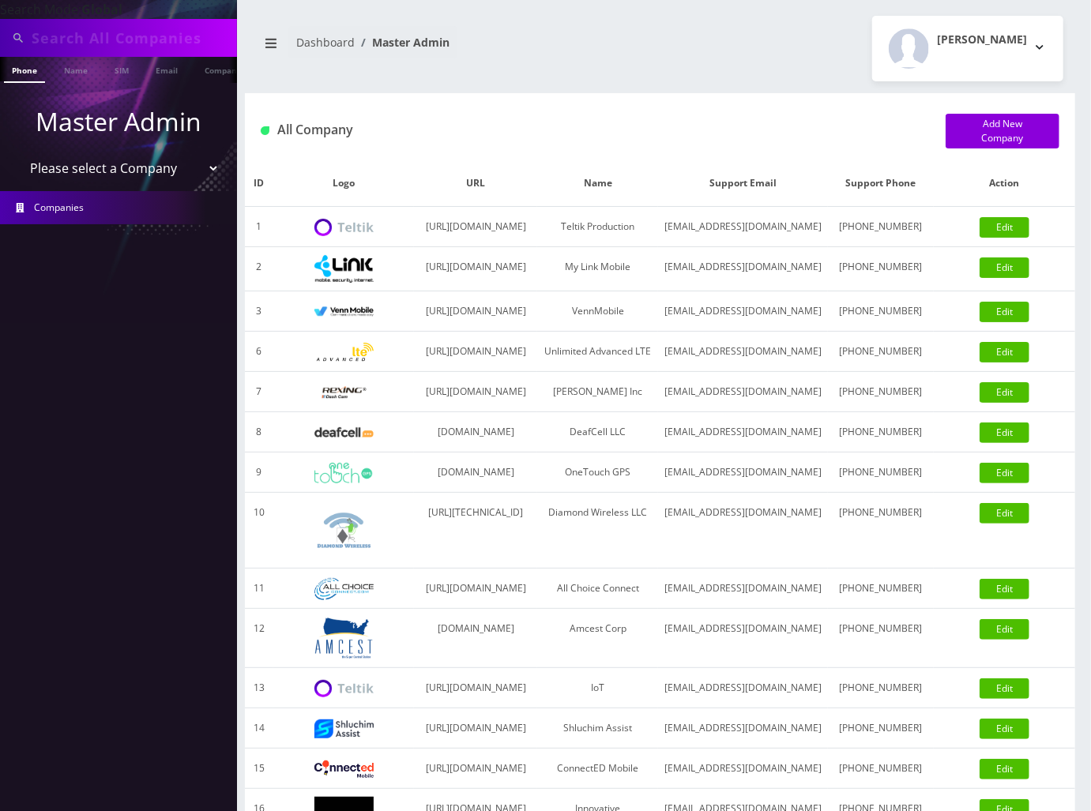
click at [150, 41] on input "text" at bounding box center [132, 38] width 201 height 30
paste input "7742533841"
type input "7742533841"
click at [26, 68] on link "Phone" at bounding box center [24, 70] width 41 height 26
